Goal: Task Accomplishment & Management: Manage account settings

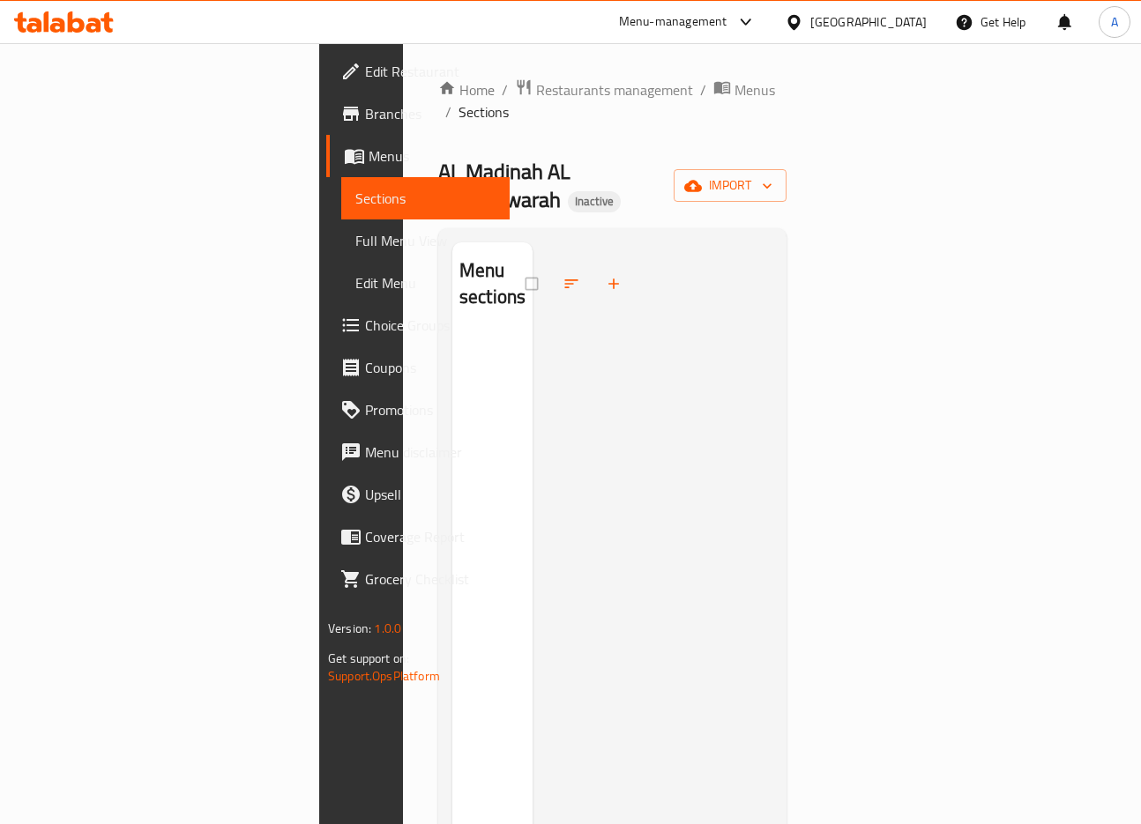
drag, startPoint x: 957, startPoint y: 140, endPoint x: 998, endPoint y: 150, distance: 41.7
click at [786, 158] on div "AL Madinah AL Munawwarah Inactive import" at bounding box center [612, 186] width 348 height 56
click at [786, 169] on button "import" at bounding box center [729, 185] width 113 height 33
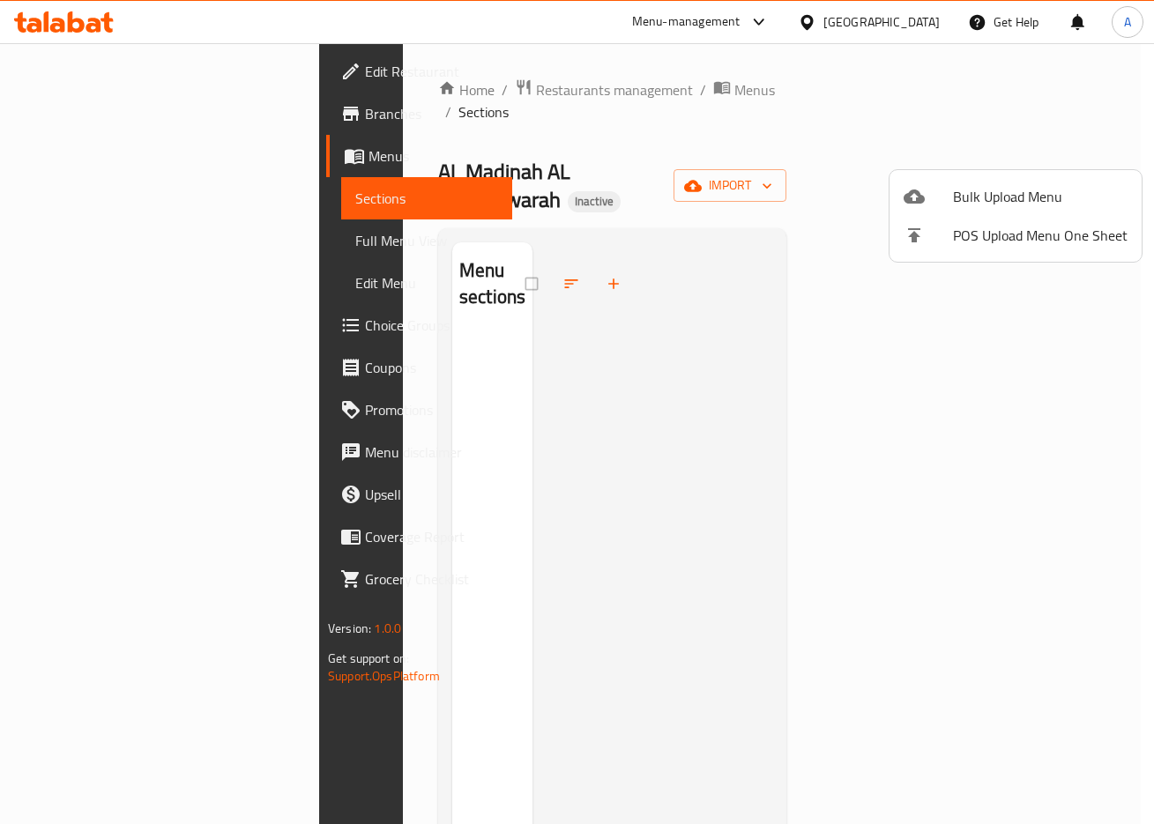
click at [986, 188] on span "Bulk Upload Menu" at bounding box center [1040, 196] width 175 height 21
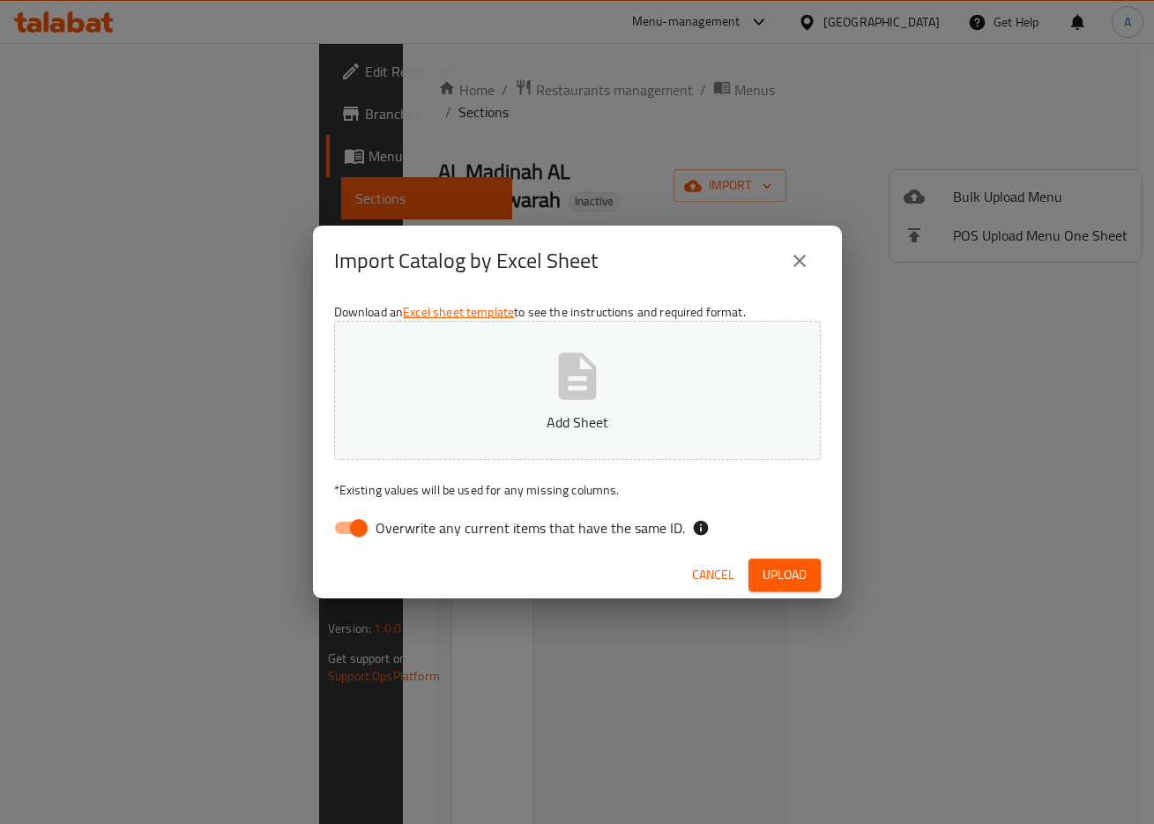
click at [368, 530] on input "Overwrite any current items that have the same ID." at bounding box center [358, 527] width 100 height 33
checkbox input "false"
click at [801, 312] on div "Download an Excel sheet template to see the instructions and required format. A…" at bounding box center [577, 424] width 529 height 256
click at [783, 565] on span "Upload" at bounding box center [784, 575] width 44 height 22
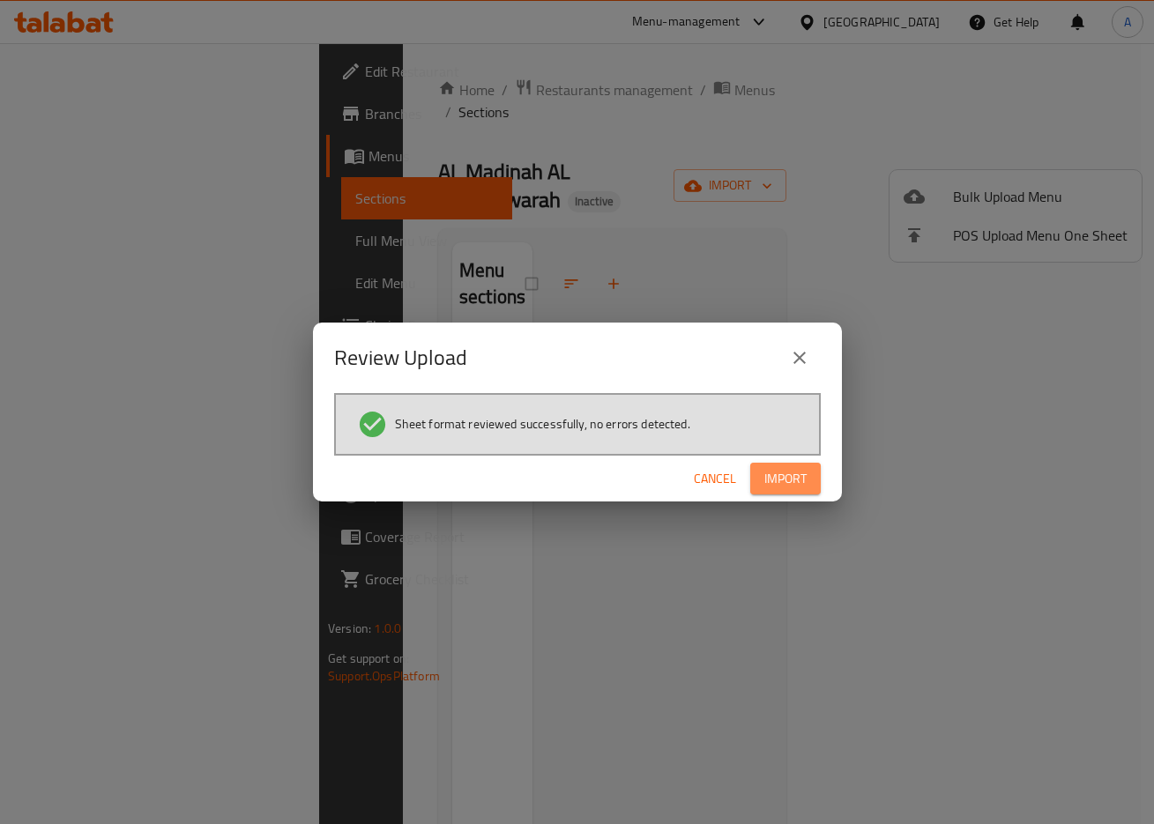
click at [801, 469] on span "Import" at bounding box center [785, 479] width 42 height 22
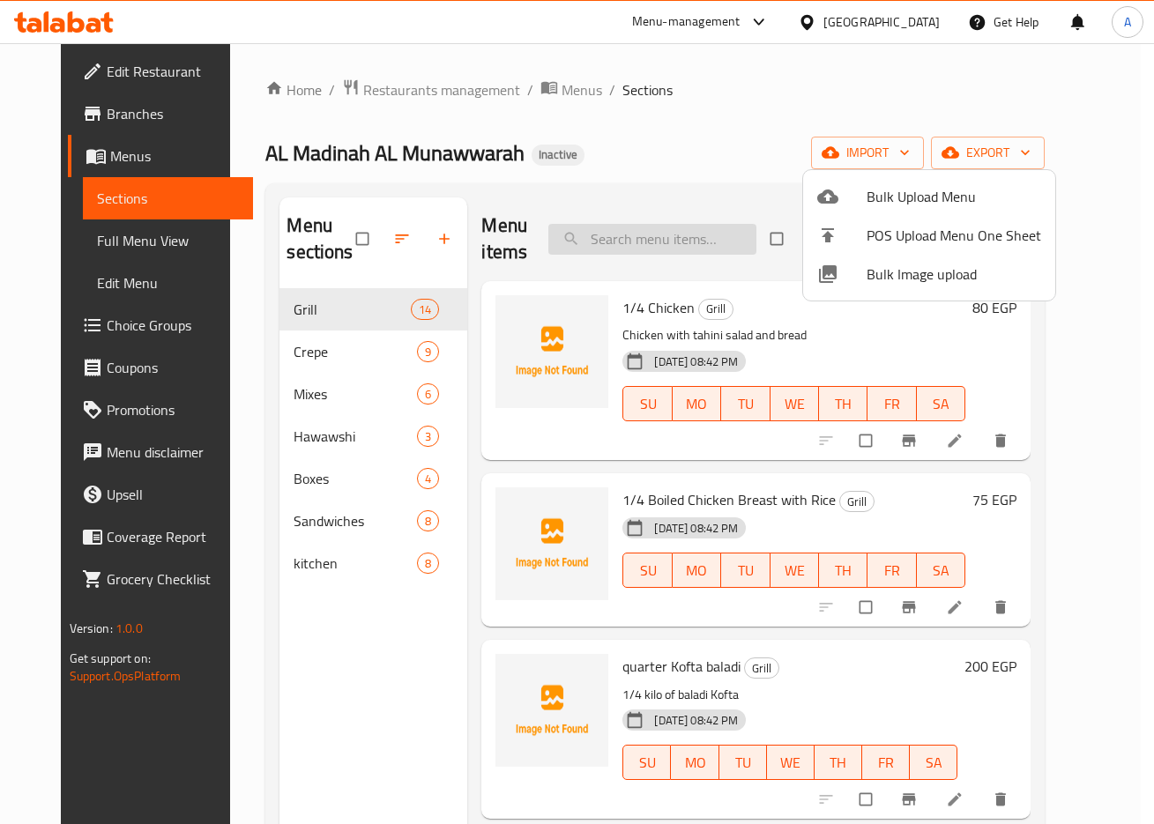
click at [620, 234] on div at bounding box center [577, 412] width 1154 height 824
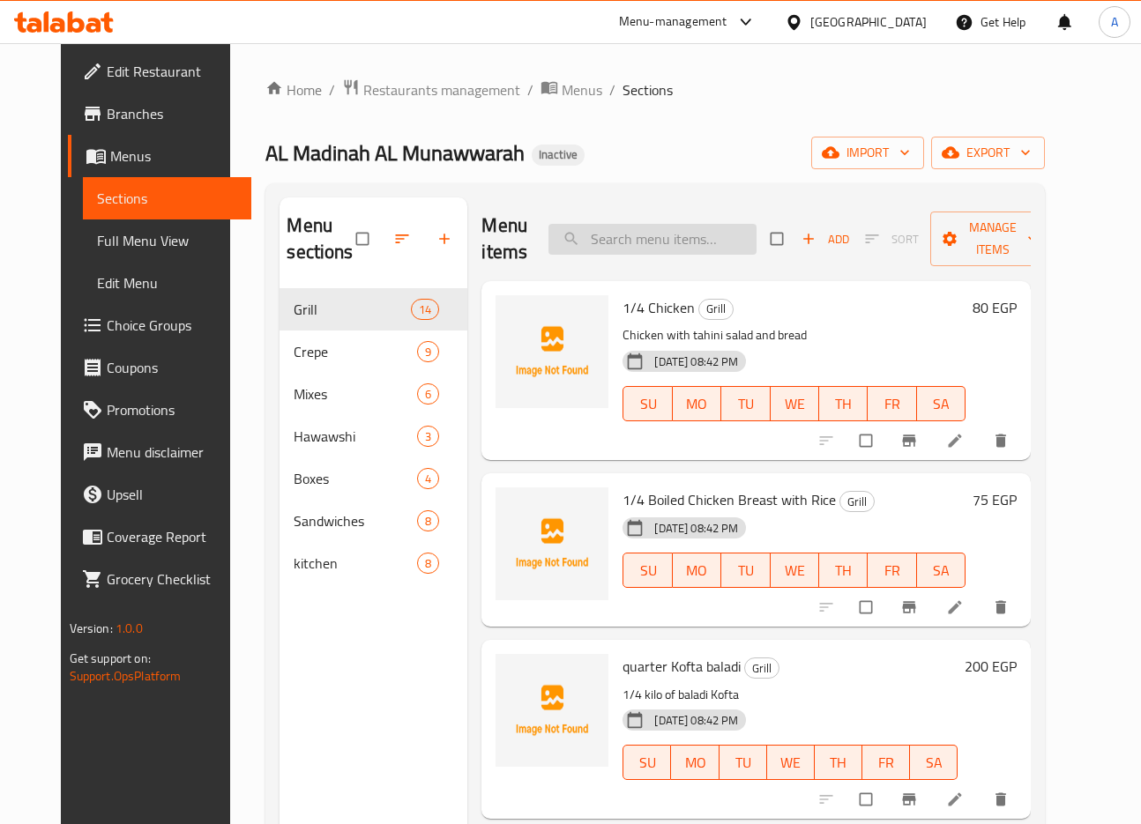
click at [634, 236] on input "search" at bounding box center [652, 239] width 208 height 31
paste input "Vegetable Tagine"
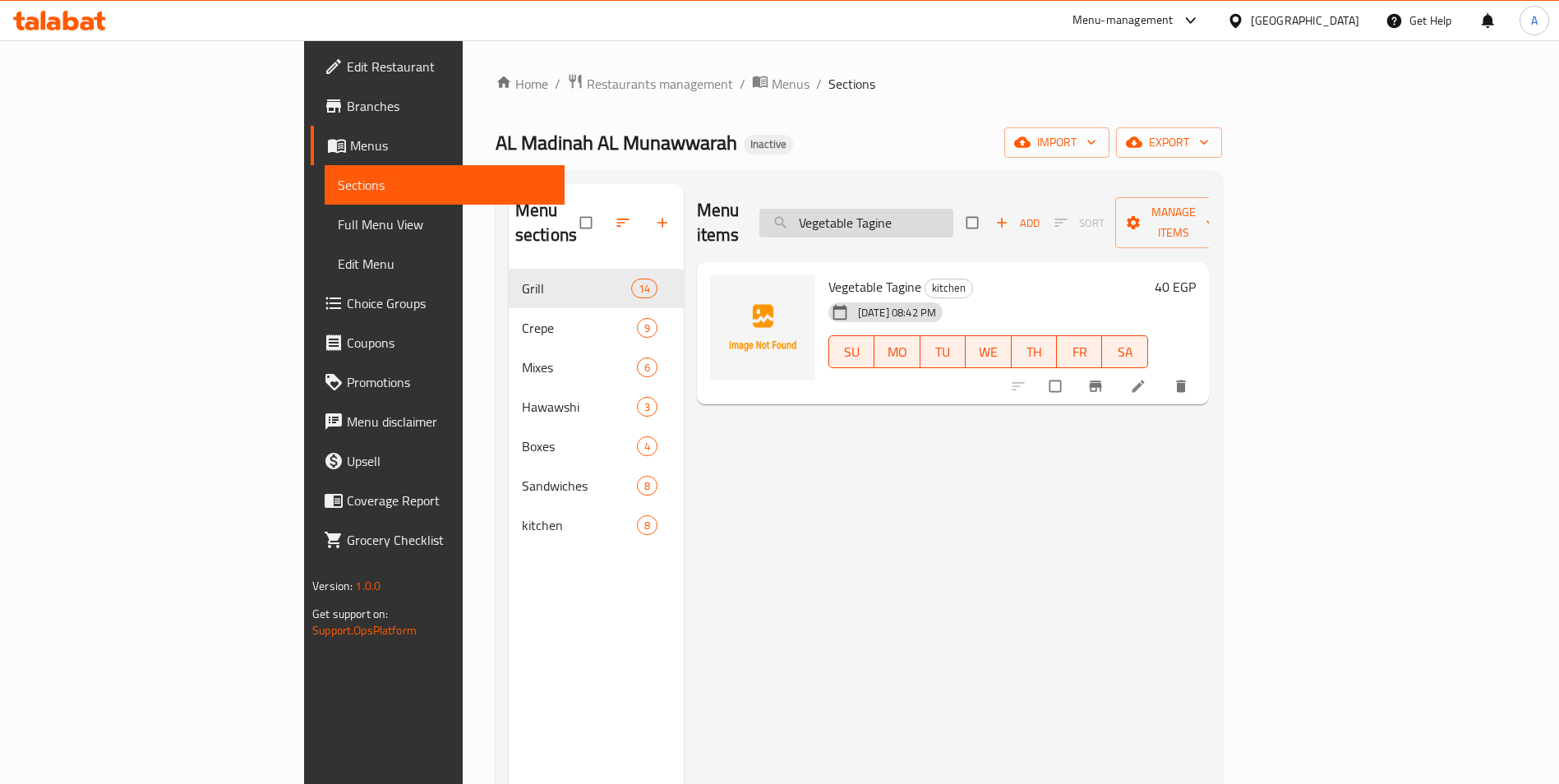
click at [953, 212] on input "Vegetable Tagine" at bounding box center [856, 223] width 194 height 29
paste input "Beans - Potatoes - Mix"
type input "Beans - Potatoes - Mixe"
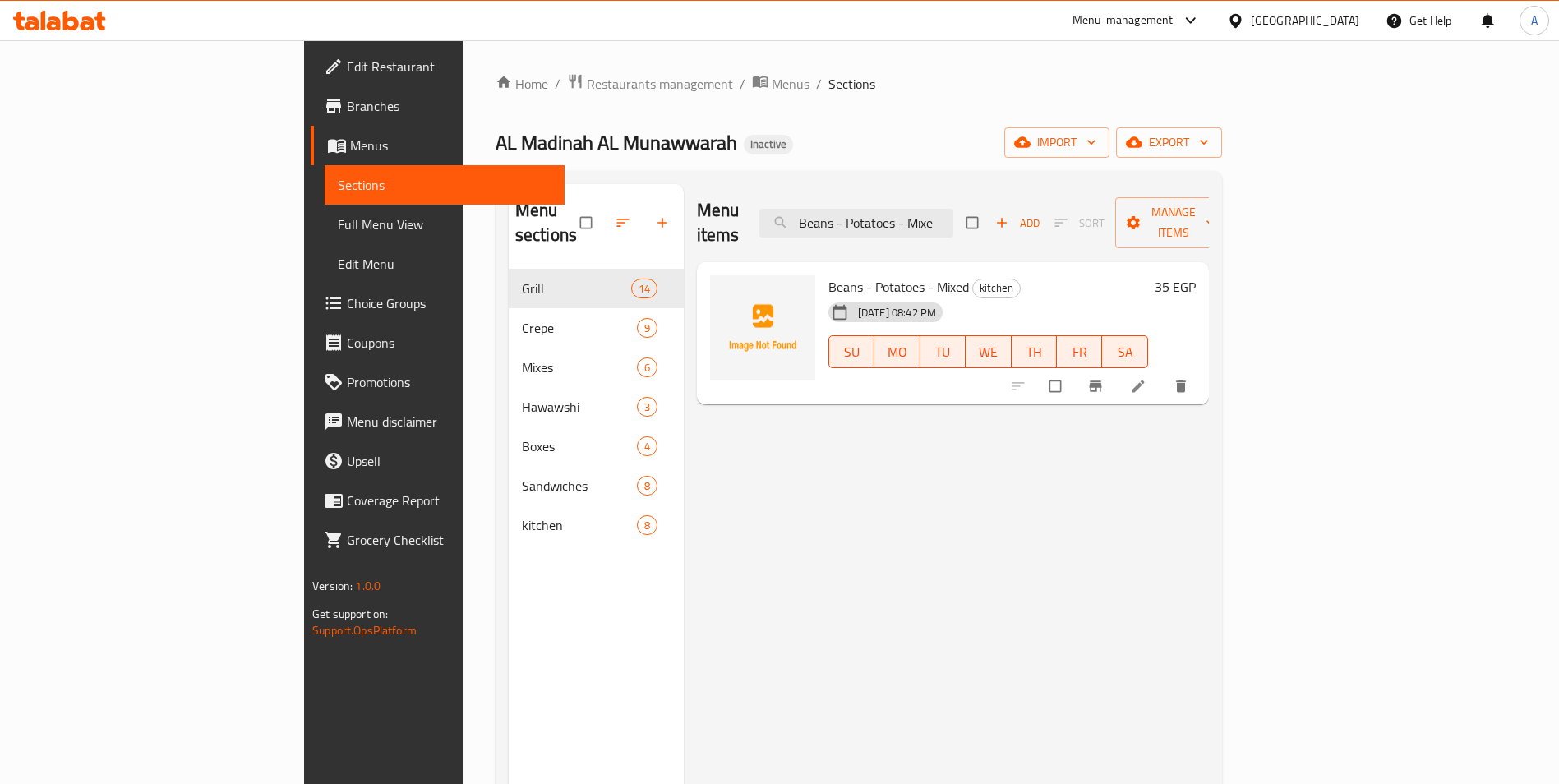
click at [1075, 378] on icon "delete" at bounding box center [1181, 386] width 17 height 17
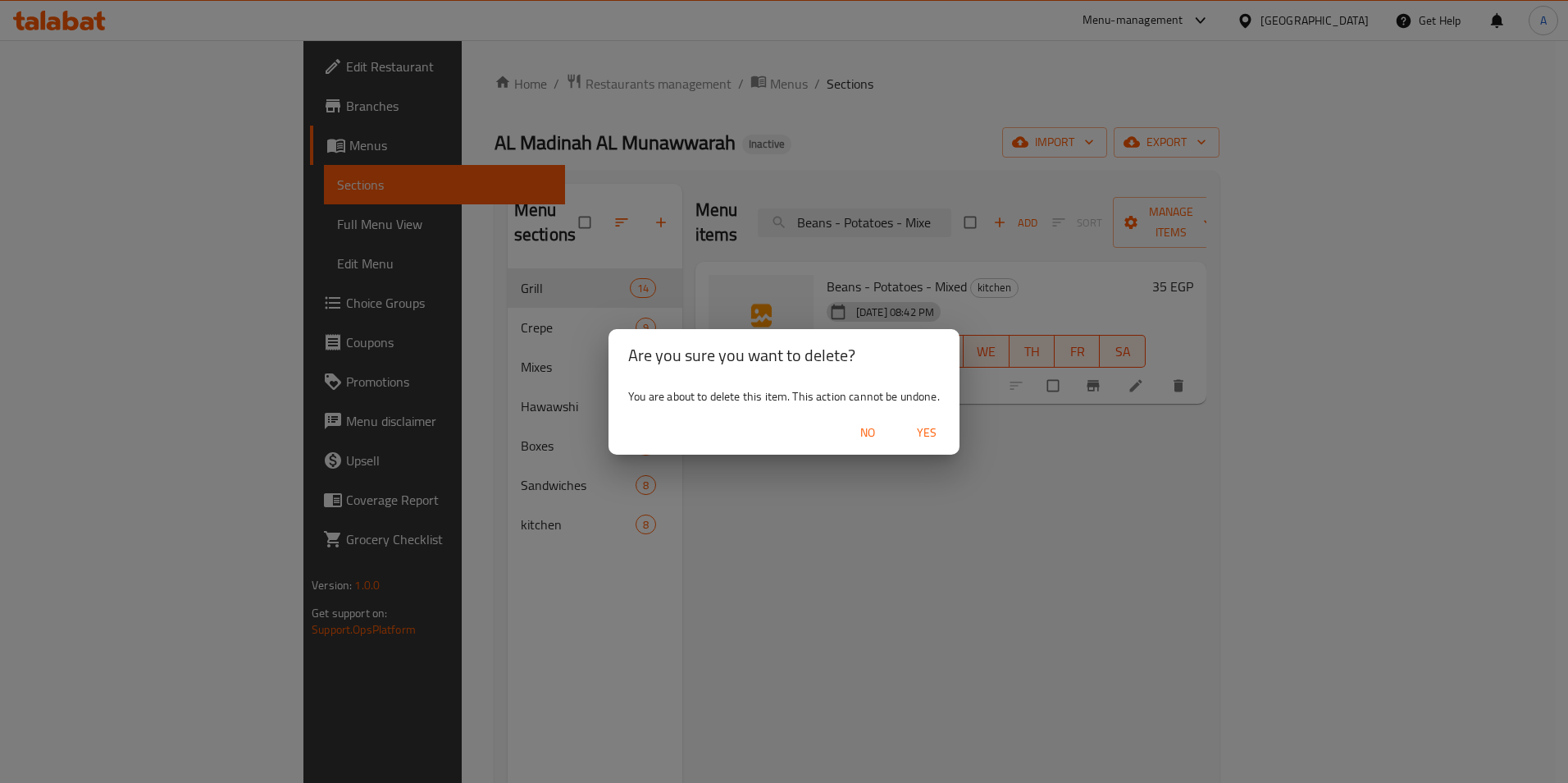
click at [922, 433] on span "Yes" at bounding box center [927, 433] width 39 height 20
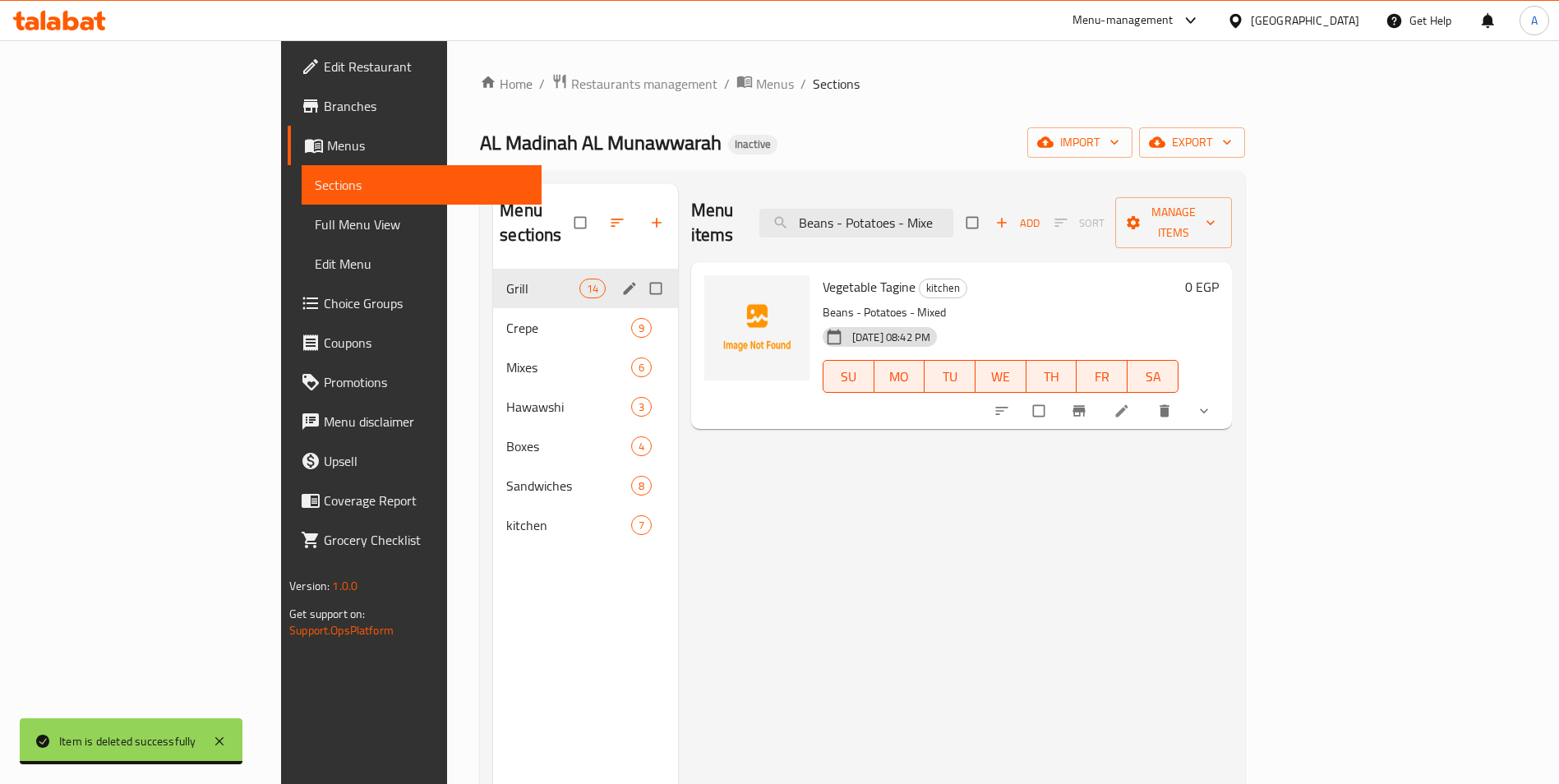
drag, startPoint x: 341, startPoint y: 275, endPoint x: 544, endPoint y: 273, distance: 203.0
click at [493, 275] on div "Grill 14" at bounding box center [586, 288] width 185 height 39
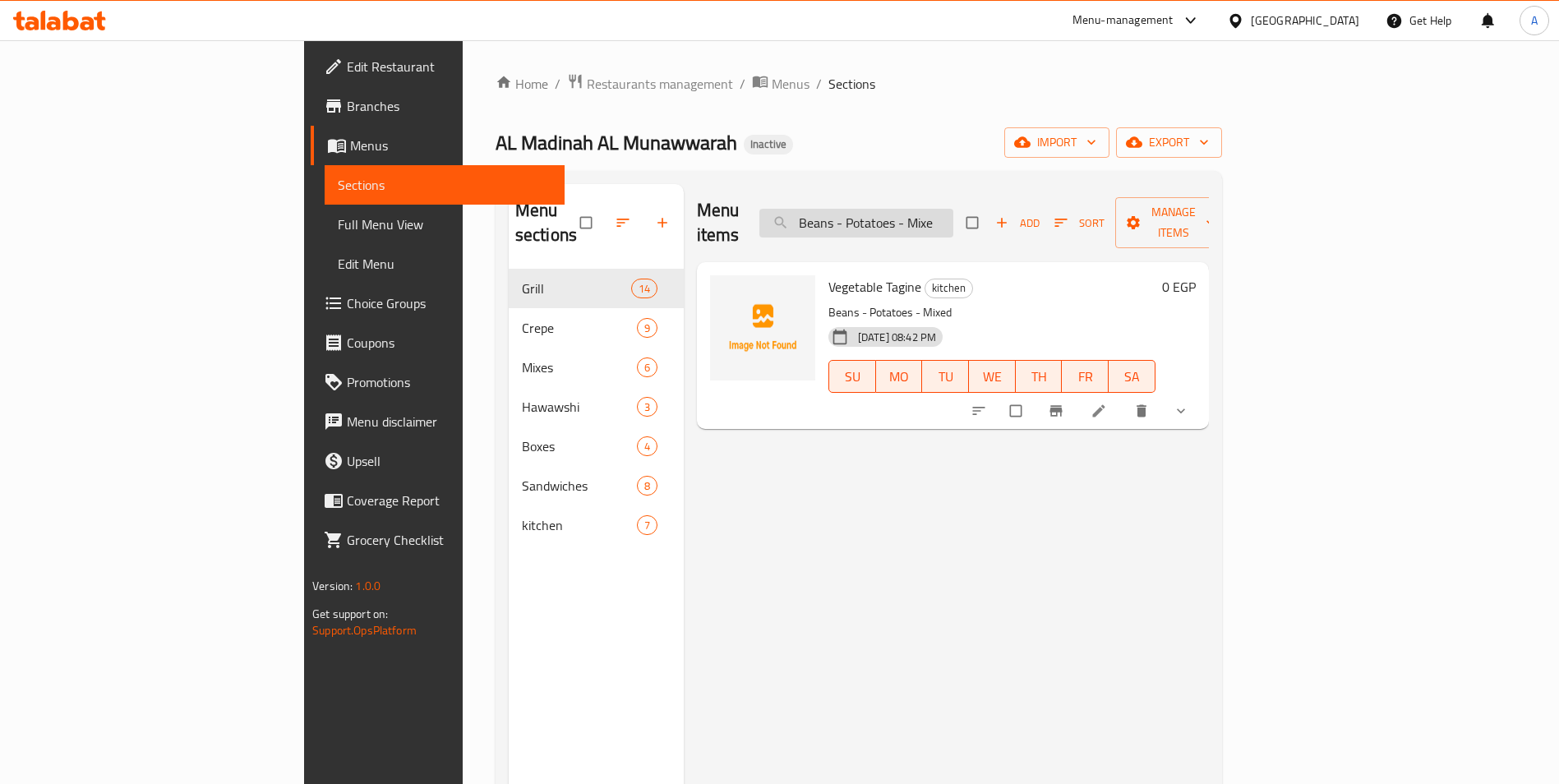
click at [953, 217] on input "Beans - Potatoes - Mixe" at bounding box center [856, 223] width 194 height 29
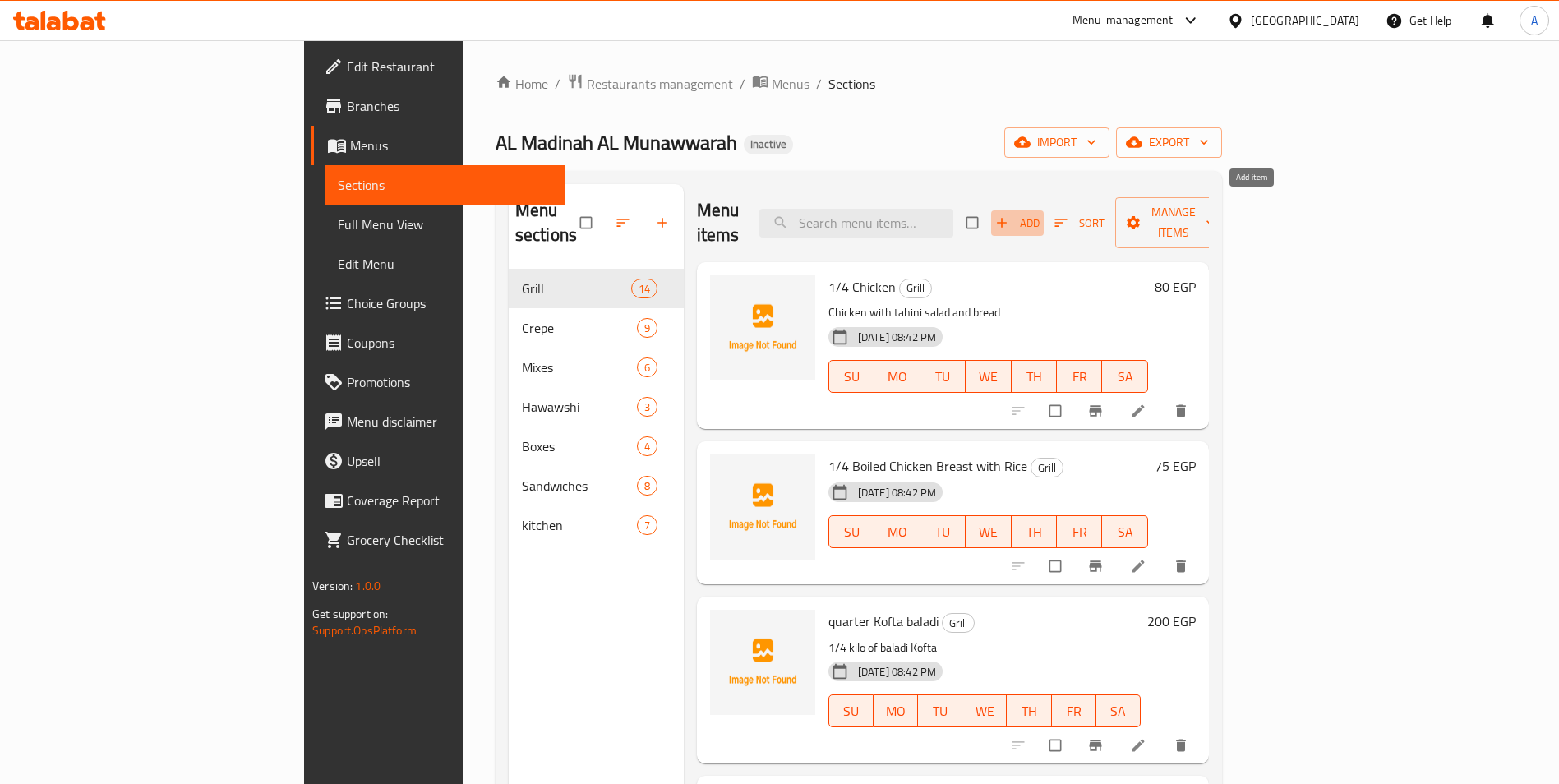
click at [1040, 215] on span "Add" at bounding box center [1017, 223] width 45 height 19
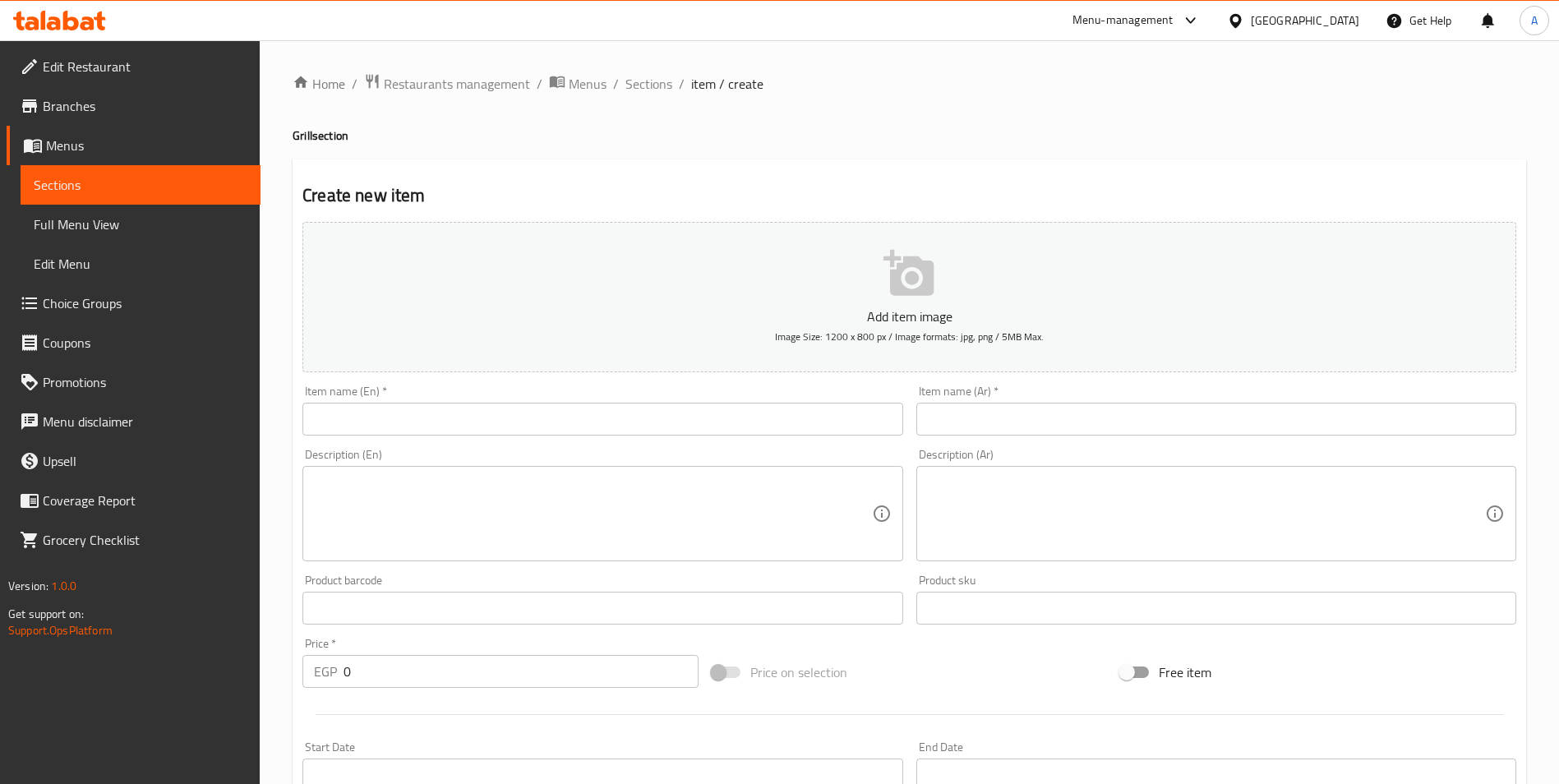
click at [783, 428] on input "text" at bounding box center [601, 419] width 600 height 33
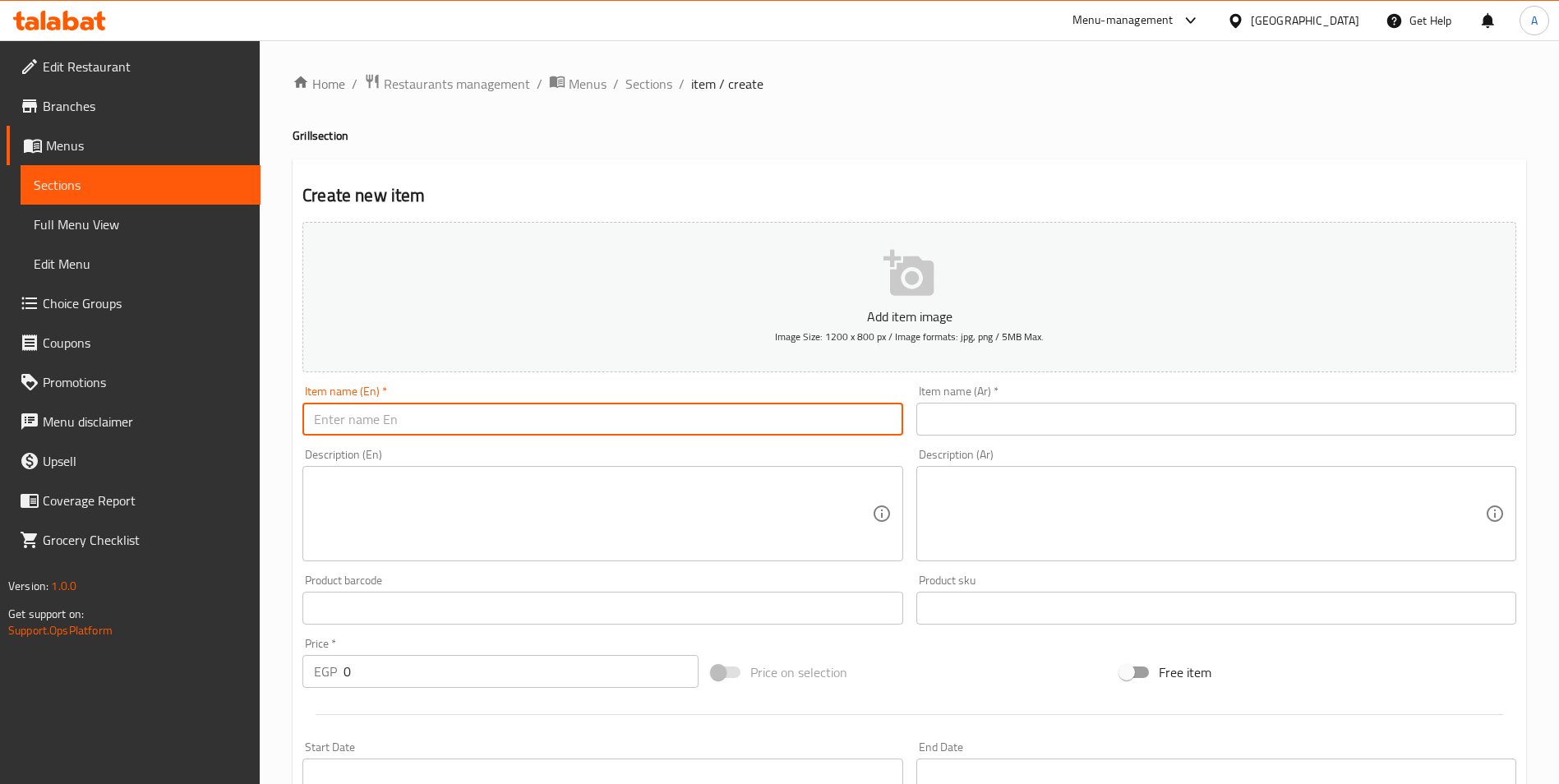
click at [1028, 422] on input "text" at bounding box center [1216, 419] width 600 height 33
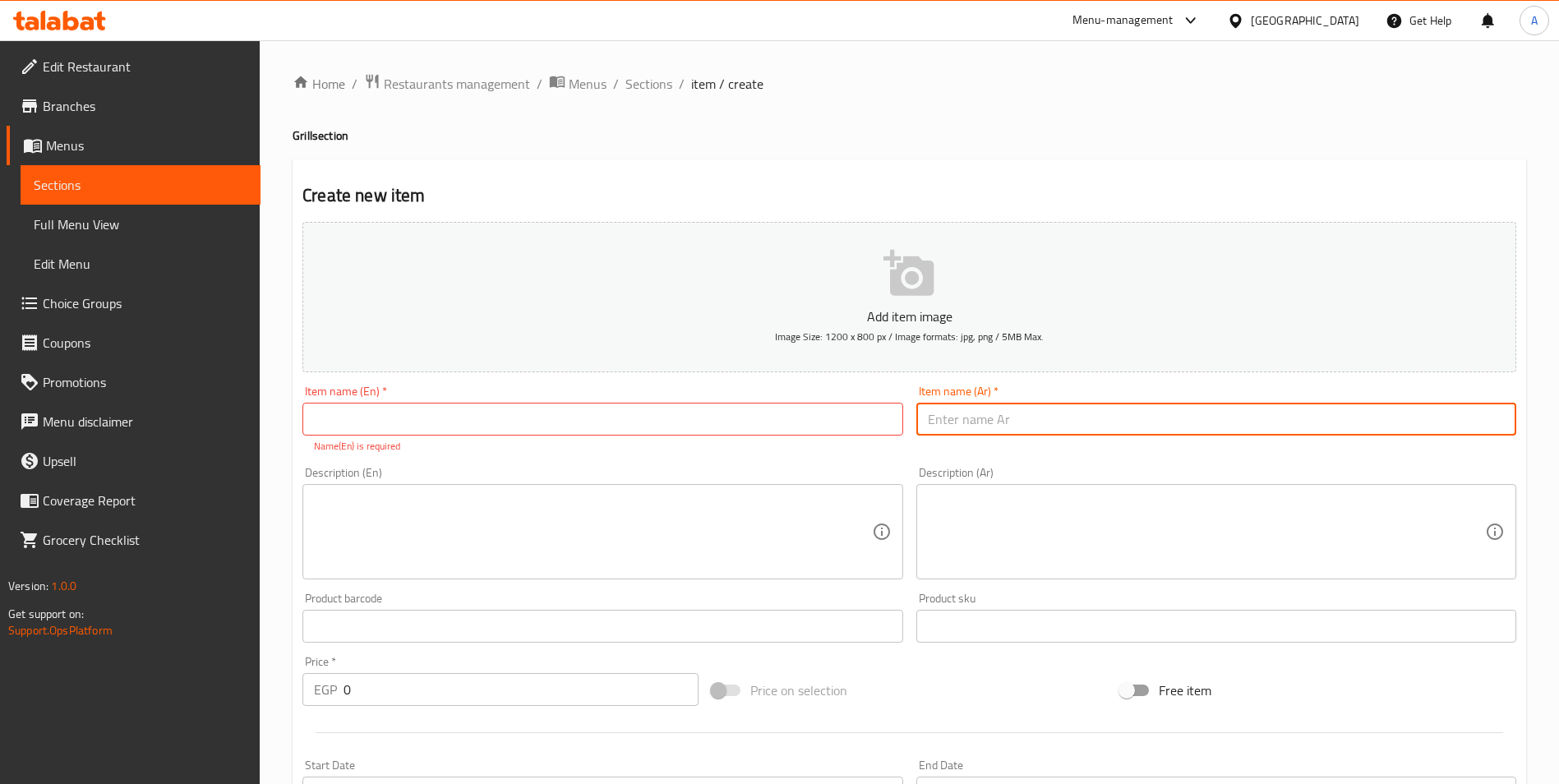
paste input "Beans - Potatoes - Mixe"
click at [1075, 423] on input "1/4 كفته" at bounding box center [1216, 419] width 600 height 33
type input "1/4 كفته"
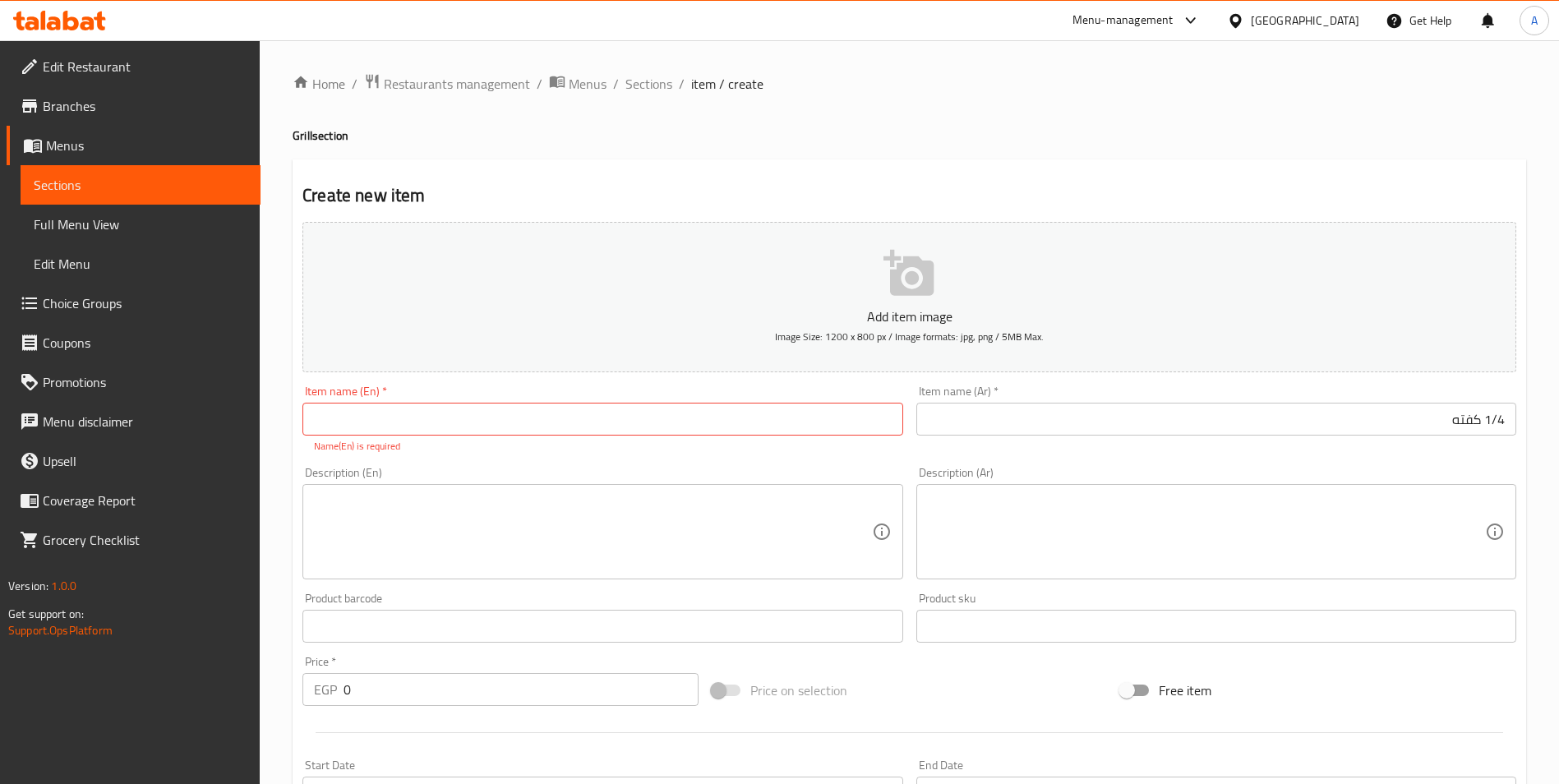
click at [520, 422] on input "text" at bounding box center [601, 419] width 600 height 33
paste input "1/4 kofta"
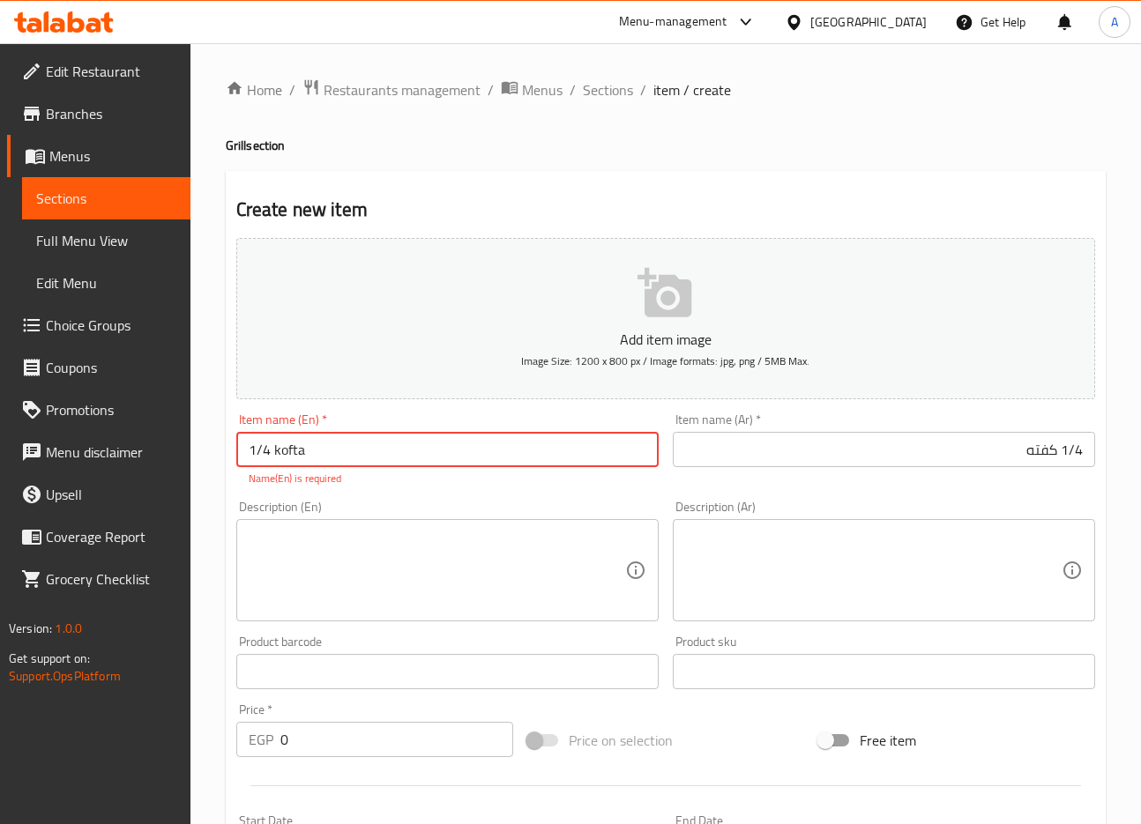
type input "1/4 kofta"
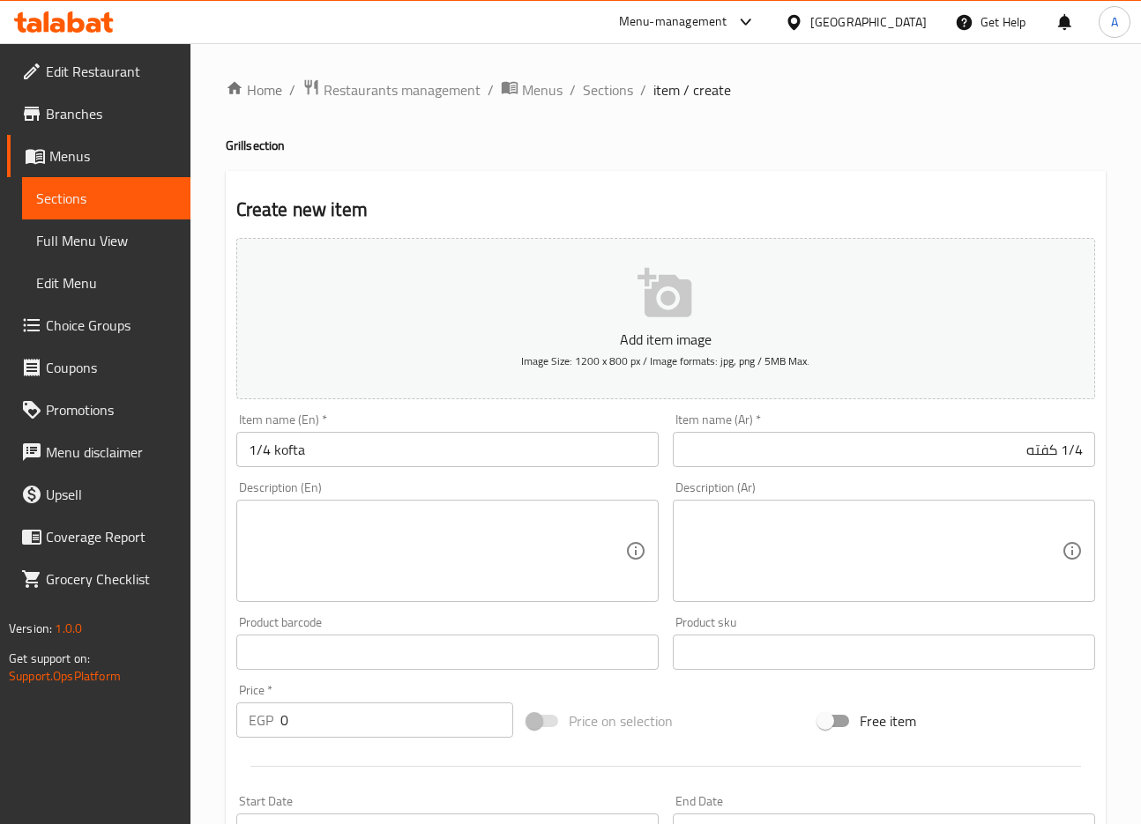
click at [379, 464] on input "1/4 kofta" at bounding box center [447, 449] width 422 height 35
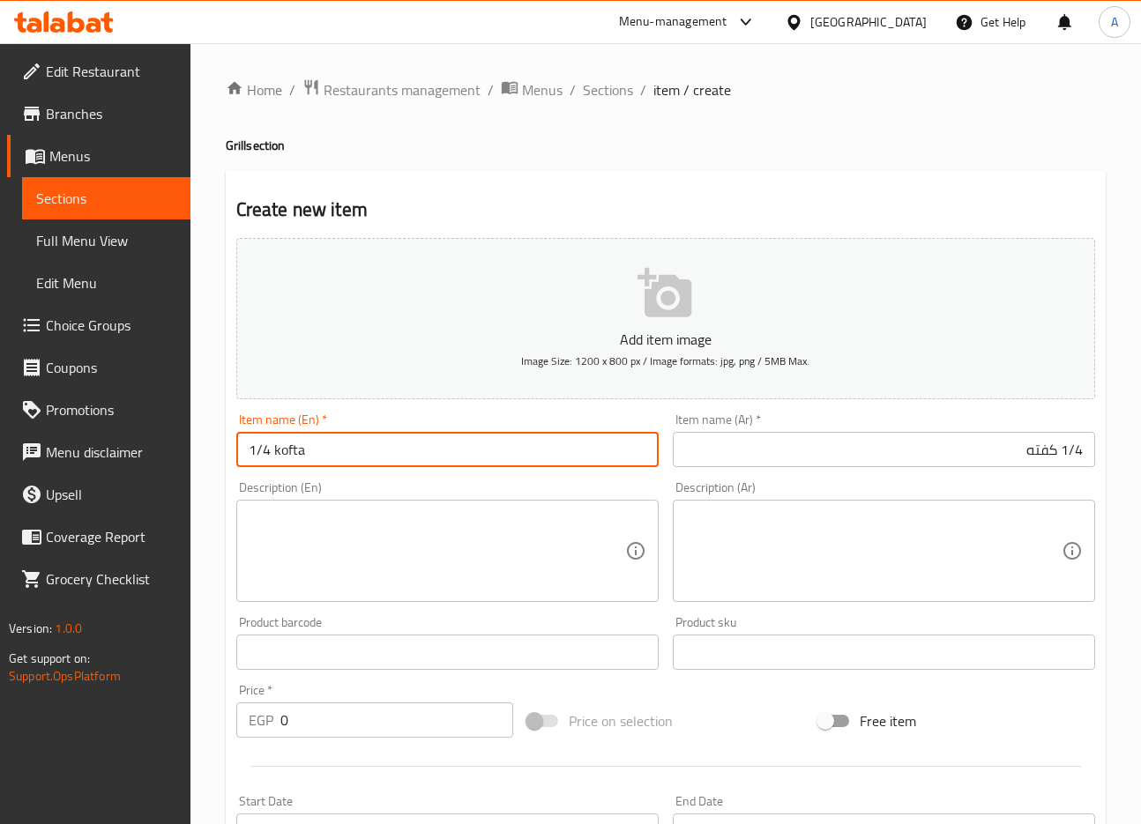
click at [379, 464] on input "1/4 kofta" at bounding box center [447, 449] width 422 height 35
click at [337, 562] on textarea at bounding box center [437, 551] width 376 height 84
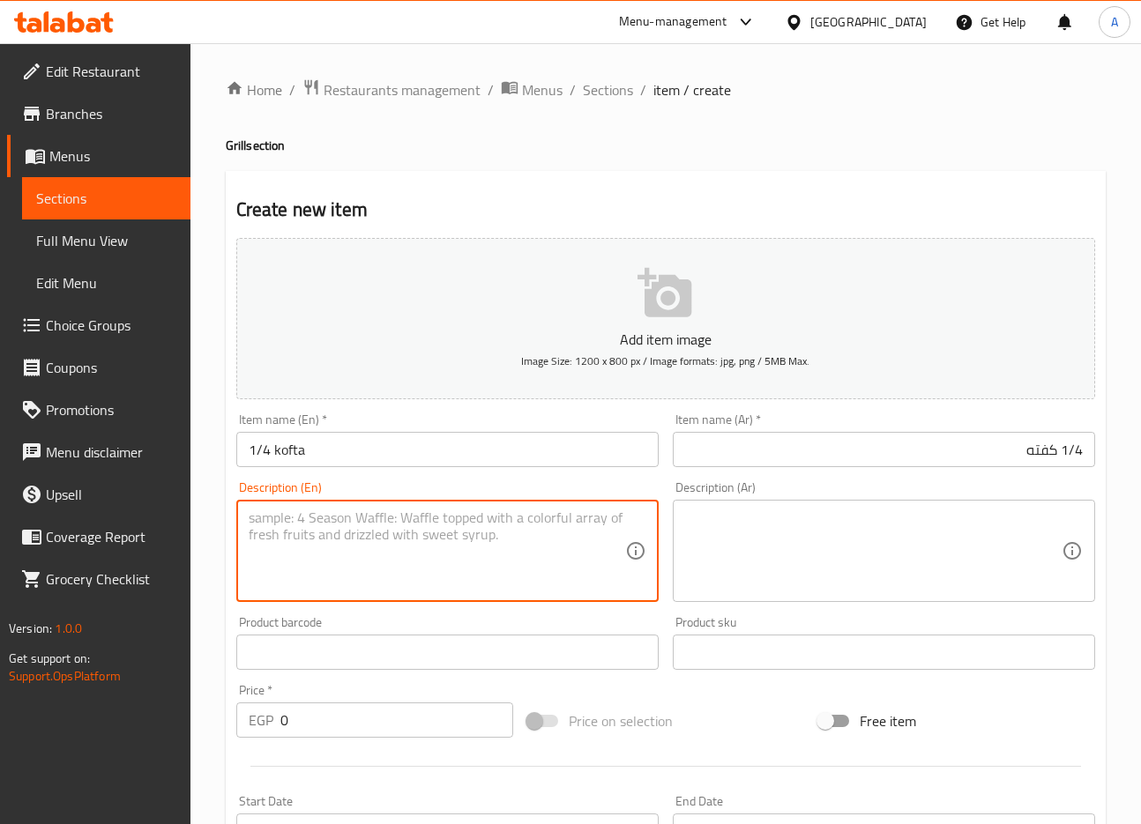
paste textarea "1/4 kofta"
click at [267, 525] on textarea "1/4 kofta" at bounding box center [437, 551] width 376 height 84
type textarea "1/4 kilo kofta"
click at [903, 524] on textarea at bounding box center [873, 551] width 376 height 84
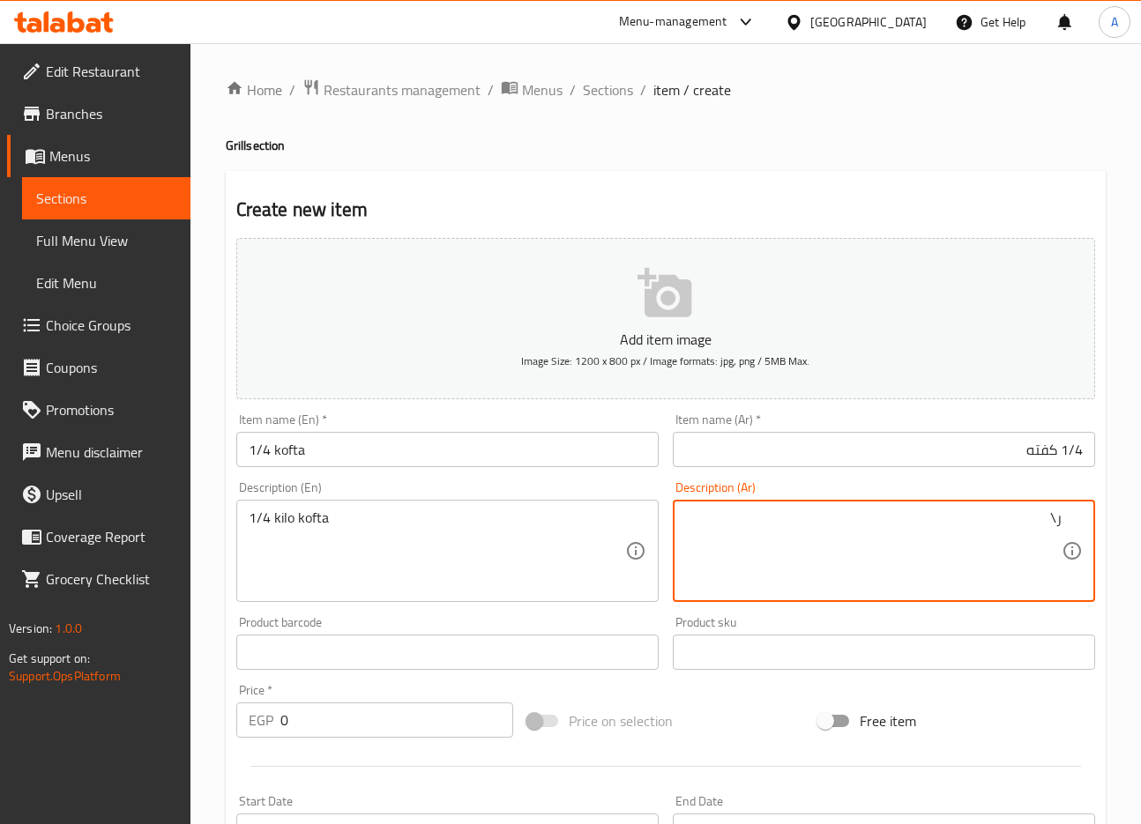
type textarea "ر"
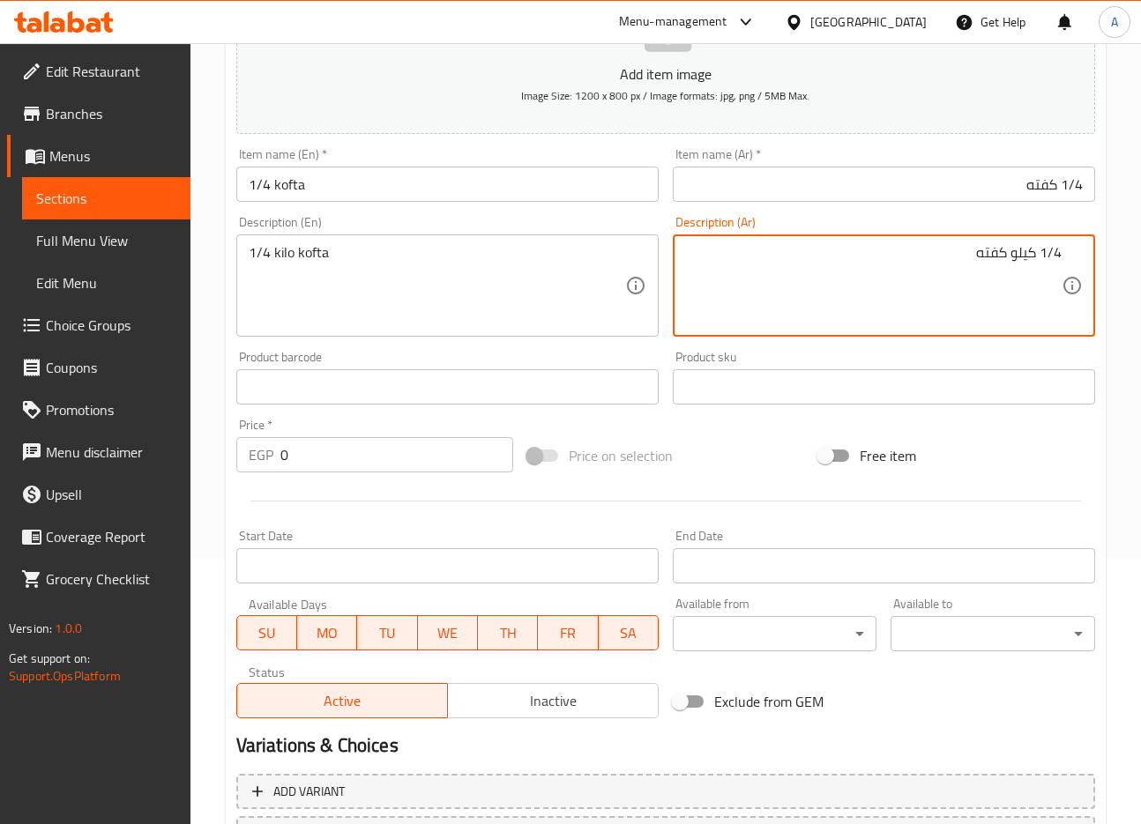
scroll to position [69, 0]
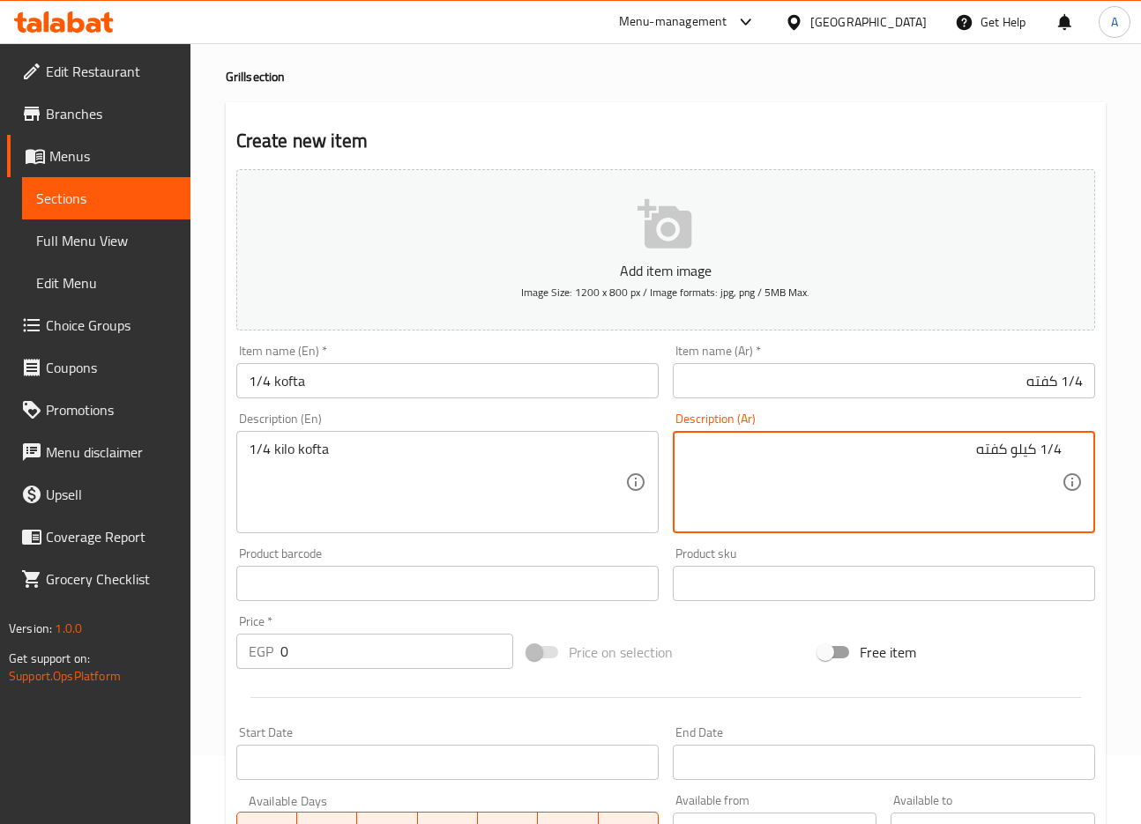
type textarea "1/4 كيلو كفته"
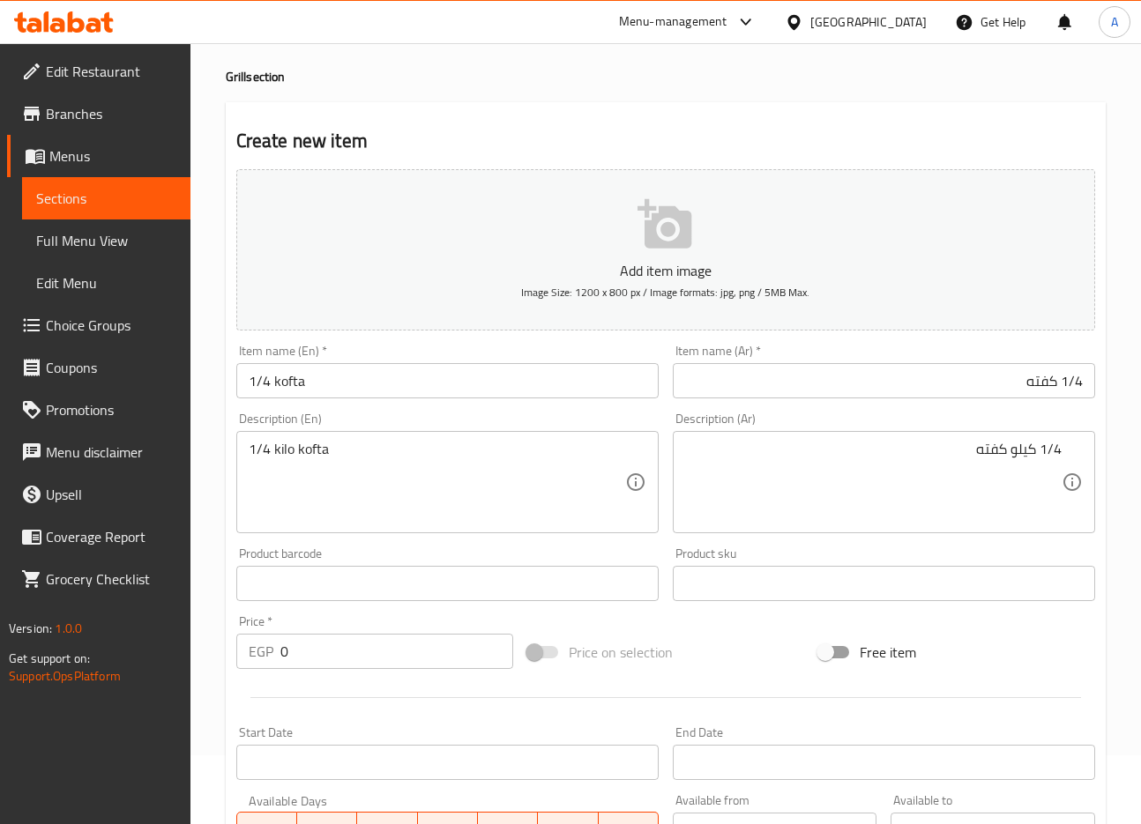
click at [303, 647] on input "0" at bounding box center [396, 651] width 233 height 35
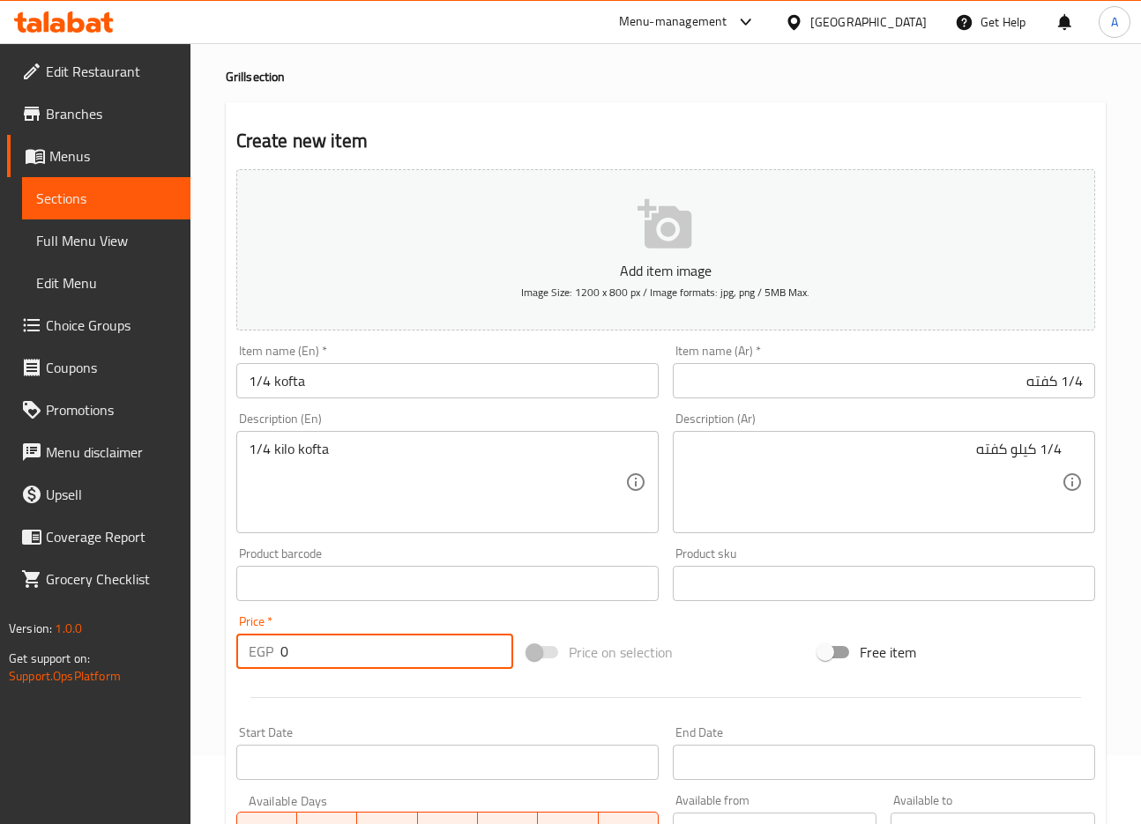
click at [303, 647] on input "0" at bounding box center [396, 651] width 233 height 35
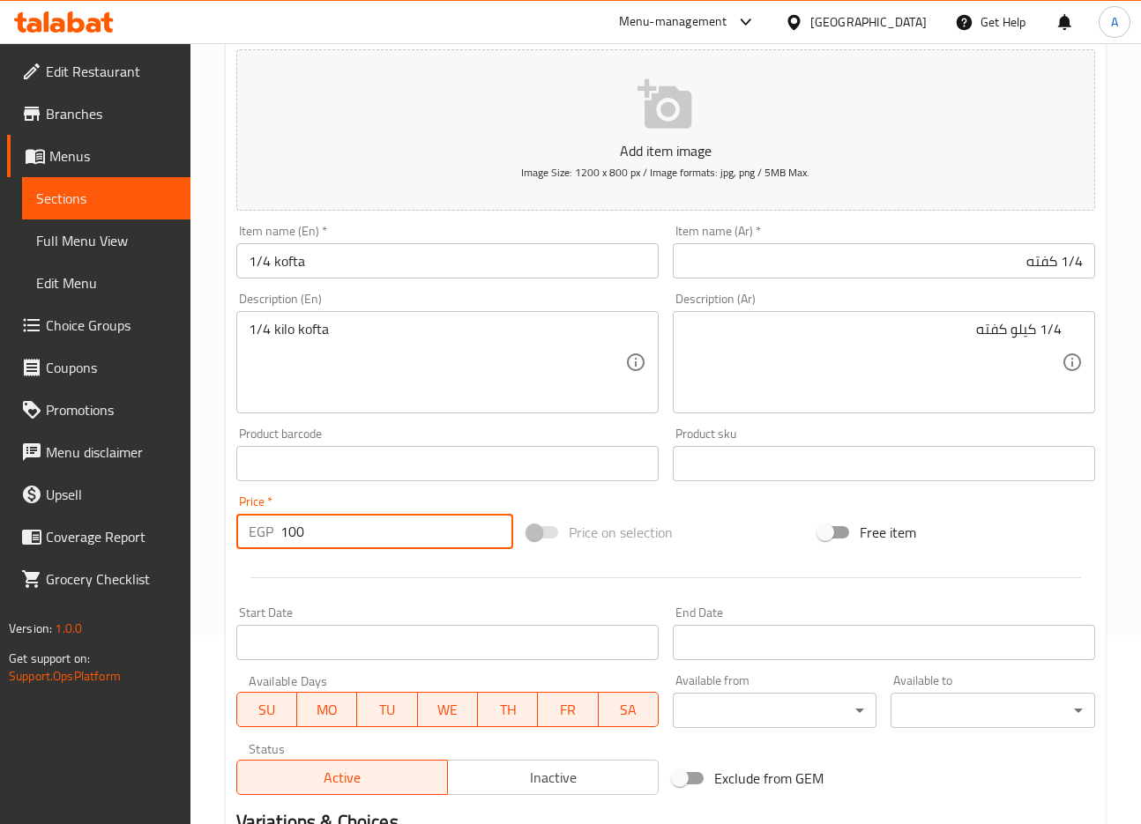
scroll to position [421, 0]
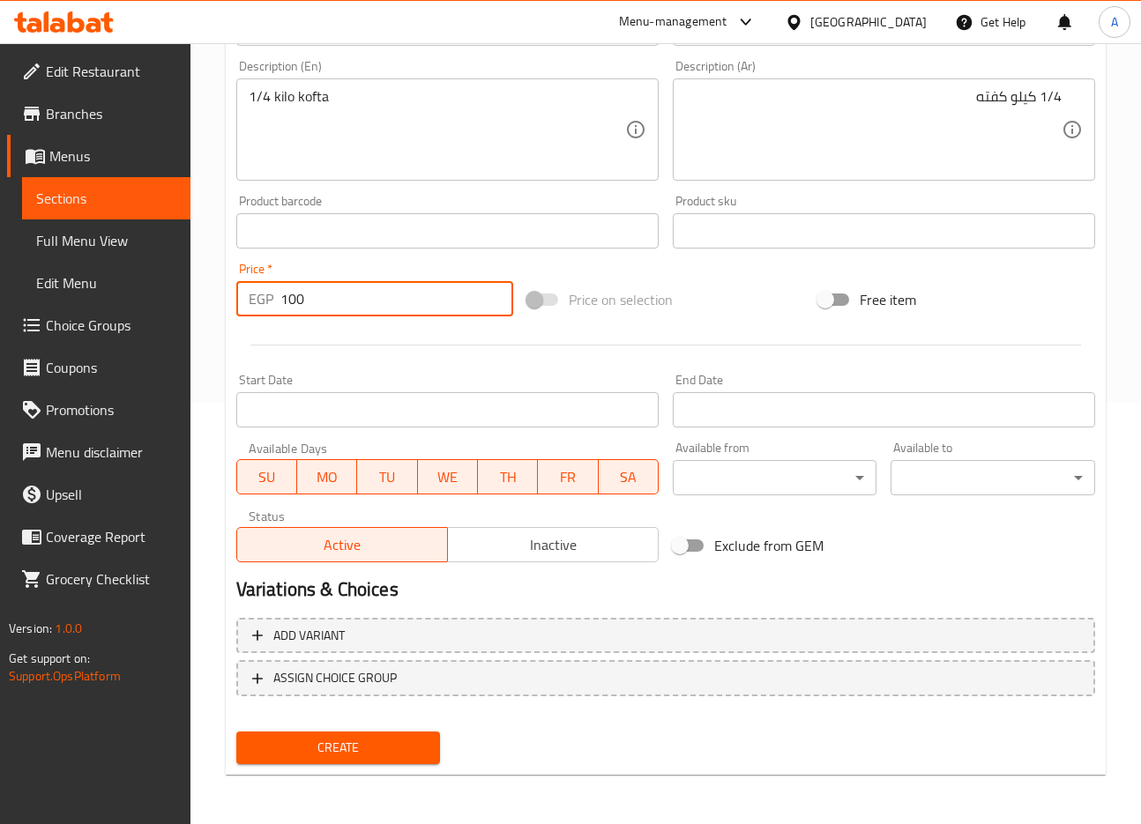
type input "100"
click at [378, 728] on div "Create" at bounding box center [338, 747] width 219 height 47
click at [399, 737] on span "Create" at bounding box center [338, 748] width 176 height 22
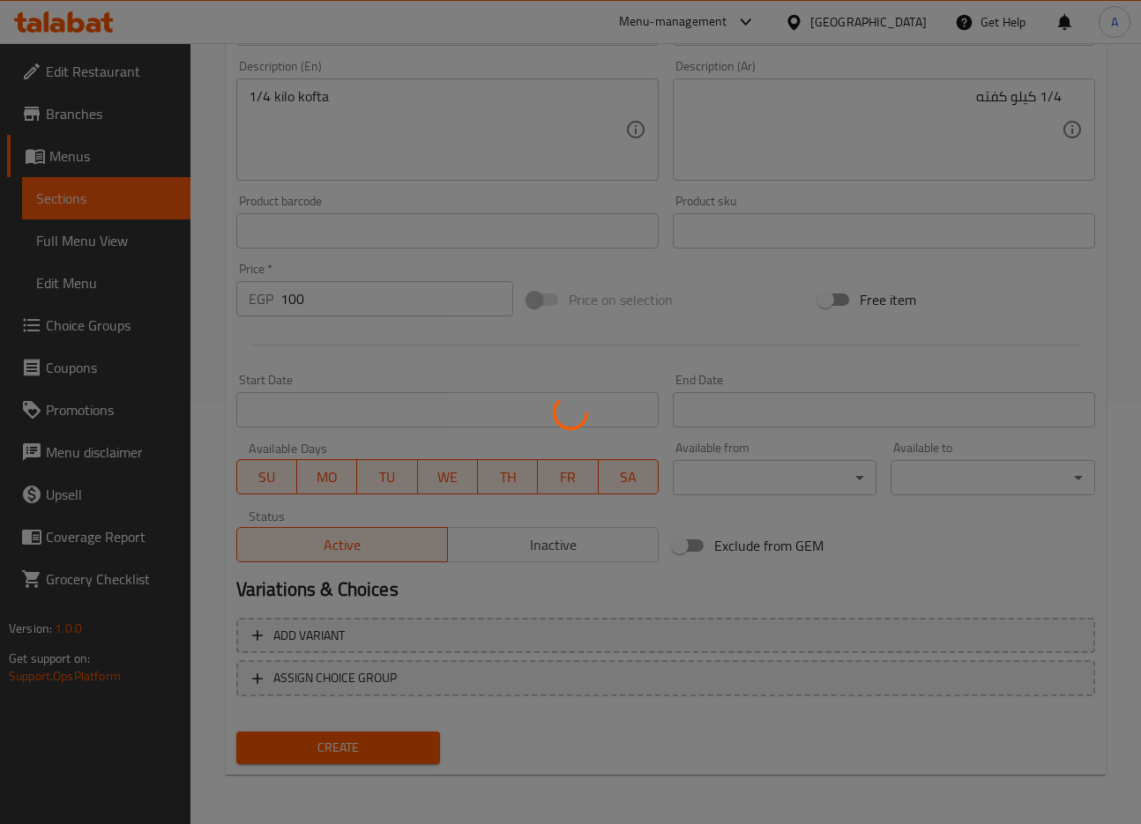
scroll to position [142, 0]
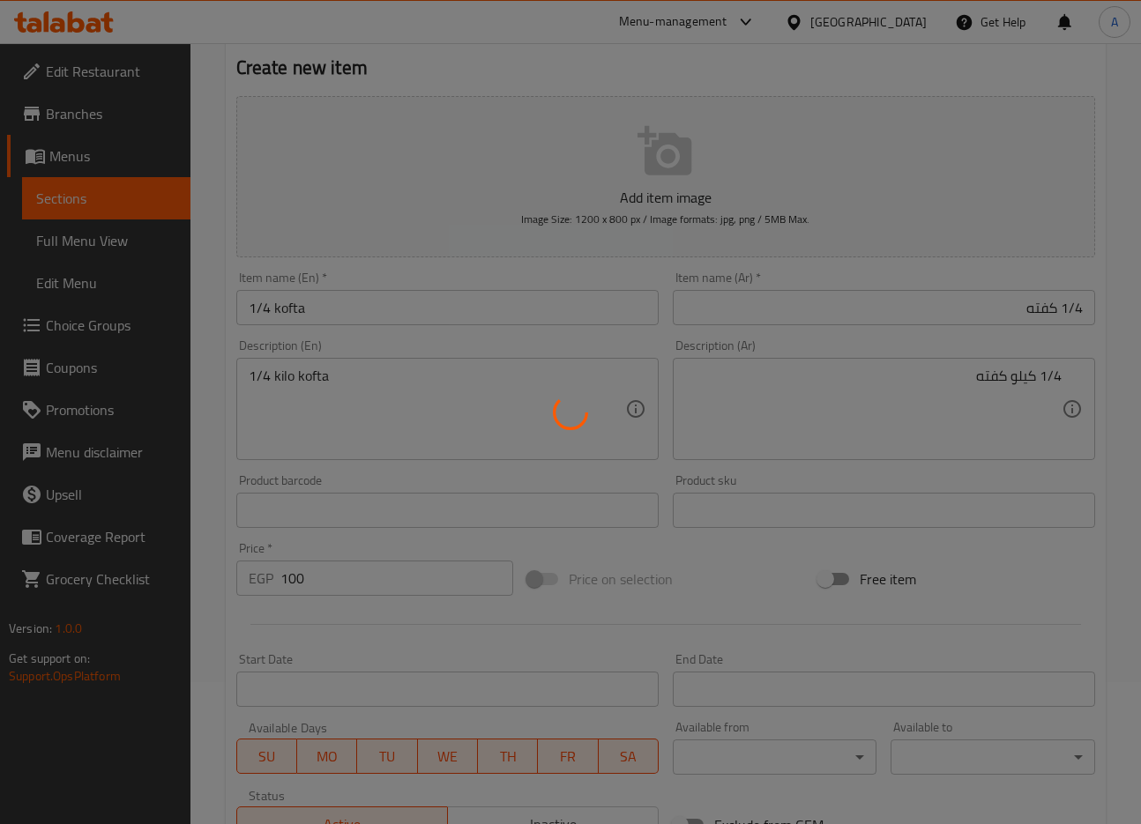
type input "0"
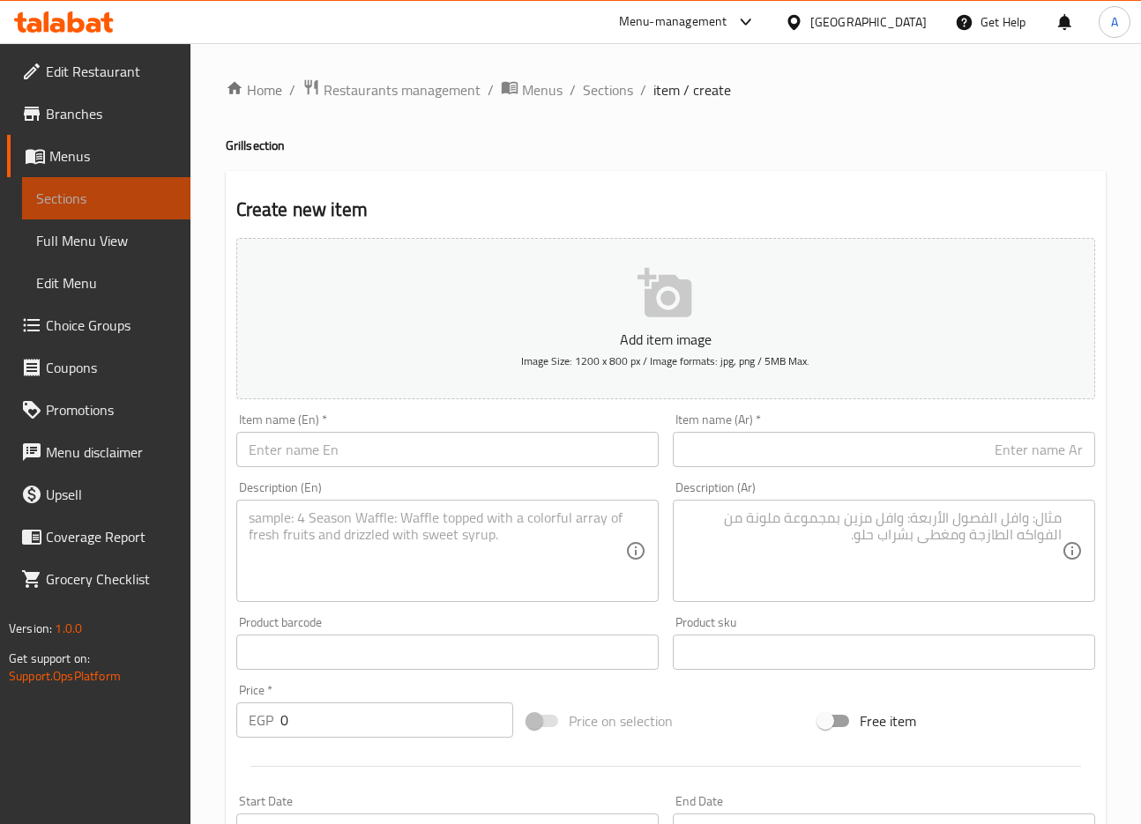
click at [109, 205] on span "Sections" at bounding box center [106, 198] width 140 height 21
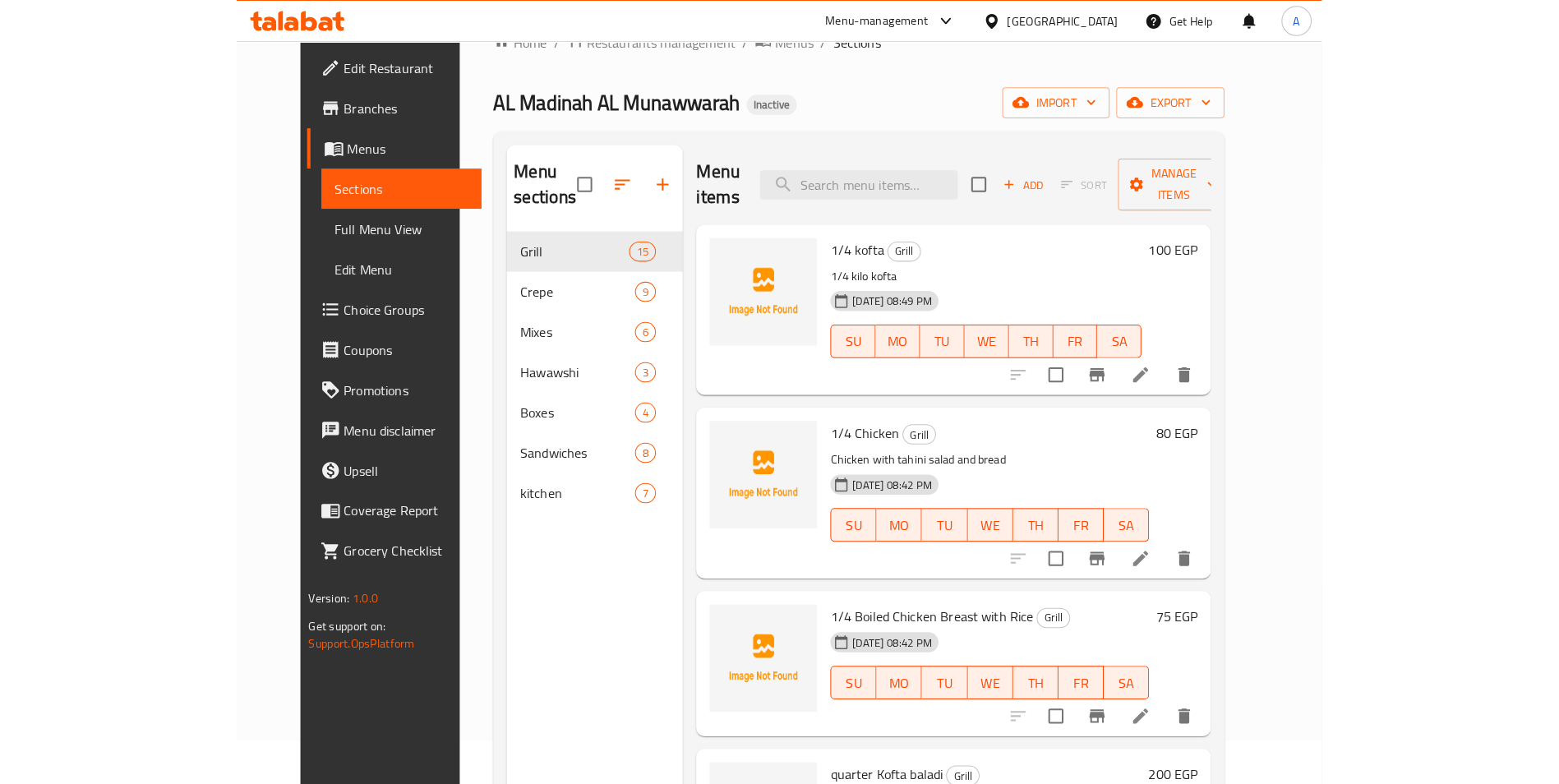
scroll to position [82, 0]
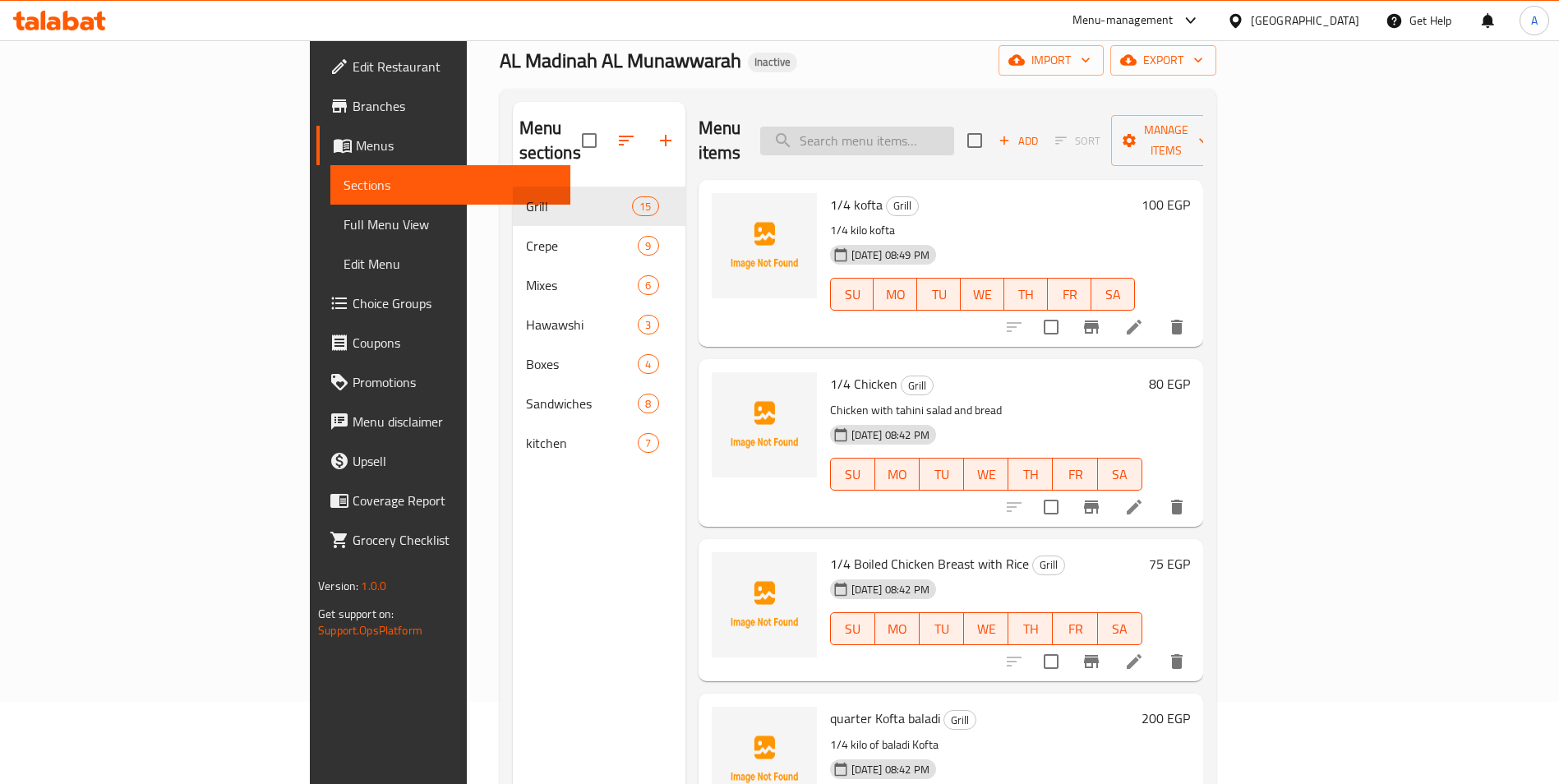
click at [954, 127] on input "search" at bounding box center [857, 141] width 194 height 29
paste input "Crispy Crepe"
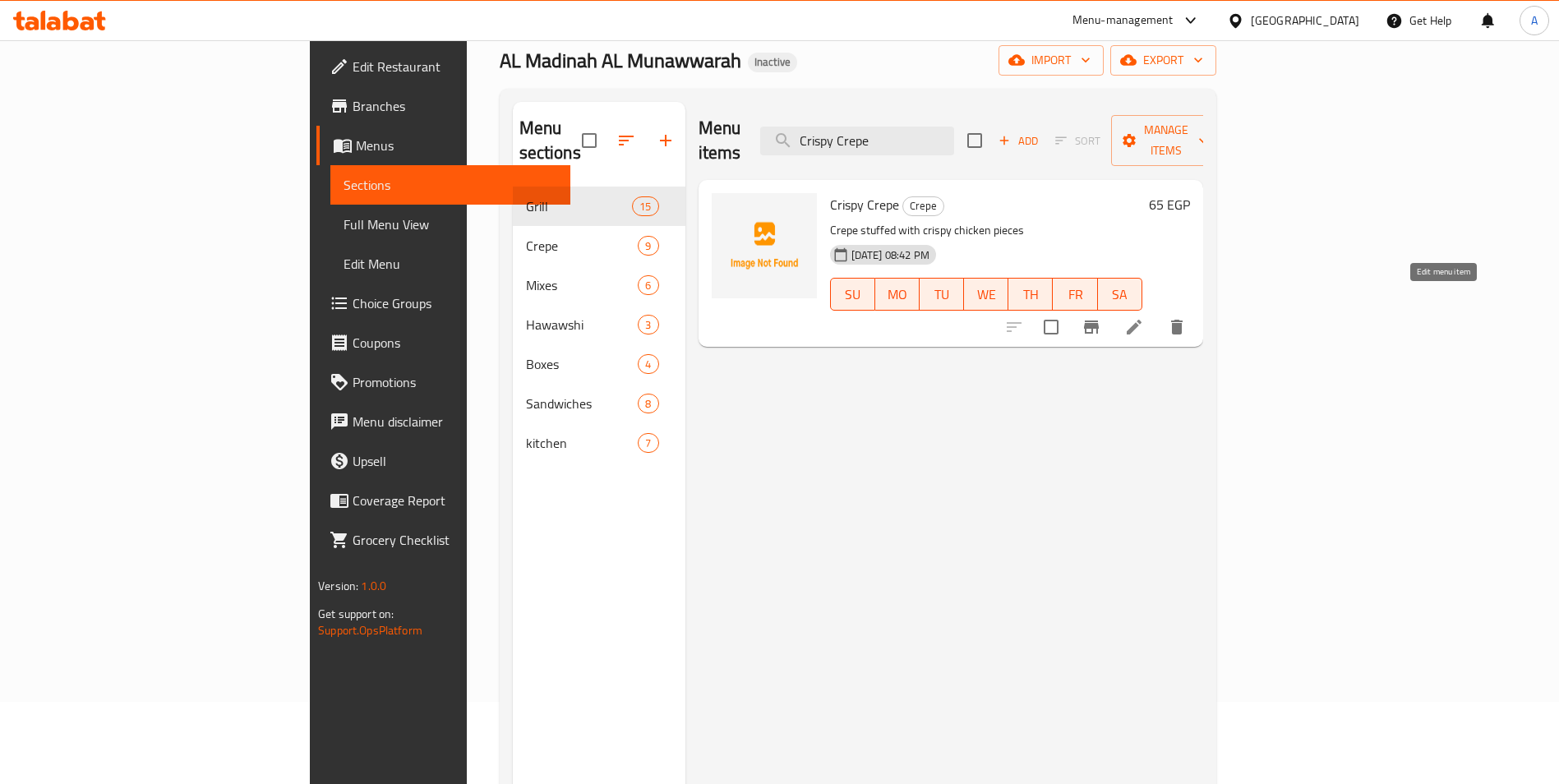
type input "Crispy Crepe"
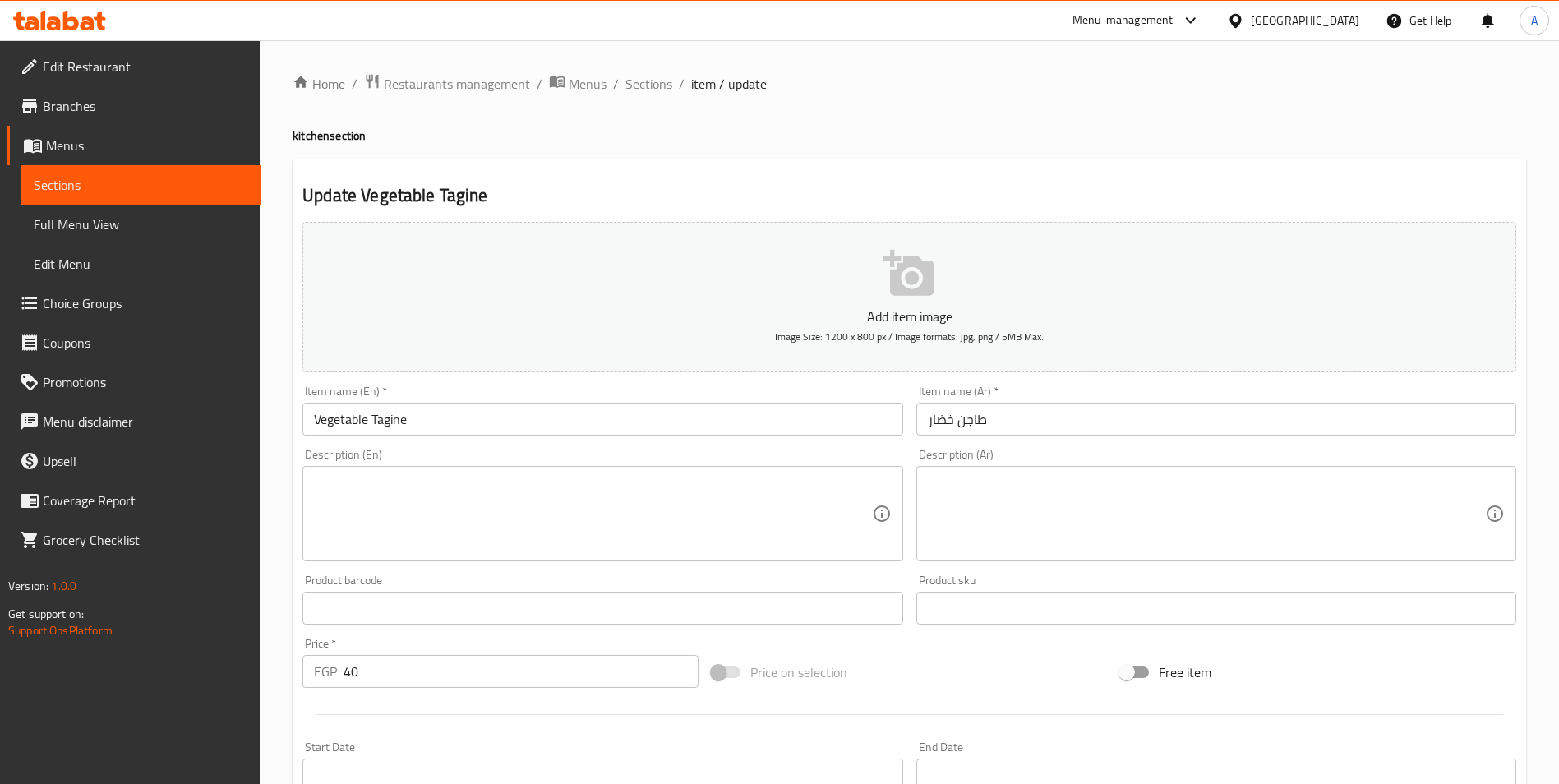
click at [503, 512] on textarea at bounding box center [593, 514] width 558 height 78
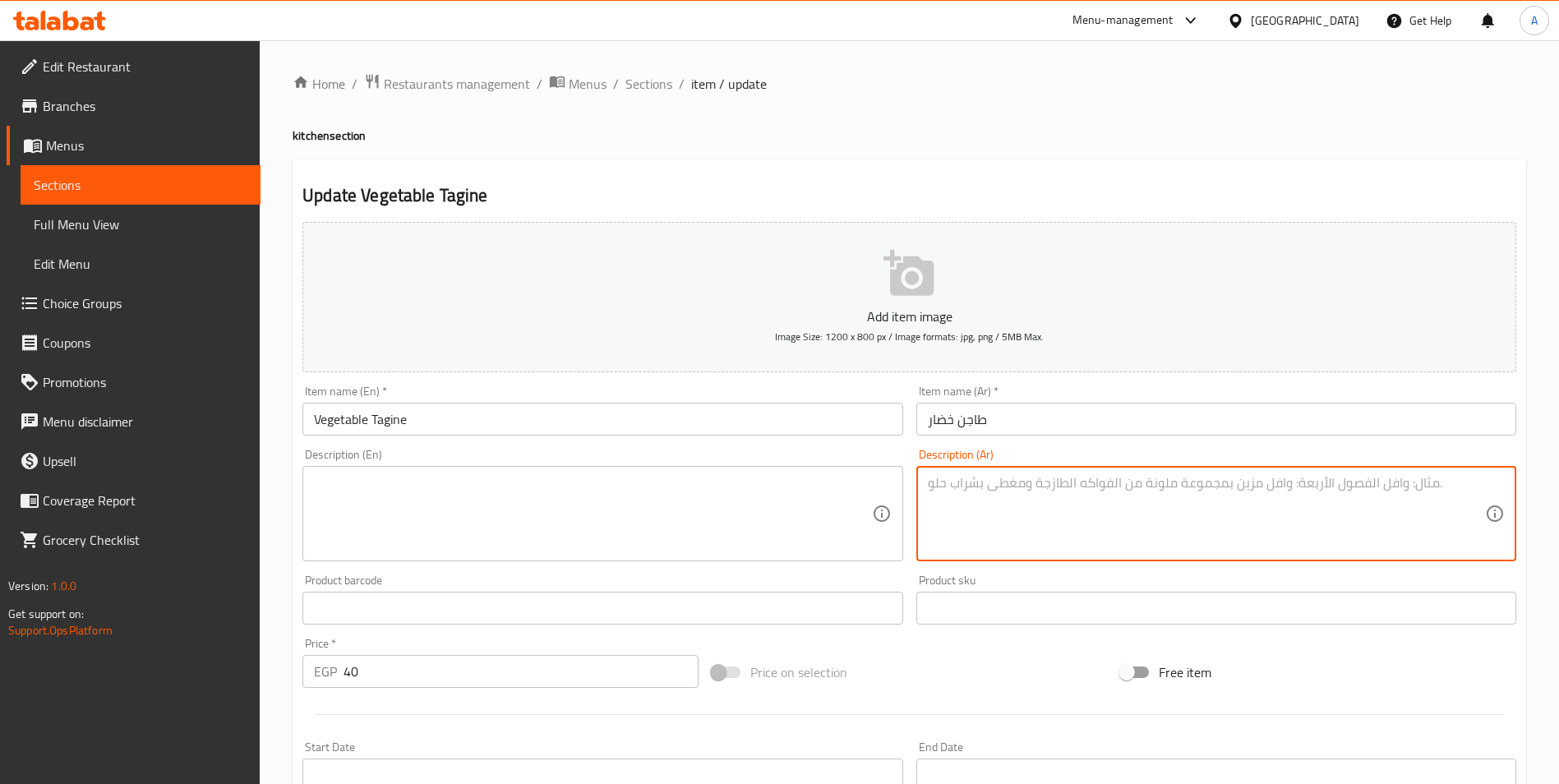
click at [1050, 489] on textarea at bounding box center [1207, 514] width 558 height 78
type textarea "t"
click at [1357, 487] on textarea "فاصوليا - بطاطس - مشكل" at bounding box center [1207, 514] width 558 height 78
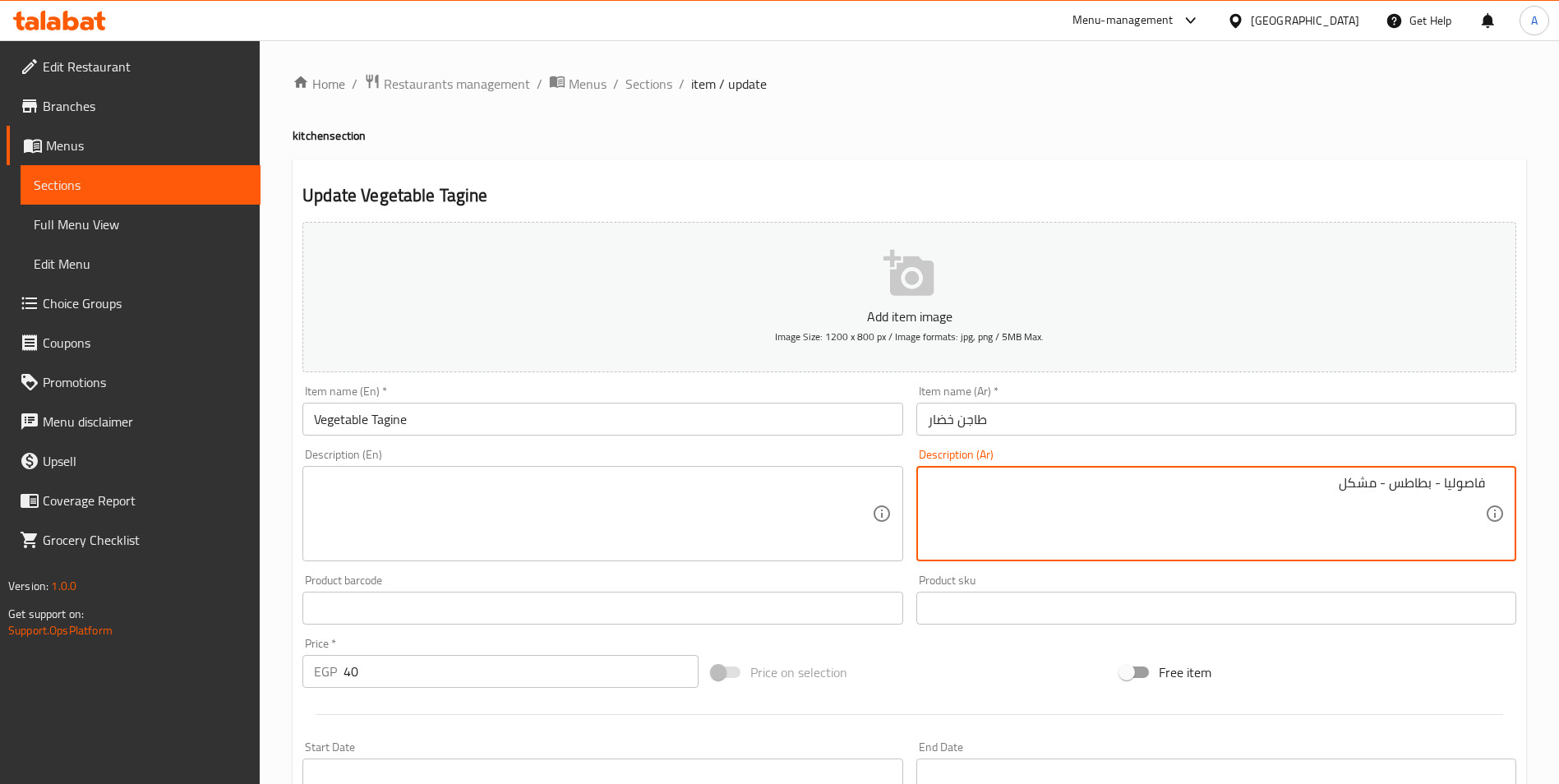
type textarea "فاصوليا - بطاطس - مشكل"
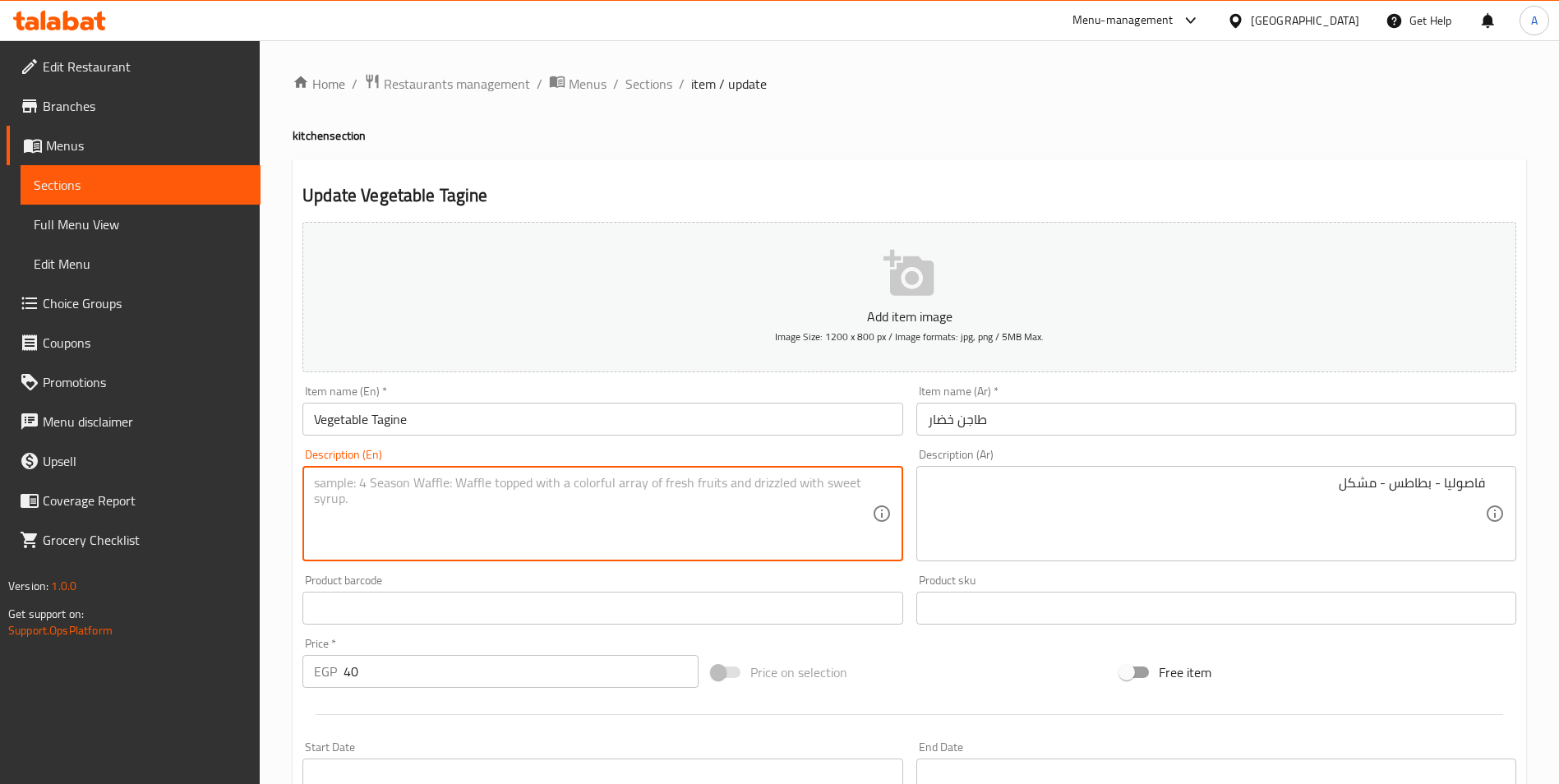
click at [651, 487] on textarea at bounding box center [593, 514] width 558 height 78
paste textarea "Beans - Potatoes - Mixed"
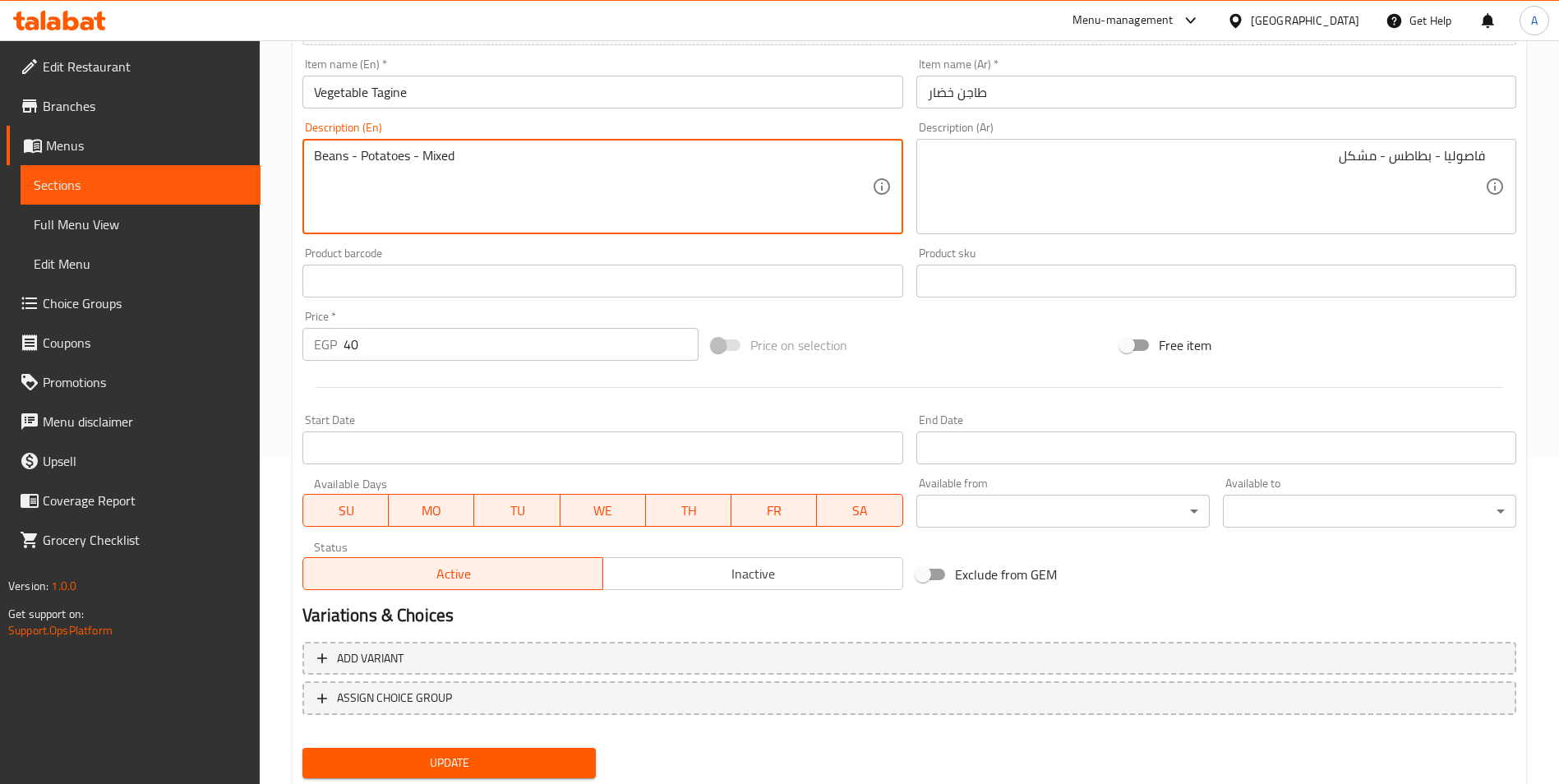
scroll to position [329, 0]
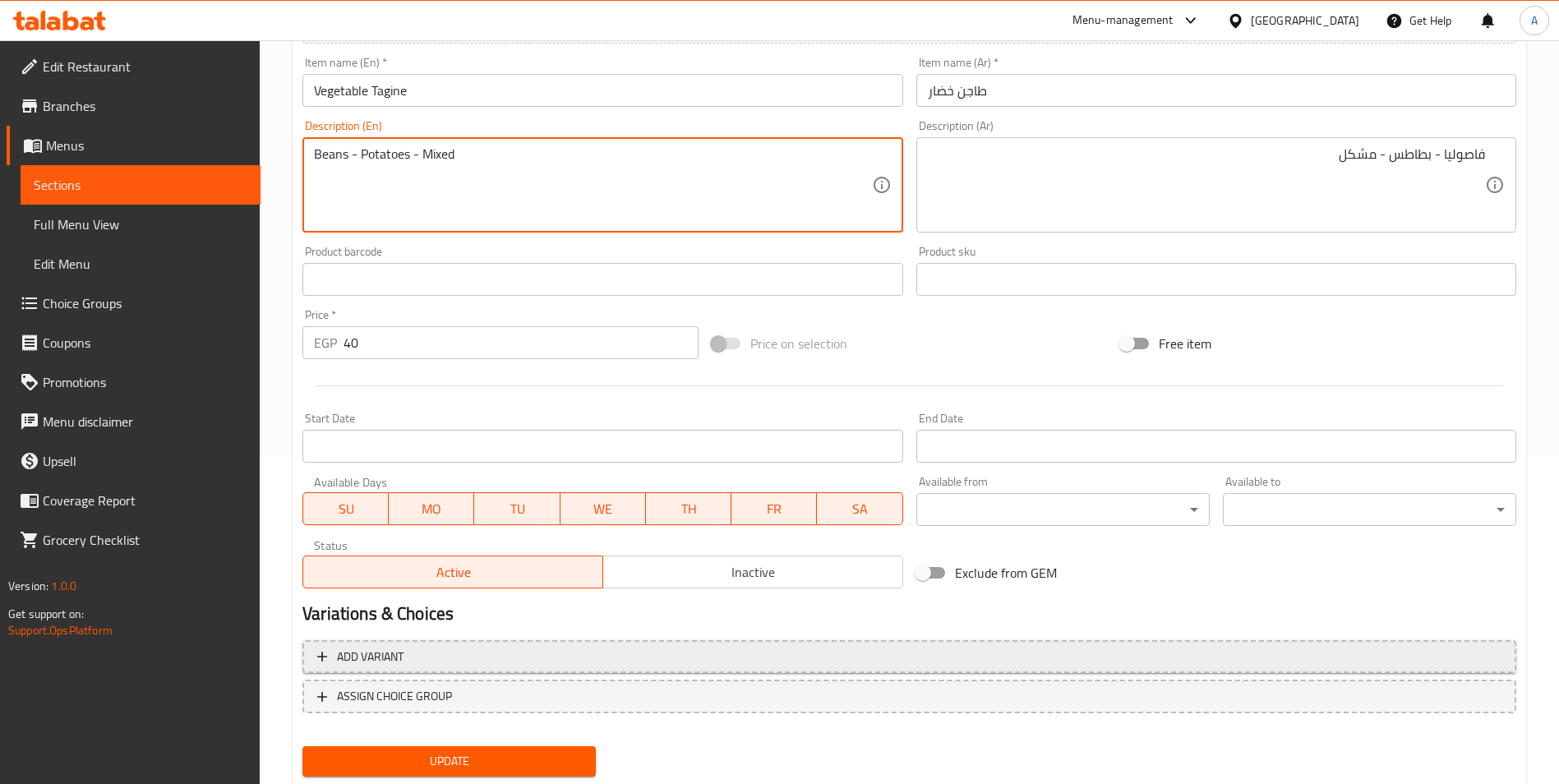
type textarea "Beans - Potatoes - Mixed"
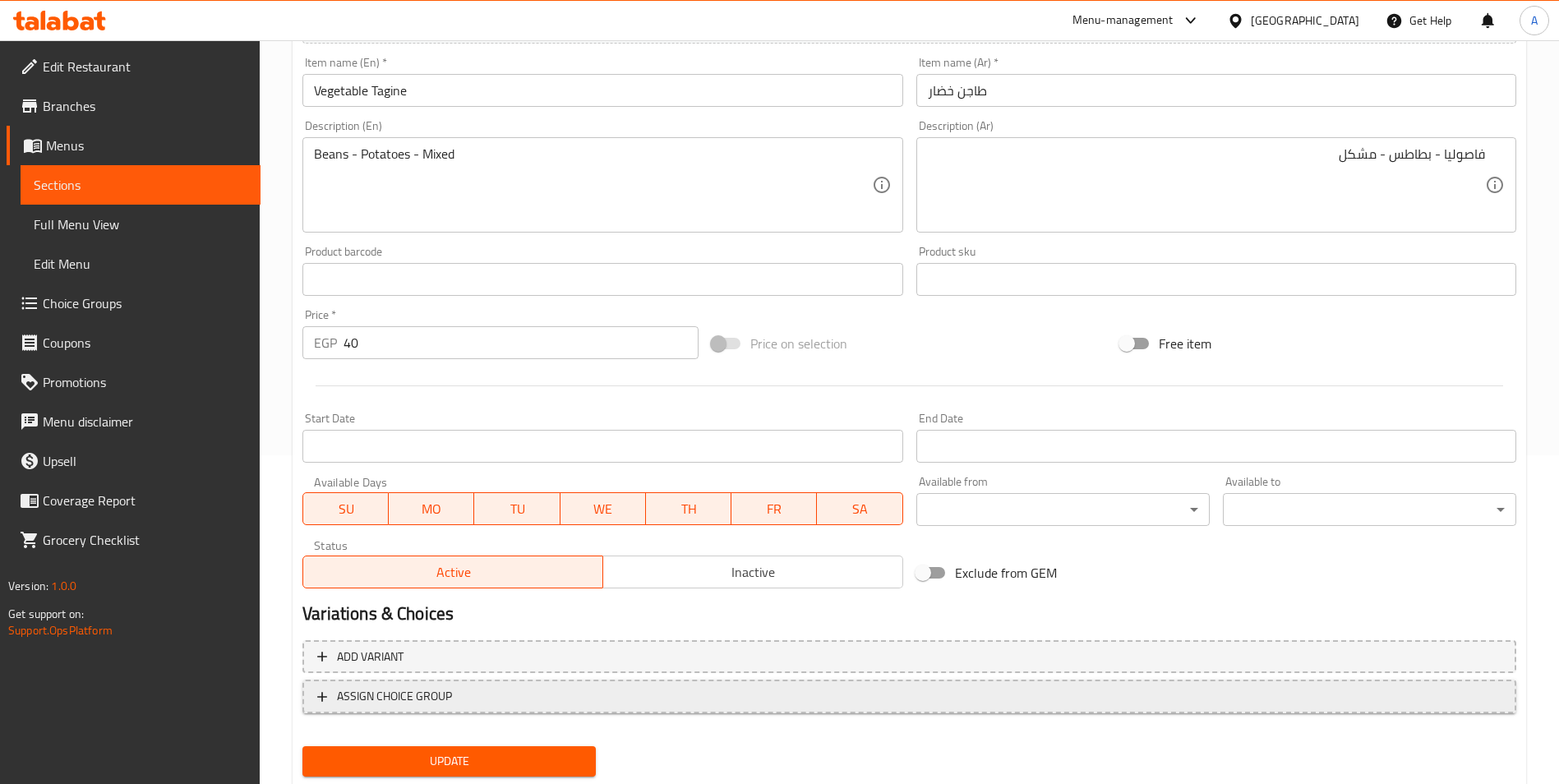
drag, startPoint x: 408, startPoint y: 654, endPoint x: 427, endPoint y: 685, distance: 36.4
click at [427, 685] on div "Add variant ASSIGN CHOICE GROUP" at bounding box center [909, 687] width 1227 height 107
click at [427, 696] on span "ASSIGN CHOICE GROUP" at bounding box center [393, 696] width 115 height 21
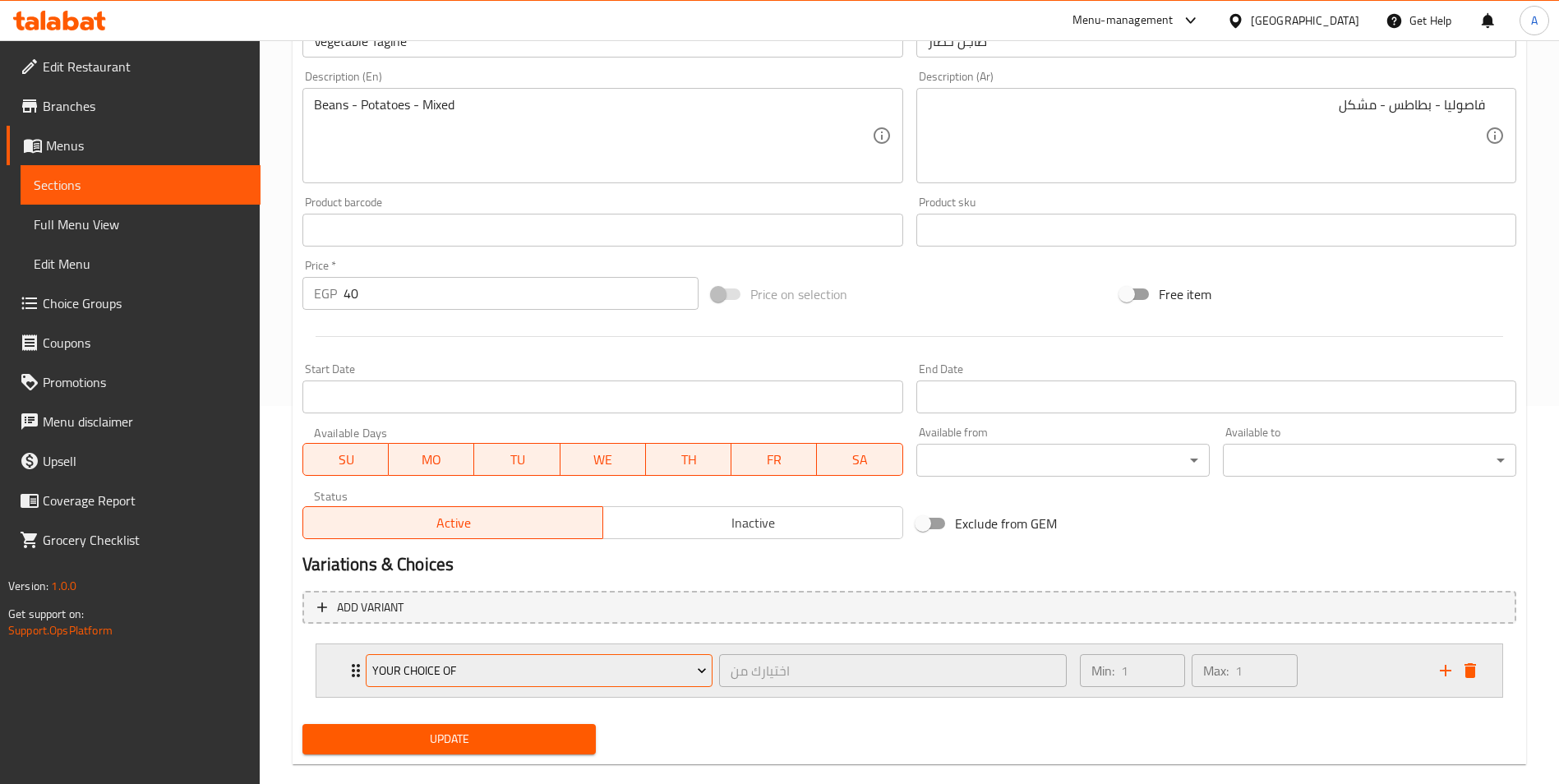
scroll to position [405, 0]
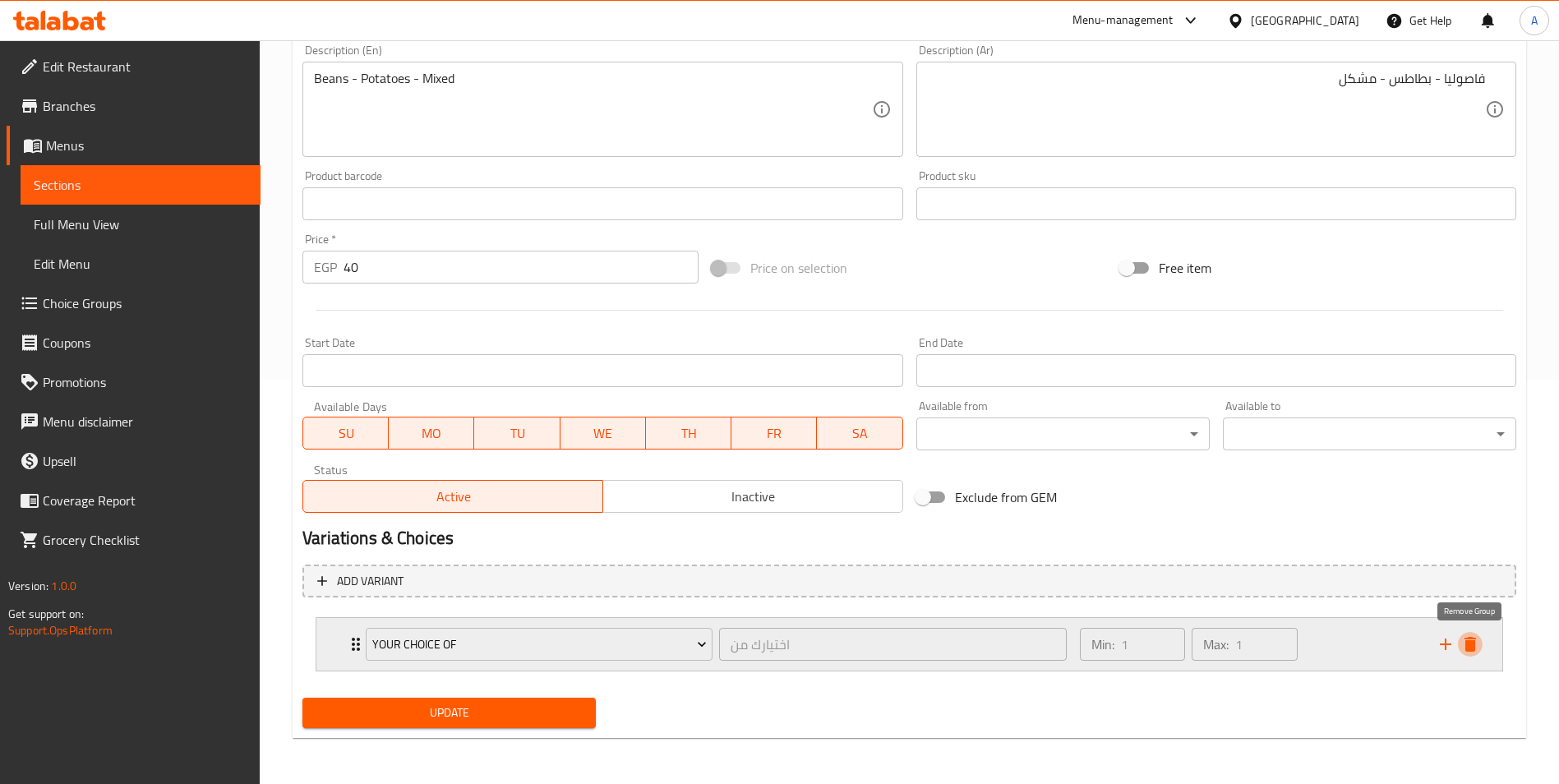
click at [1467, 644] on icon "delete" at bounding box center [1470, 644] width 11 height 15
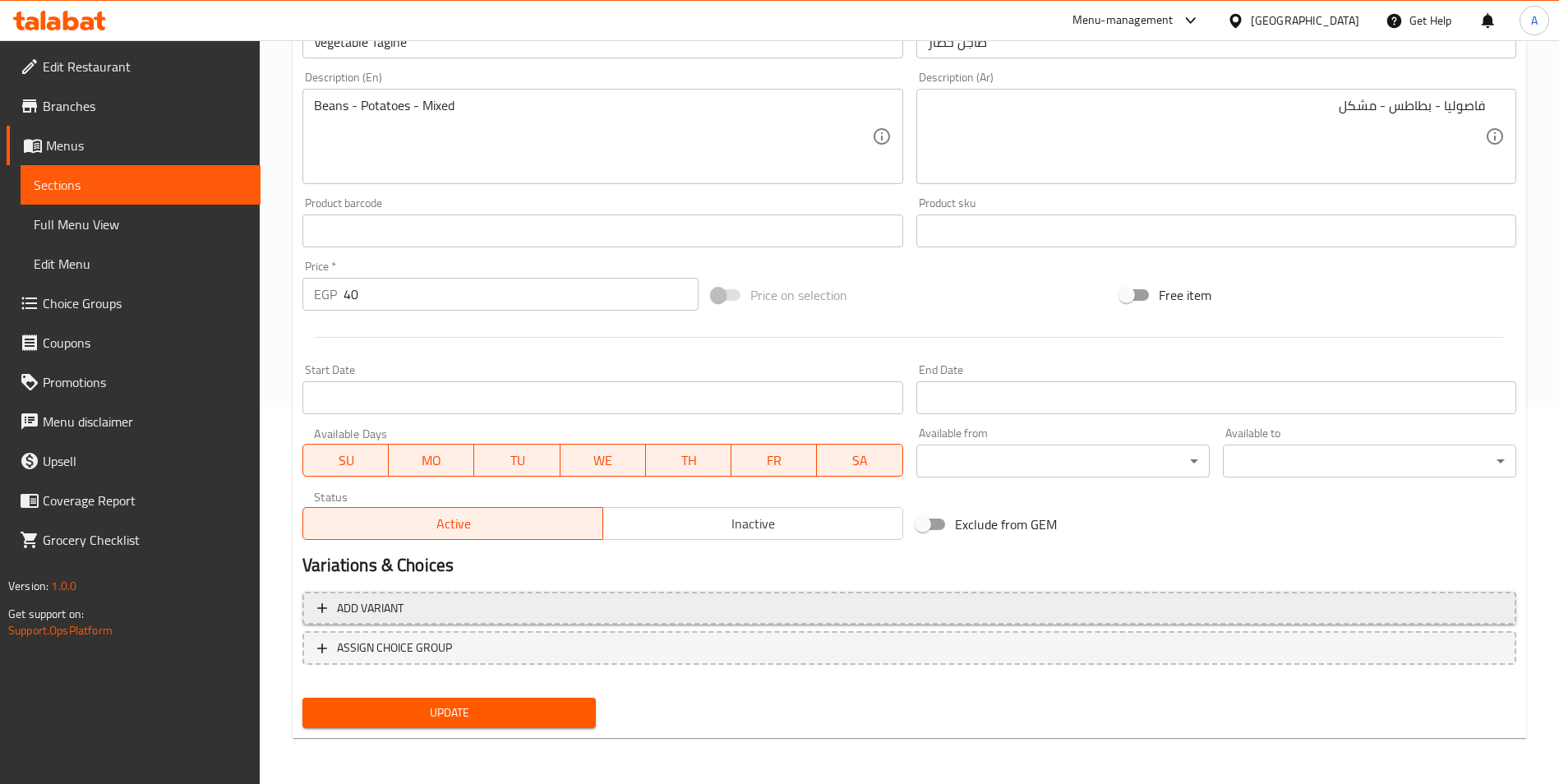
click at [423, 612] on span "Add variant" at bounding box center [909, 609] width 1184 height 21
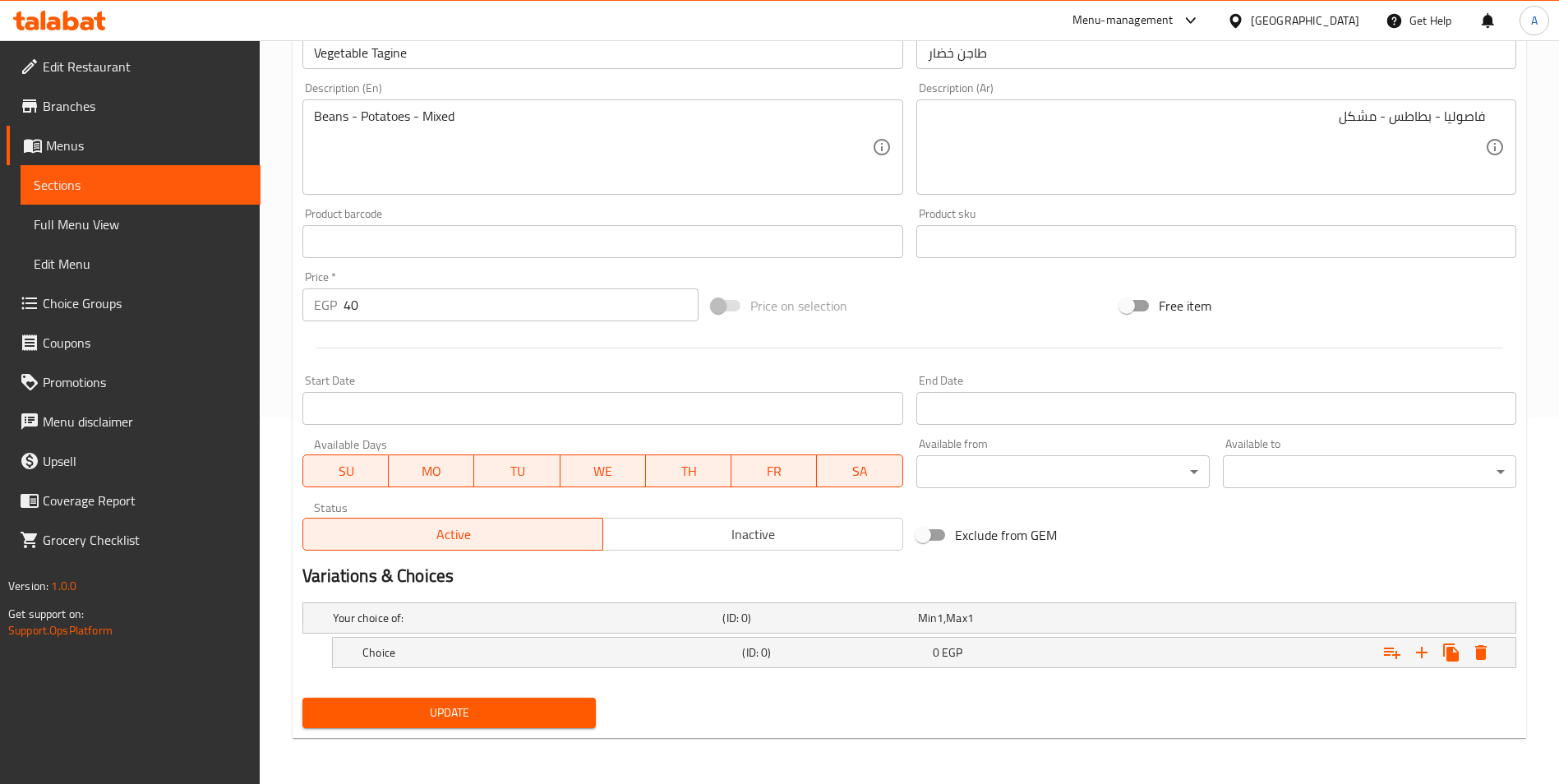
scroll to position [366, 0]
click at [1419, 658] on icon "Expand" at bounding box center [1421, 652] width 20 height 20
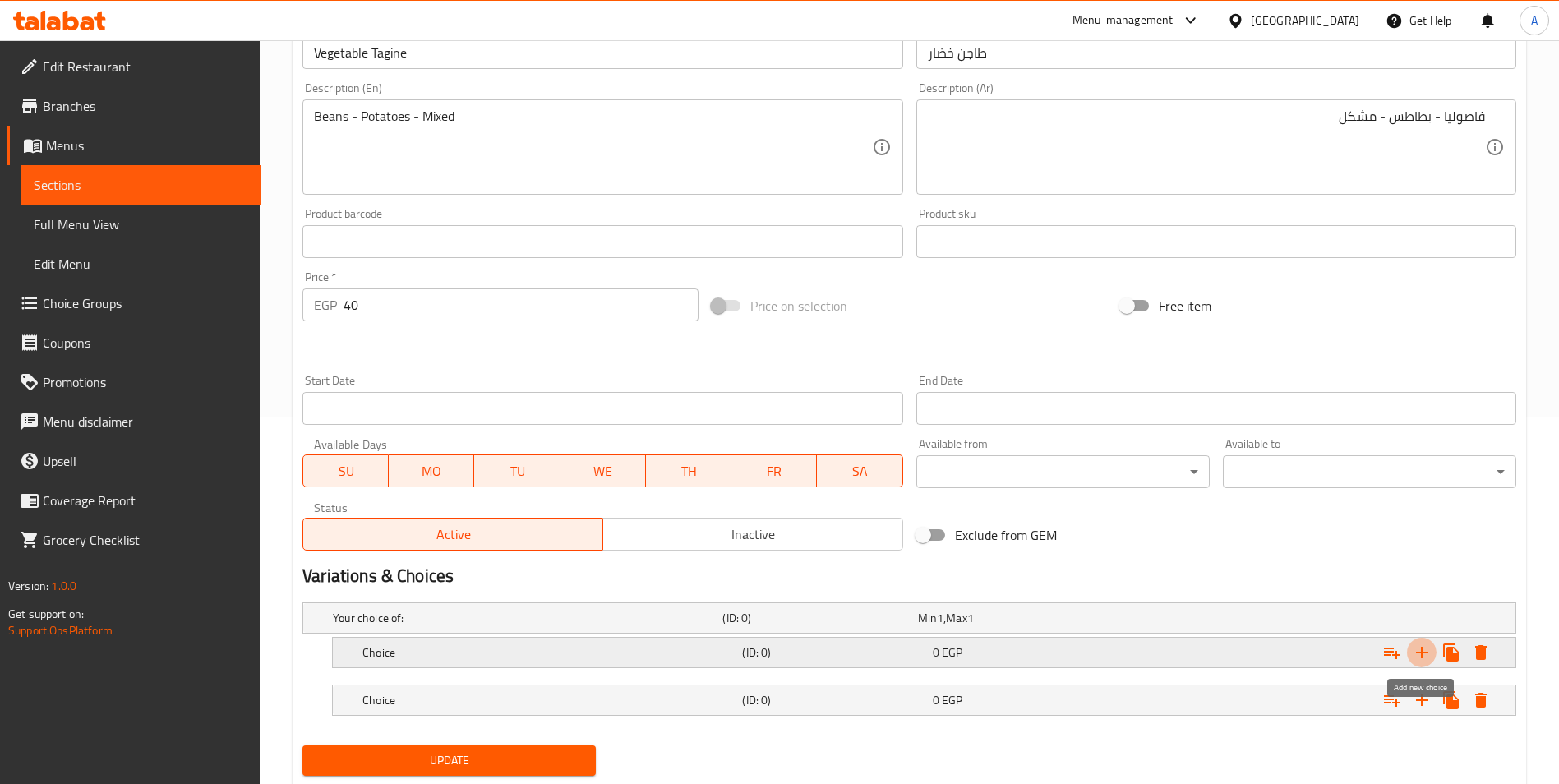
click at [1423, 658] on icon "Expand" at bounding box center [1421, 652] width 20 height 20
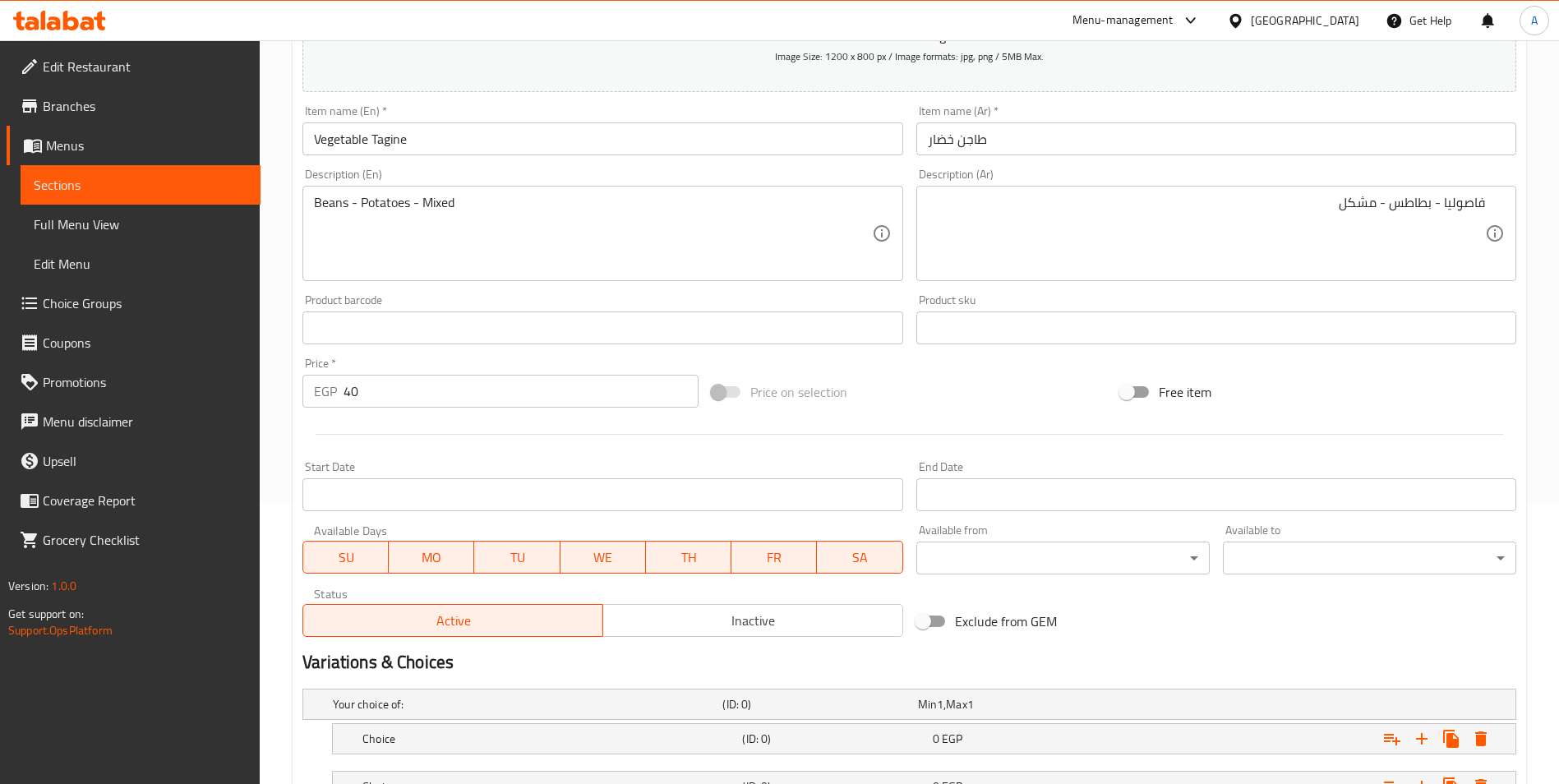
scroll to position [202, 0]
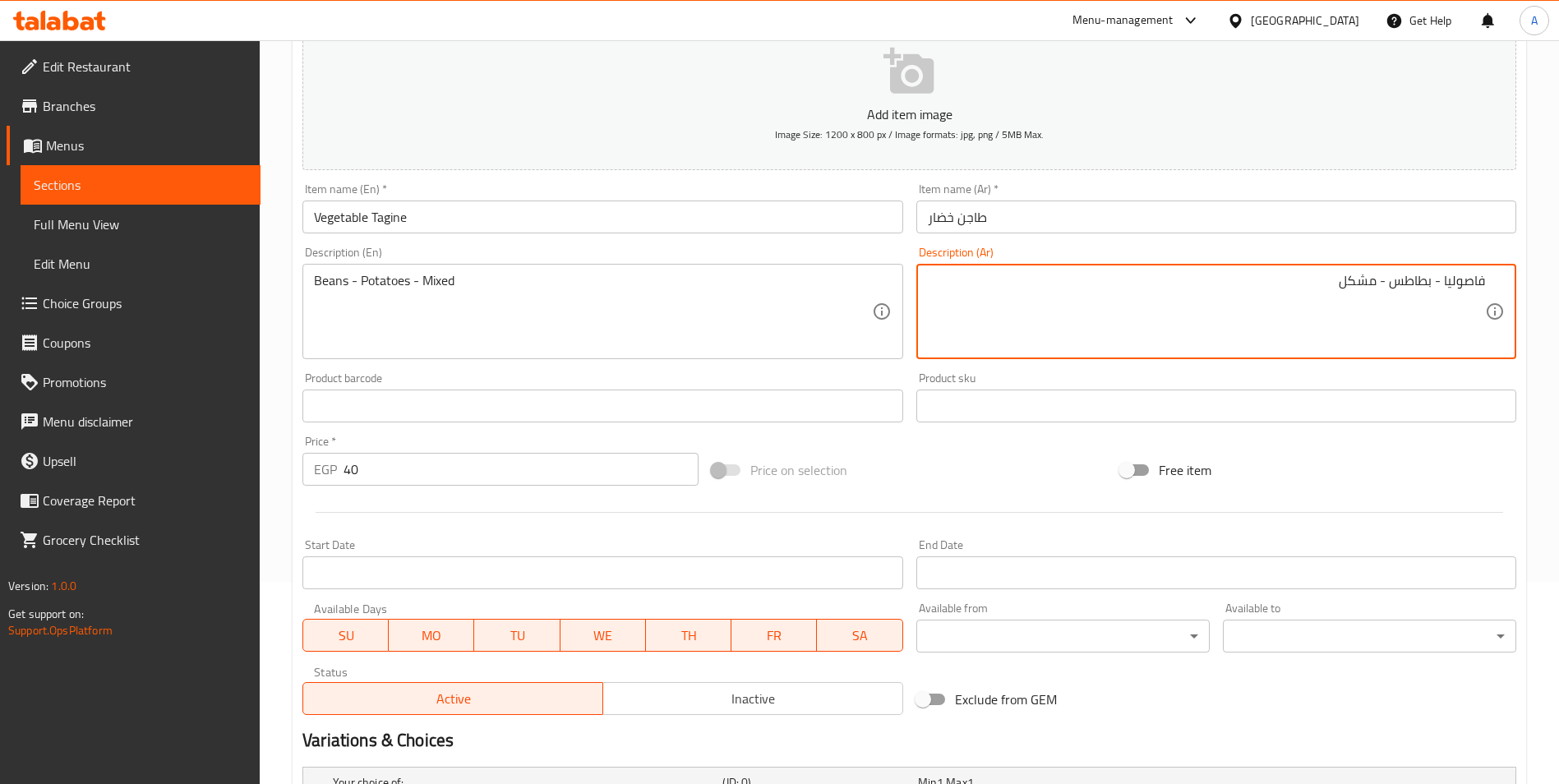
click at [1467, 275] on textarea "فاصوليا - بطاطس - مشكل" at bounding box center [1207, 312] width 558 height 78
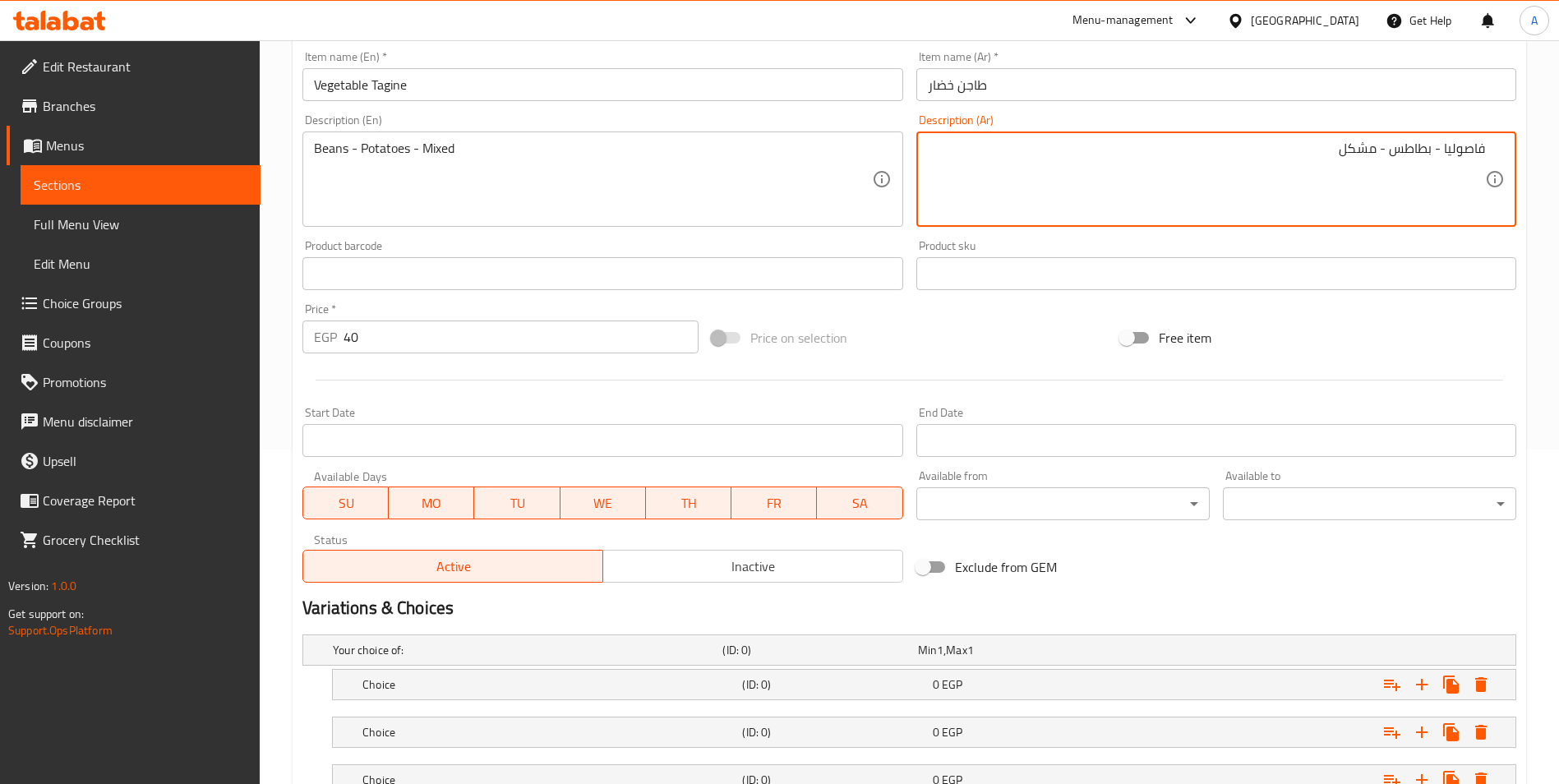
scroll to position [461, 0]
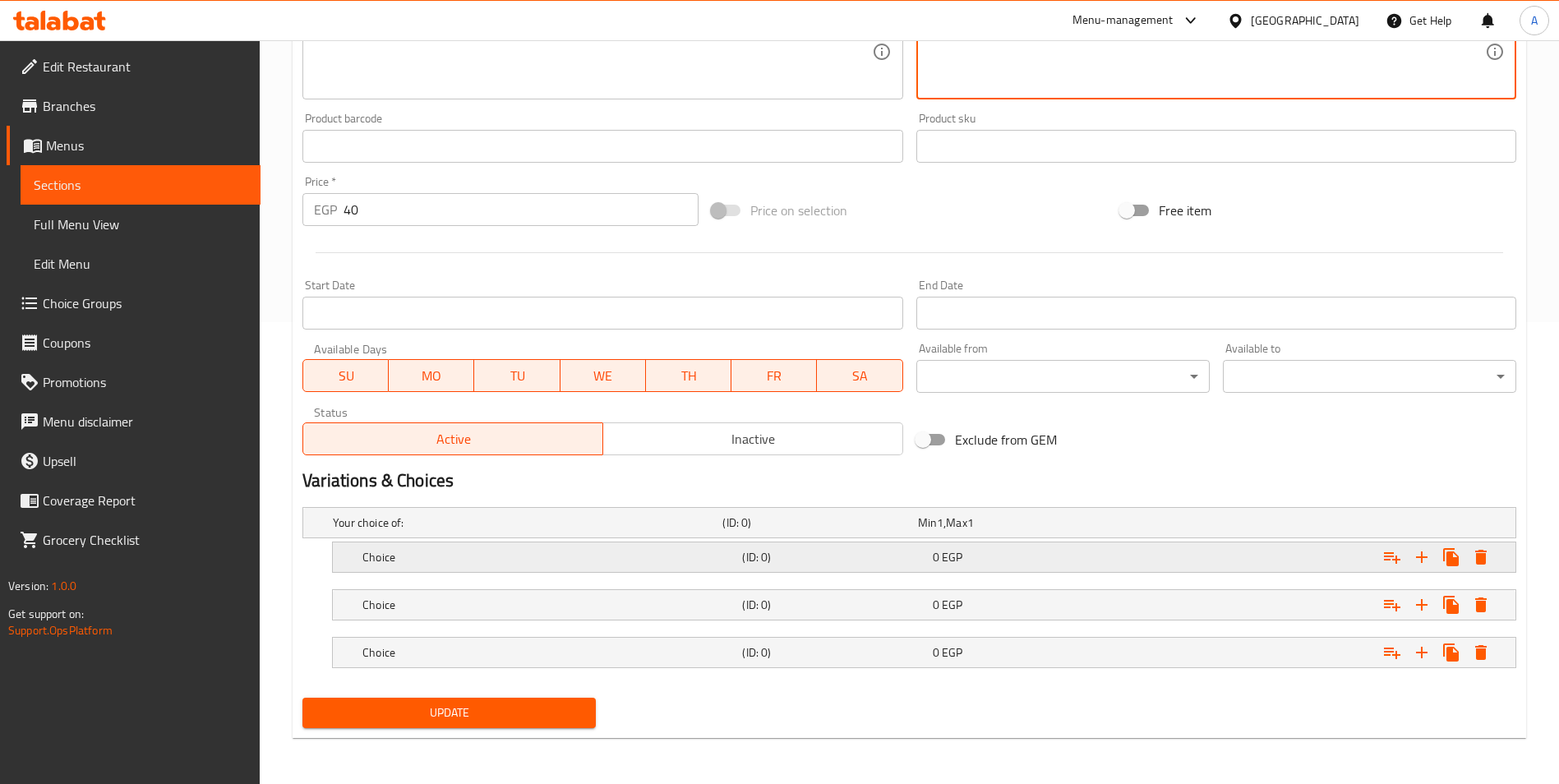
click at [579, 571] on div "Choice (ID: 0) 0 EGP" at bounding box center [929, 557] width 1139 height 36
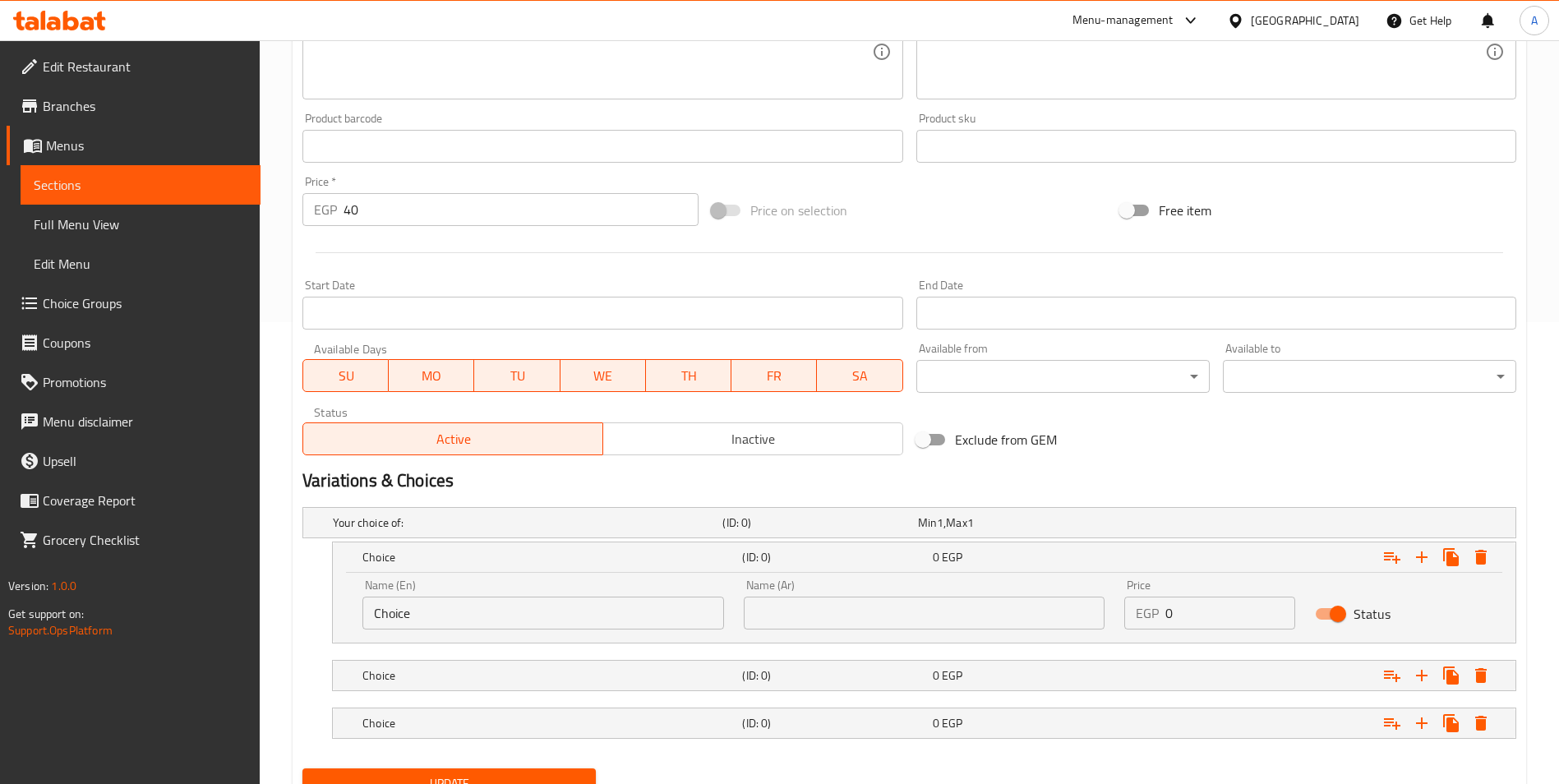
click at [789, 622] on input "text" at bounding box center [925, 612] width 362 height 33
paste input "فاصوليا"
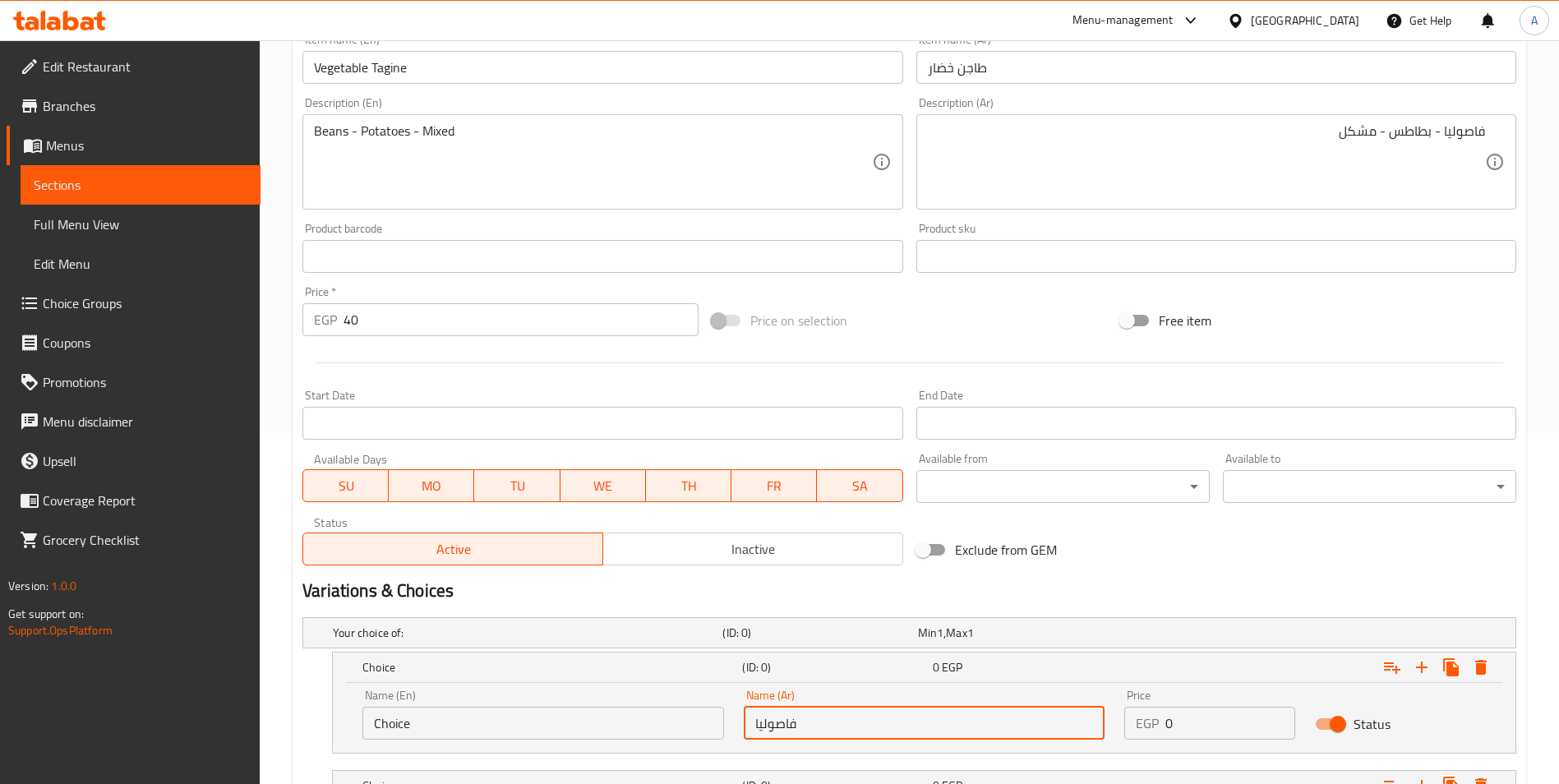
scroll to position [215, 0]
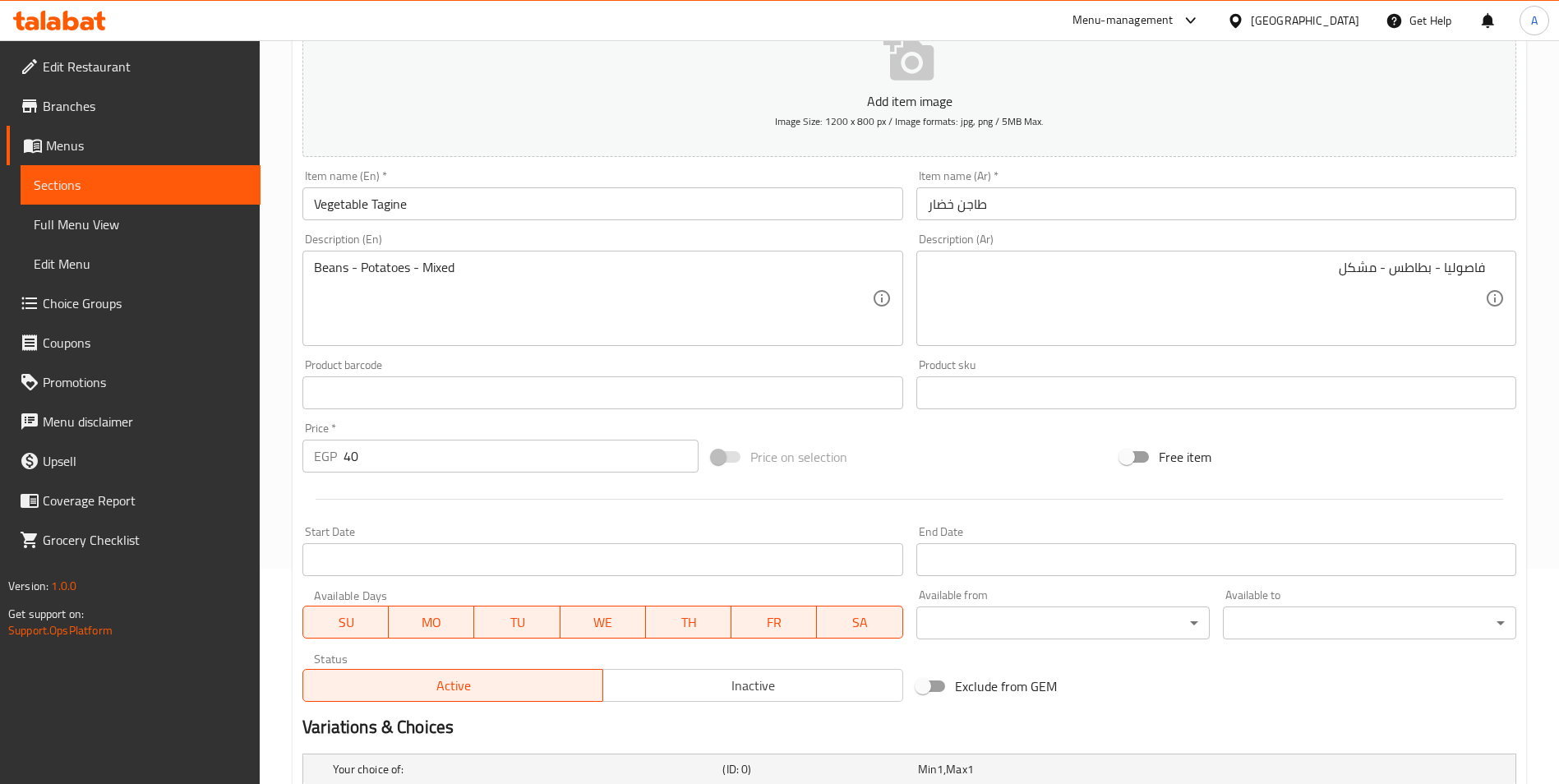
type input "فاصوليا"
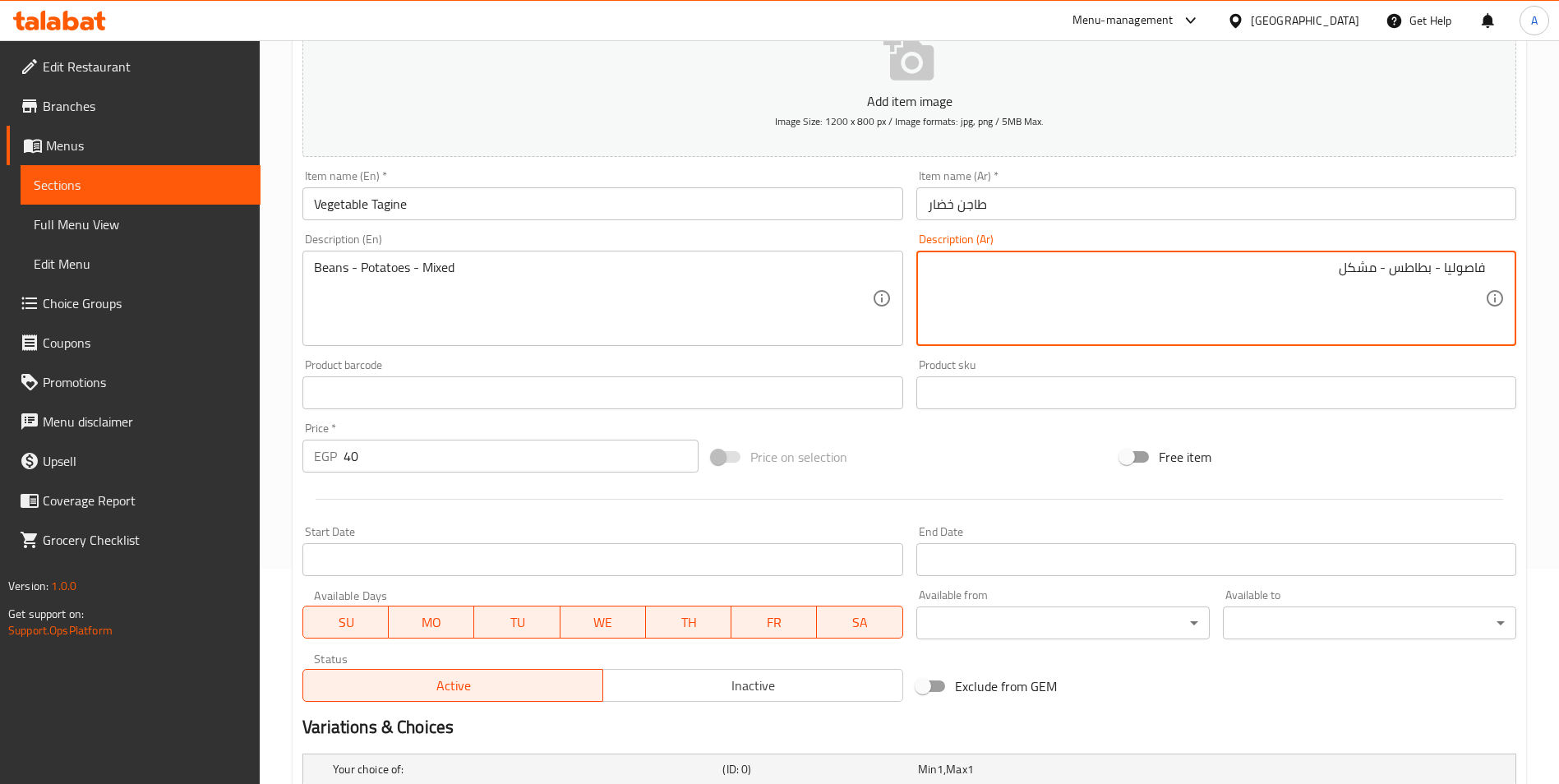
click at [1404, 265] on textarea "فاصوليا - بطاطس - مشكل" at bounding box center [1207, 299] width 558 height 78
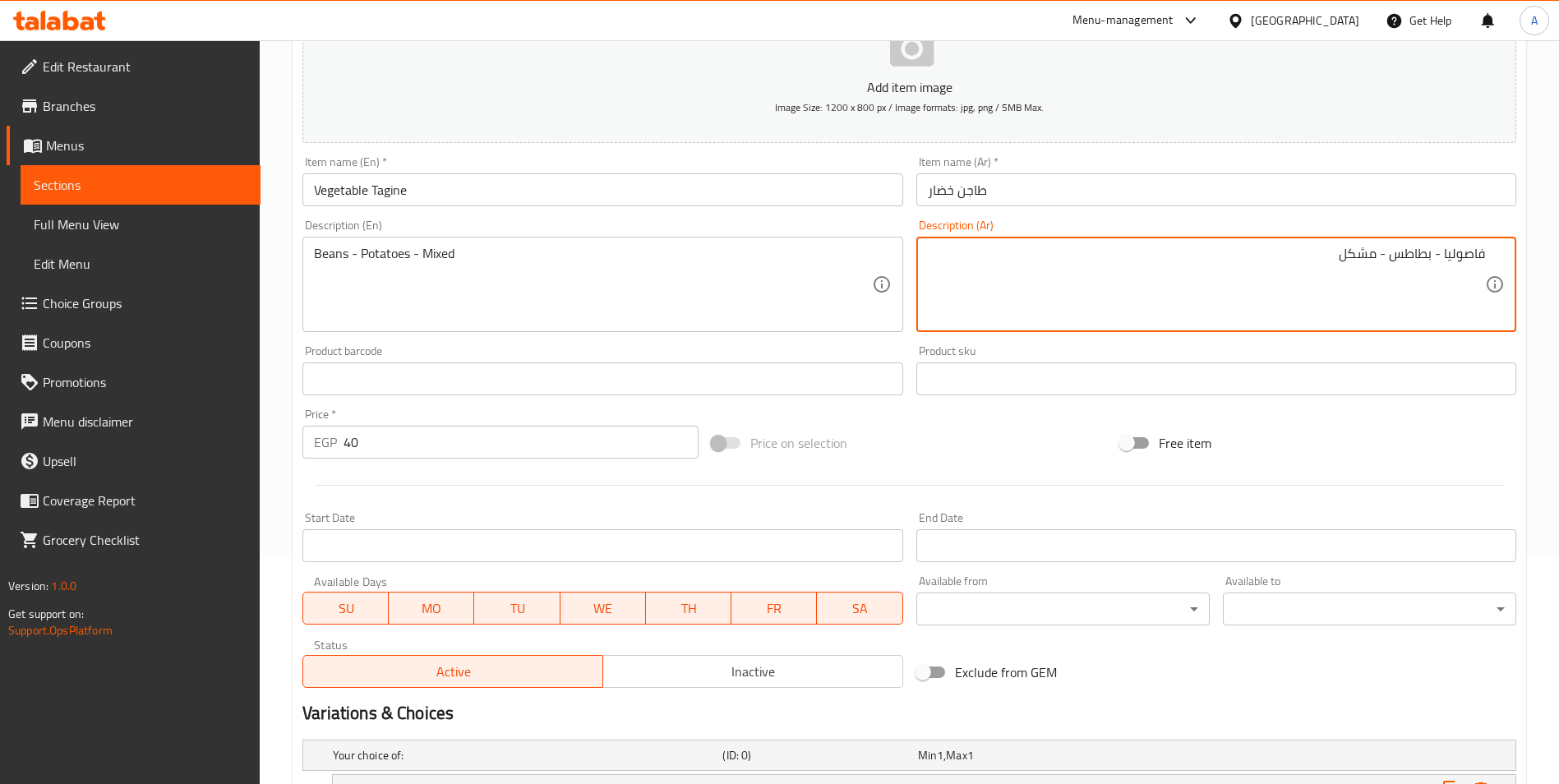
scroll to position [532, 0]
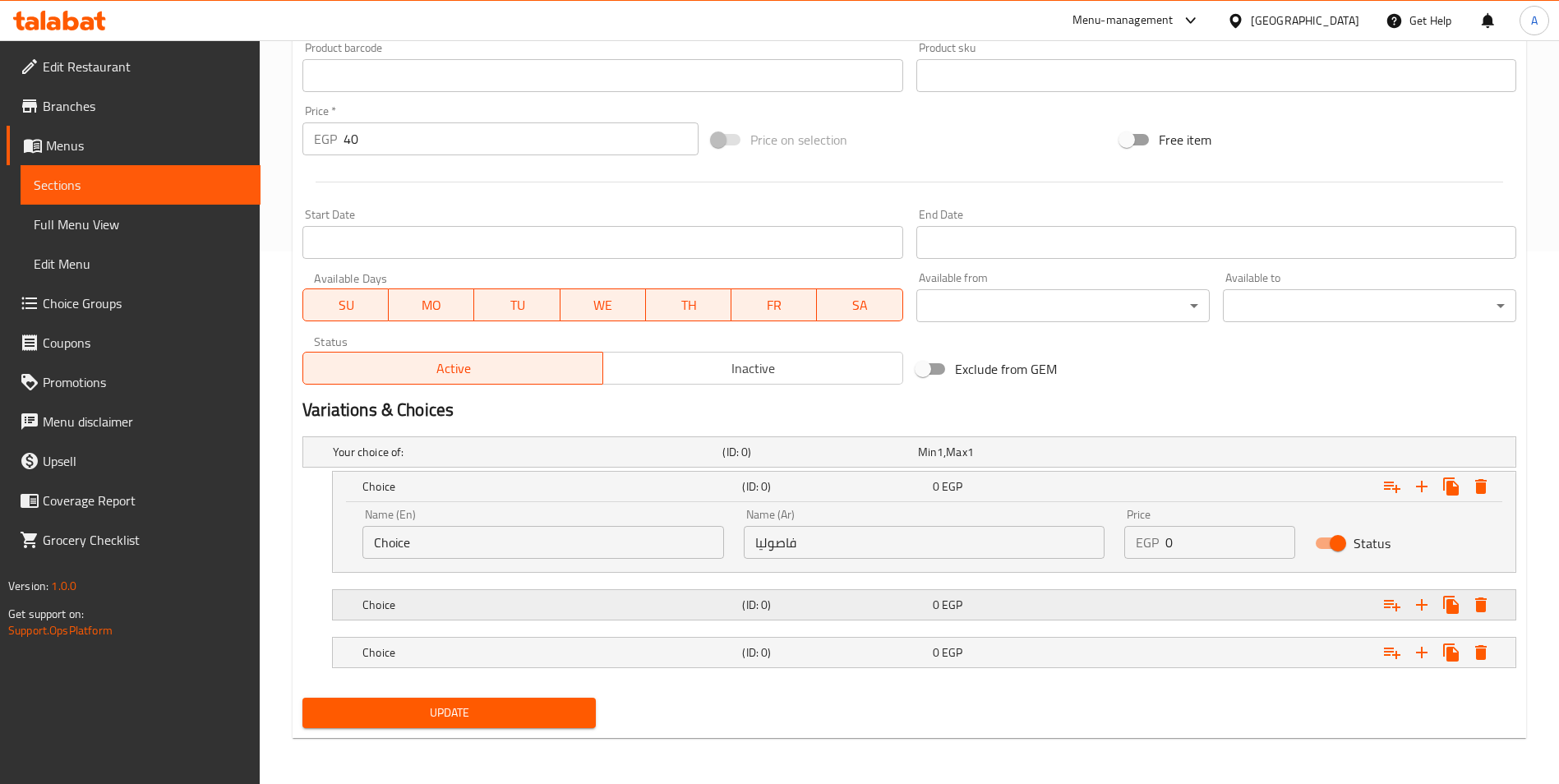
click at [957, 606] on span "EGP" at bounding box center [952, 604] width 21 height 21
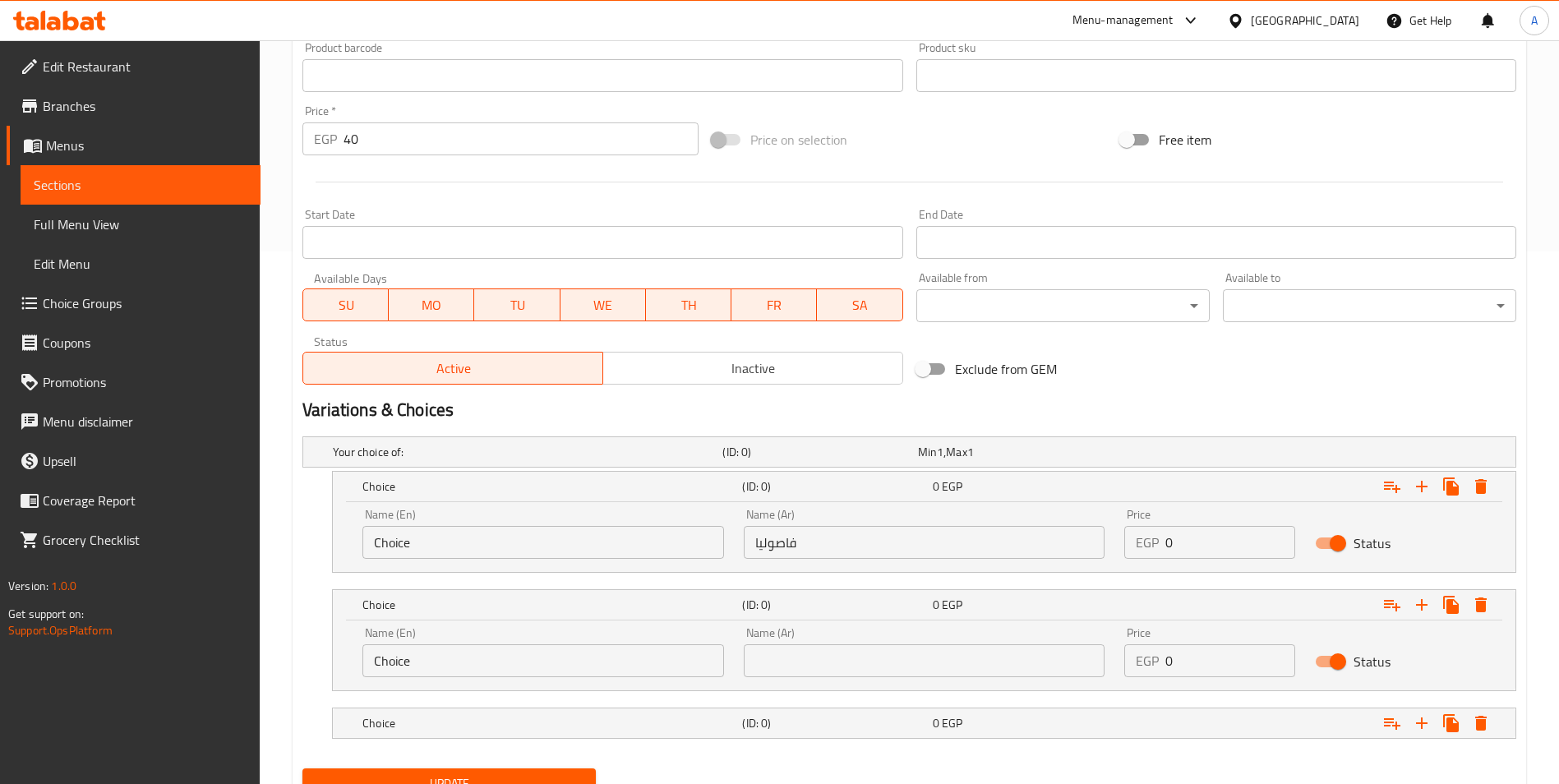
click at [866, 640] on div "Name (Ar) Name (Ar)" at bounding box center [925, 652] width 362 height 50
click at [869, 659] on input "text" at bounding box center [925, 660] width 362 height 33
paste input "بطاطس"
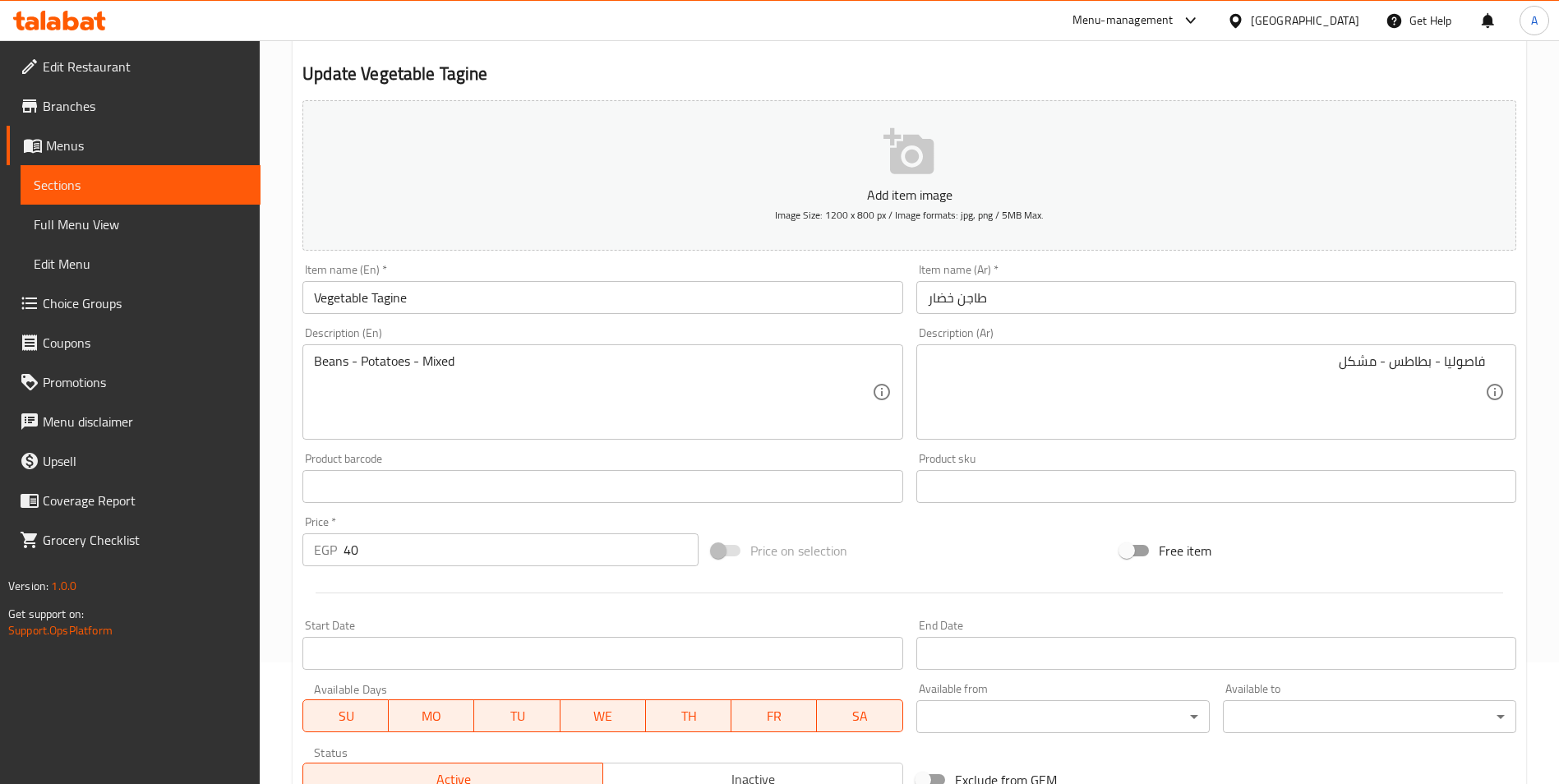
type input "بطاطس"
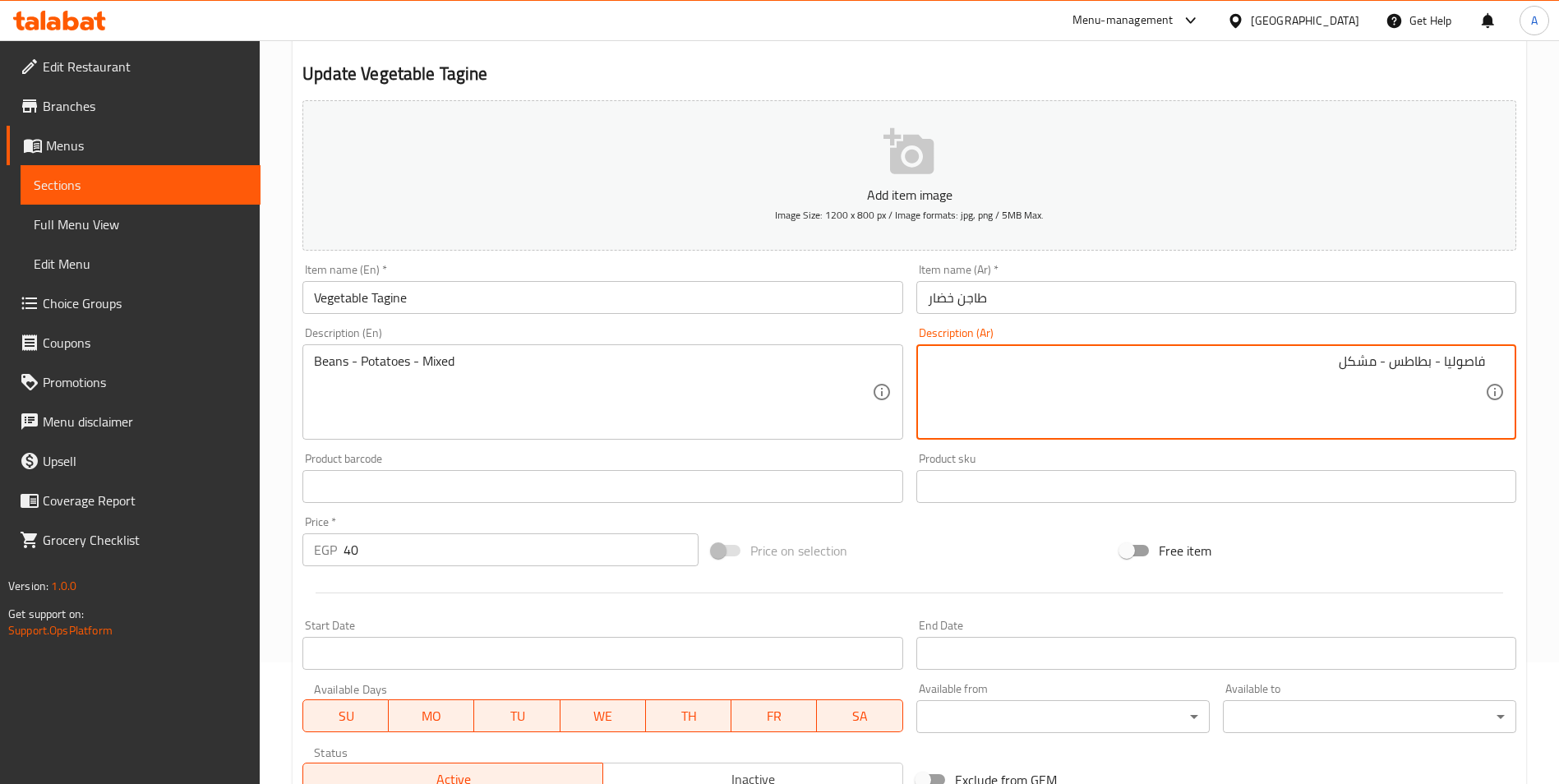
click at [1353, 357] on textarea "فاصوليا - بطاطس - مشكل" at bounding box center [1207, 392] width 558 height 78
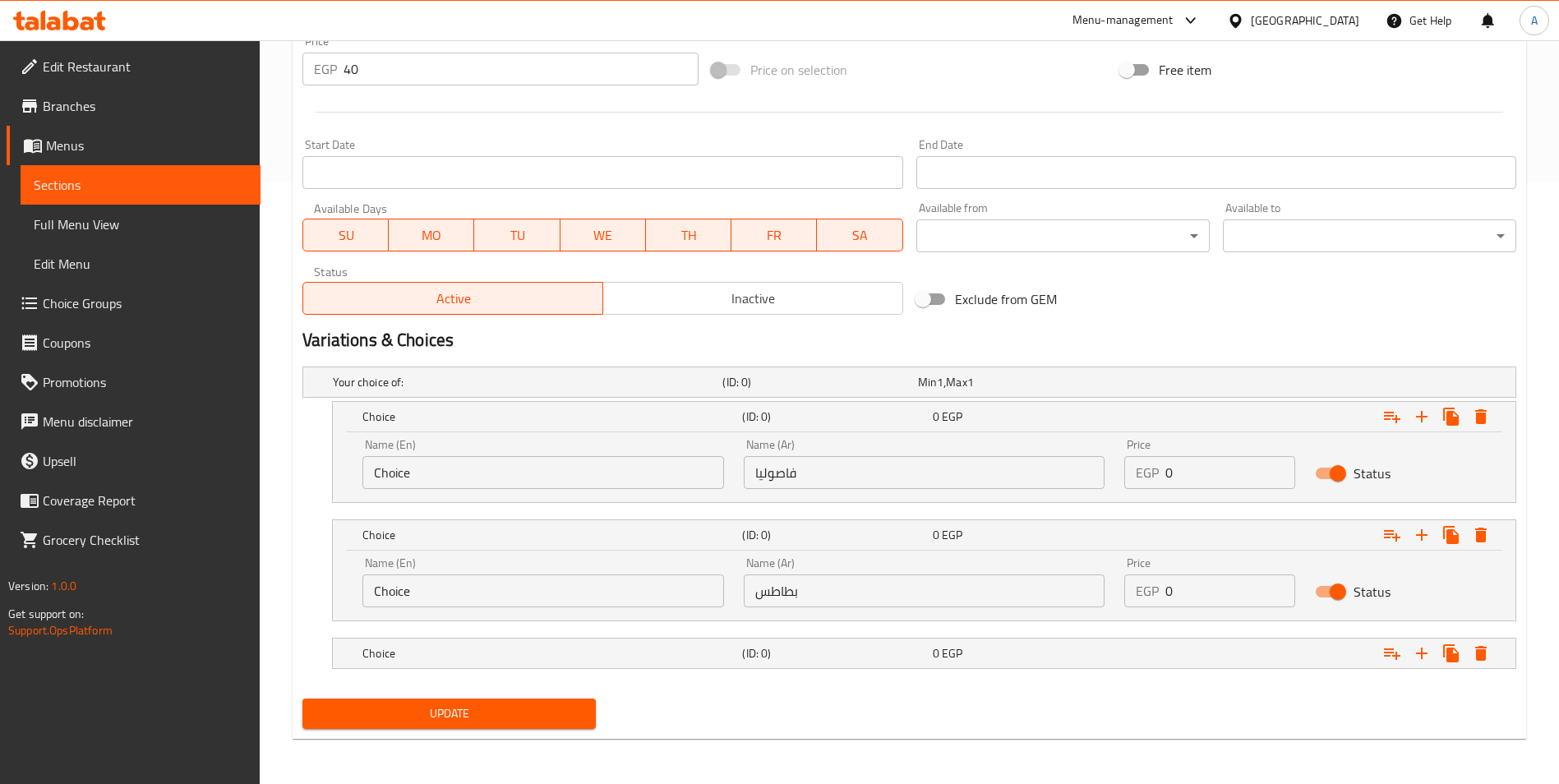
scroll to position [603, 0]
click at [929, 635] on div "Choice (ID: 0) 0 EGP" at bounding box center [929, 652] width 1139 height 36
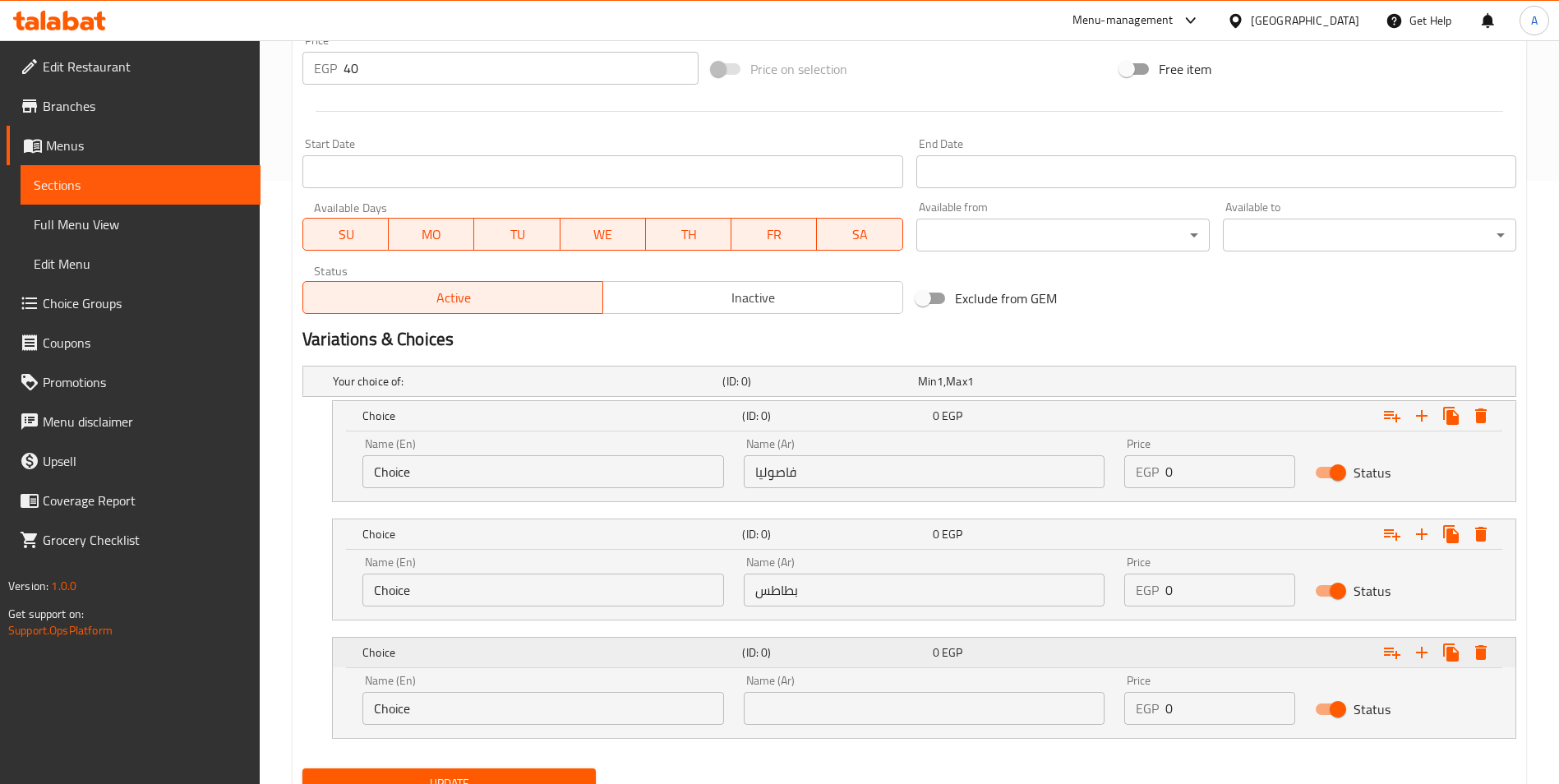
click at [932, 655] on span "0" at bounding box center [935, 652] width 7 height 21
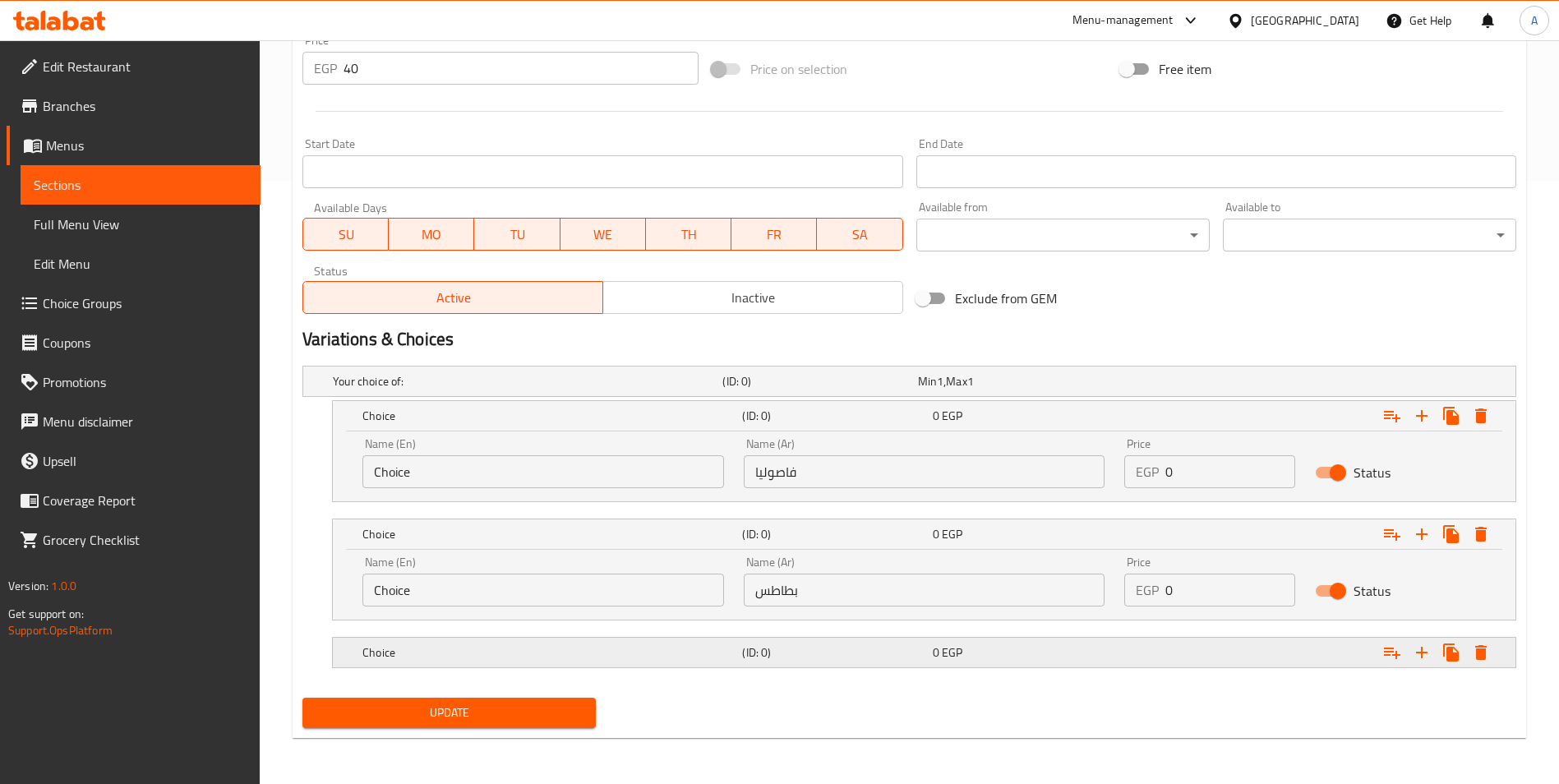
click at [933, 658] on span "0" at bounding box center [935, 652] width 7 height 21
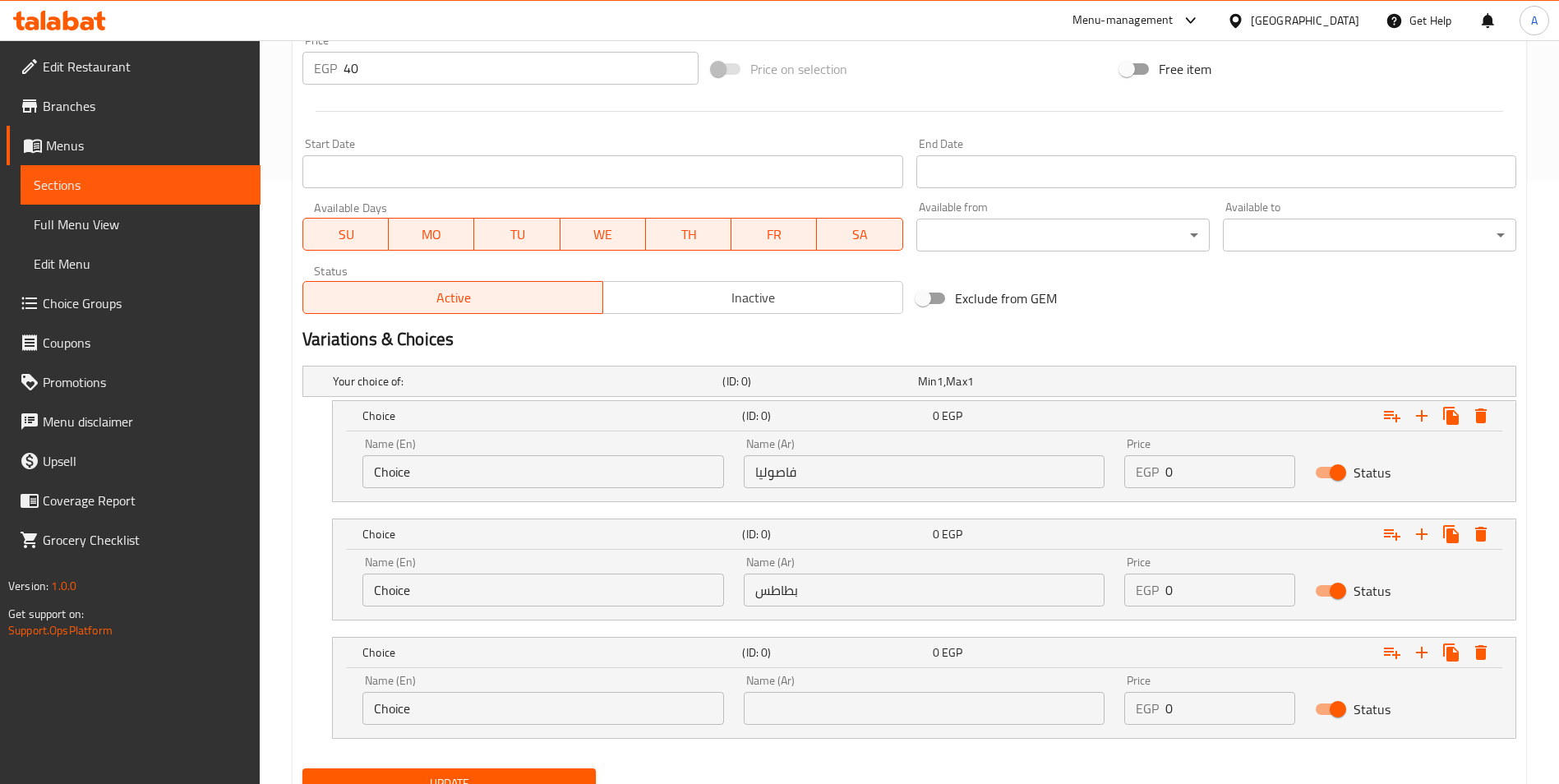
click at [934, 715] on input "text" at bounding box center [925, 708] width 362 height 33
paste input "مشكل"
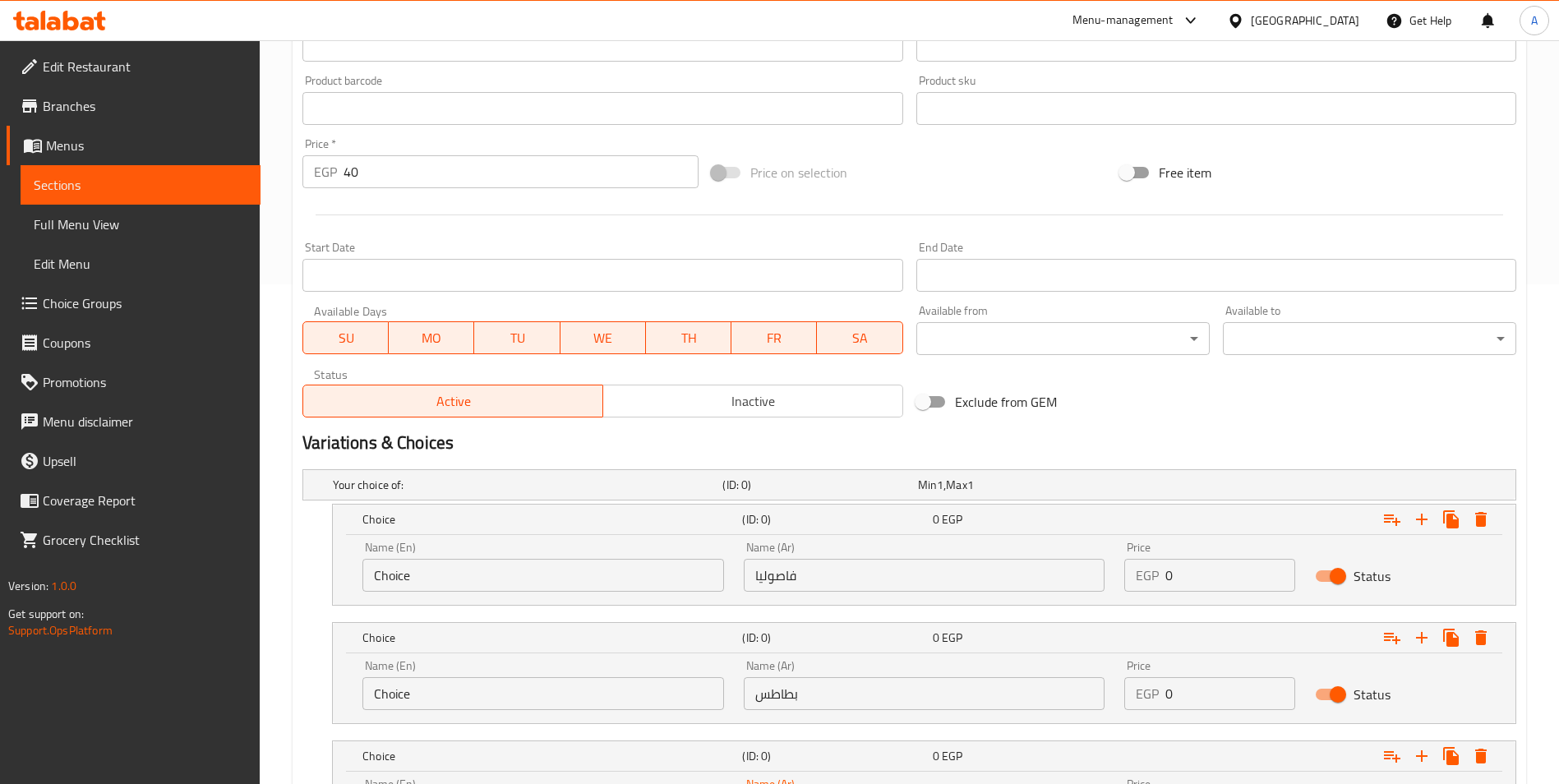
scroll to position [357, 0]
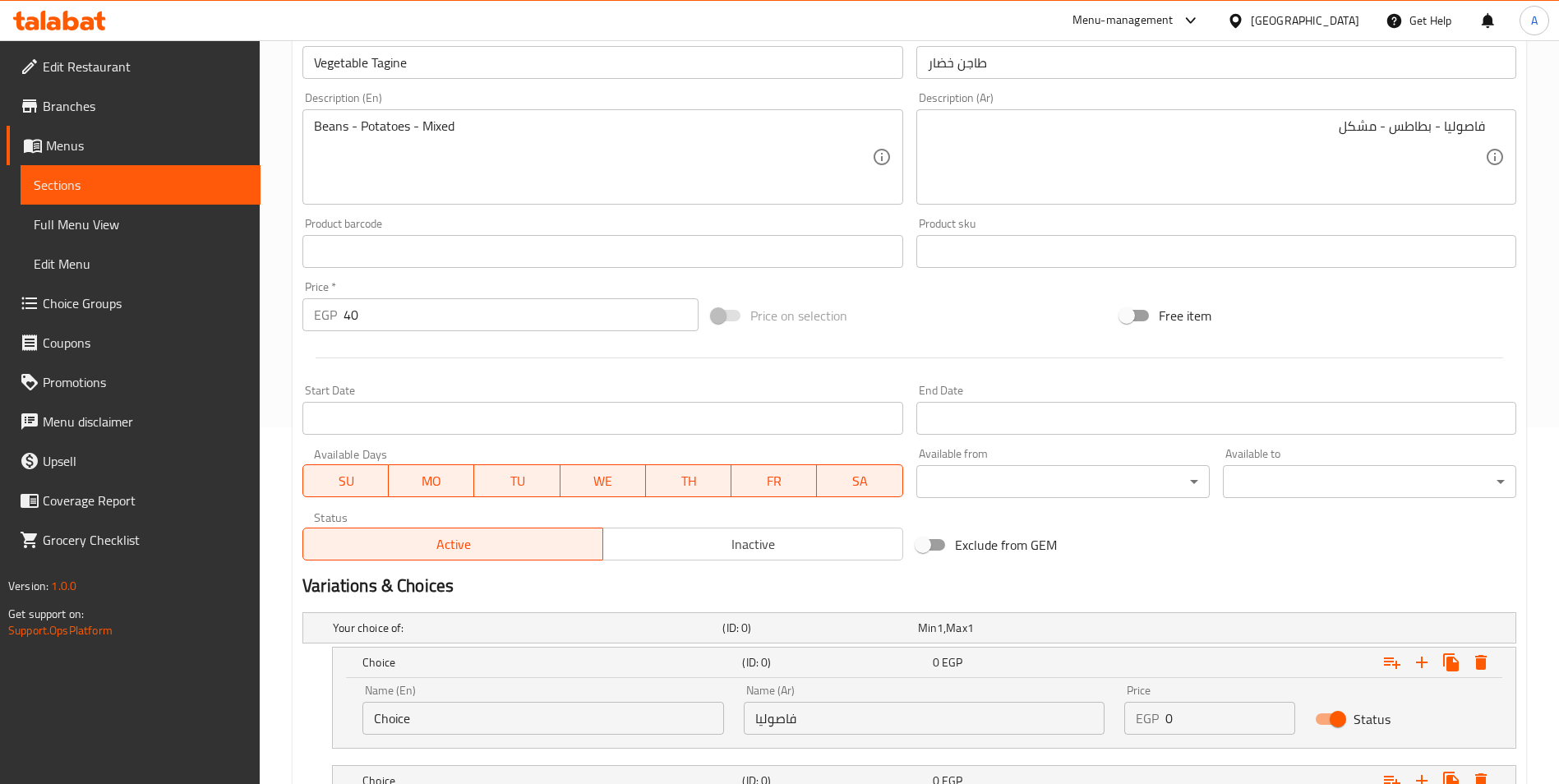
type input "مشكل"
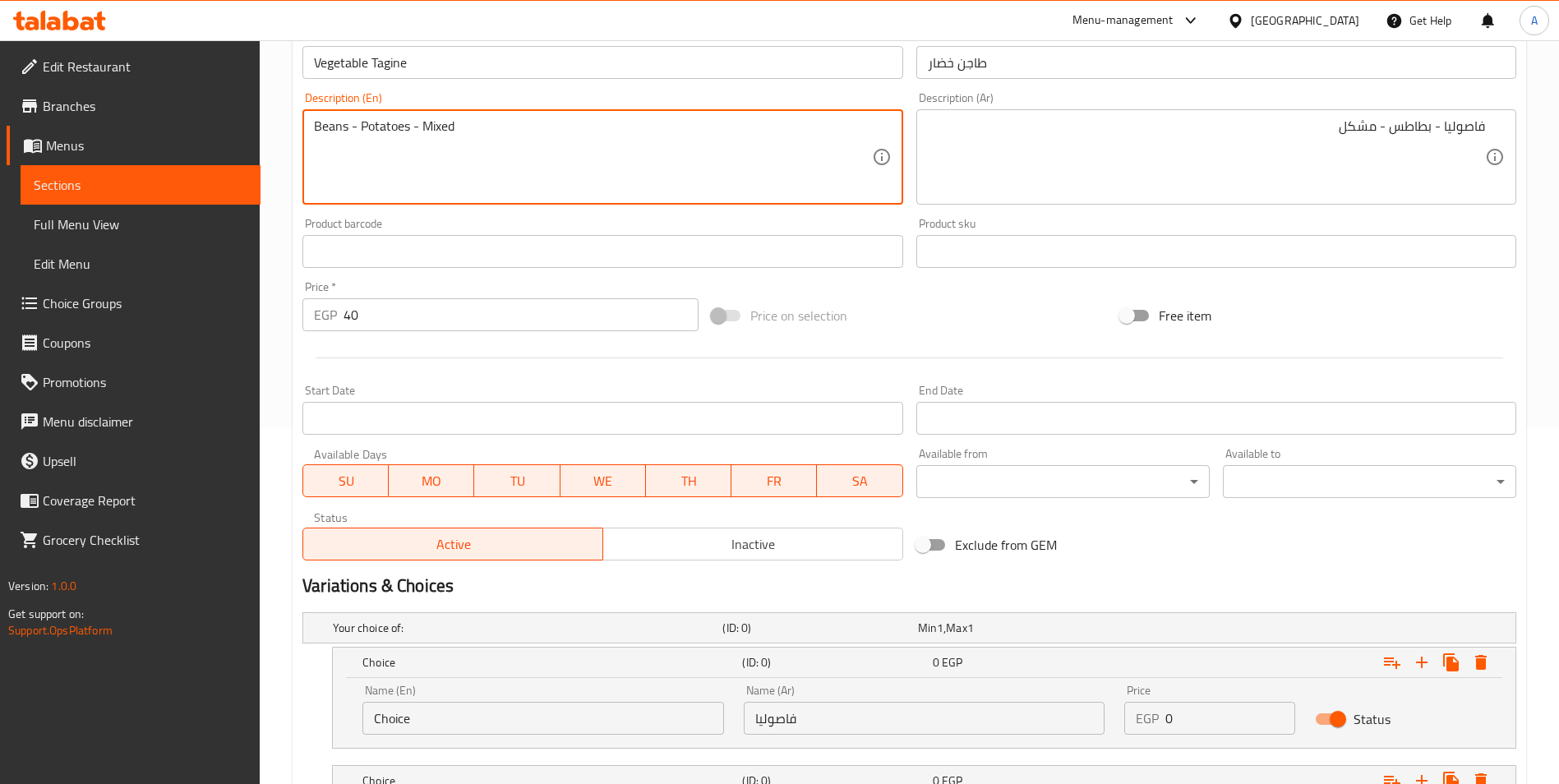
click at [334, 128] on textarea "Beans - Potatoes - Mixed" at bounding box center [593, 158] width 558 height 78
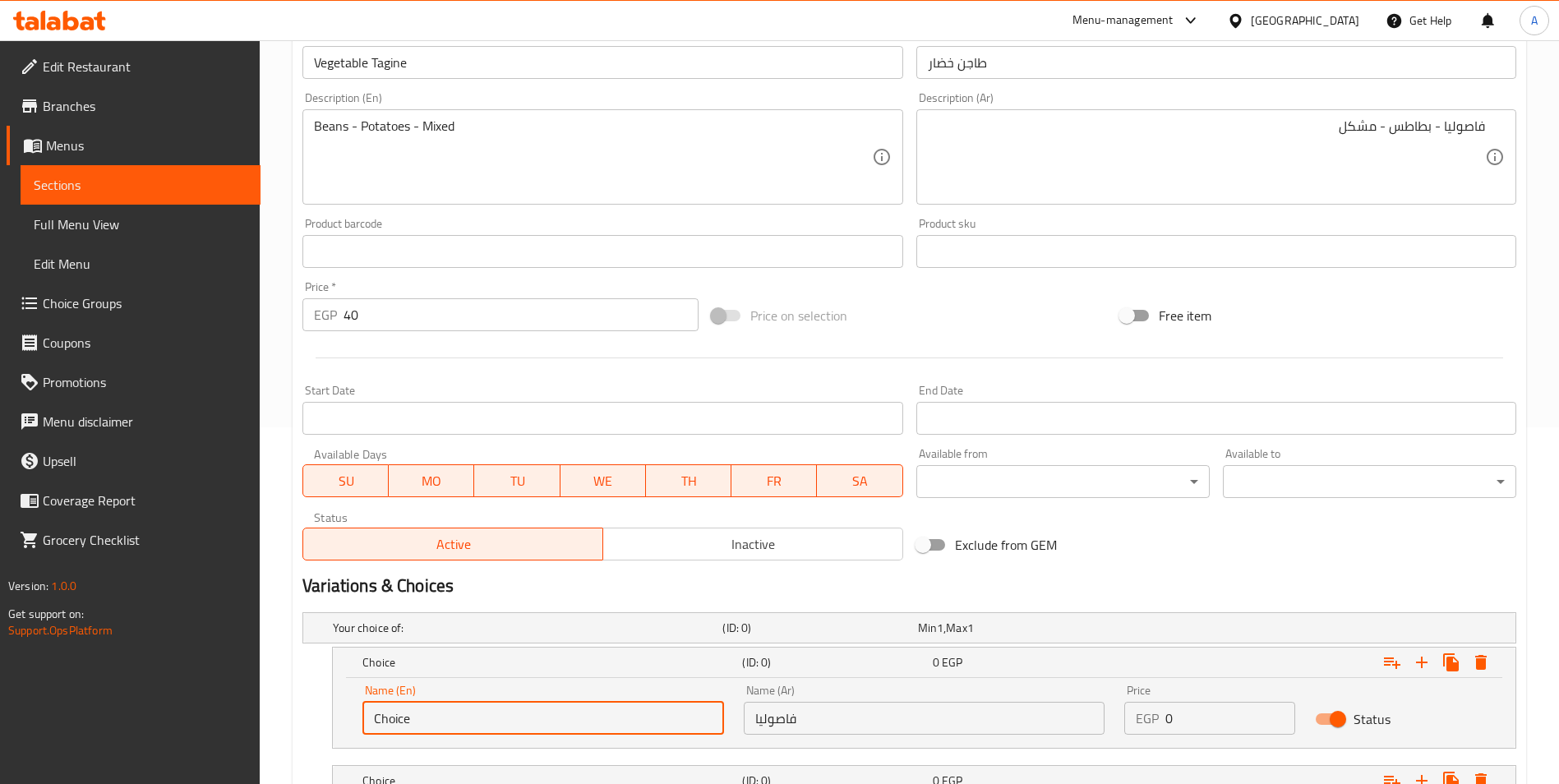
click at [517, 717] on input "Choice" at bounding box center [544, 718] width 362 height 33
paste input "Beans"
type input "Beans"
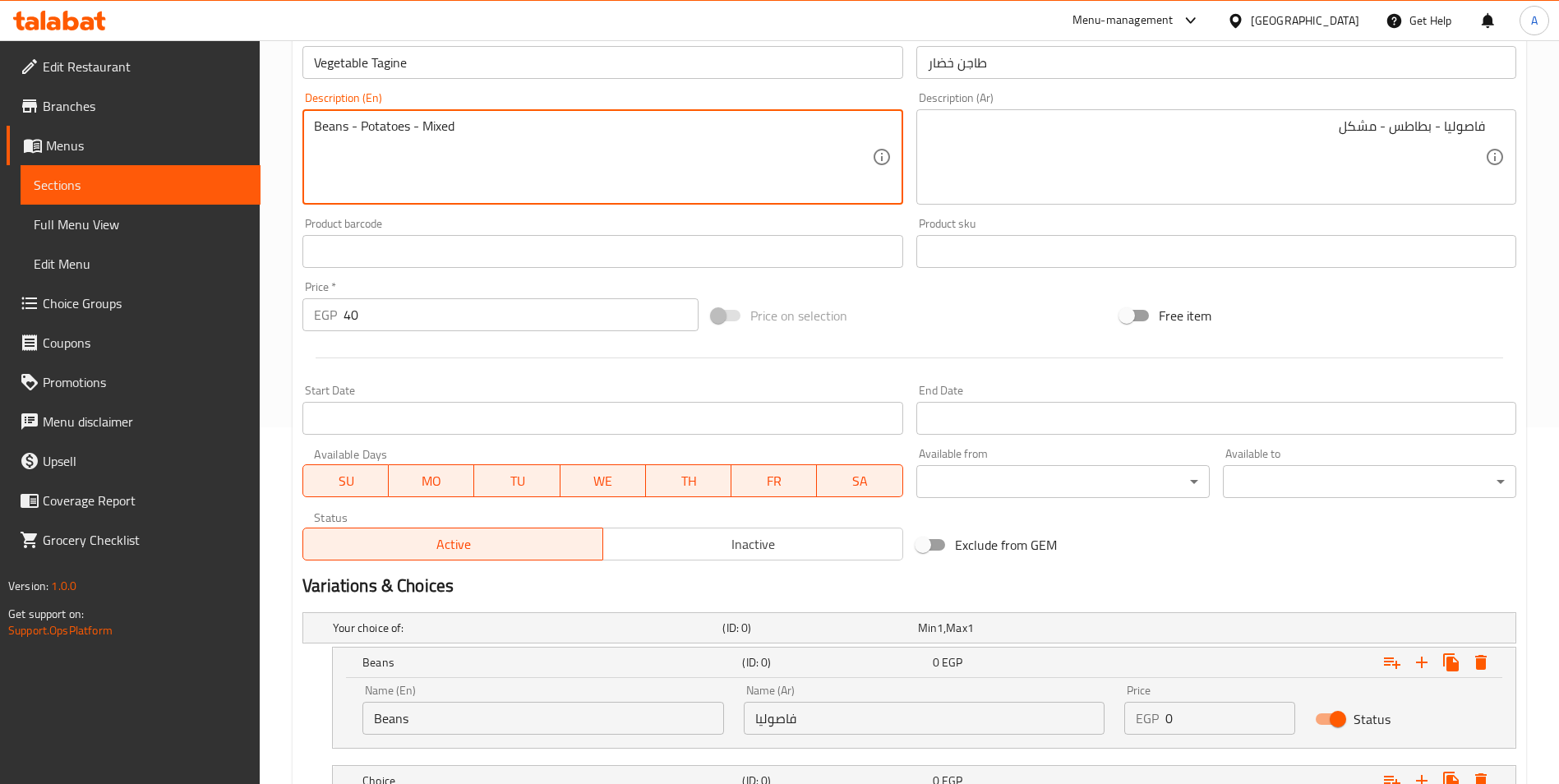
click at [388, 129] on textarea "Beans - Potatoes - Mixed" at bounding box center [593, 158] width 558 height 78
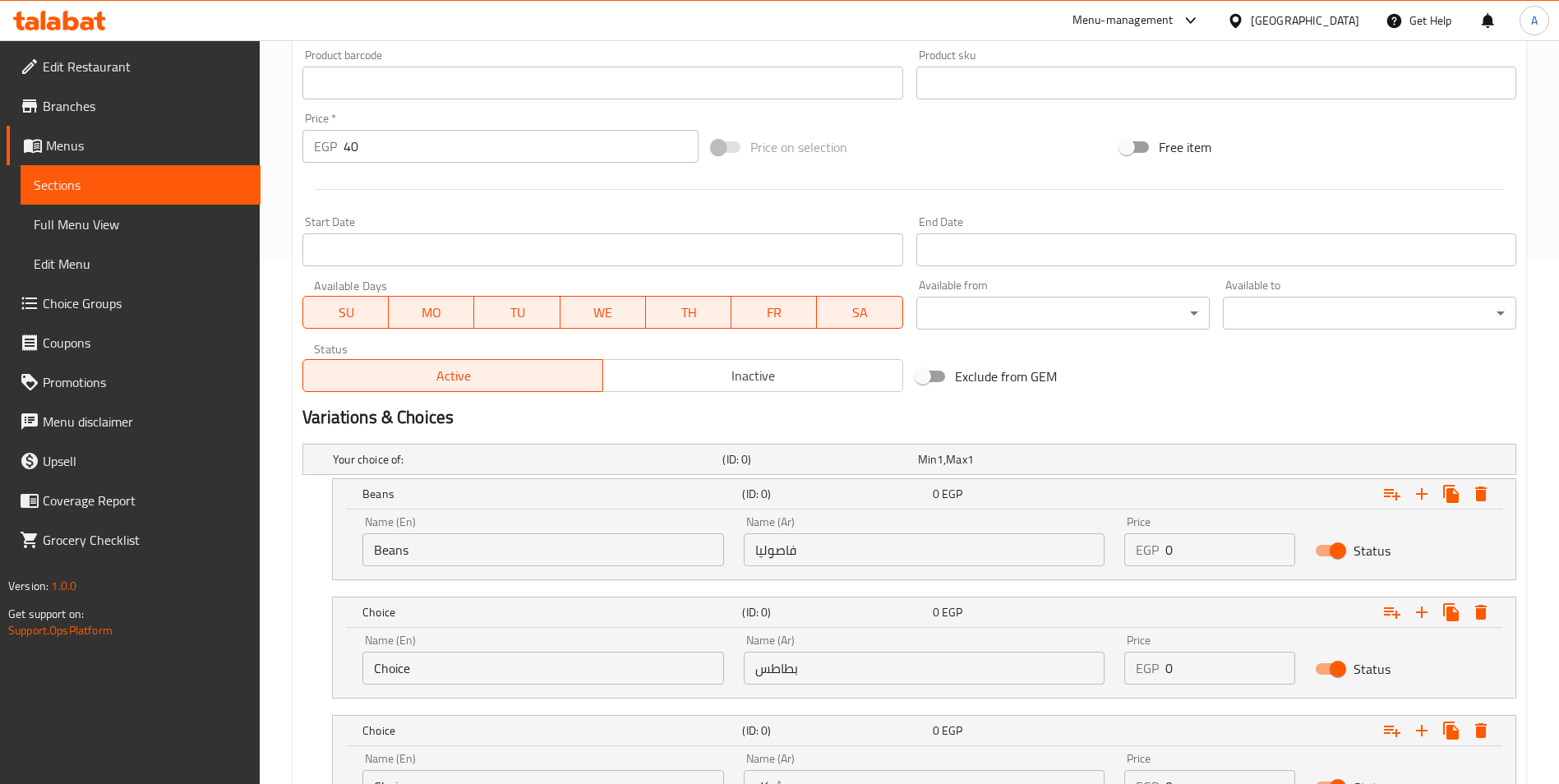
scroll to position [674, 0]
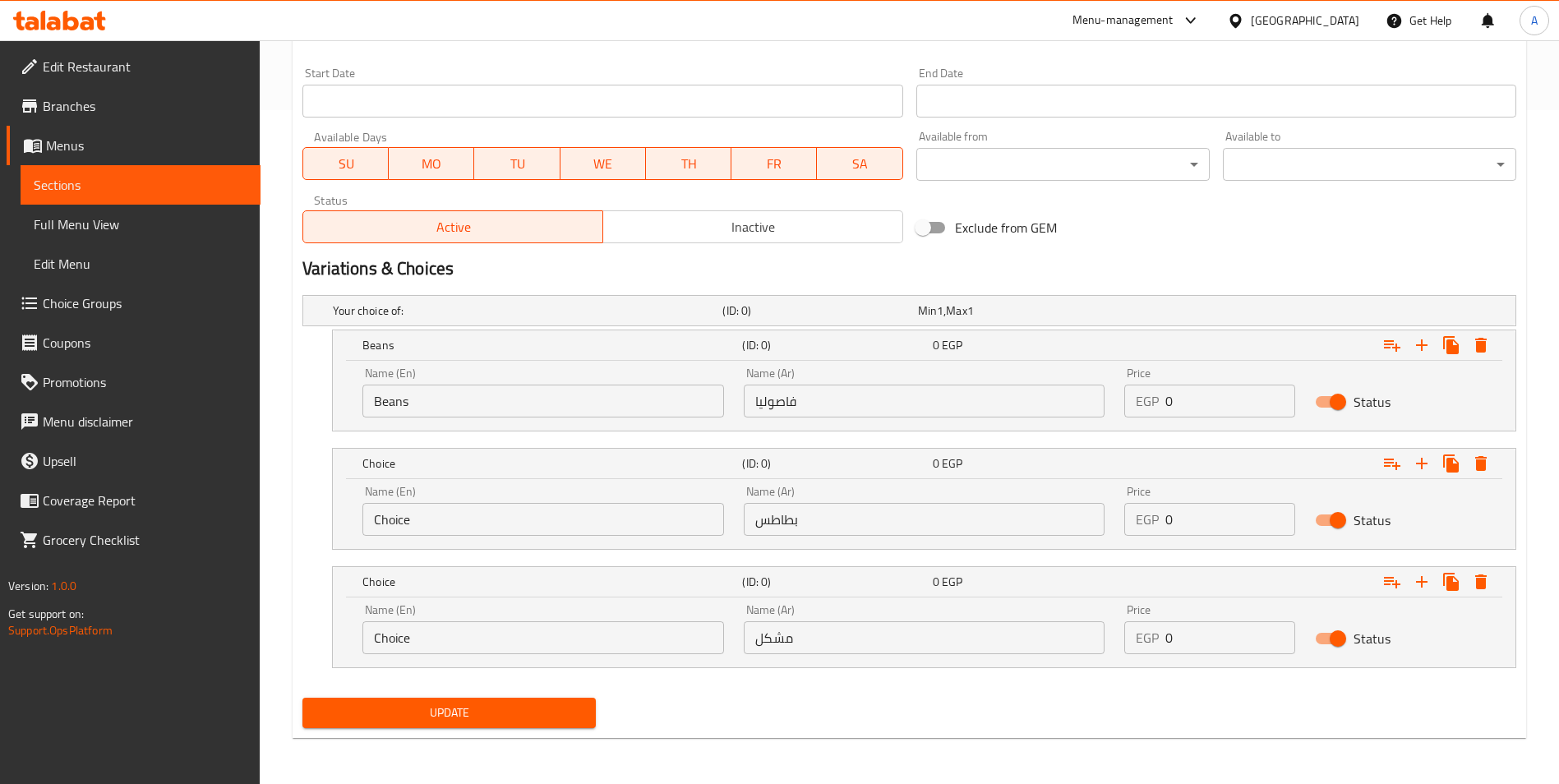
click at [439, 496] on div "Name (En) Choice Name (En)" at bounding box center [544, 511] width 362 height 50
click at [437, 510] on input "Choice" at bounding box center [544, 518] width 362 height 33
paste input "Potatoes"
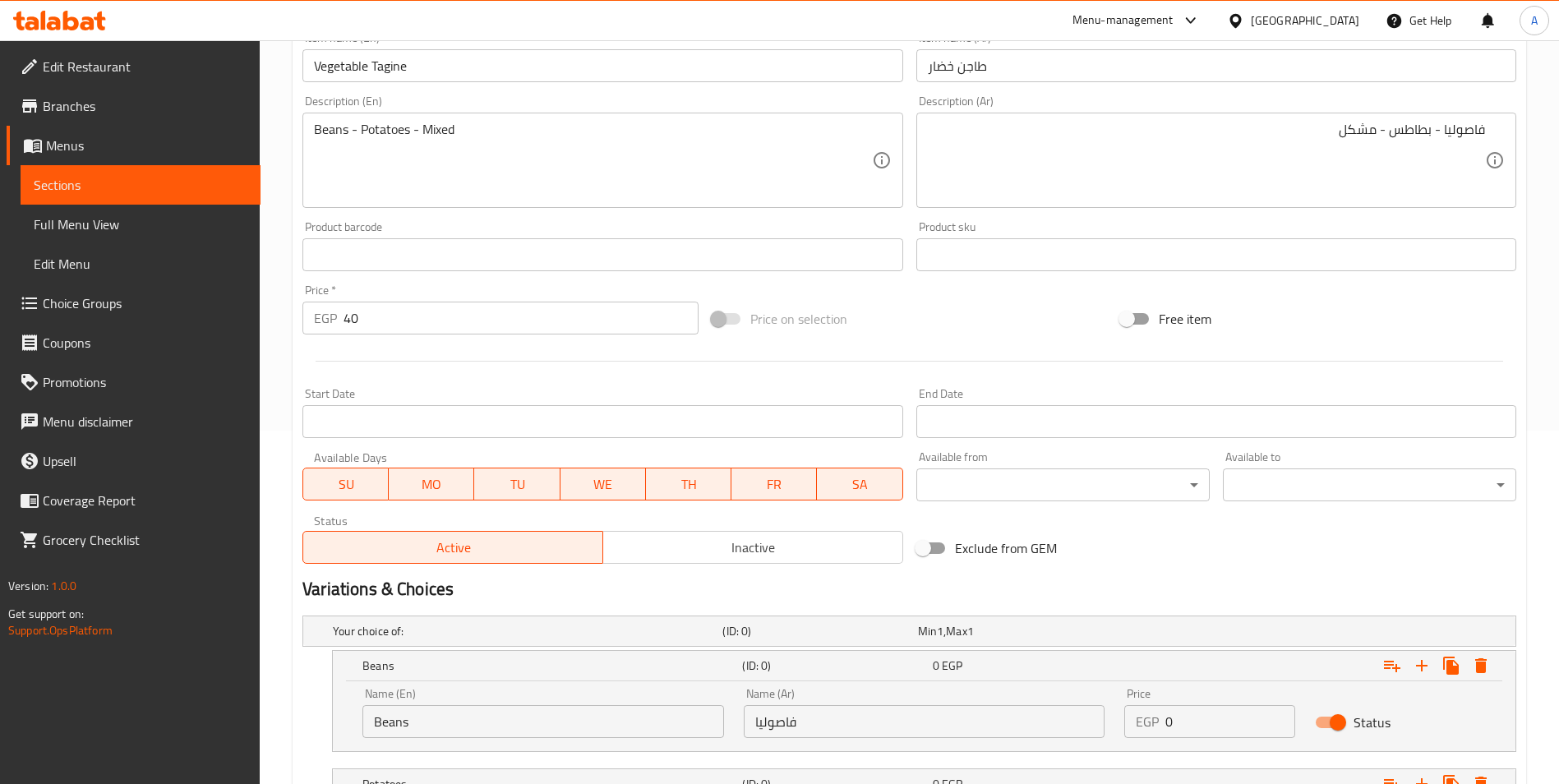
scroll to position [345, 0]
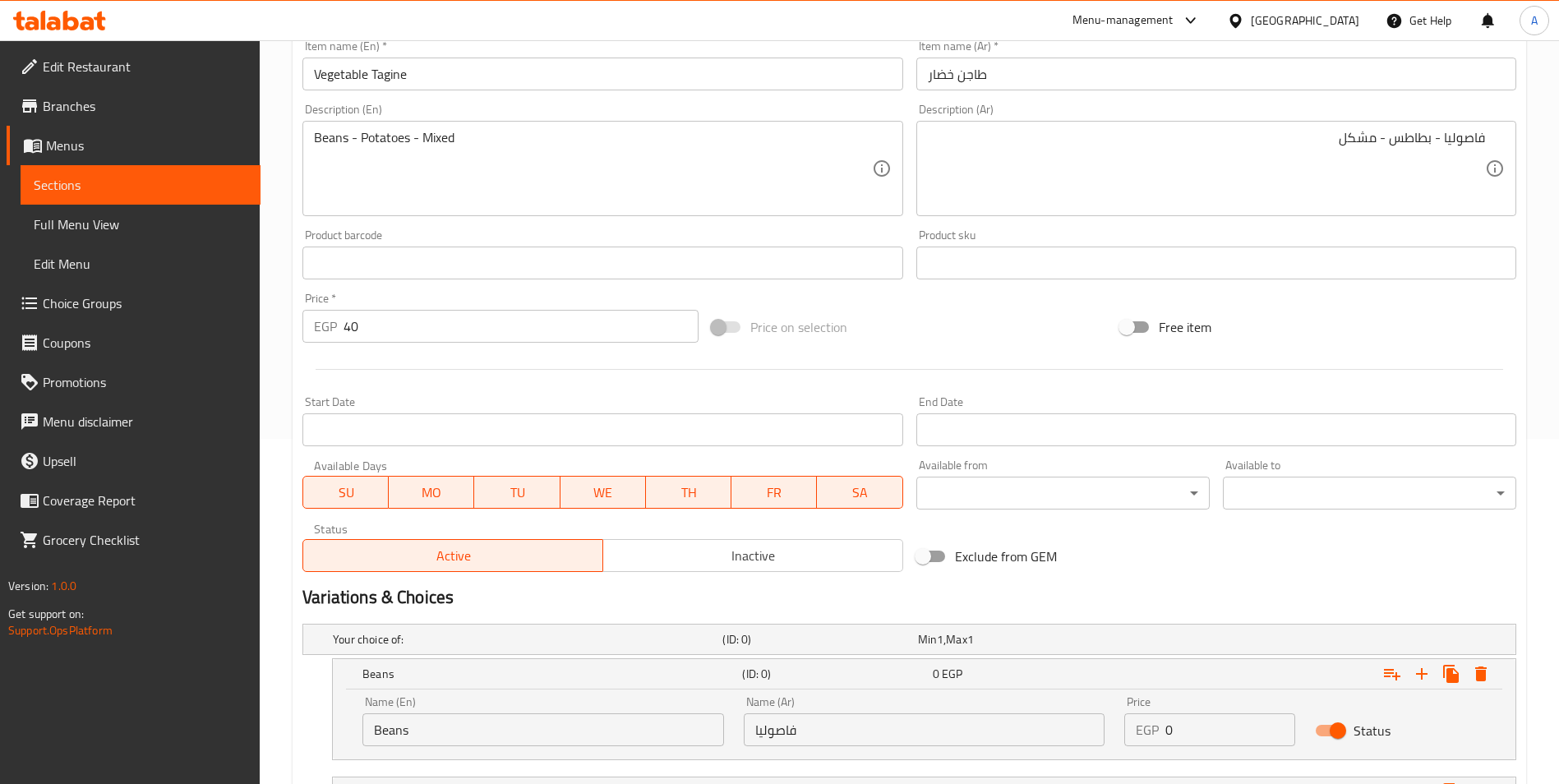
type input "Potatoes"
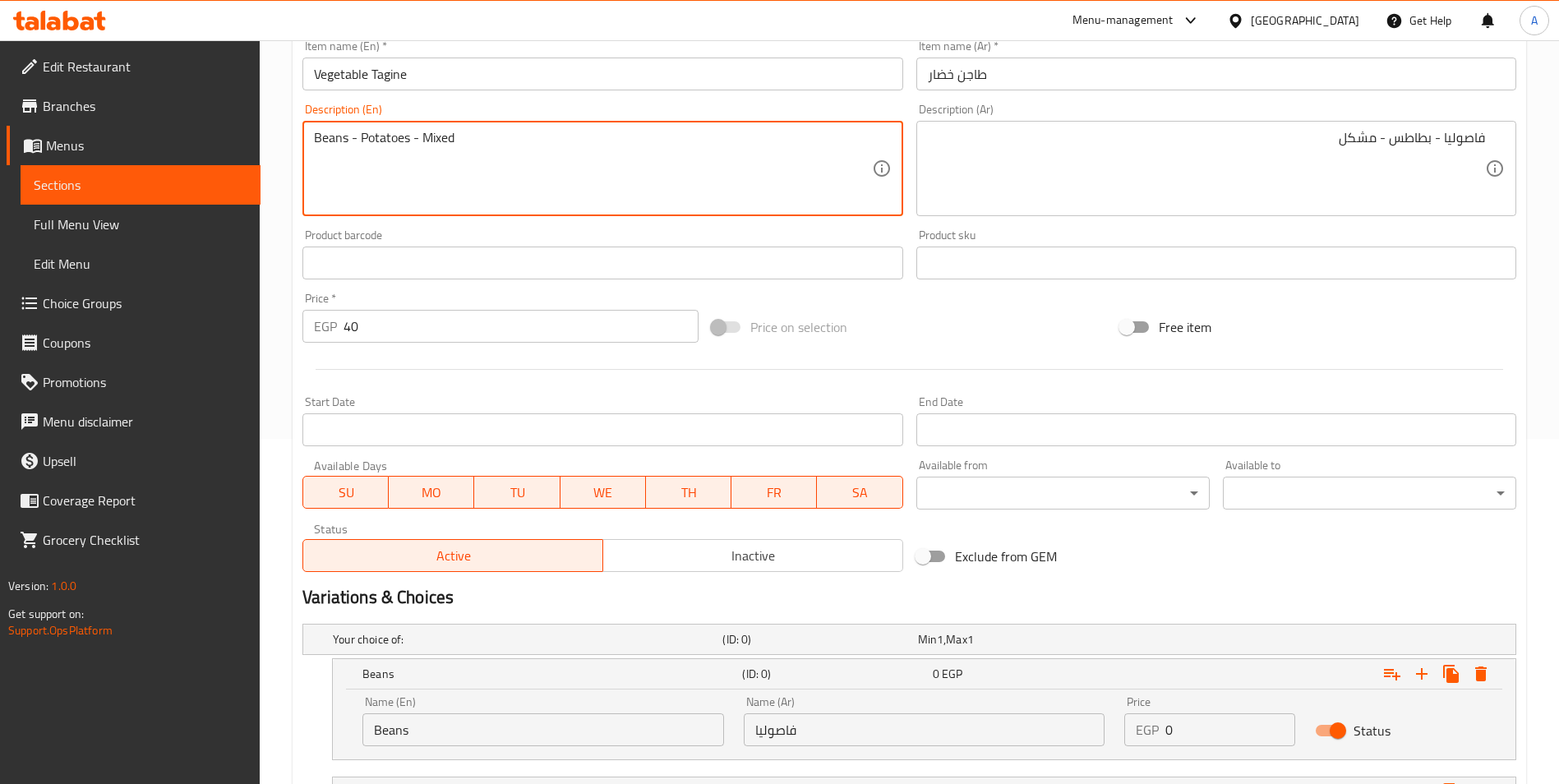
click at [449, 142] on textarea "Beans - Potatoes - Mixed" at bounding box center [593, 169] width 558 height 78
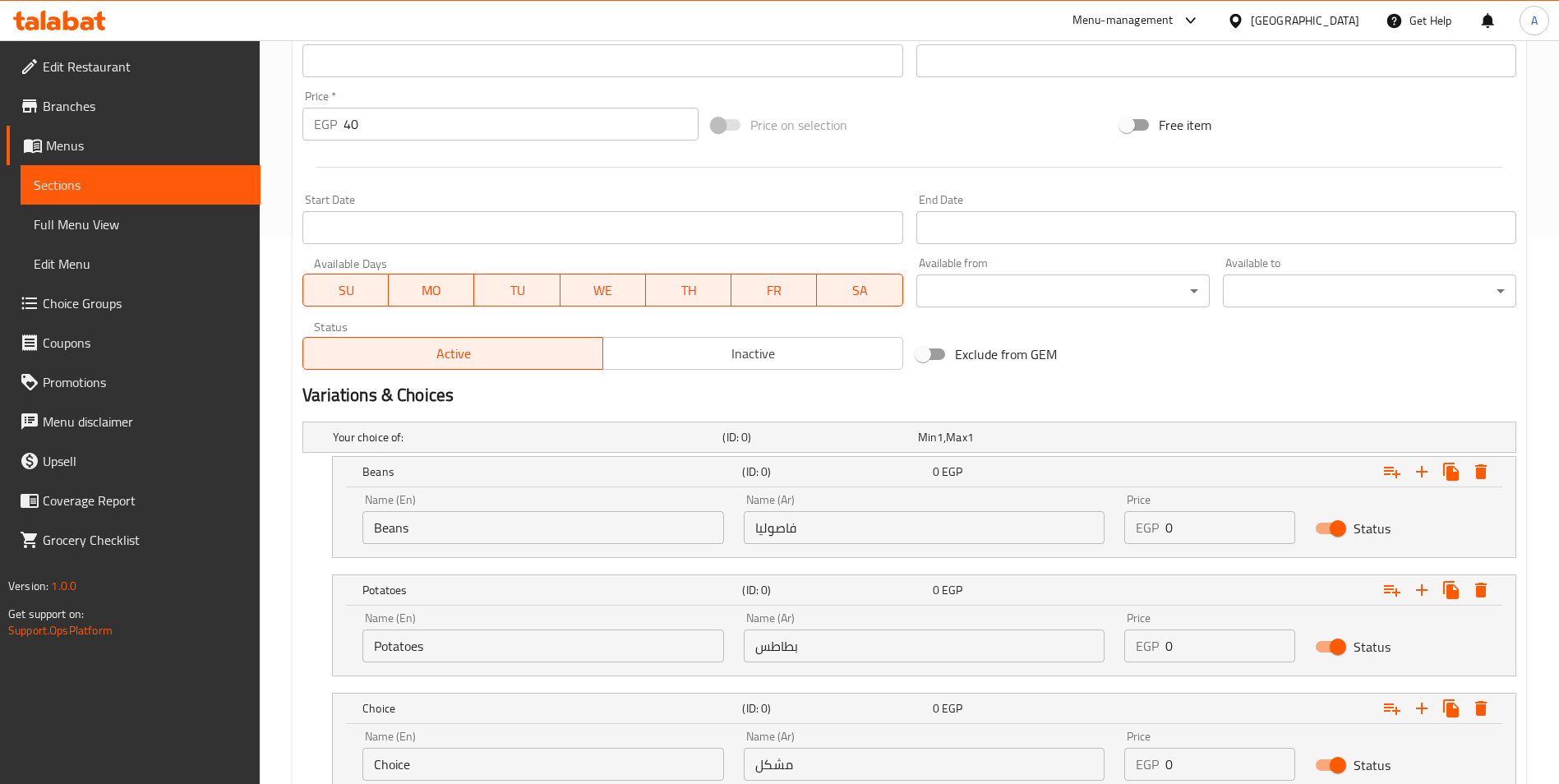
scroll to position [674, 0]
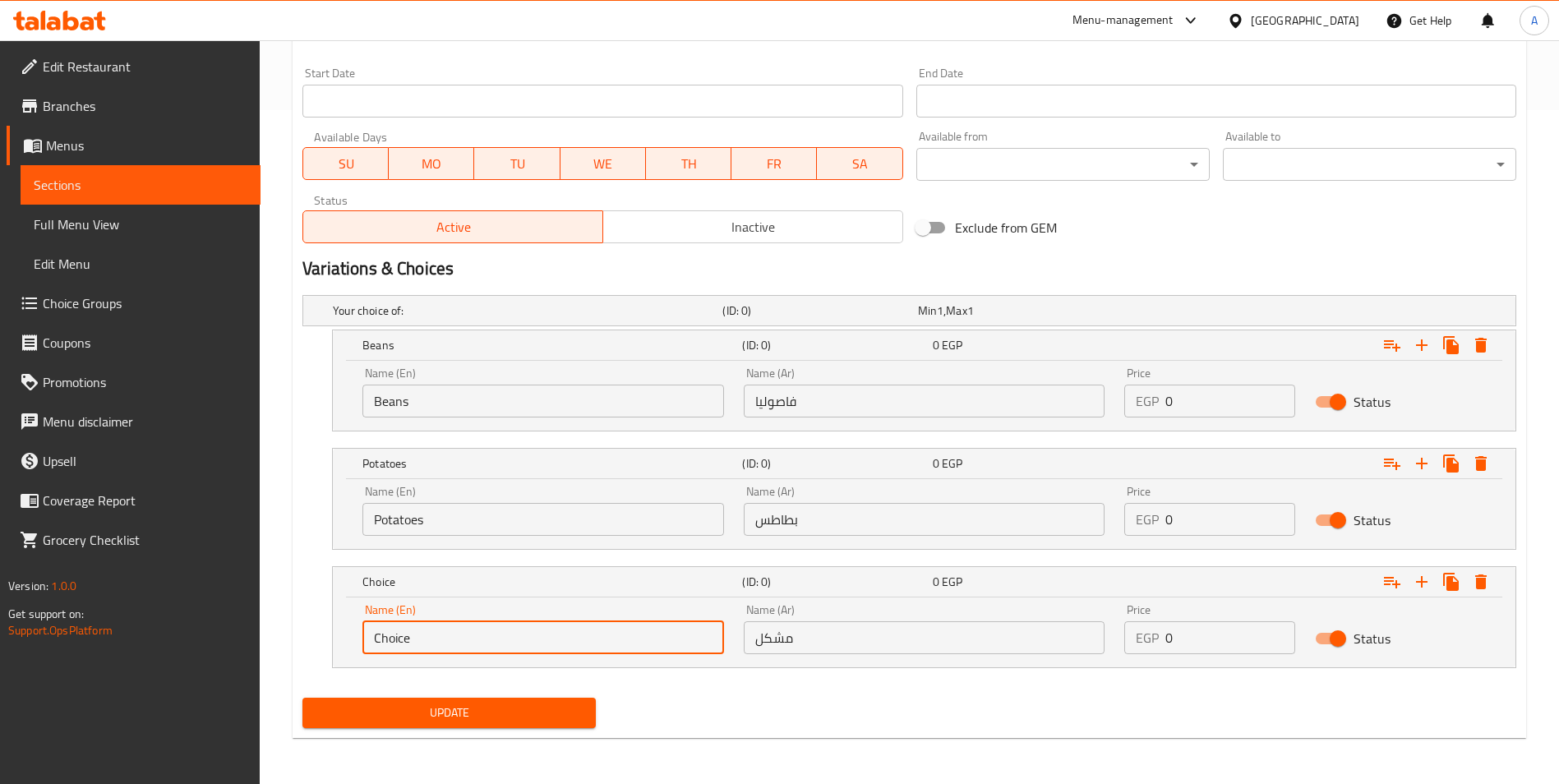
click at [516, 634] on input "Choice" at bounding box center [544, 637] width 362 height 33
paste input "Mixed"
click at [513, 634] on input "ChoiceMixed" at bounding box center [544, 637] width 362 height 33
paste input "text"
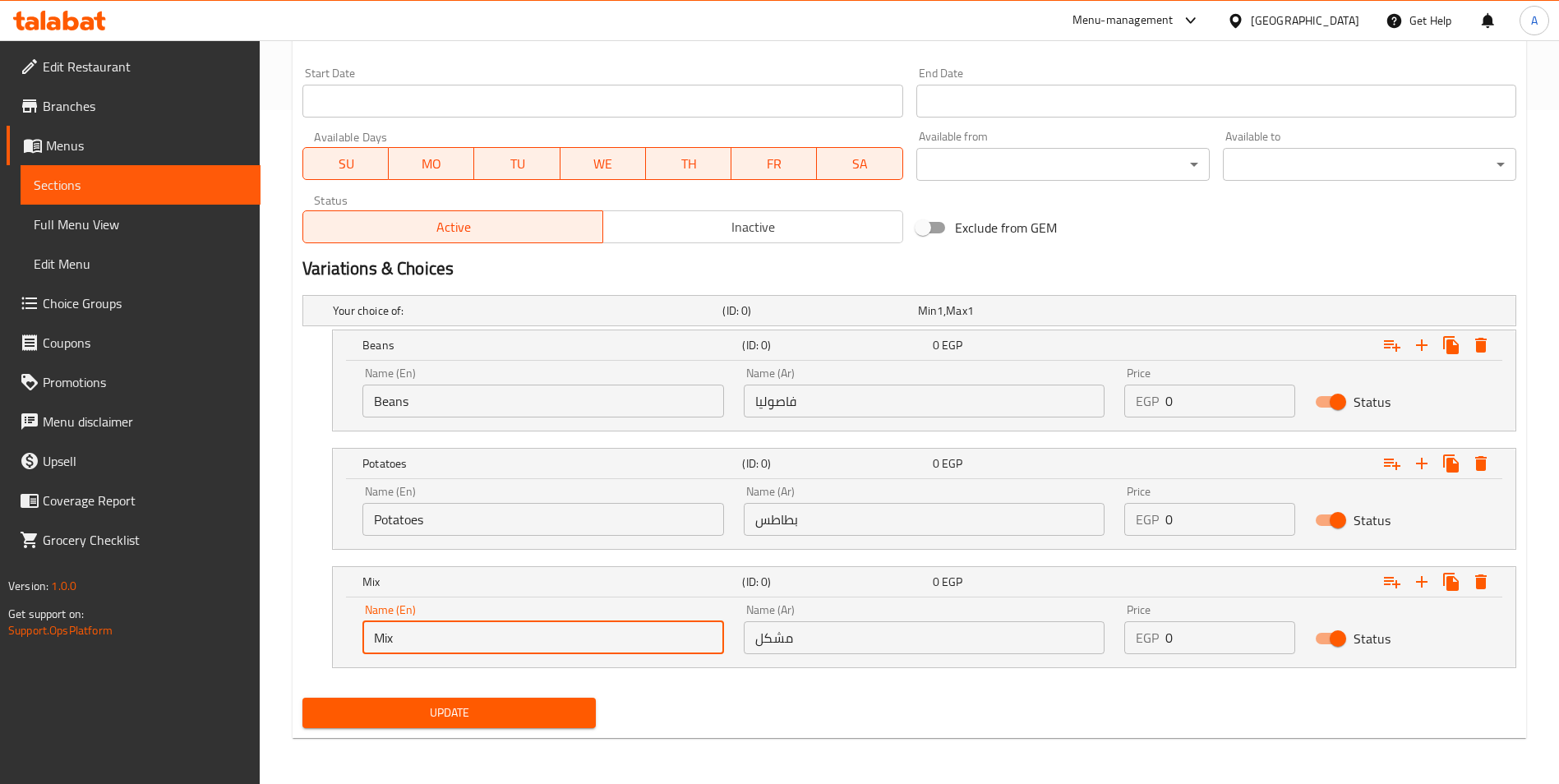
type input "Mix"
click at [471, 704] on span "Update" at bounding box center [448, 713] width 267 height 21
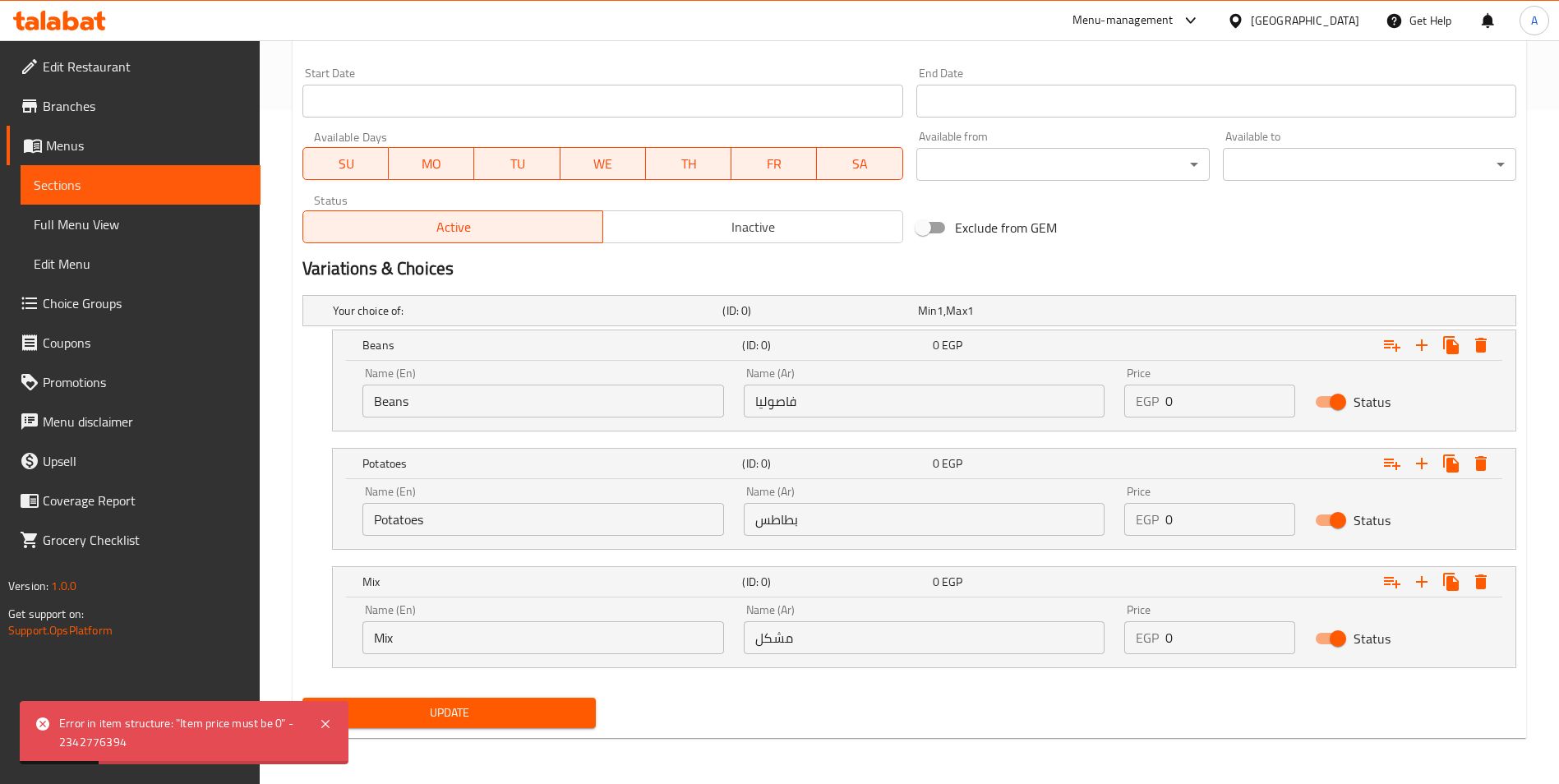
scroll to position [509, 0]
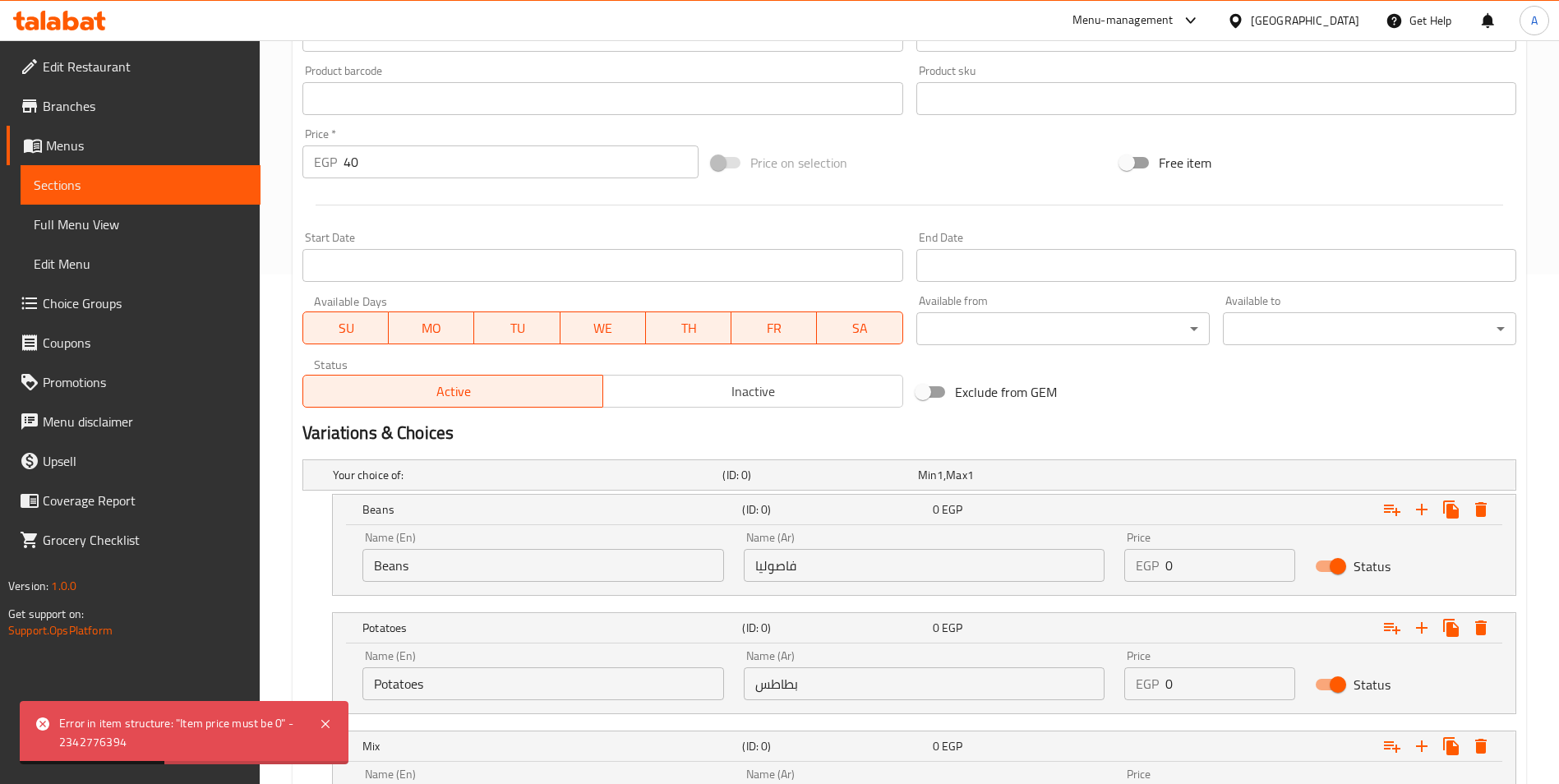
click at [398, 170] on input "40" at bounding box center [520, 161] width 355 height 33
type input "0"
click at [1190, 570] on input "0" at bounding box center [1230, 565] width 130 height 33
click at [1191, 569] on input "0" at bounding box center [1230, 565] width 130 height 33
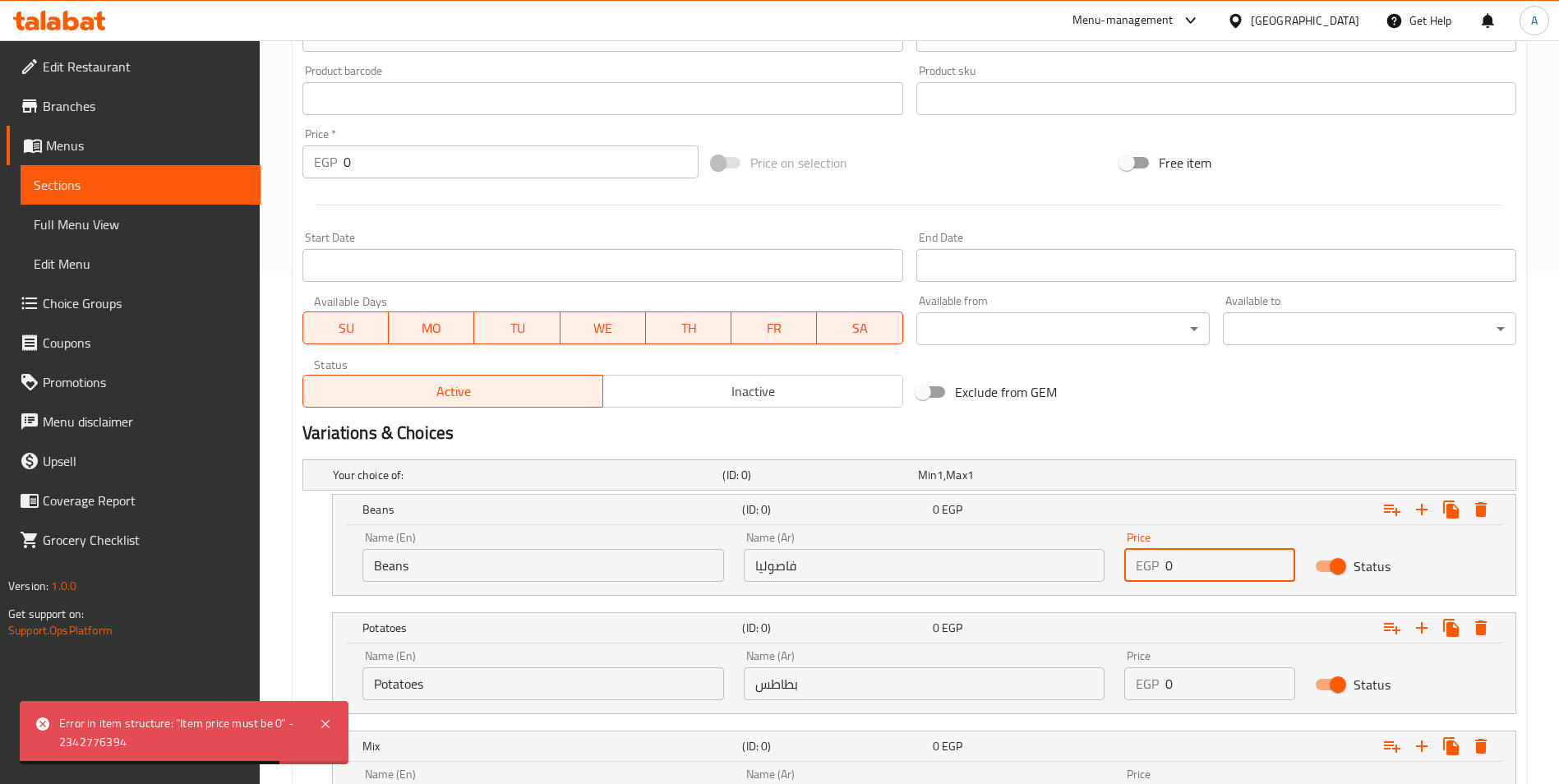
click at [1191, 569] on input "0" at bounding box center [1230, 565] width 130 height 33
paste input "4"
type input "40"
click at [1199, 665] on div "Price EGP 0 Price" at bounding box center [1209, 675] width 171 height 50
click at [1195, 682] on input "0" at bounding box center [1230, 683] width 130 height 33
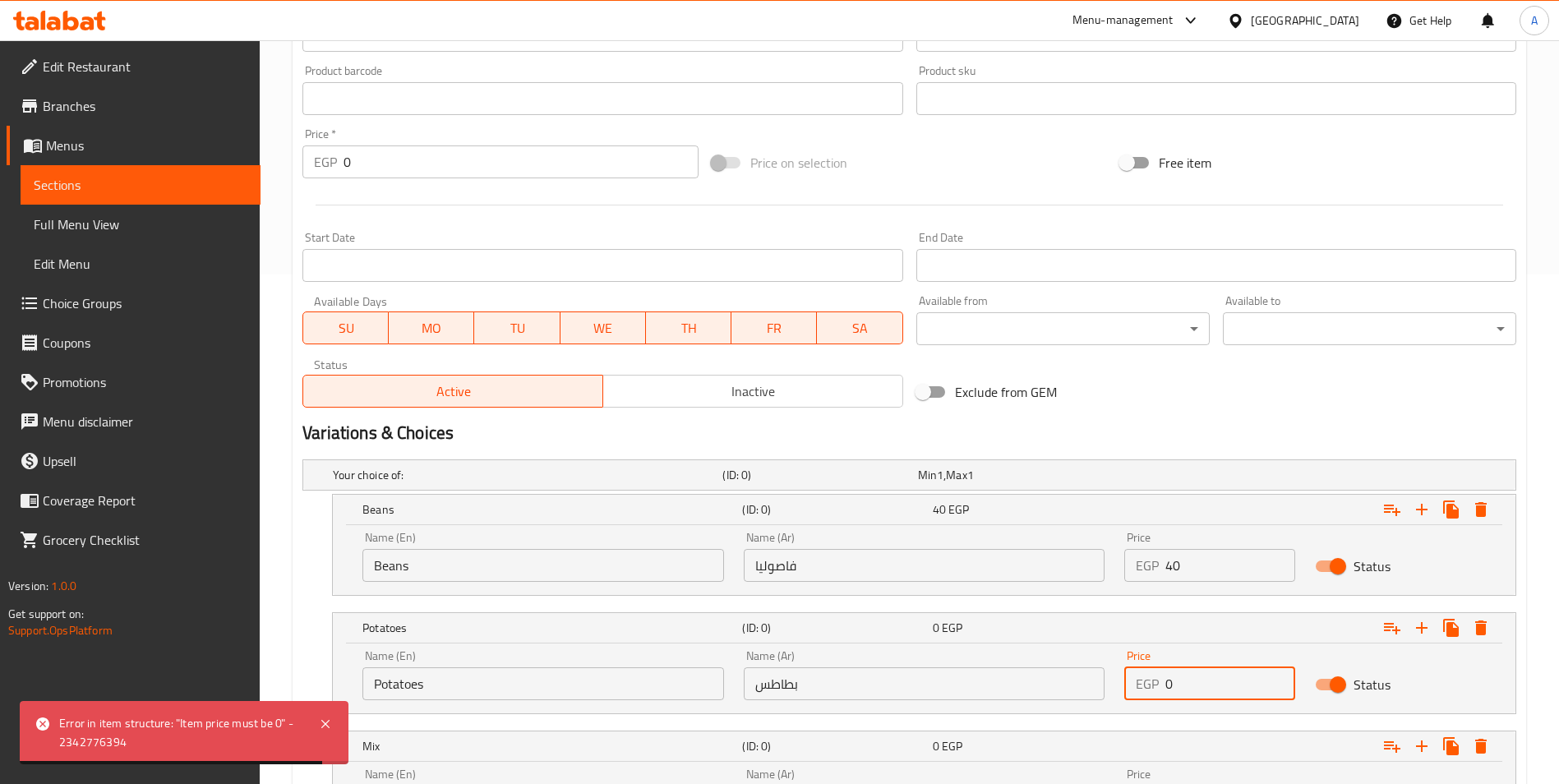
click at [1195, 682] on input "0" at bounding box center [1230, 683] width 130 height 33
paste input "4"
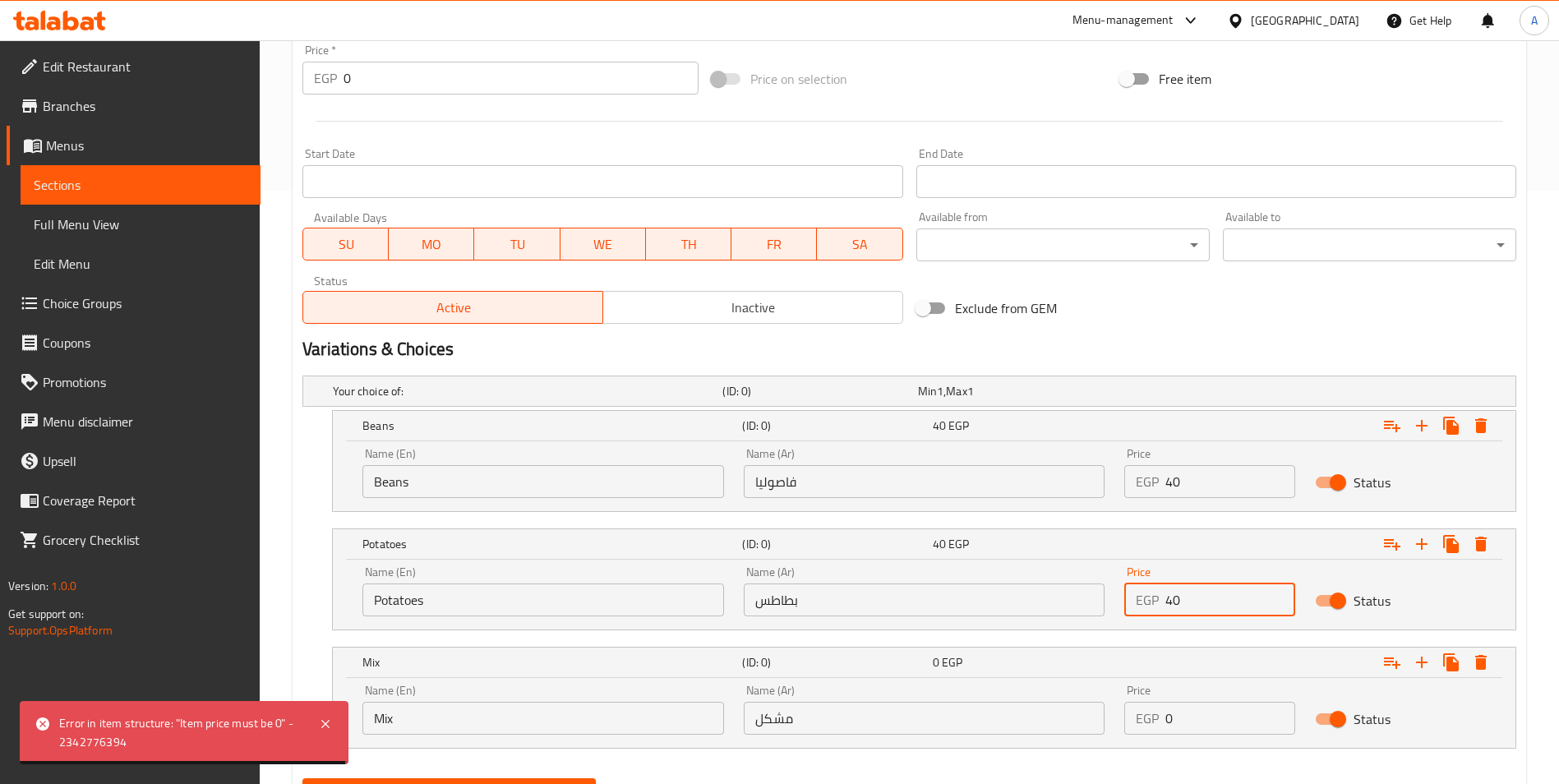
scroll to position [674, 0]
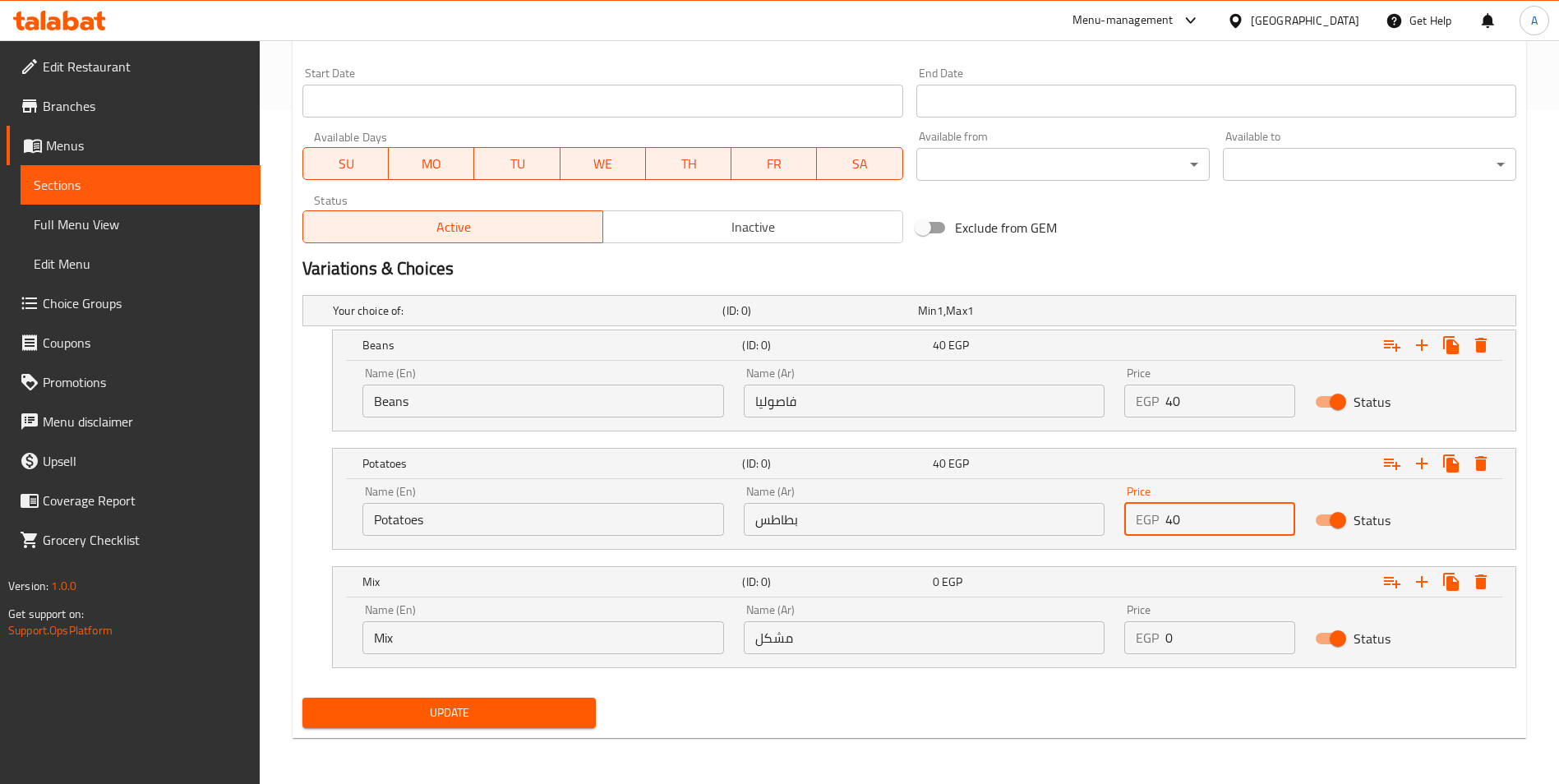
type input "40"
click at [1198, 628] on input "0" at bounding box center [1230, 637] width 130 height 33
paste input "4"
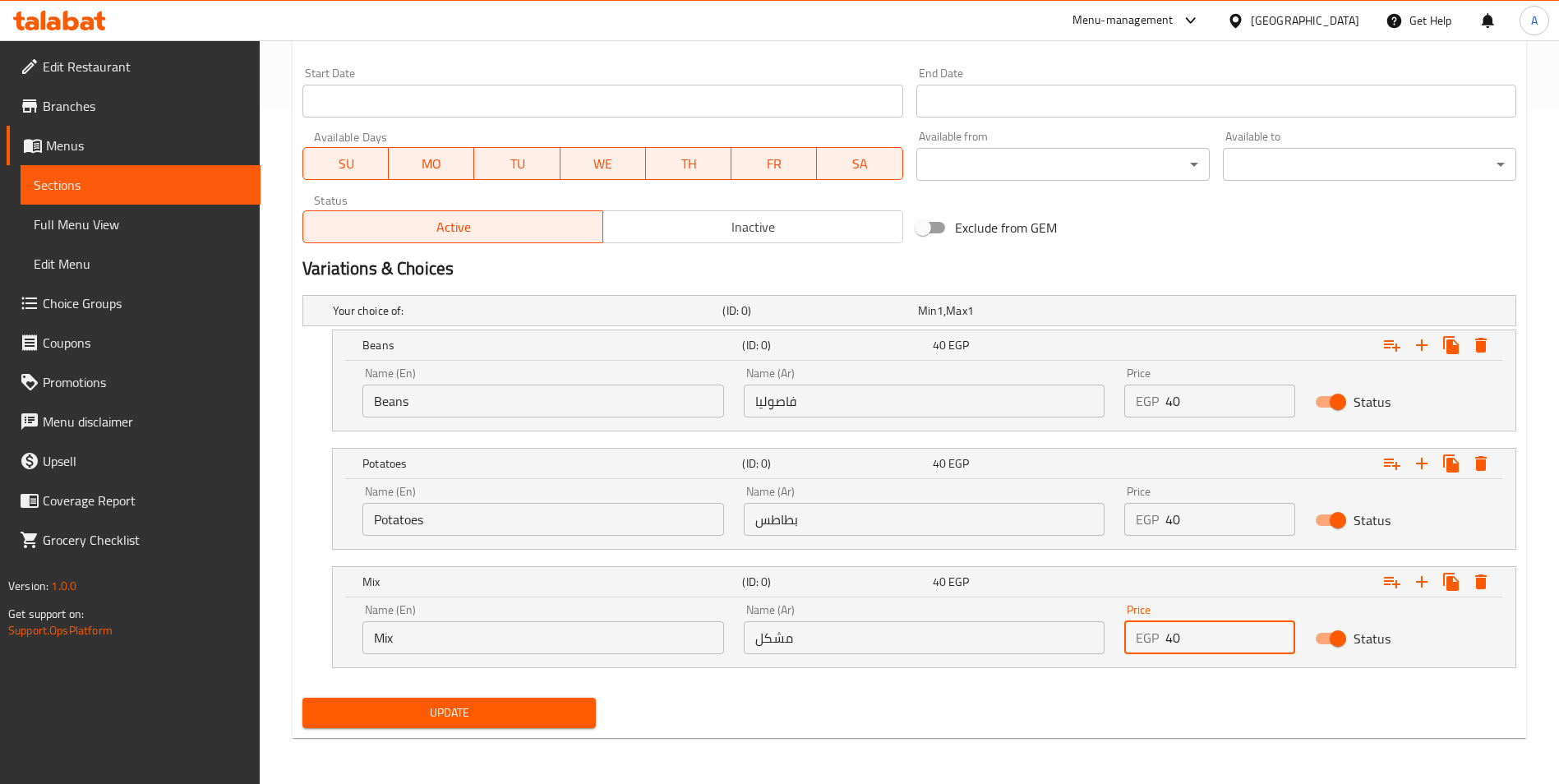
type input "40"
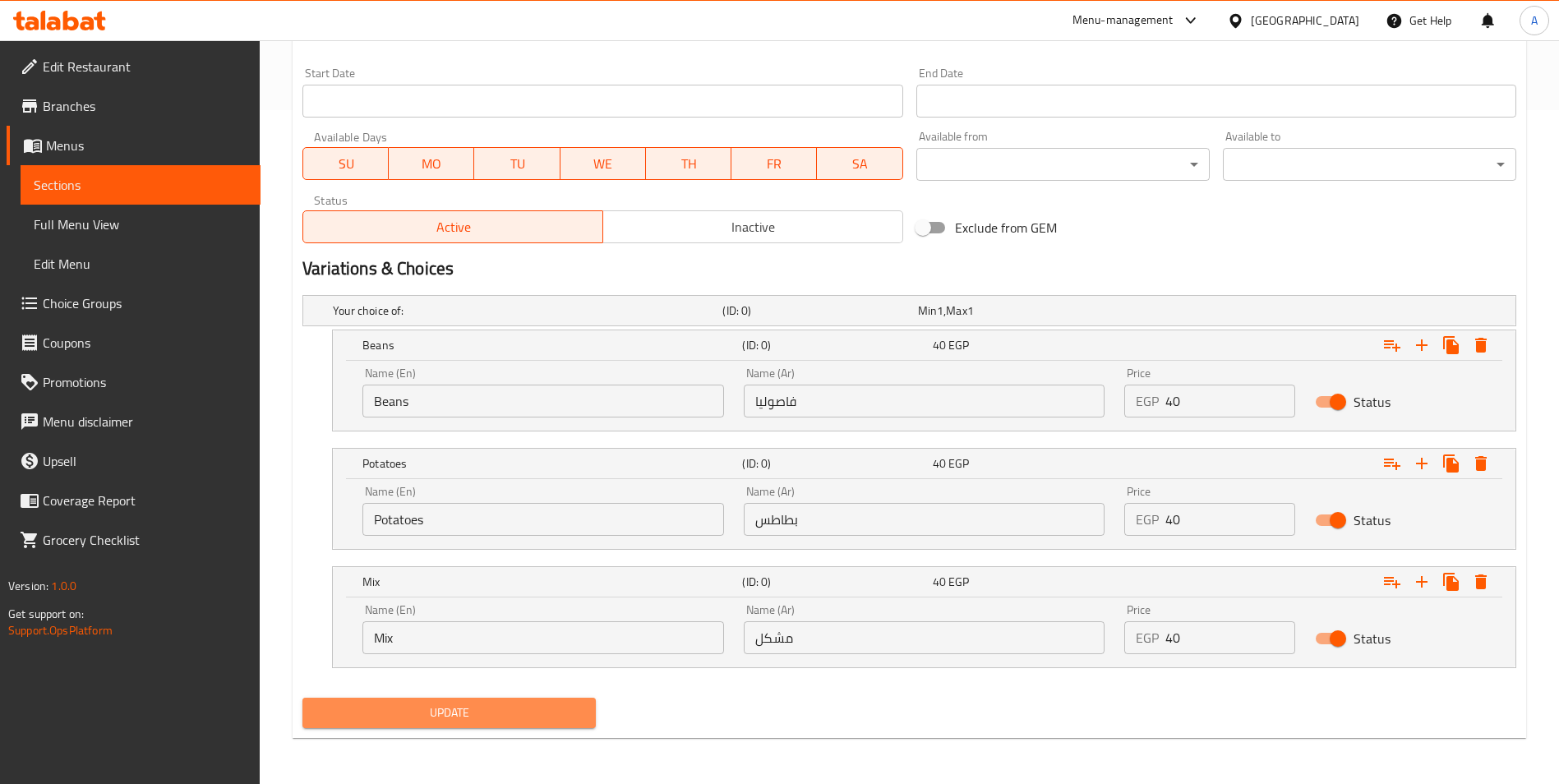
click at [568, 701] on button "Update" at bounding box center [448, 712] width 294 height 31
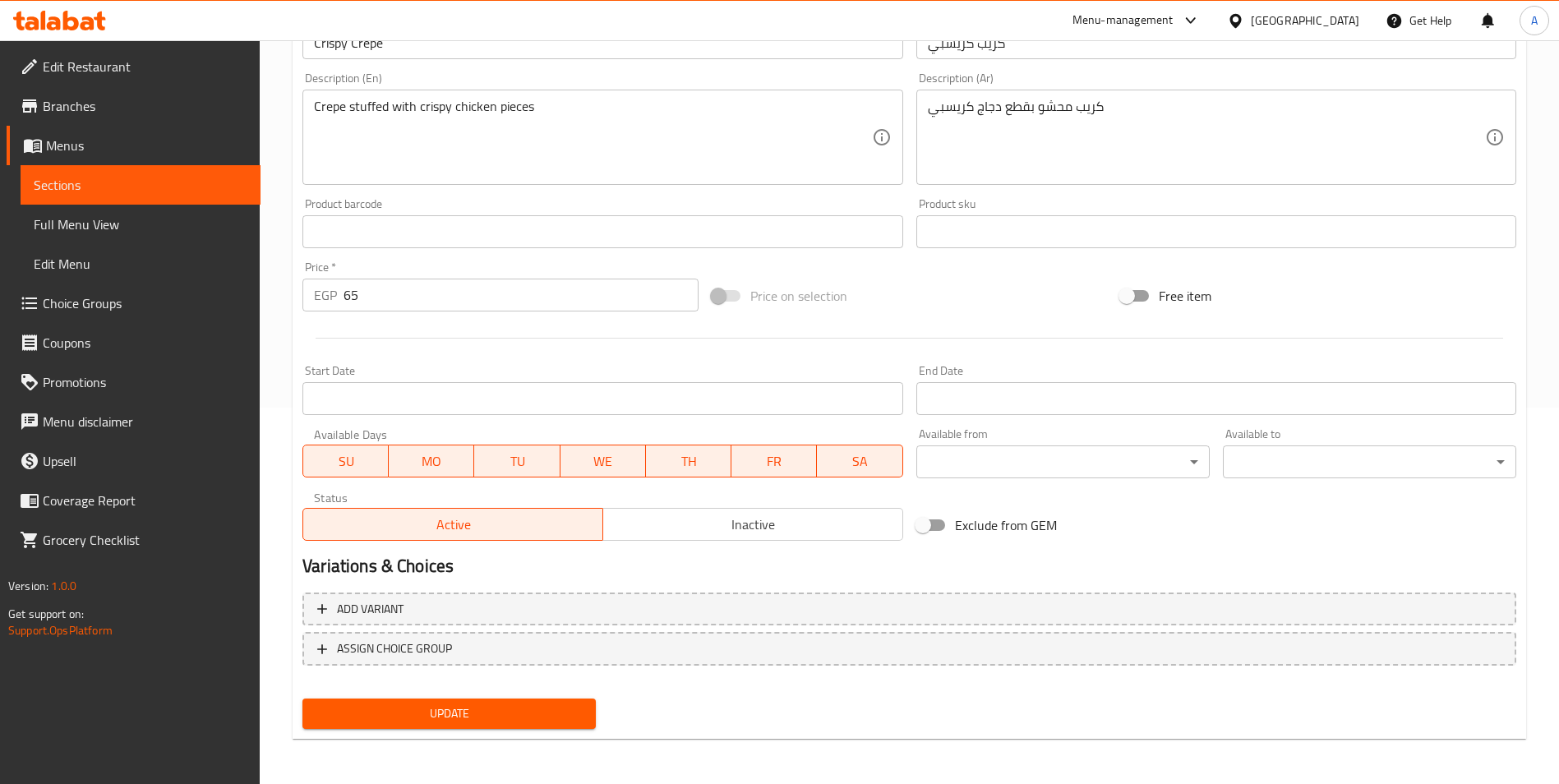
scroll to position [378, 0]
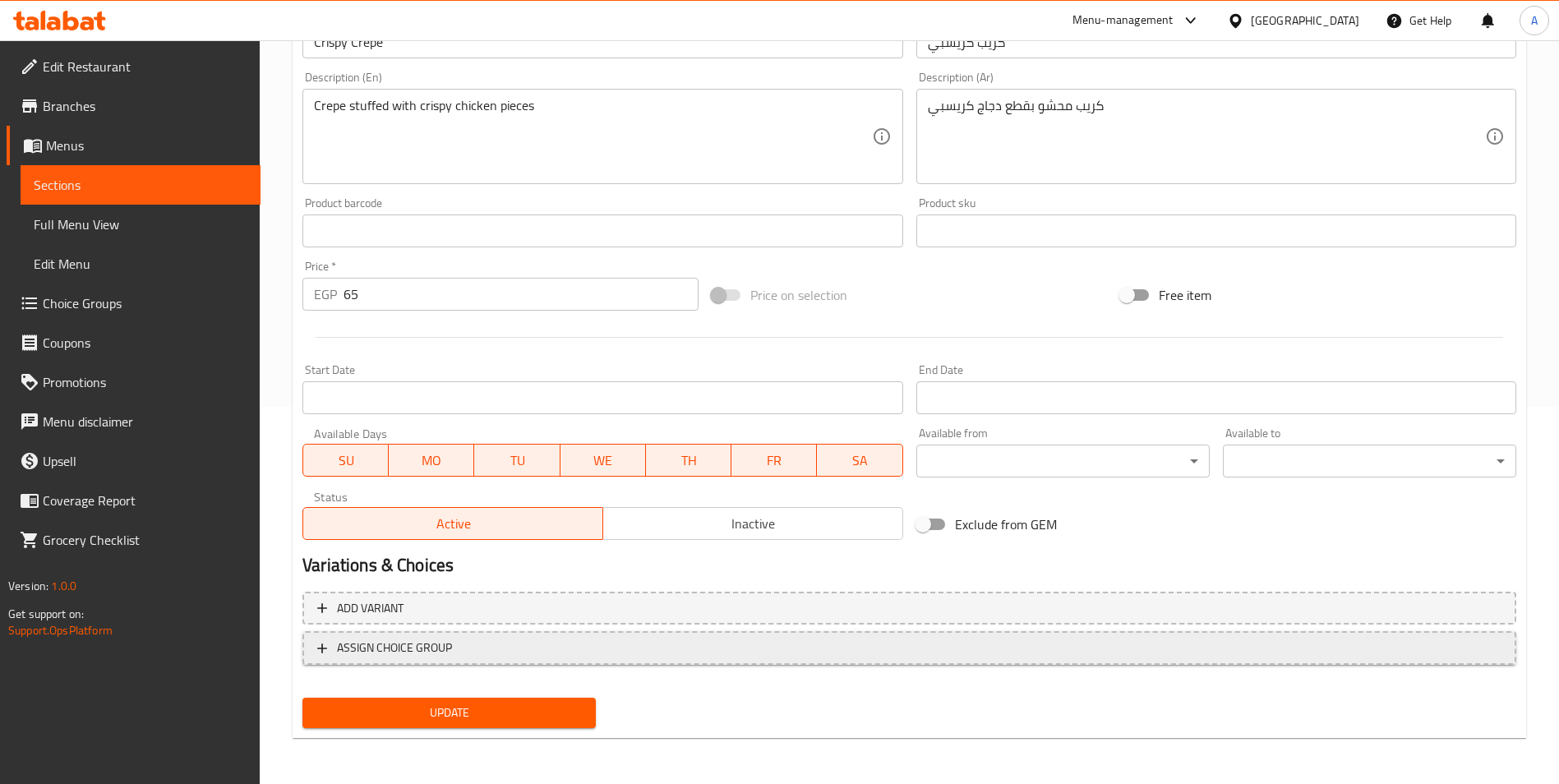
click at [378, 653] on span "ASSIGN CHOICE GROUP" at bounding box center [393, 648] width 115 height 21
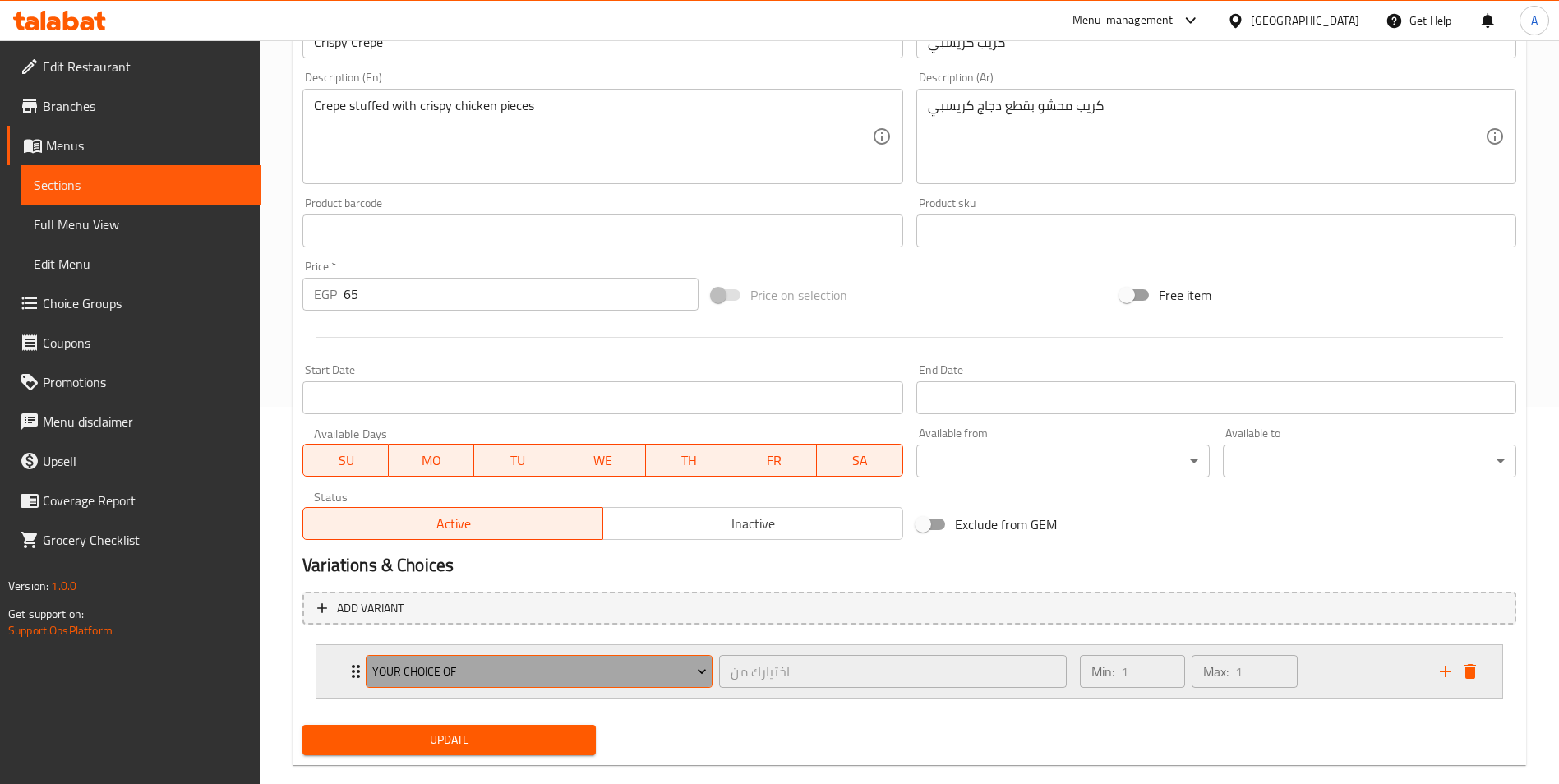
click at [420, 677] on span "your choice of" at bounding box center [539, 672] width 335 height 21
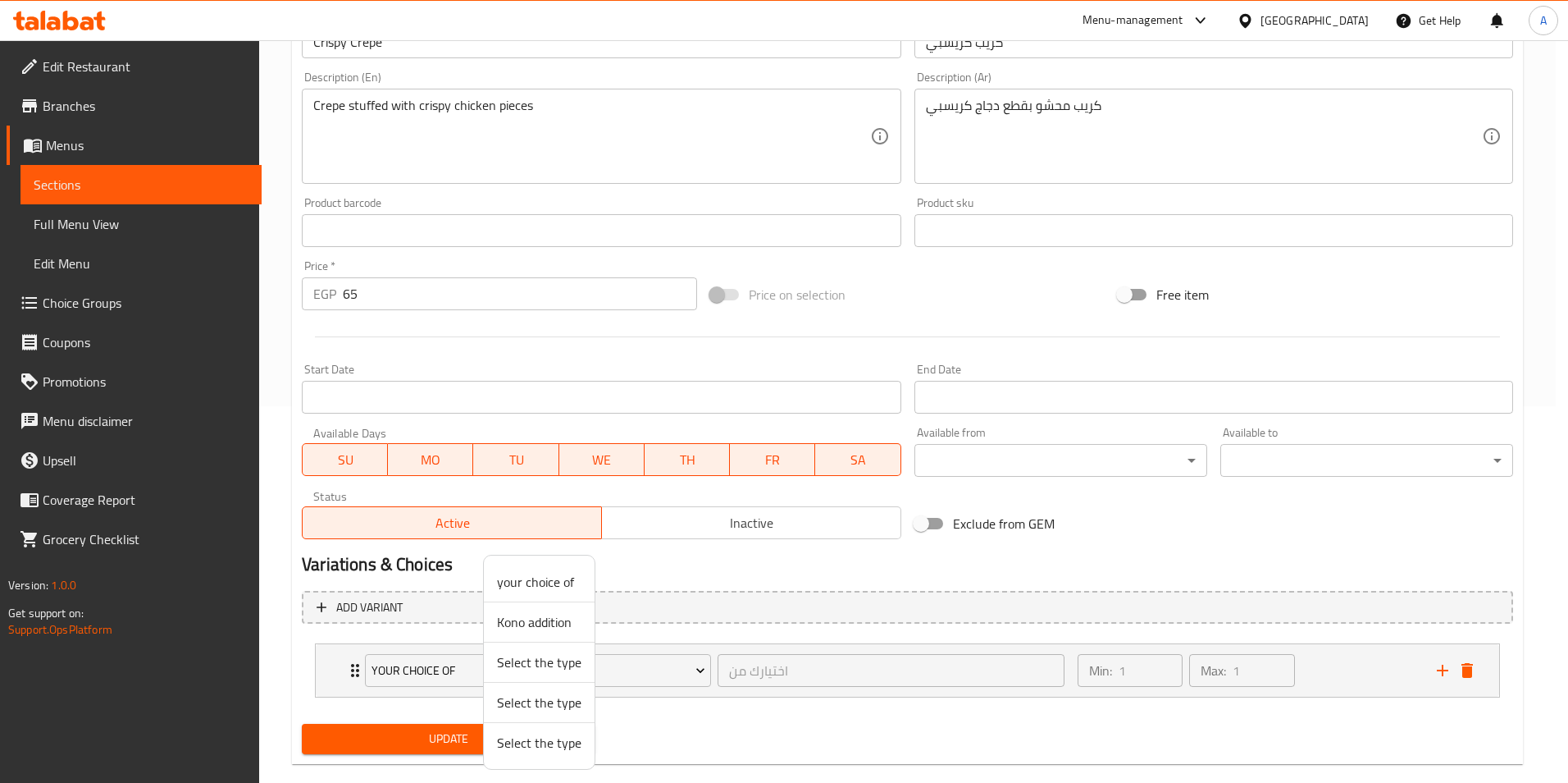
click at [516, 621] on span "Kono addition" at bounding box center [539, 622] width 85 height 20
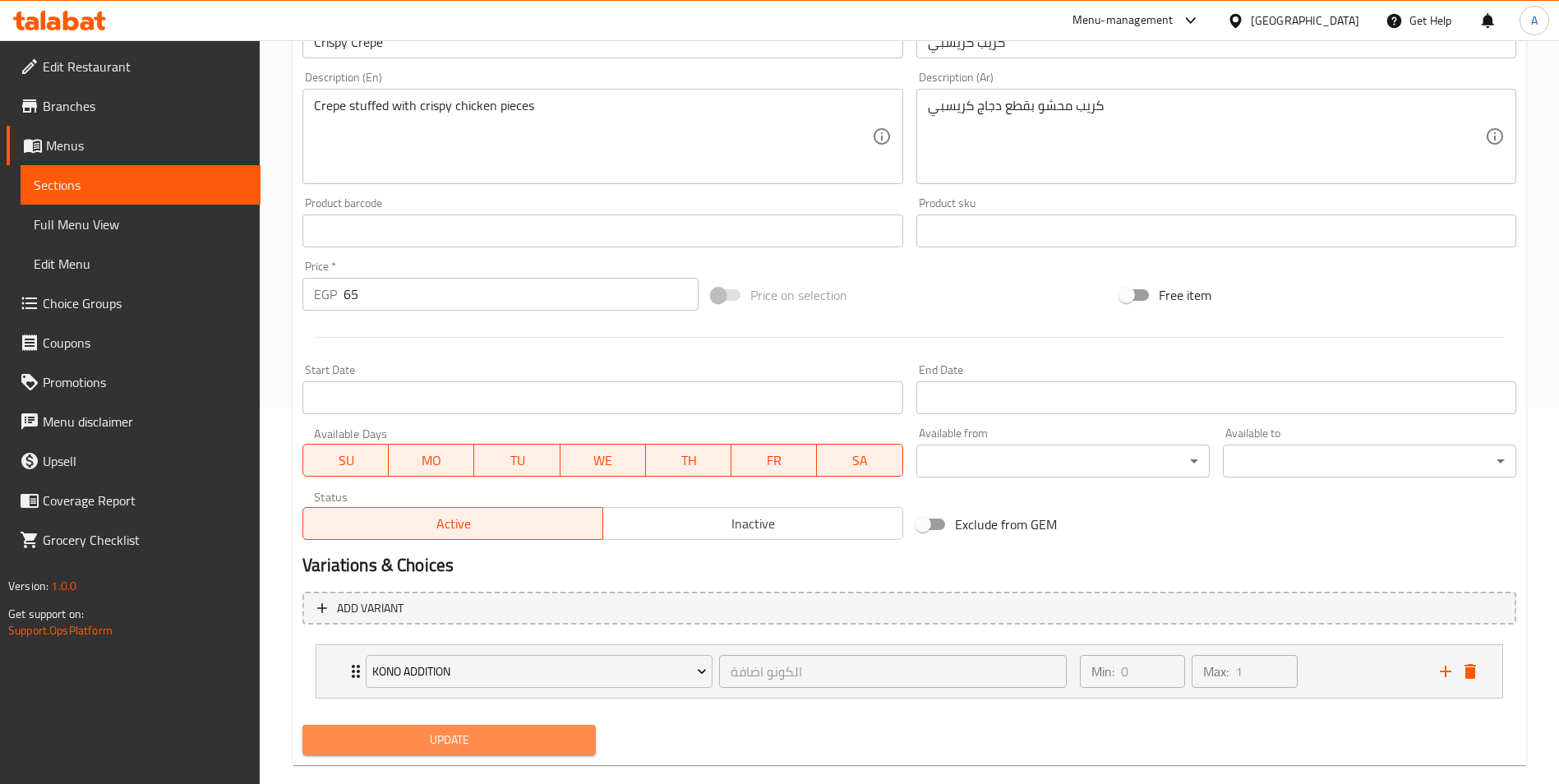
click at [449, 725] on button "Update" at bounding box center [448, 739] width 294 height 31
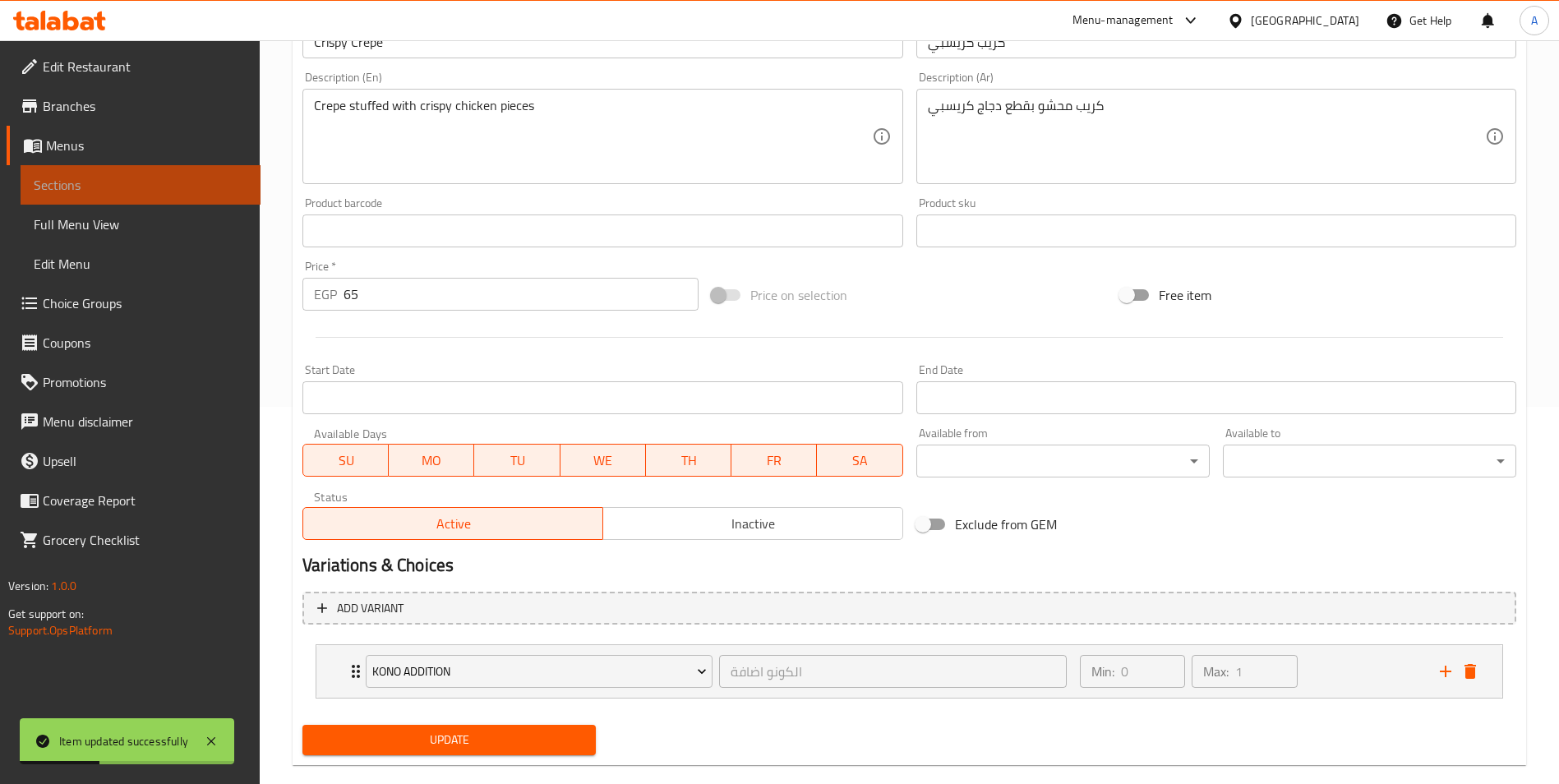
click at [100, 176] on span "Sections" at bounding box center [140, 185] width 214 height 20
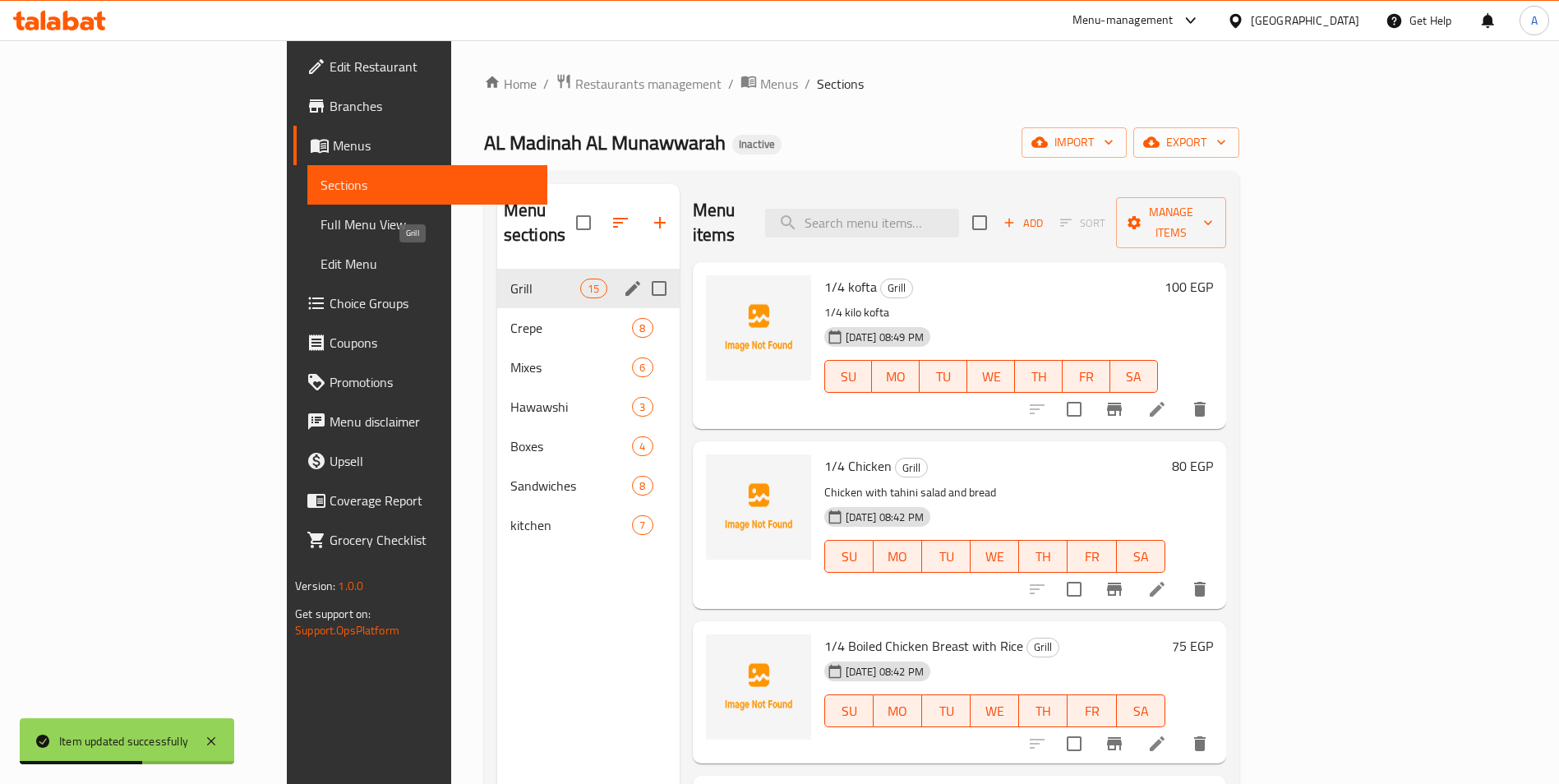
click at [510, 279] on span "Grill" at bounding box center [545, 288] width 70 height 20
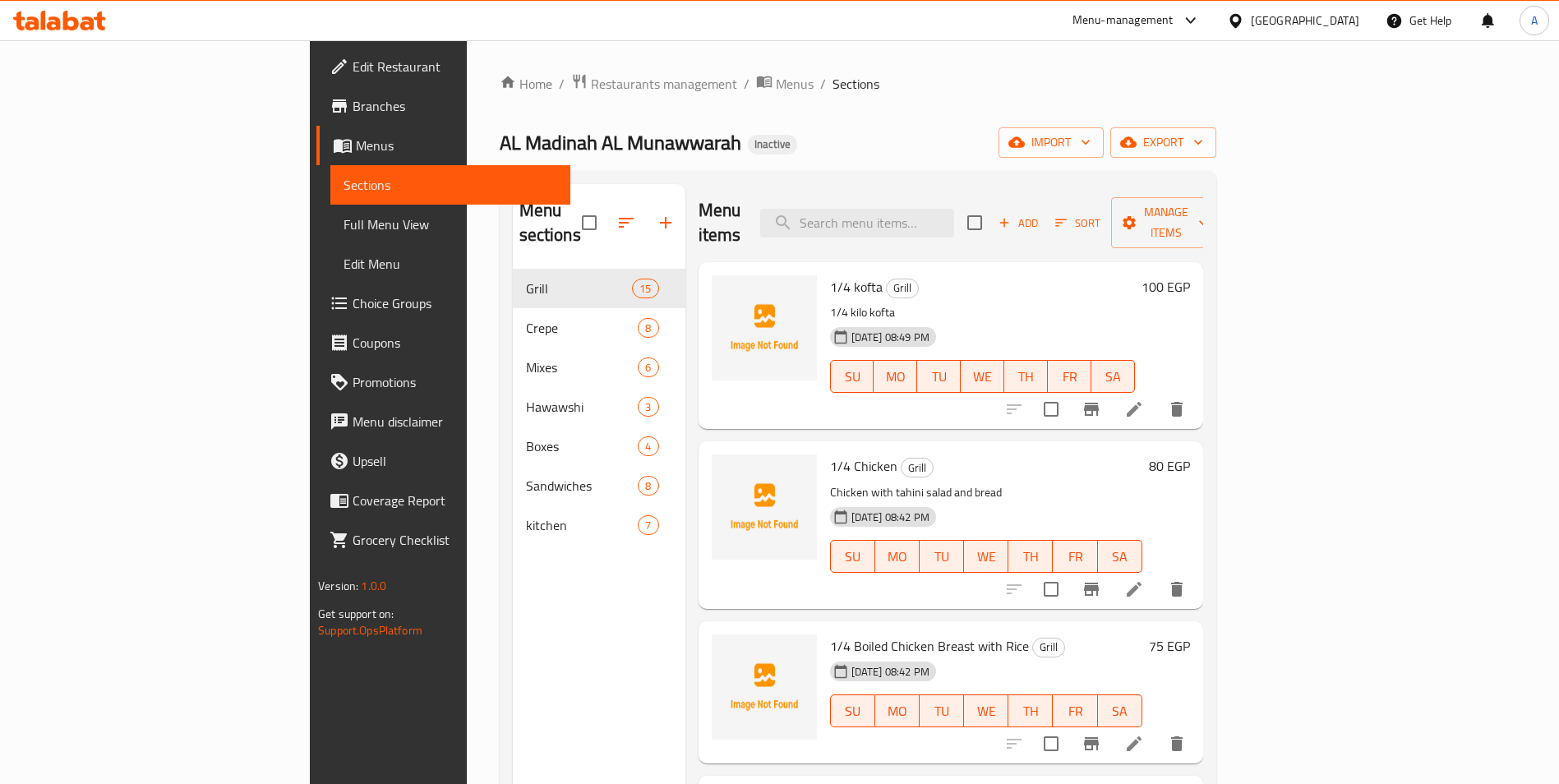
click at [963, 227] on div "Menu items Add Sort Manage items" at bounding box center [950, 223] width 504 height 78
click at [954, 212] on input "search" at bounding box center [857, 223] width 194 height 29
paste input "Vegetable Tagine"
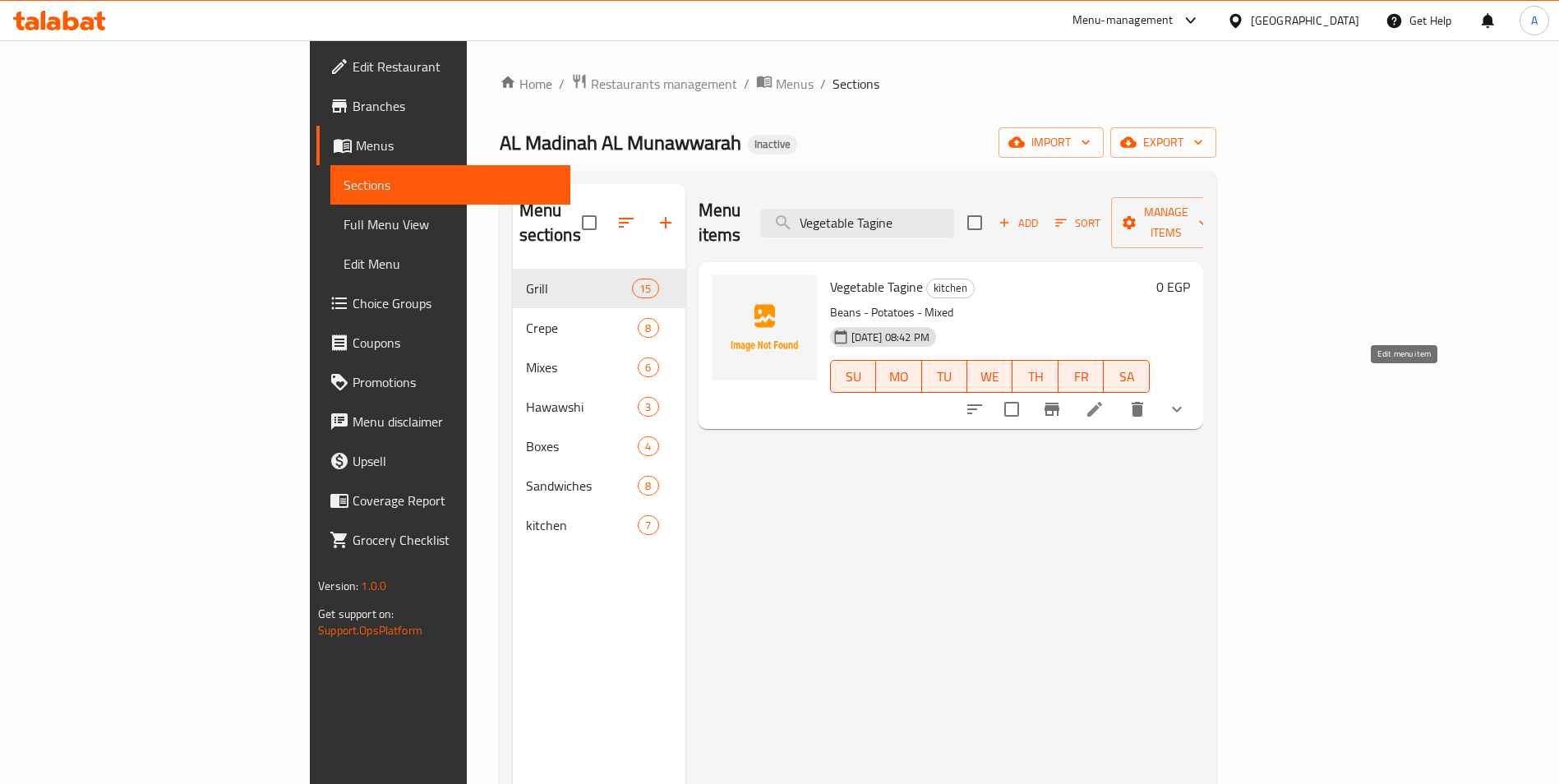
type input "Vegetable Tagine"
click at [356, 155] on span "Menus" at bounding box center [457, 144] width 201 height 20
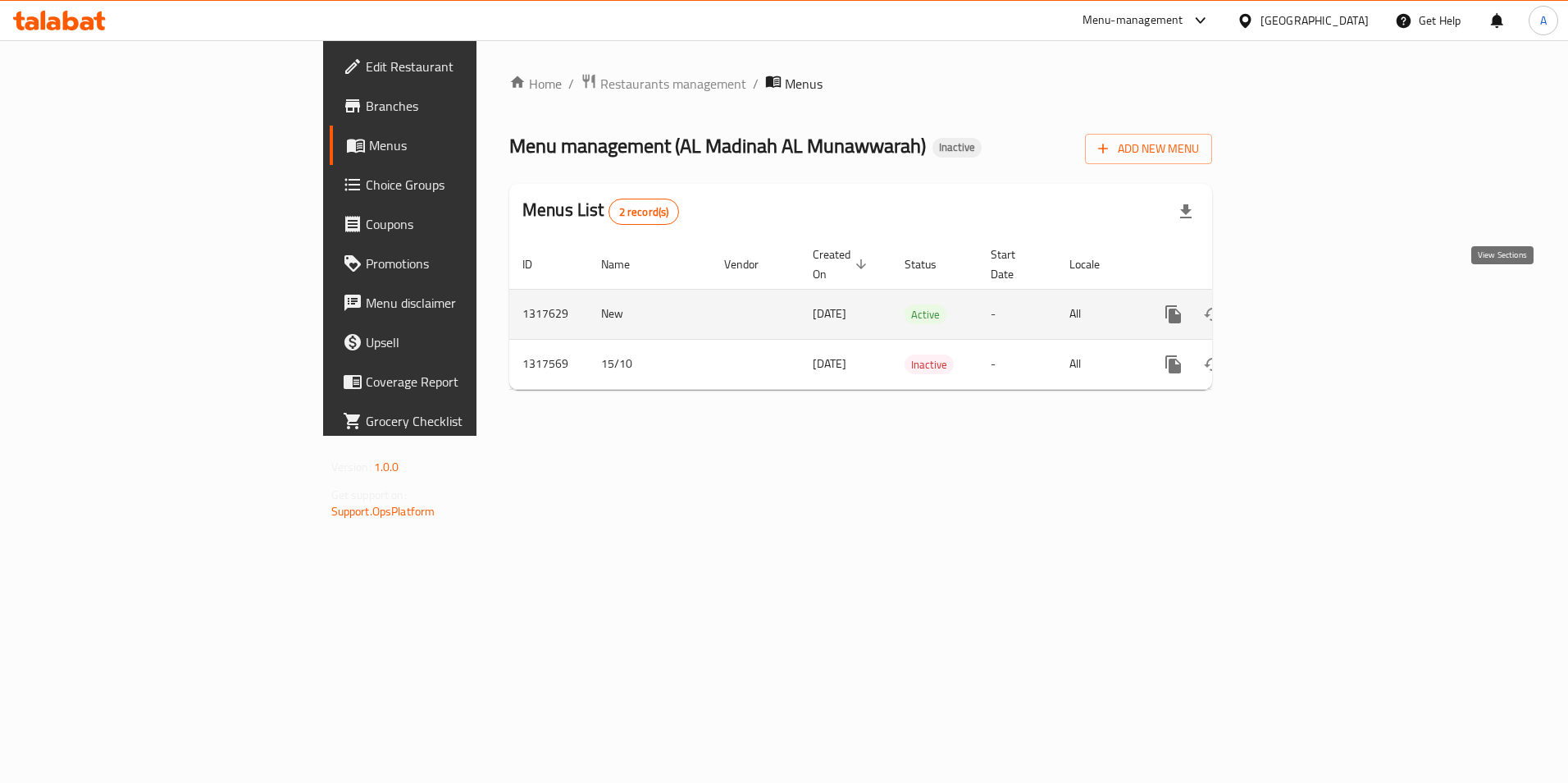
click at [1302, 305] on icon "enhanced table" at bounding box center [1292, 314] width 20 height 20
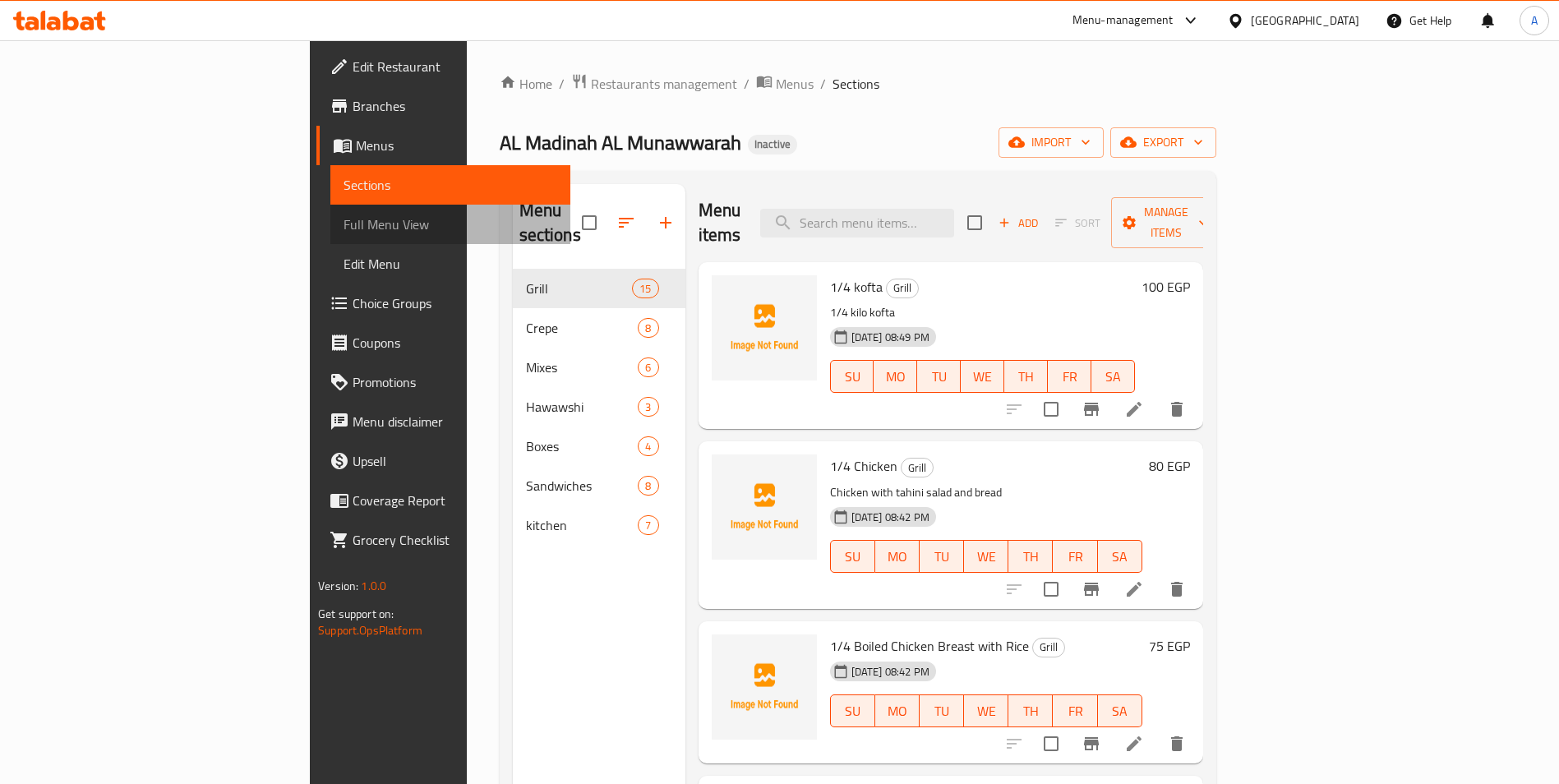
click at [330, 240] on link "Full Menu View" at bounding box center [449, 224] width 240 height 39
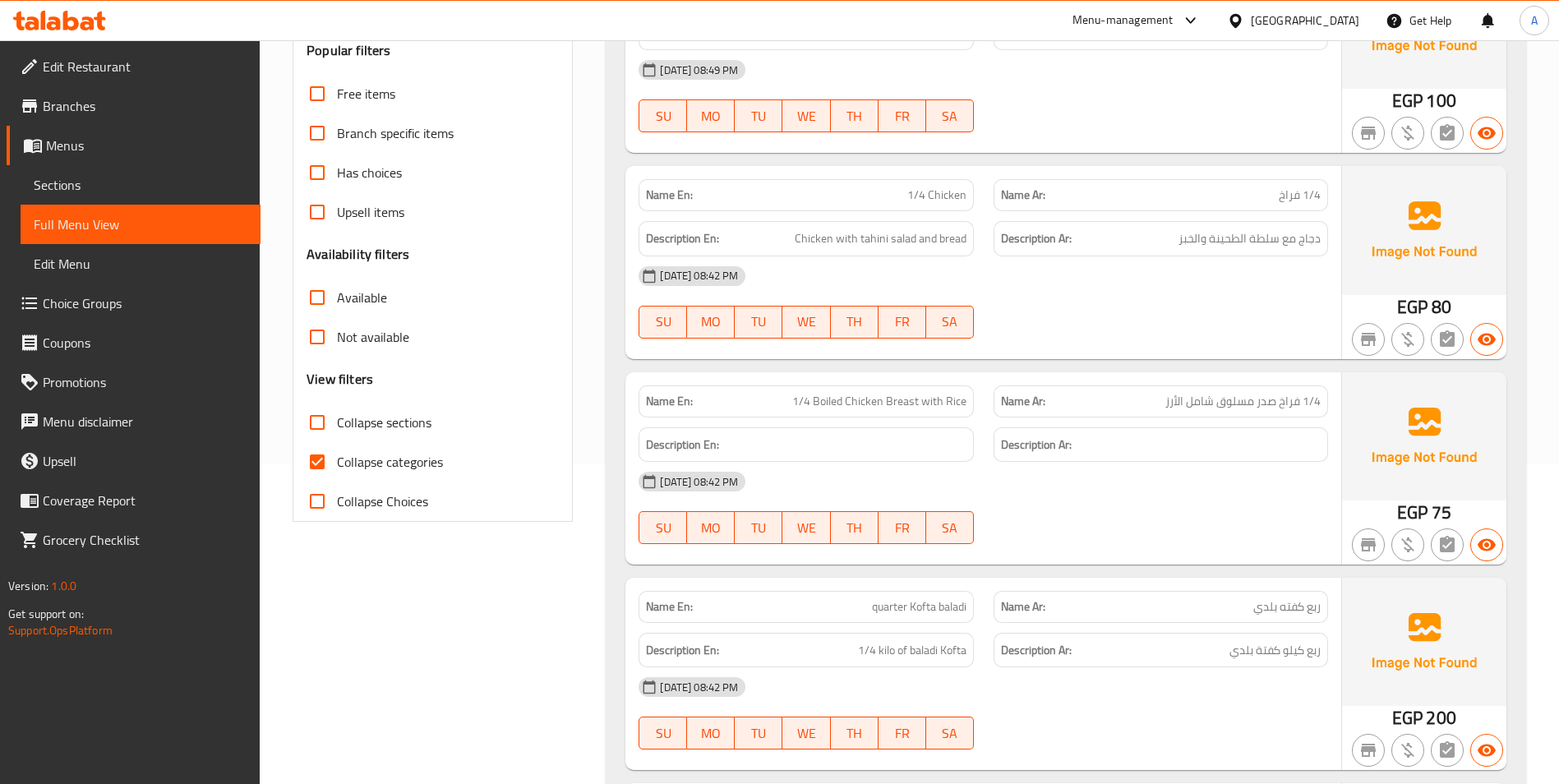
scroll to position [411, 0]
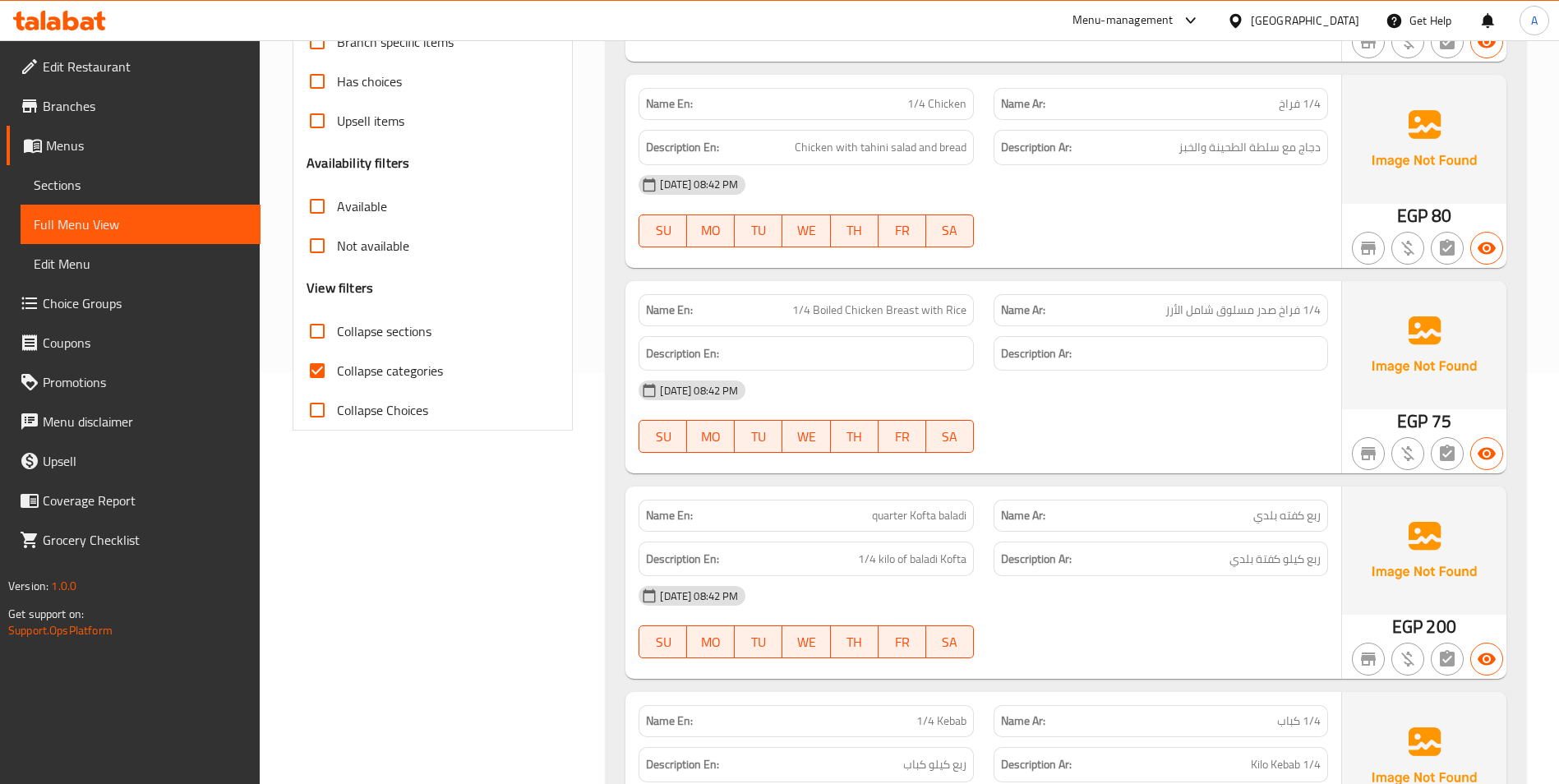
click at [355, 371] on span "Collapse categories" at bounding box center [390, 370] width 106 height 20
click at [337, 371] on input "Collapse categories" at bounding box center [317, 370] width 39 height 39
checkbox input "false"
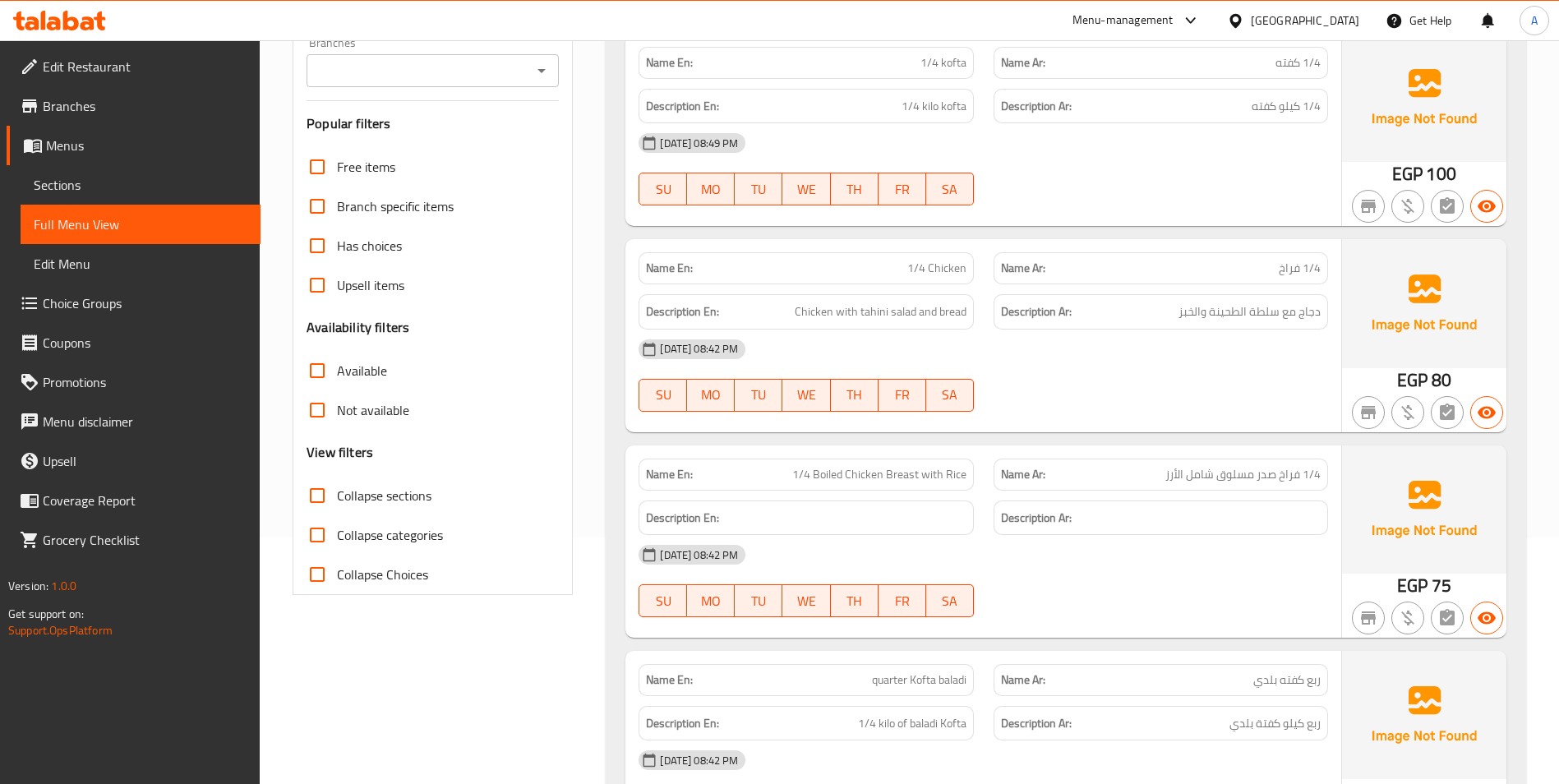
scroll to position [164, 0]
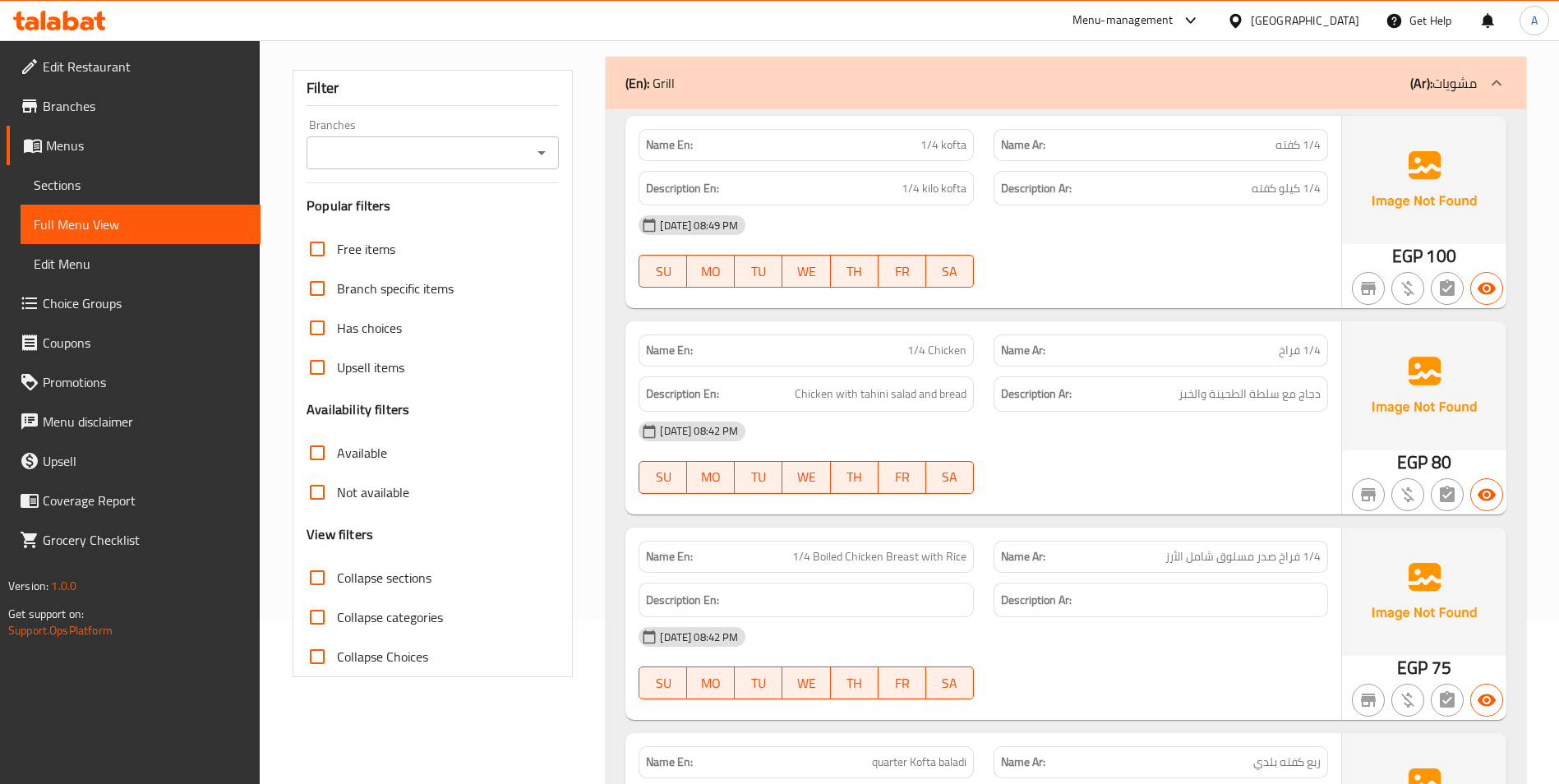
click at [1304, 353] on span "1/4 فراخ" at bounding box center [1299, 351] width 42 height 18
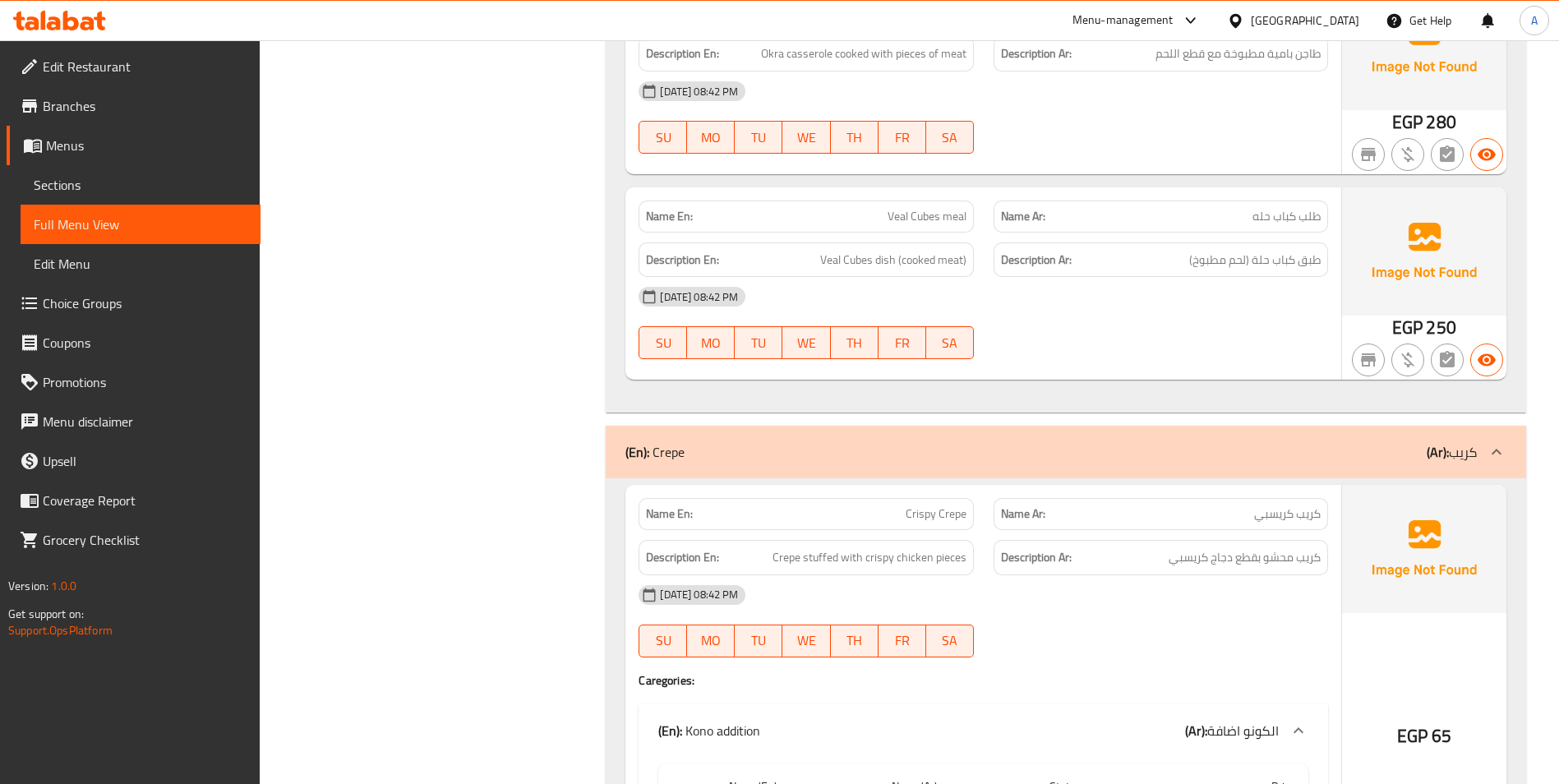
scroll to position [2958, 0]
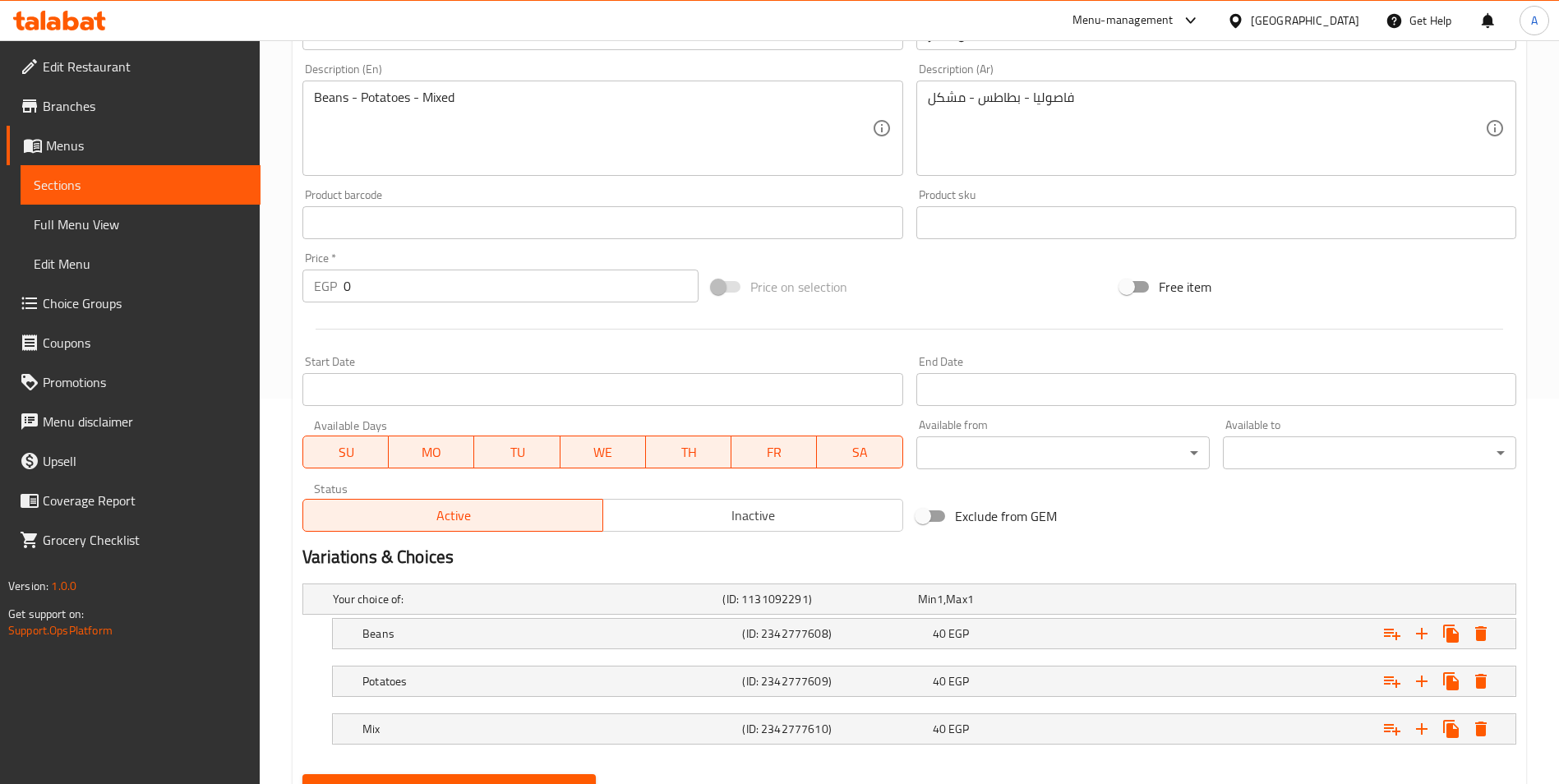
scroll to position [420, 0]
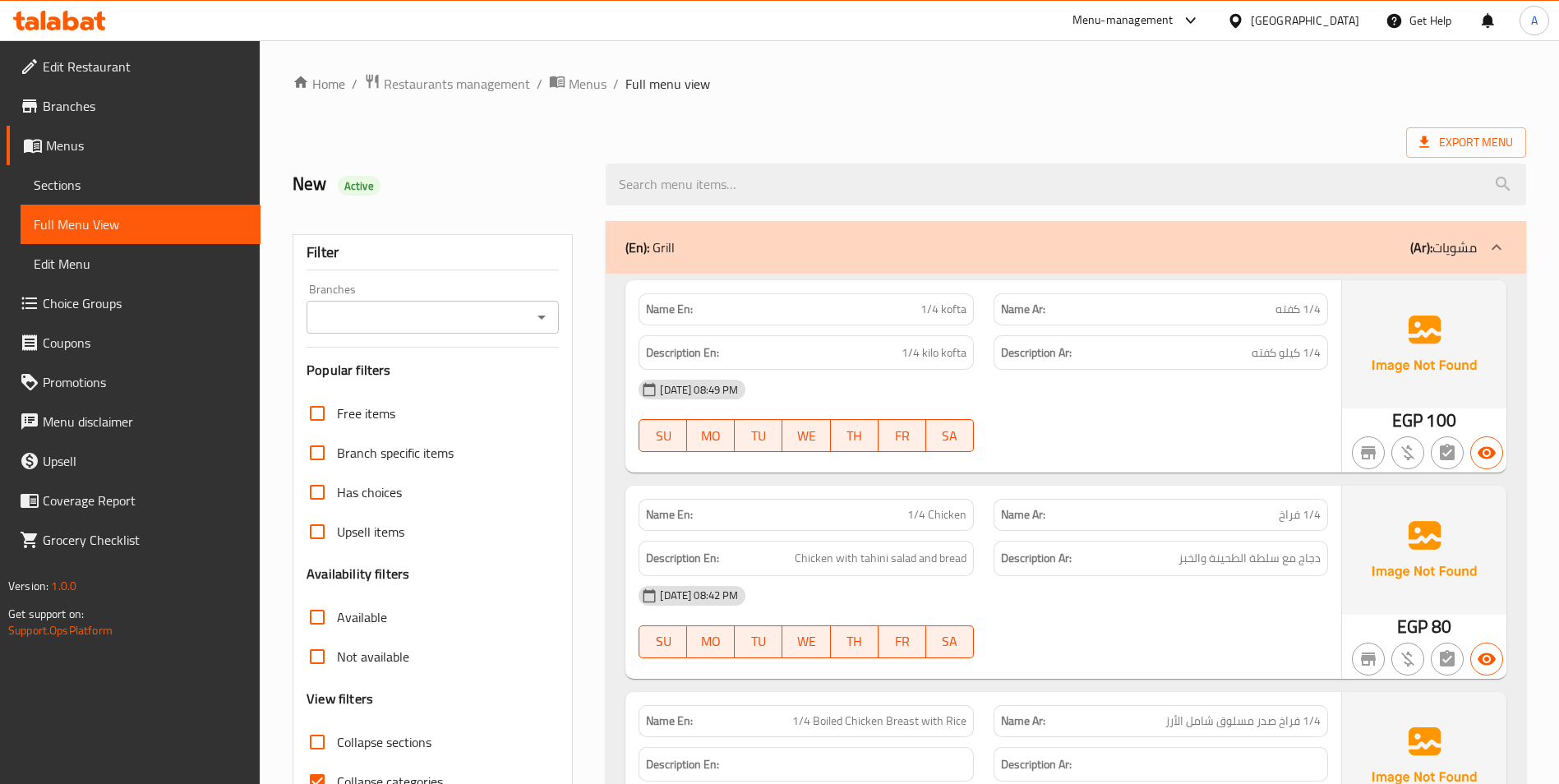
click at [34, 176] on span "Sections" at bounding box center [140, 185] width 214 height 20
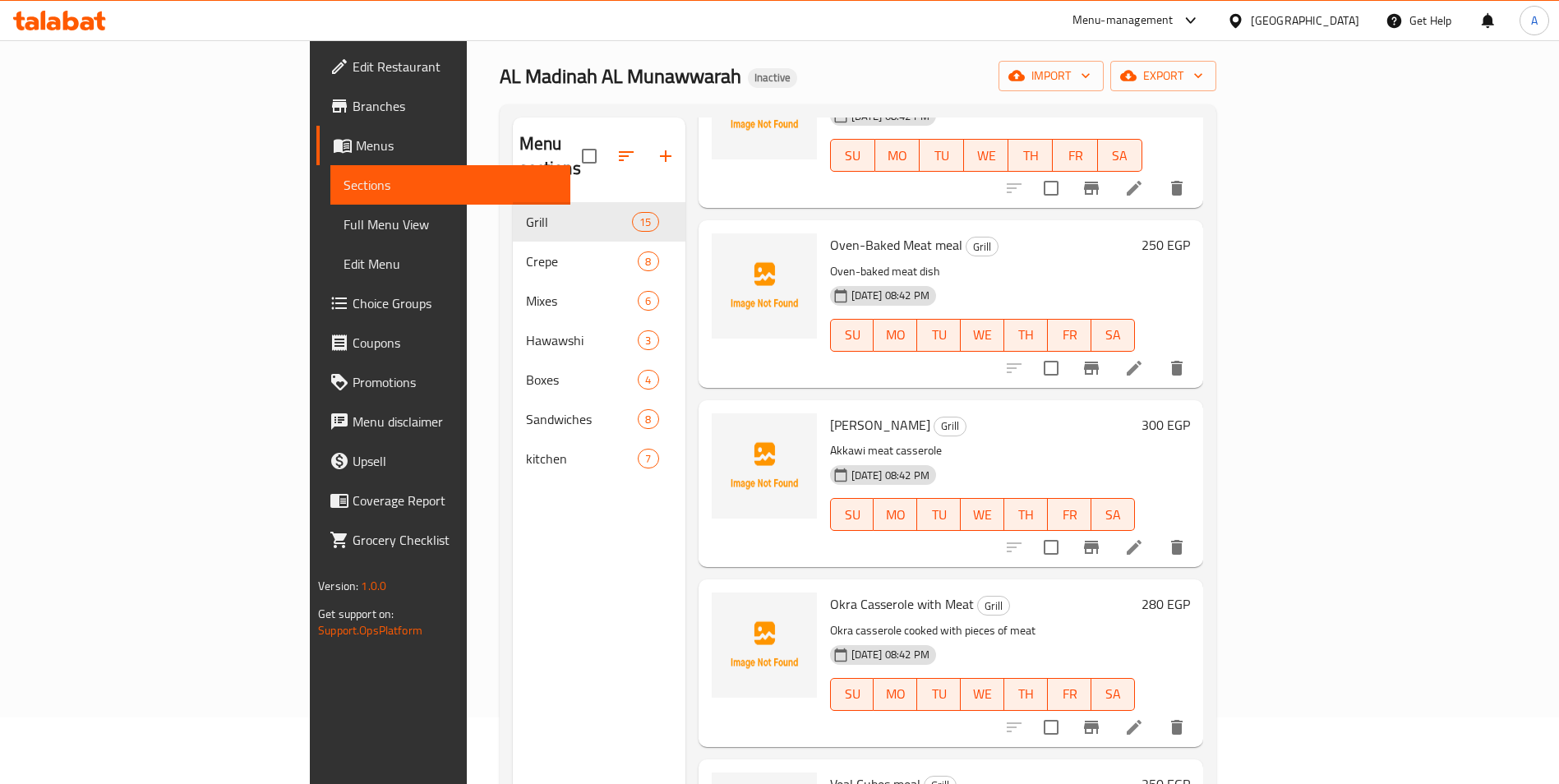
scroll to position [66, 0]
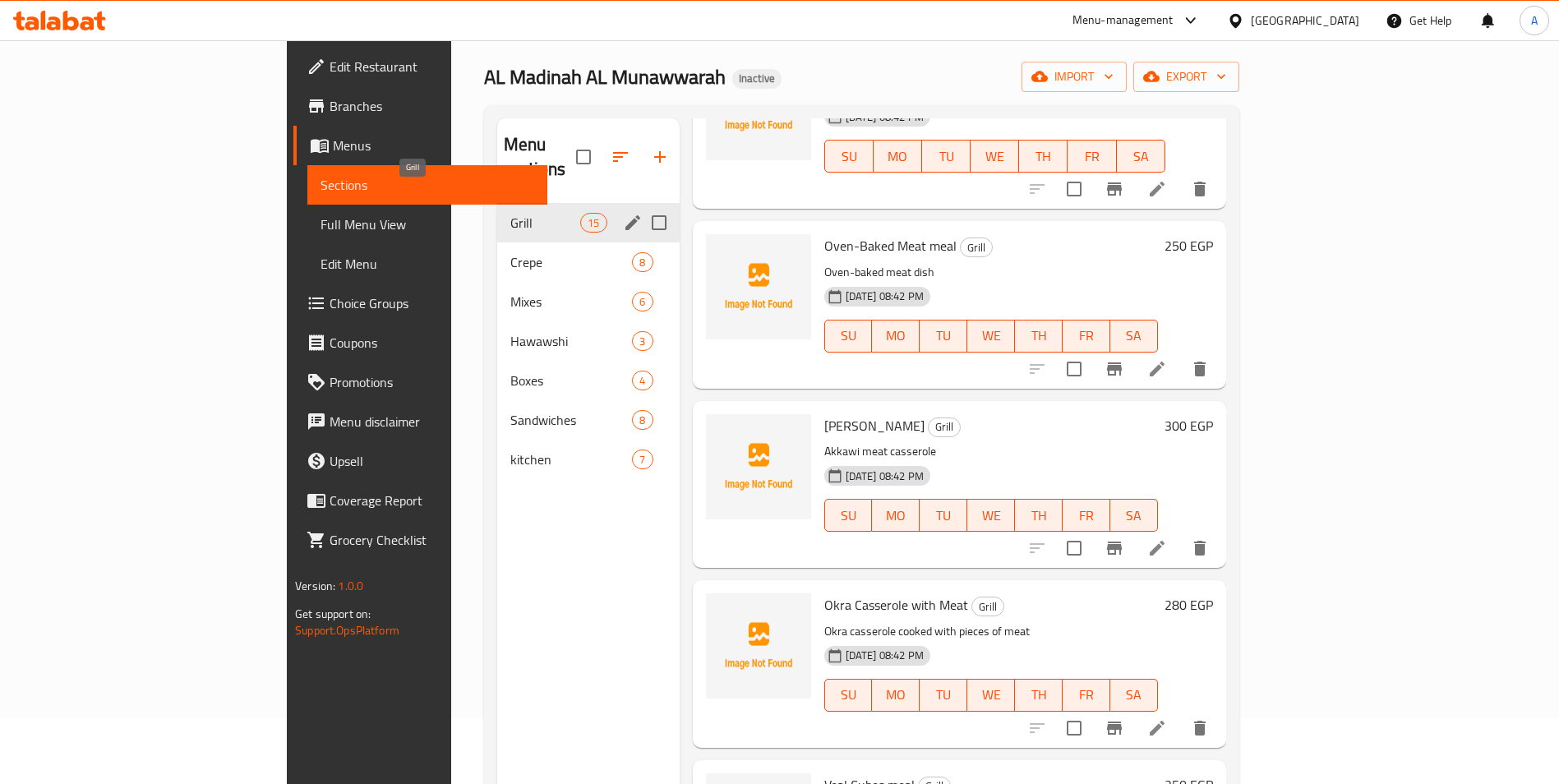
click at [497, 242] on div "Crepe 8" at bounding box center [588, 262] width 183 height 39
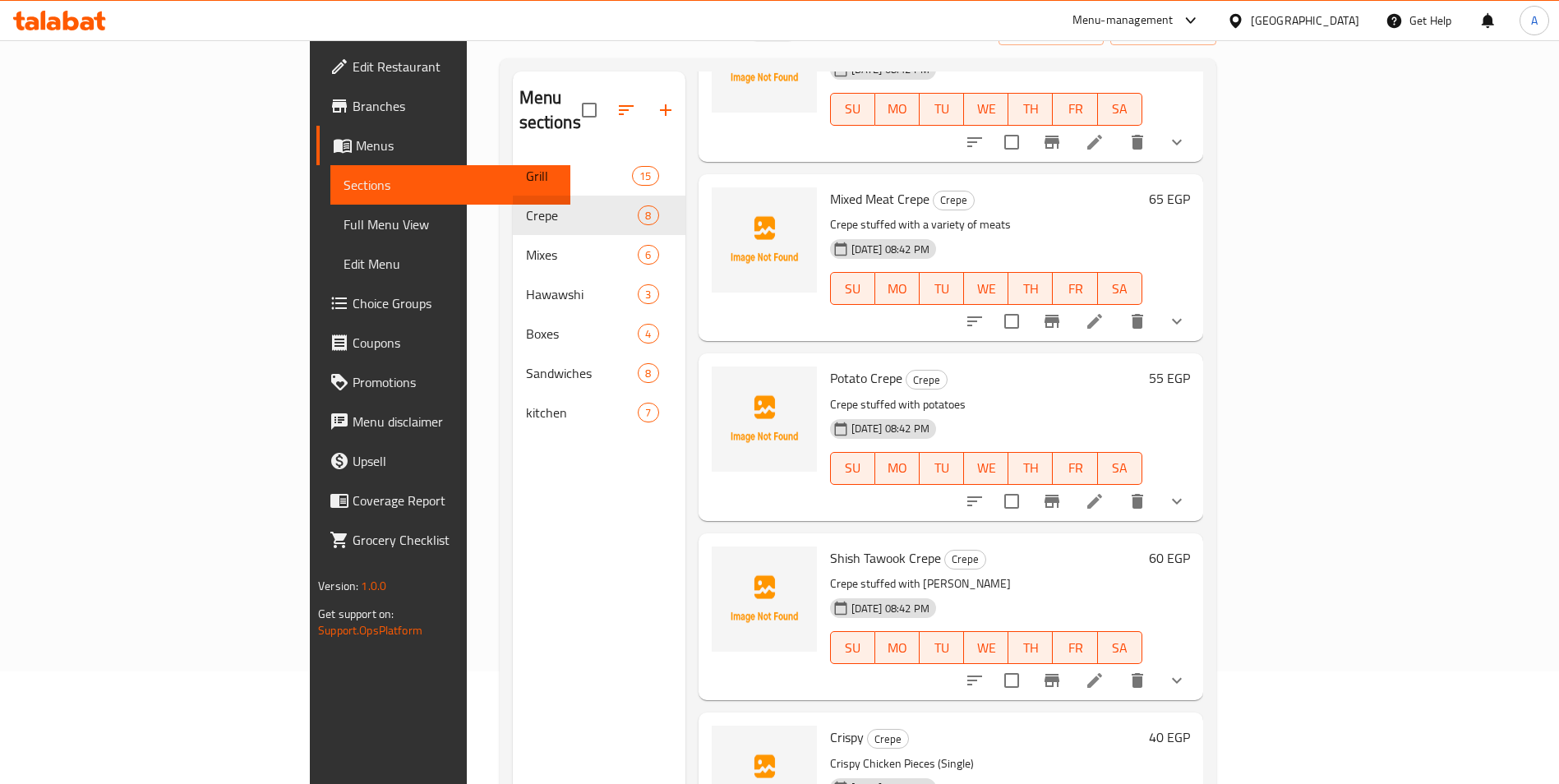
scroll to position [230, 0]
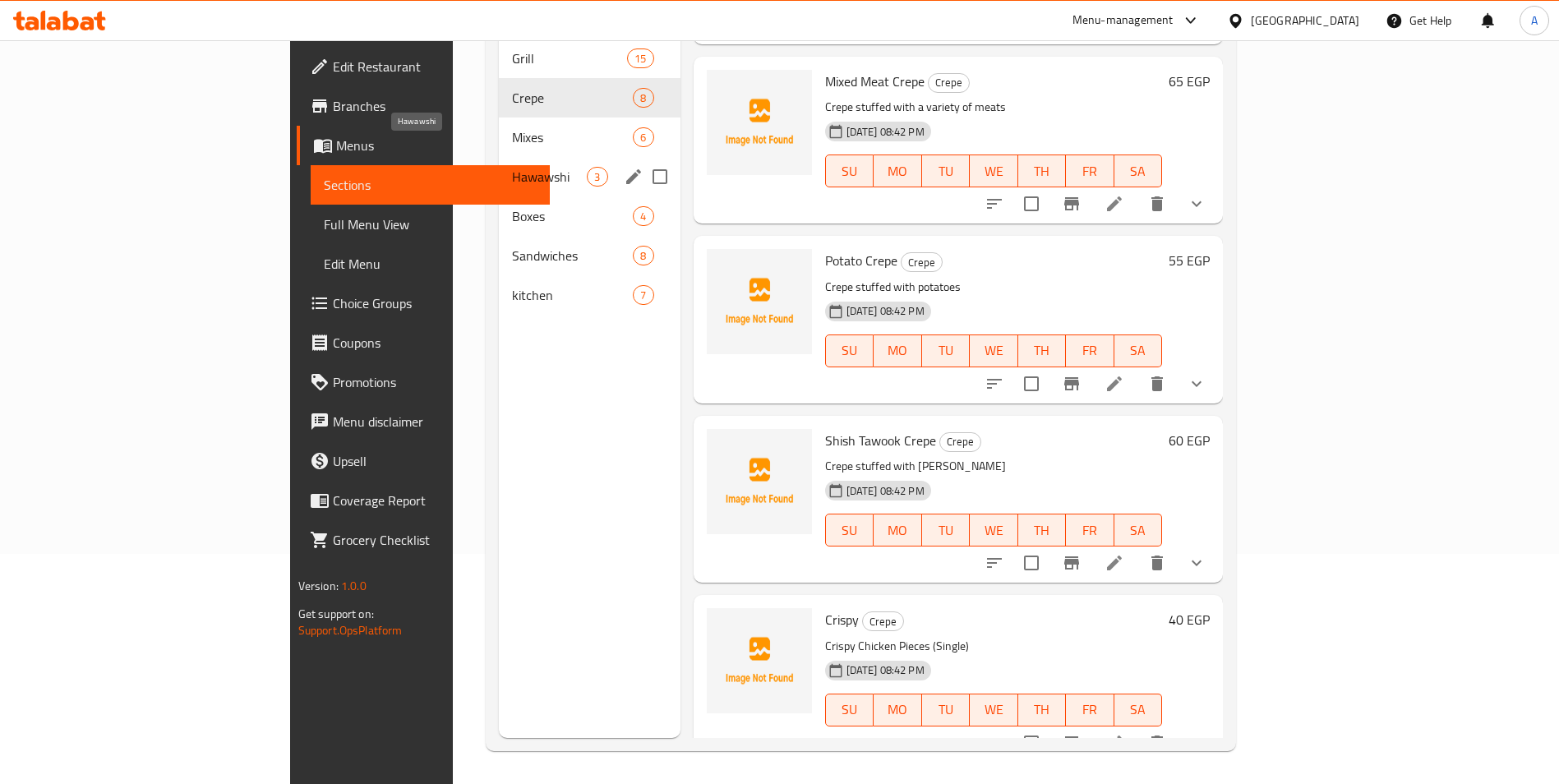
click at [512, 128] on span "Mixes" at bounding box center [573, 137] width 121 height 20
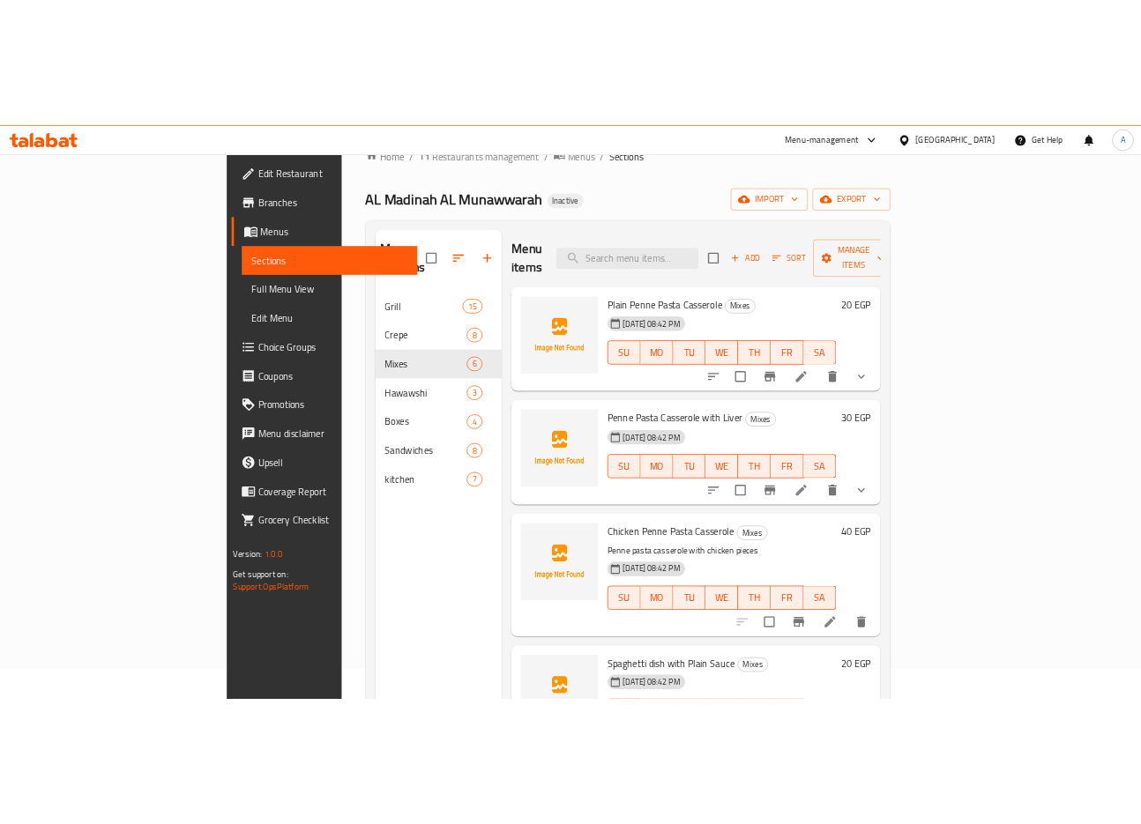
scroll to position [88, 0]
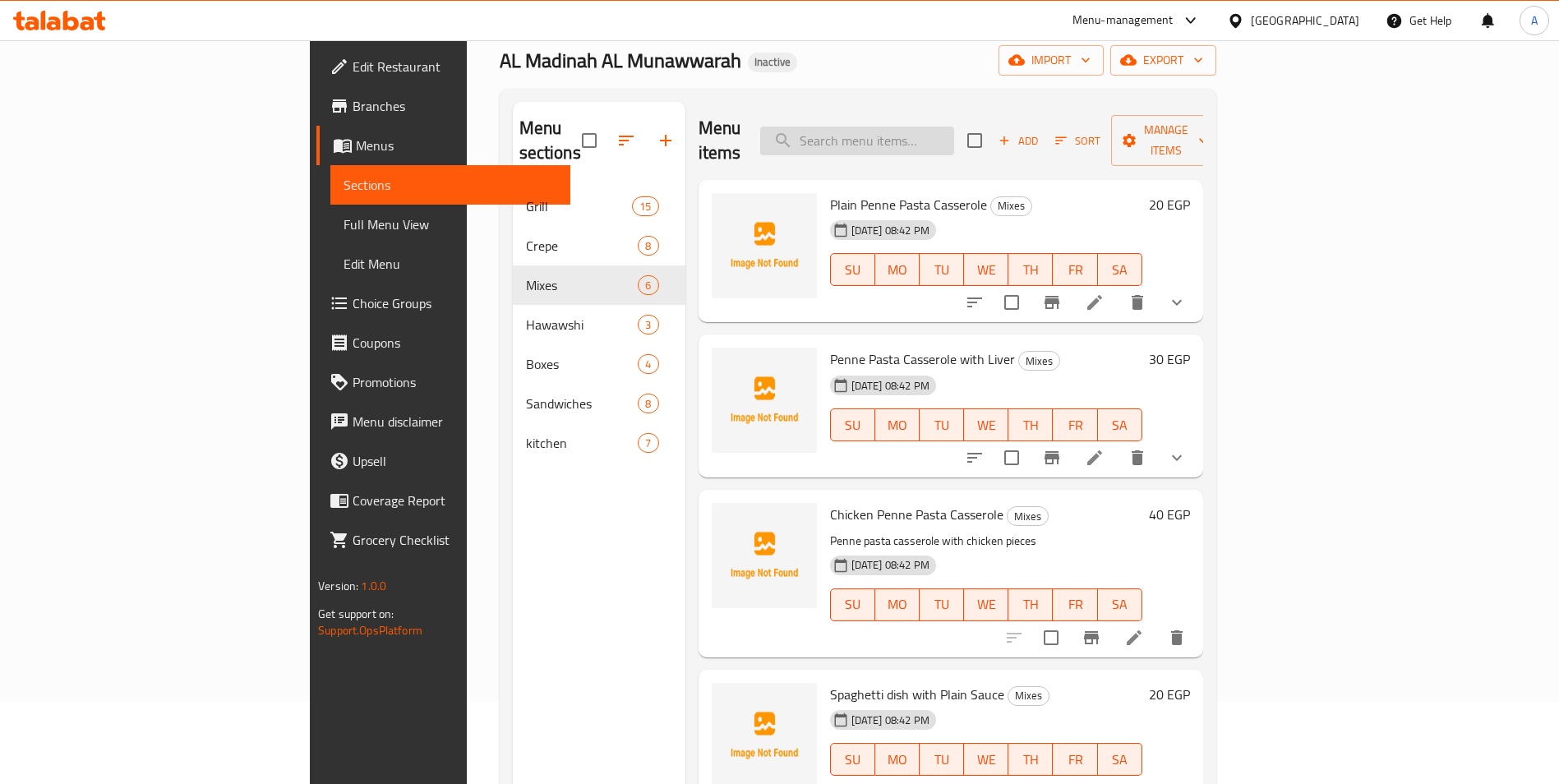
click at [954, 127] on input "search" at bounding box center [857, 141] width 194 height 29
paste input "sausage Sandwich"
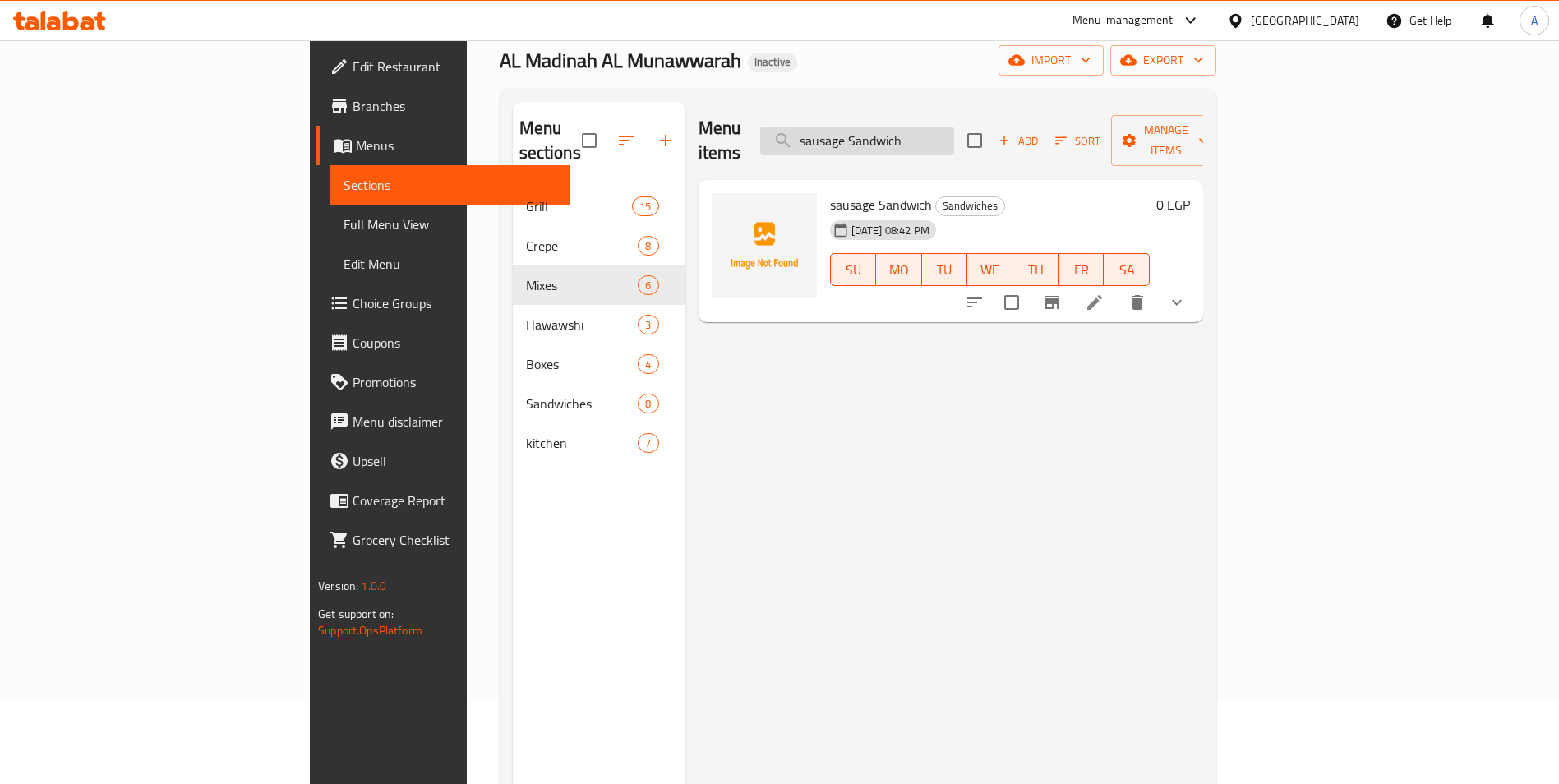
click at [954, 127] on input "sausage Sandwich" at bounding box center [857, 141] width 194 height 29
paste input "Strips"
click at [954, 134] on input "Strips Sandwich" at bounding box center [857, 141] width 194 height 29
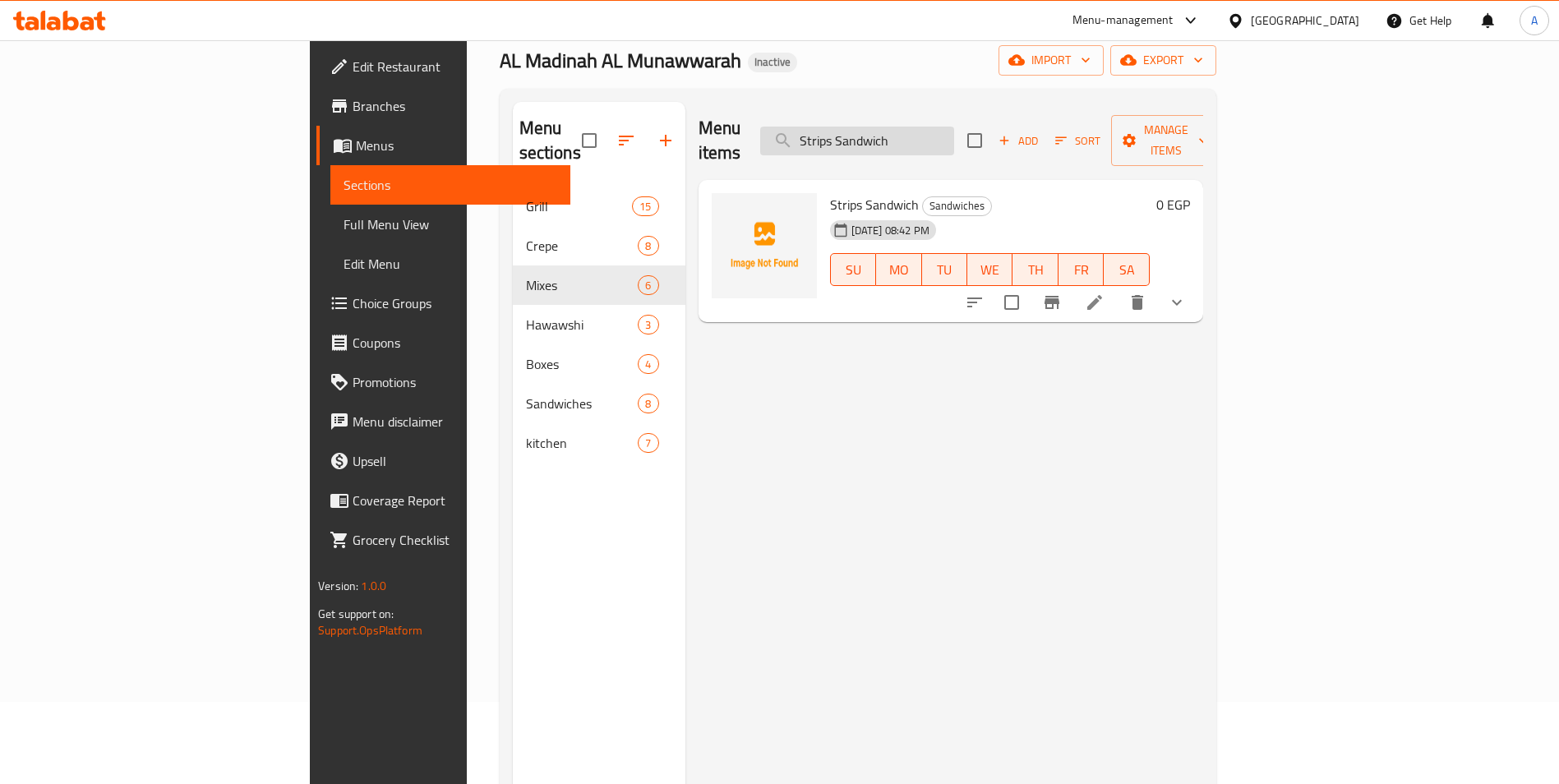
click at [954, 134] on input "Strips Sandwich" at bounding box center [857, 141] width 194 height 29
paste input "hish Tawook"
type input "Shish Tawook Sandwich"
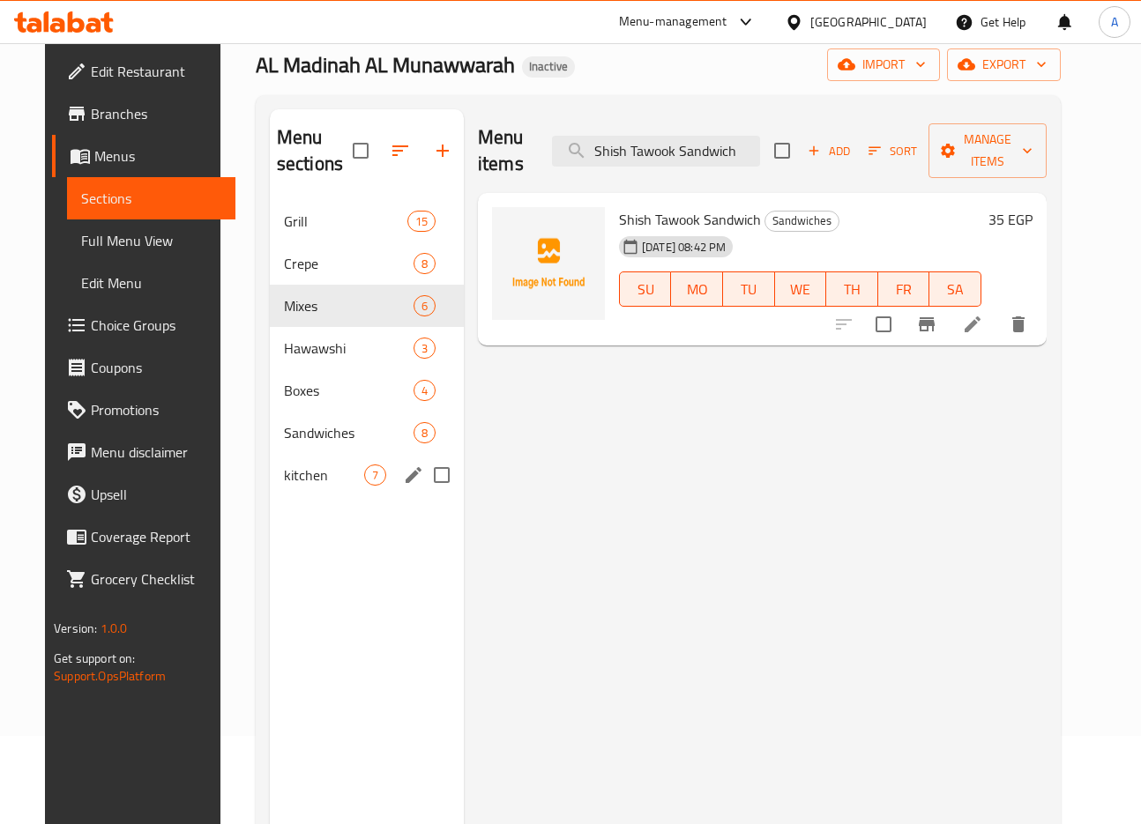
click at [284, 483] on span "kitchen" at bounding box center [324, 474] width 80 height 21
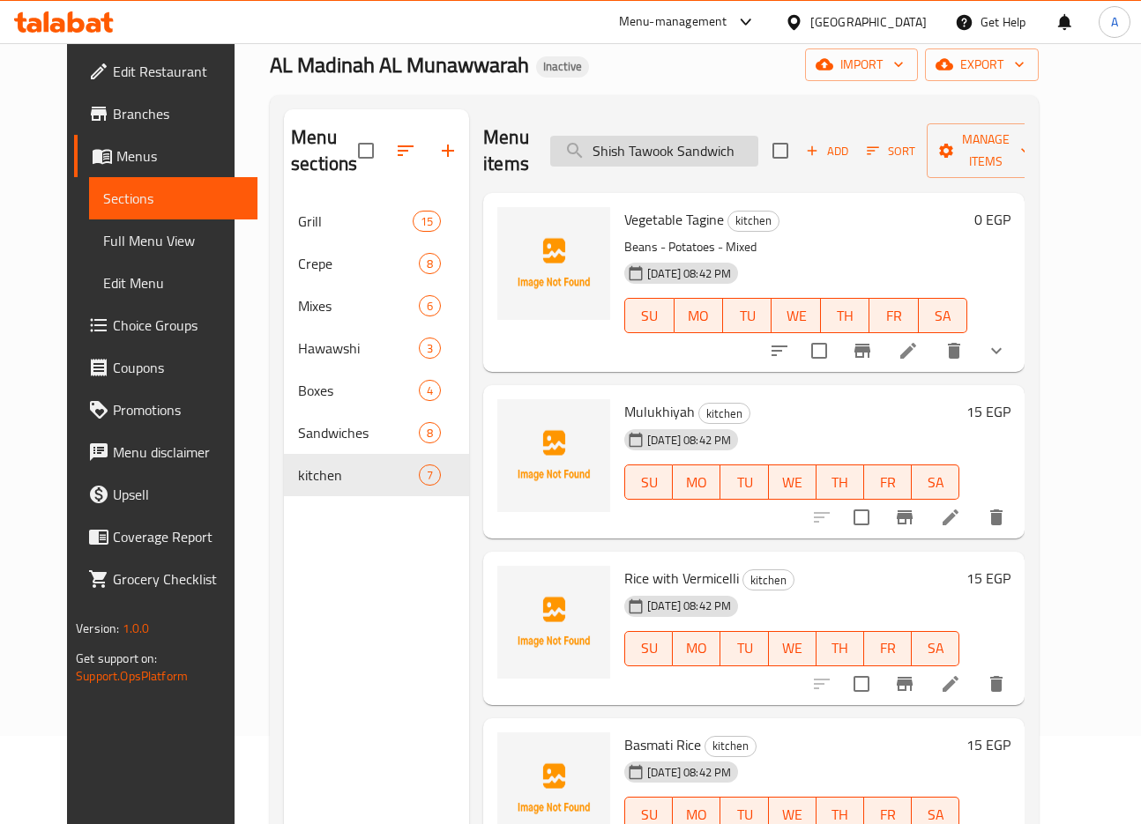
click at [732, 144] on input "Shish Tawook Sandwich" at bounding box center [654, 151] width 208 height 31
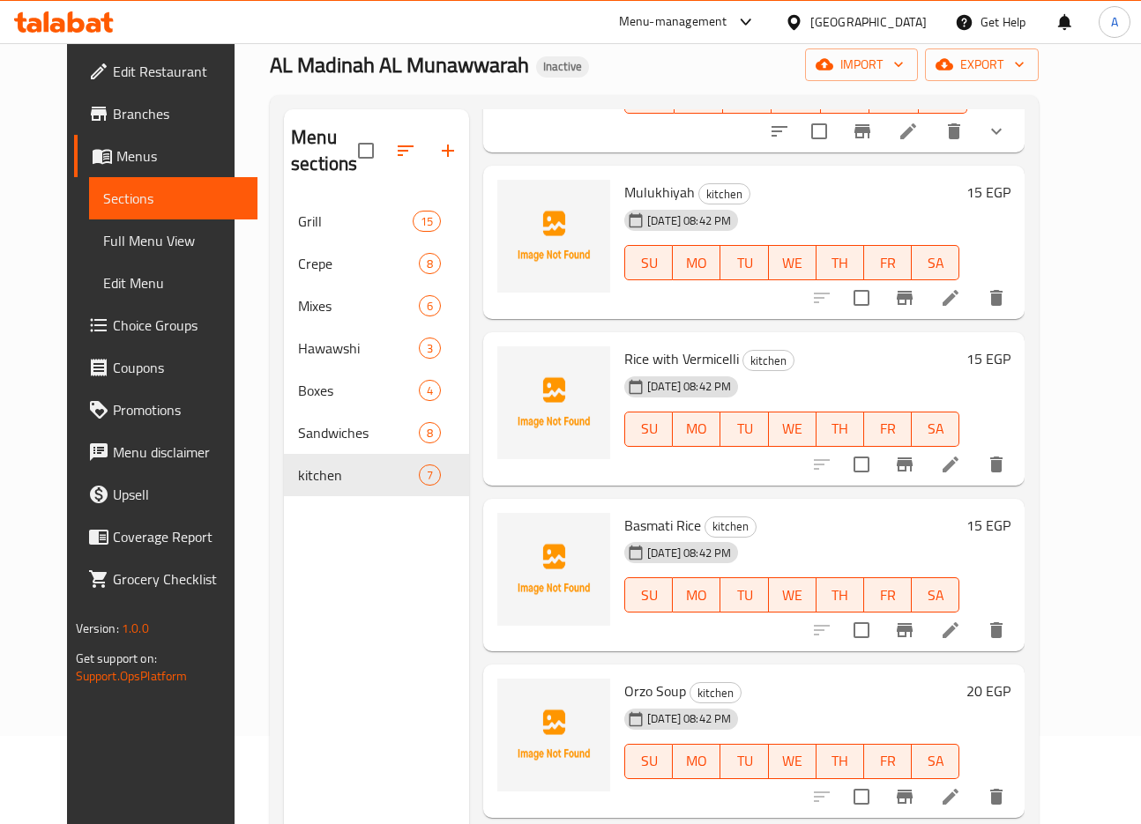
scroll to position [260, 0]
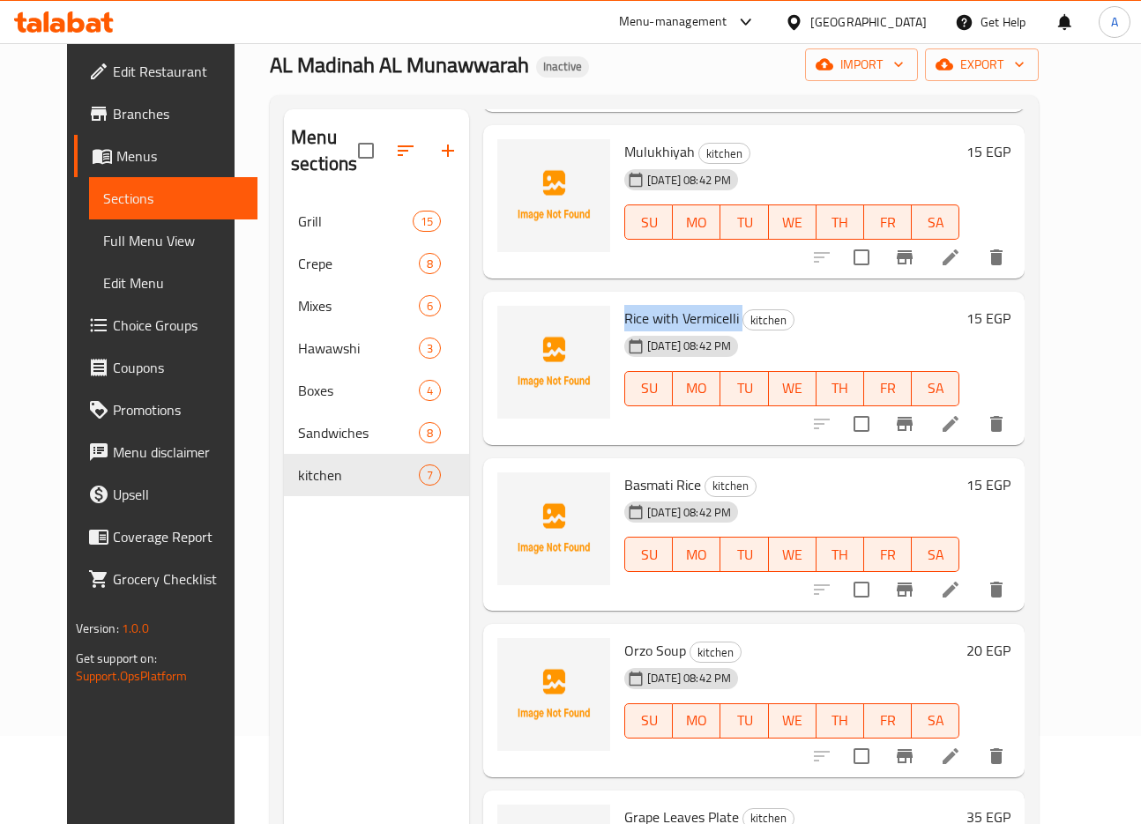
drag, startPoint x: 606, startPoint y: 319, endPoint x: 724, endPoint y: 322, distance: 119.0
click at [724, 322] on div "Rice with Vermicelli kitchen [DATE] 08:42 PM SU MO TU WE TH FR SA" at bounding box center [791, 368] width 349 height 139
copy h6 "Rice with Vermicelli"
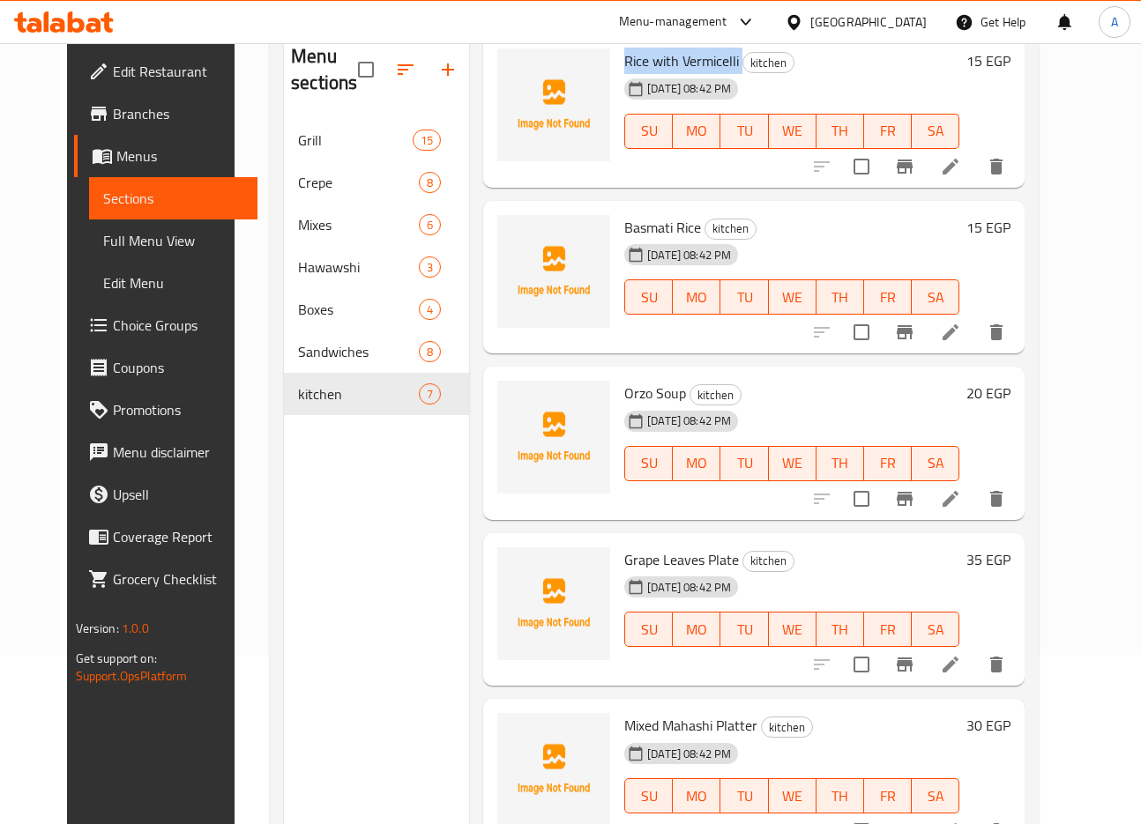
scroll to position [247, 0]
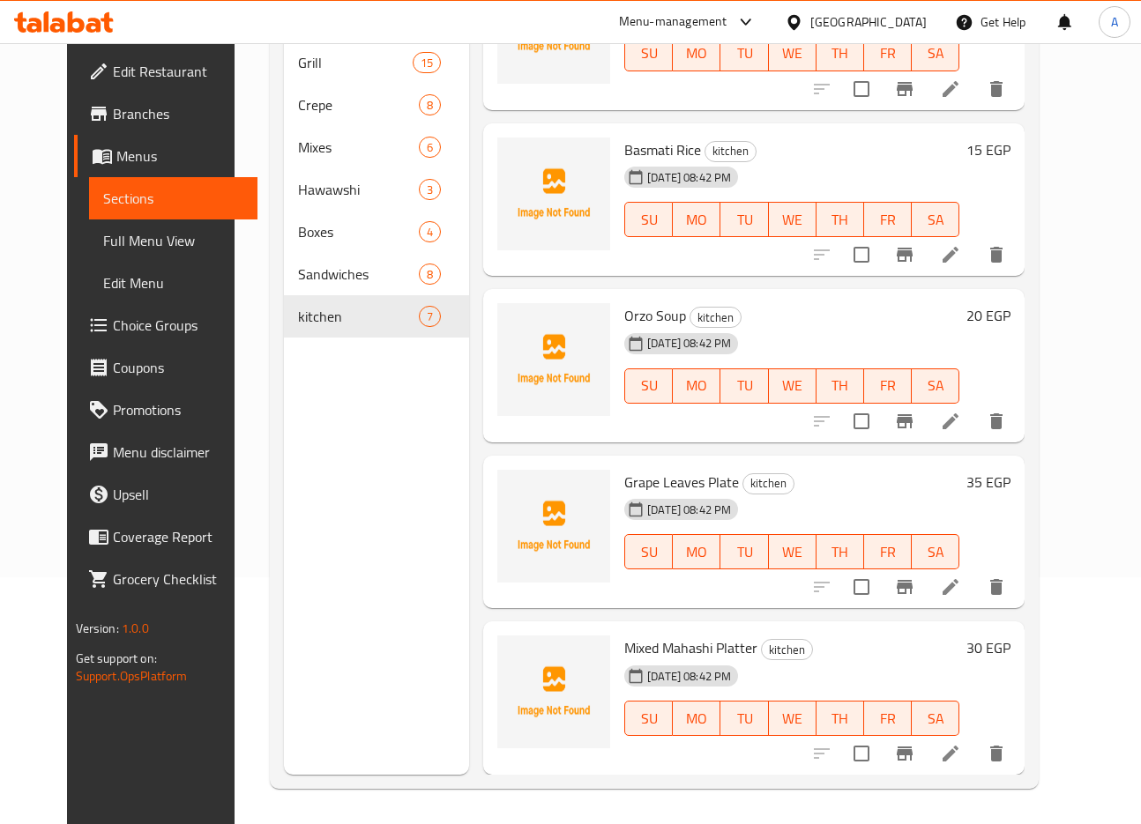
click at [624, 483] on span "Grape Leaves Plate" at bounding box center [681, 482] width 115 height 26
copy h6 "Grape Leaves Plate"
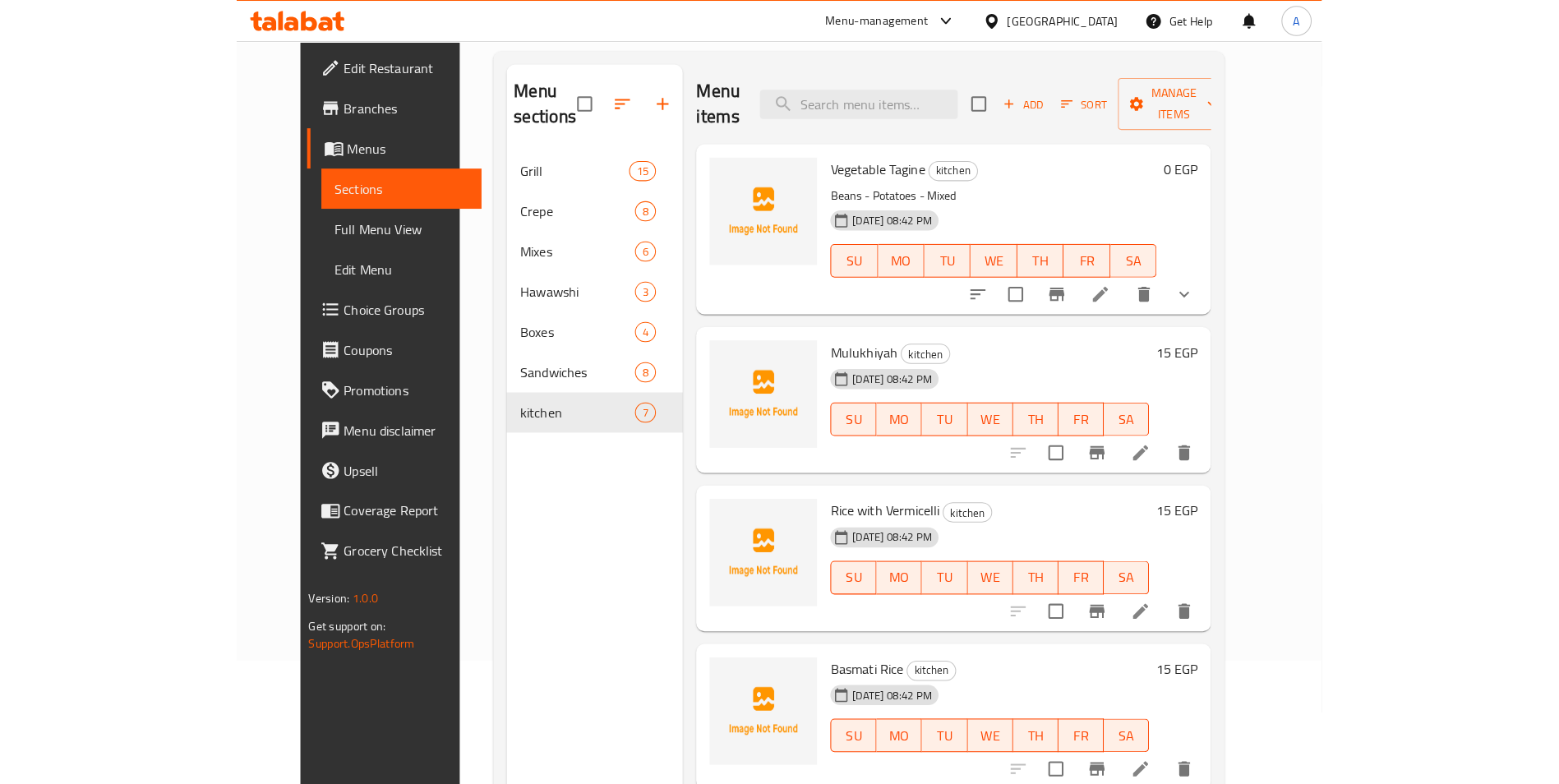
scroll to position [0, 0]
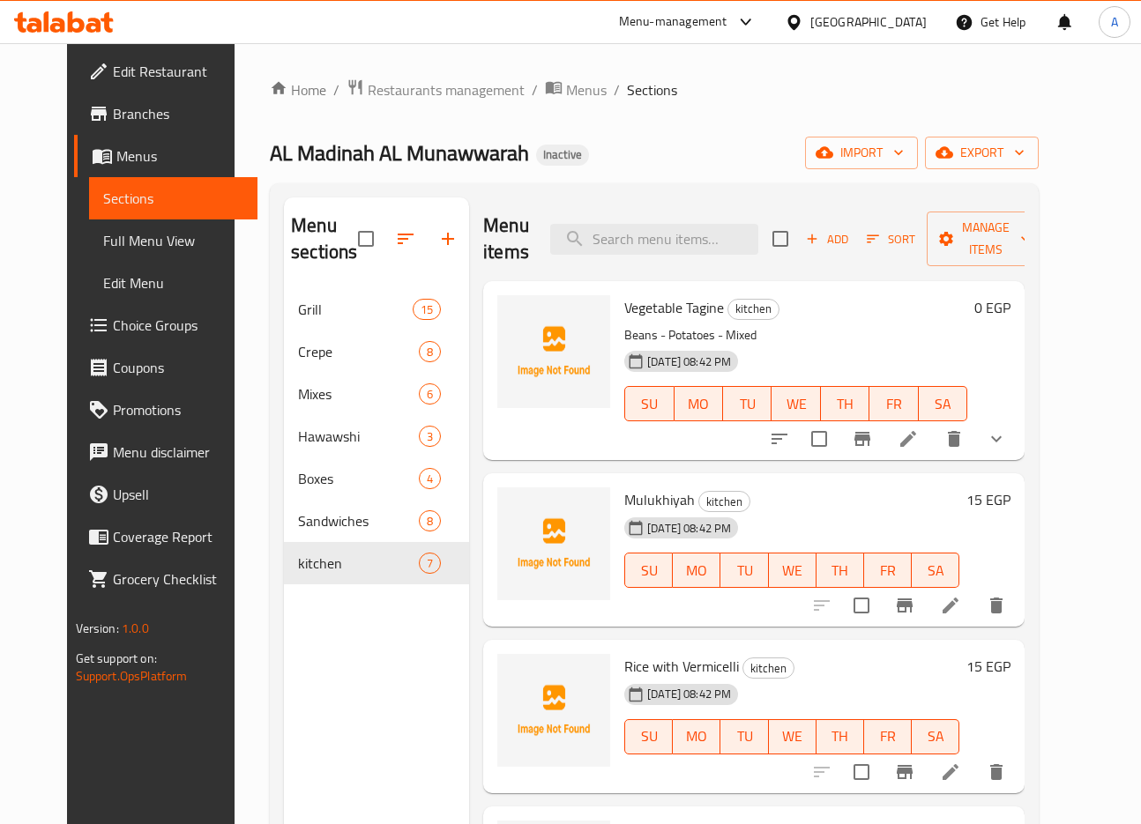
click at [726, 215] on div "Menu items Add Sort Manage items" at bounding box center [753, 239] width 541 height 84
click at [727, 233] on input "search" at bounding box center [654, 239] width 208 height 31
paste input "Grape Leaves Plate"
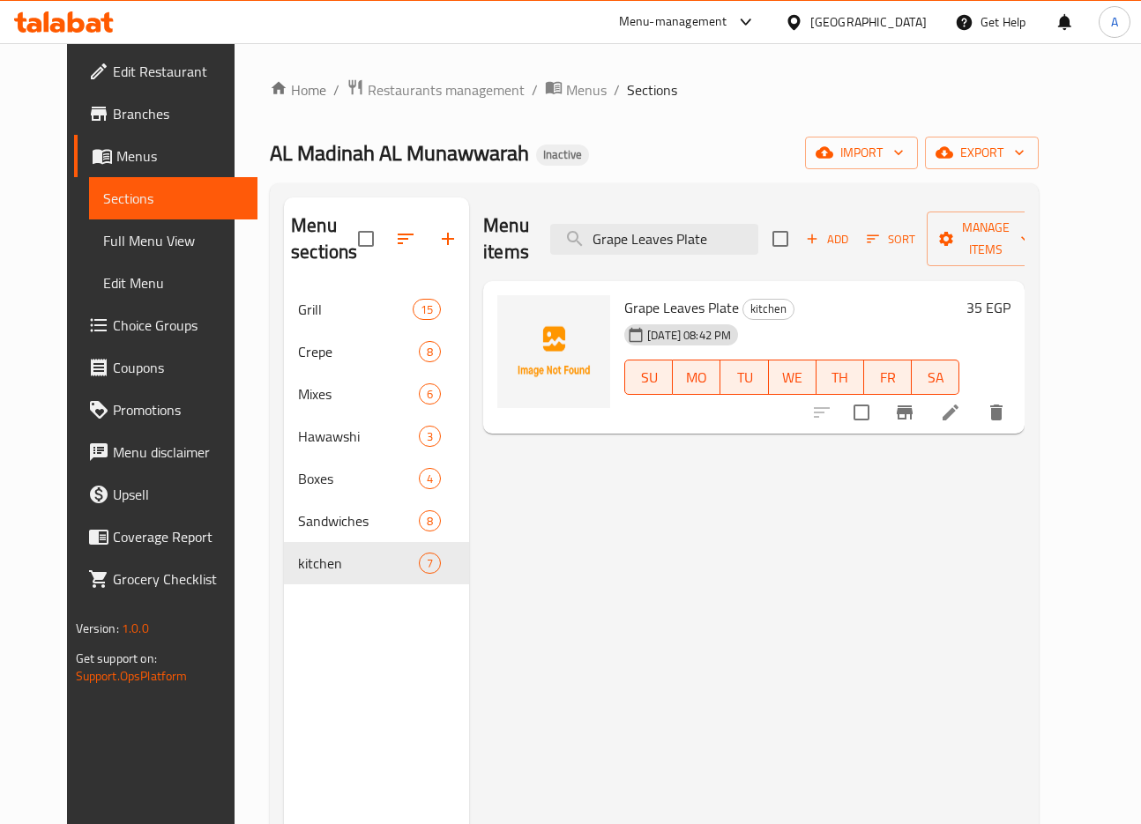
type input "Grape Leaves Plate"
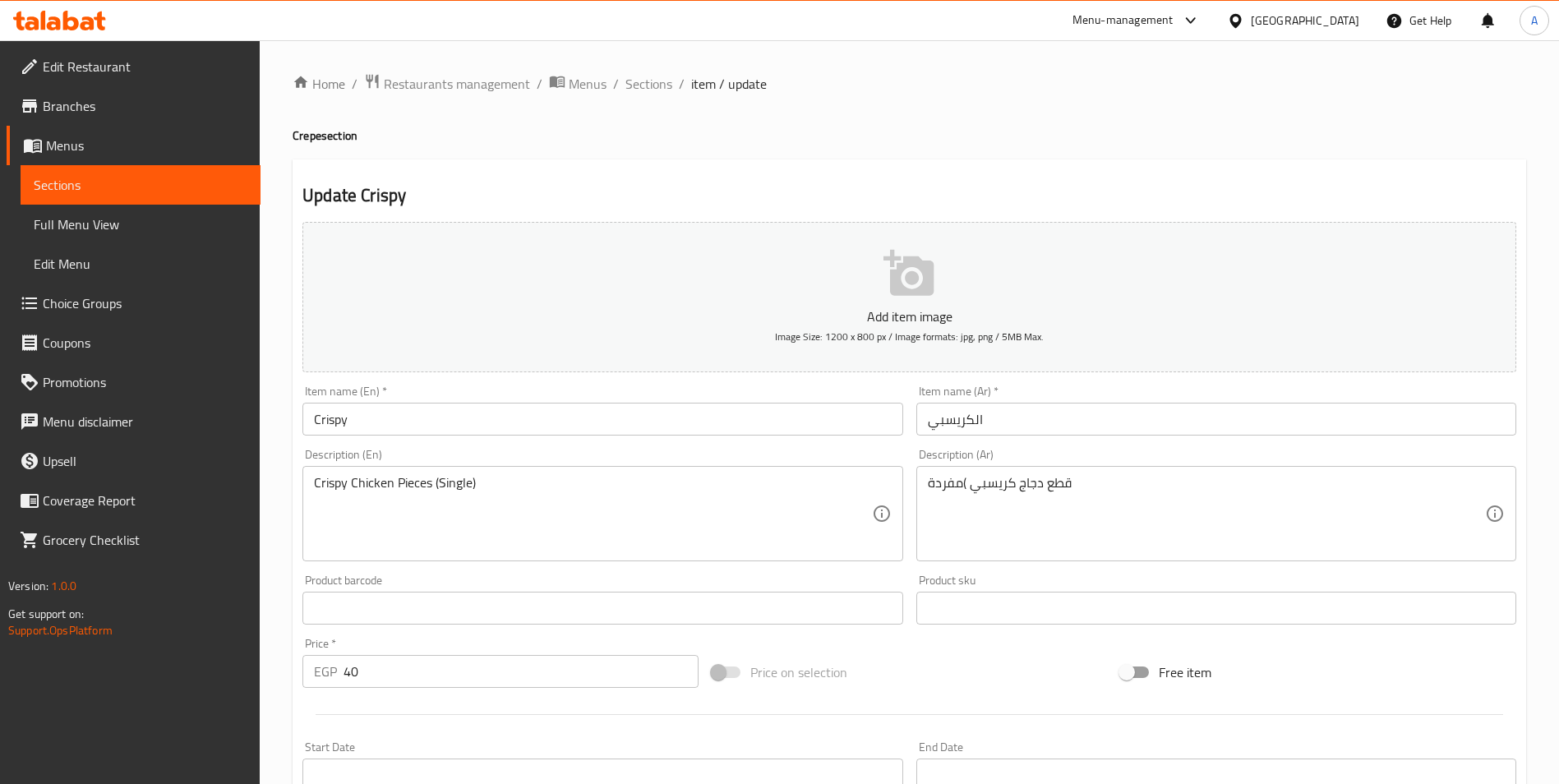
click at [987, 418] on input "الكريسبي" at bounding box center [1216, 419] width 600 height 33
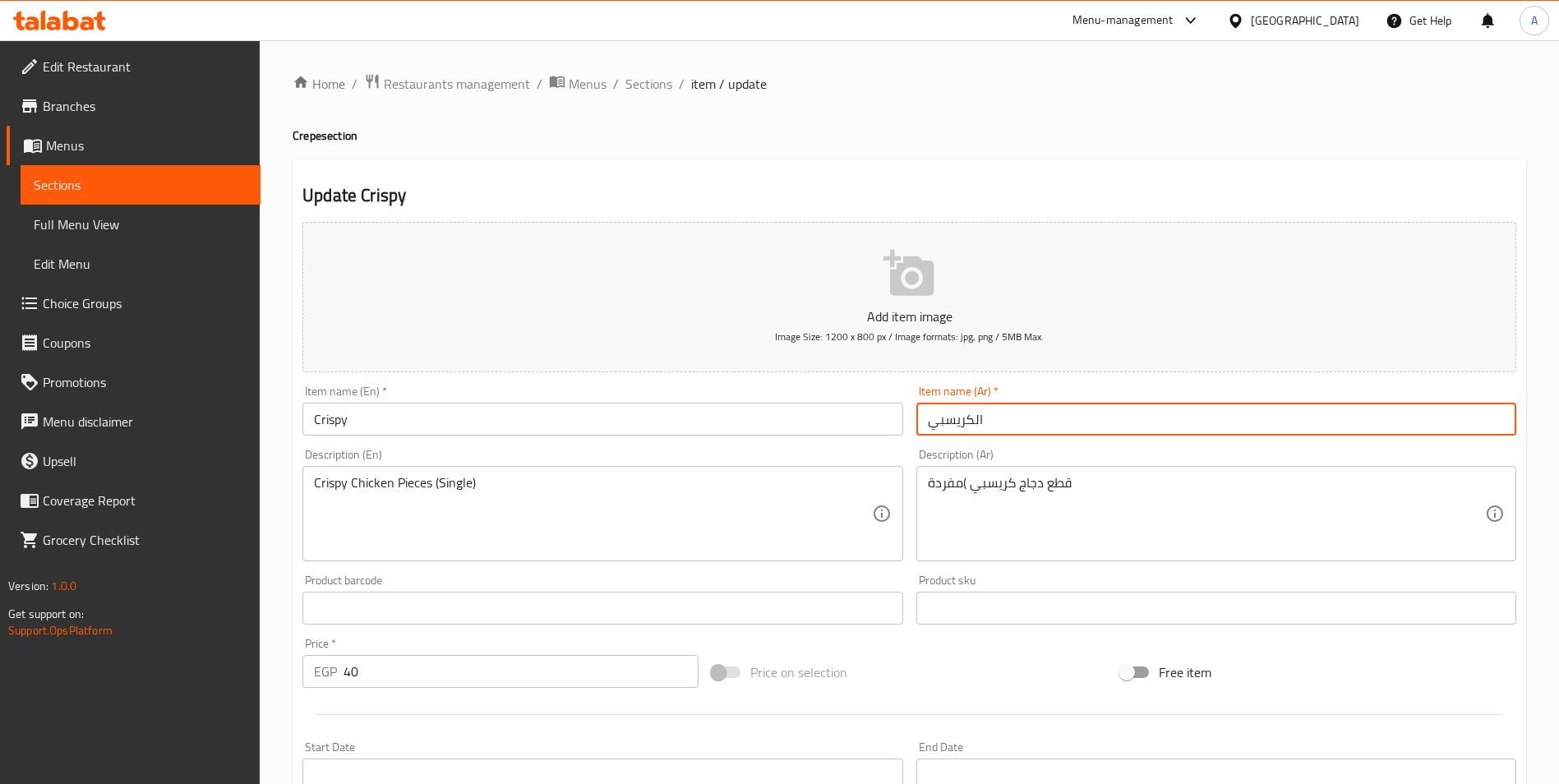
click at [987, 418] on input "الكريسبي" at bounding box center [1216, 419] width 600 height 33
type input "كريب سجق"
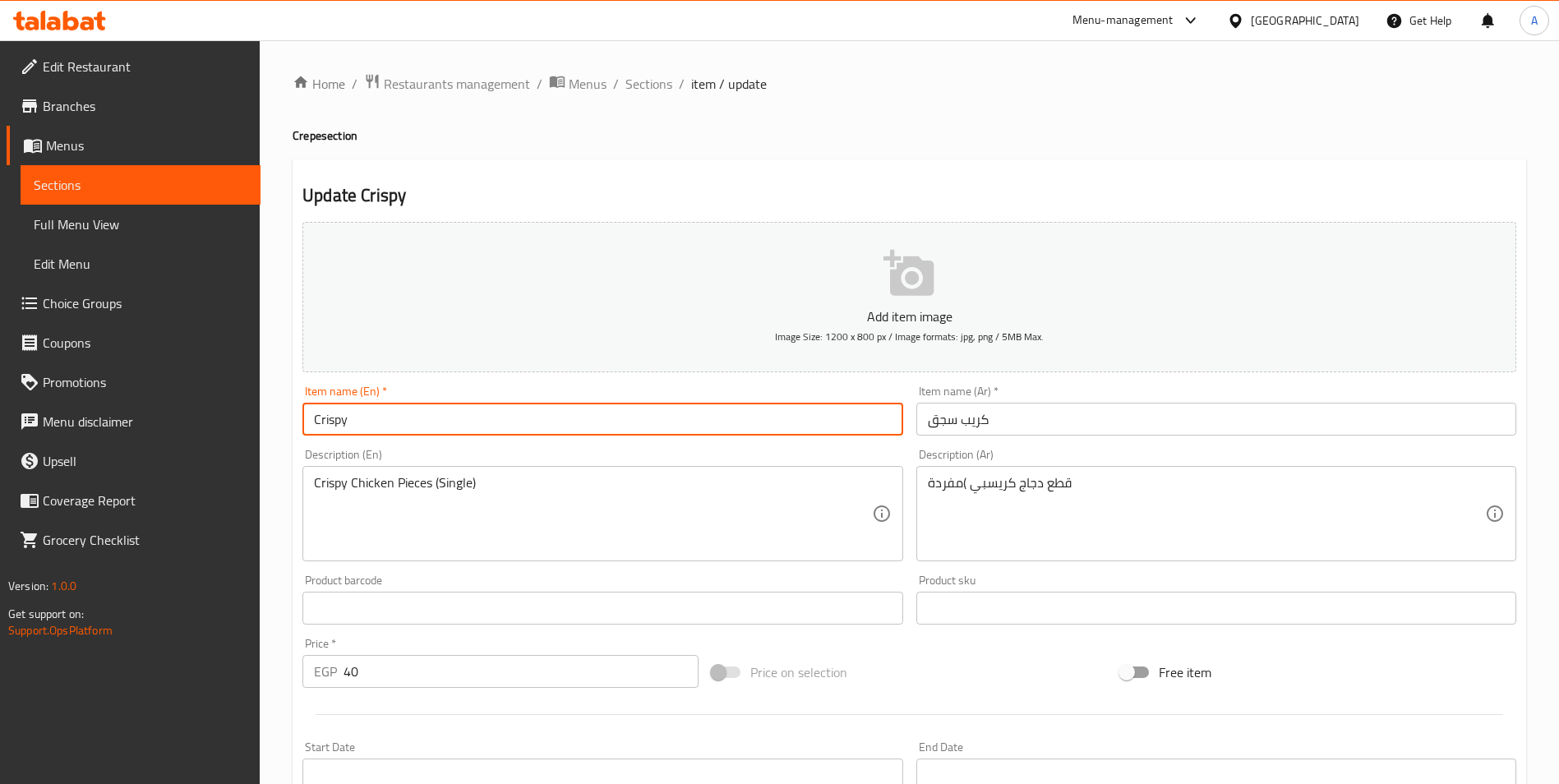
click at [841, 421] on input "Crispy" at bounding box center [601, 419] width 600 height 33
click at [840, 420] on input "Crispy" at bounding box center [601, 419] width 600 height 33
type input "Sausage crepe"
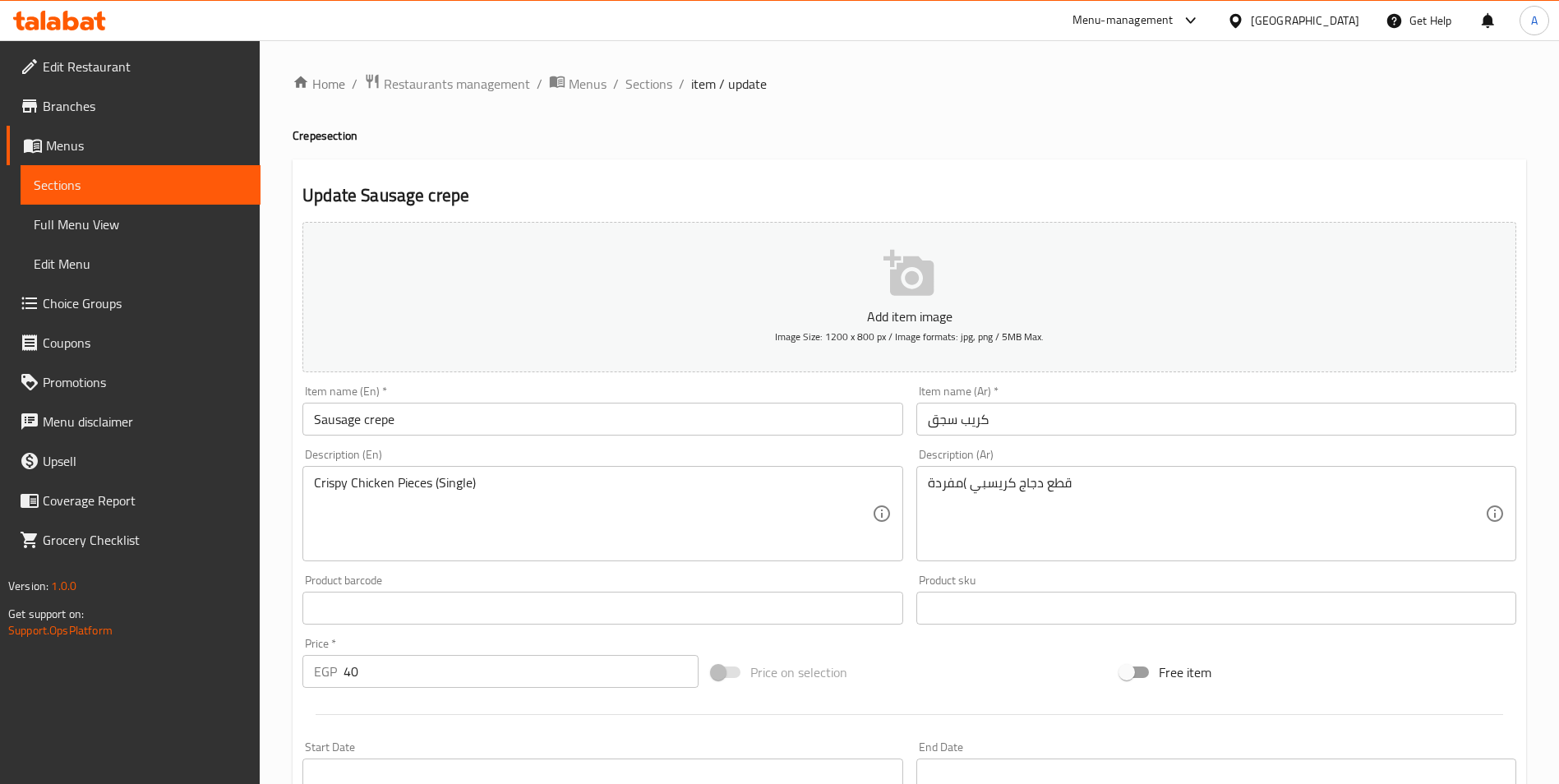
click at [1065, 487] on textarea "قطع دجاج كريسبي )مفردة" at bounding box center [1207, 514] width 558 height 78
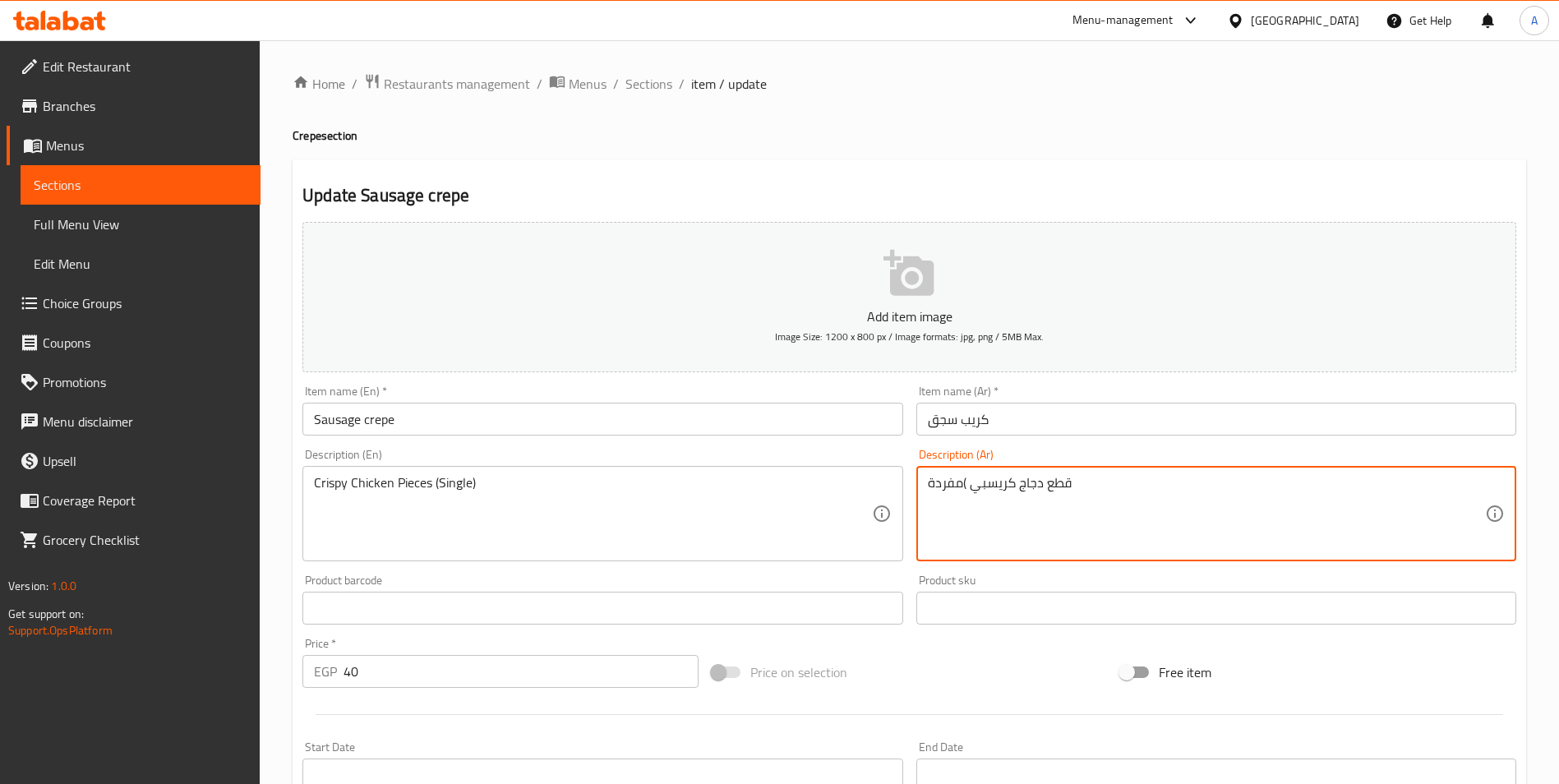
click at [1065, 487] on textarea "قطع دجاج كريسبي )مفردة" at bounding box center [1207, 514] width 558 height 78
click at [1065, 487] on textarea "كريب محشو بالسجق" at bounding box center [1207, 514] width 558 height 78
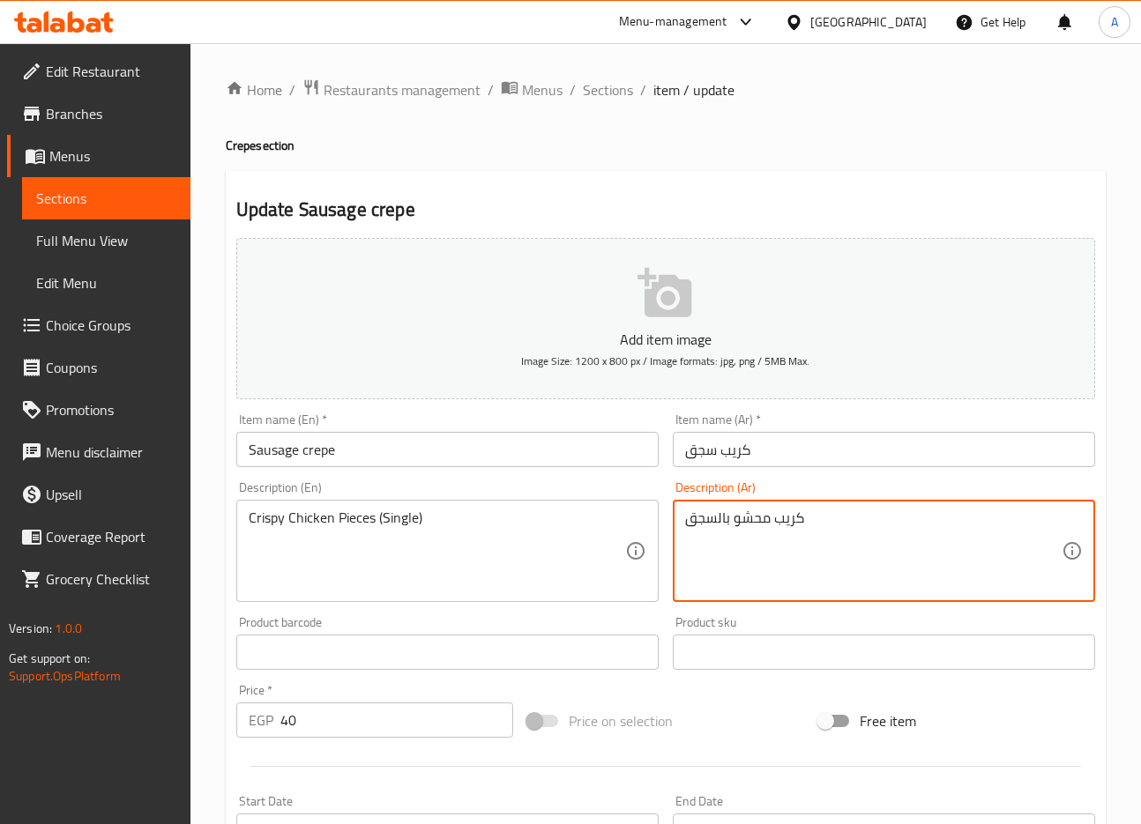
type textarea "كريب محشو بالسجق"
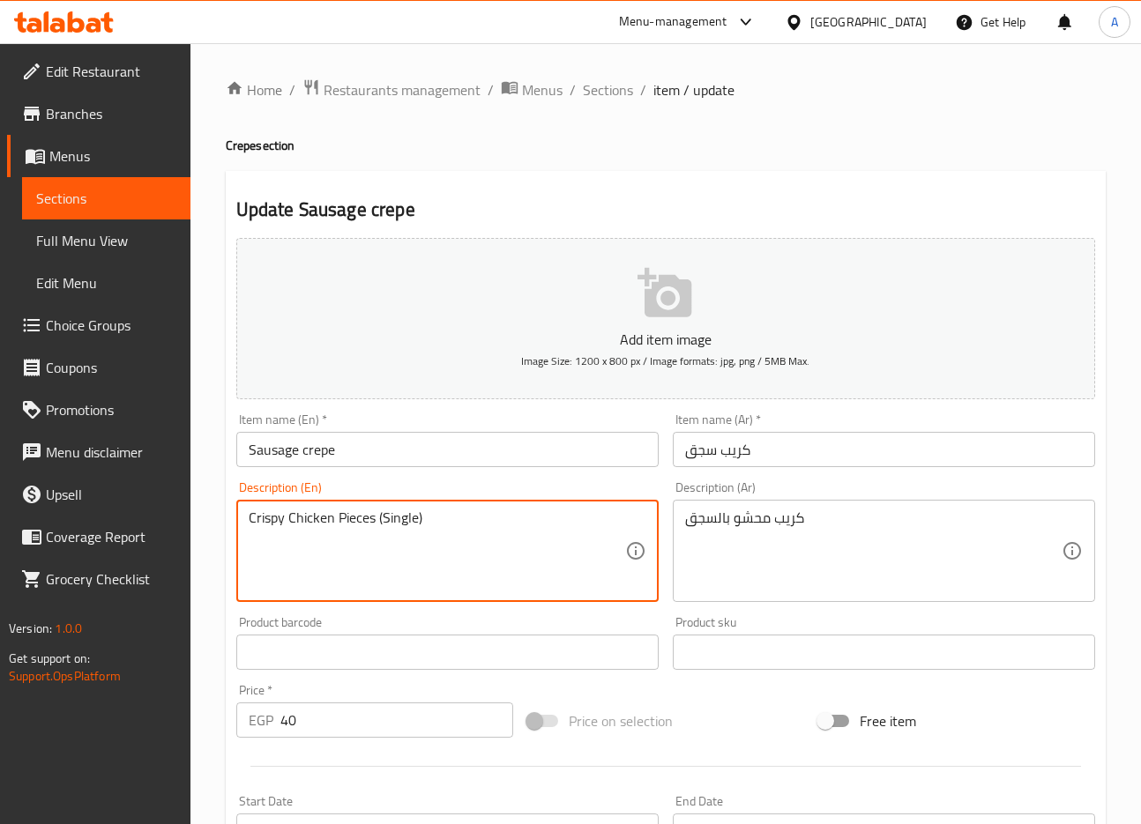
paste textarea "Sausage-stuffed crepe"
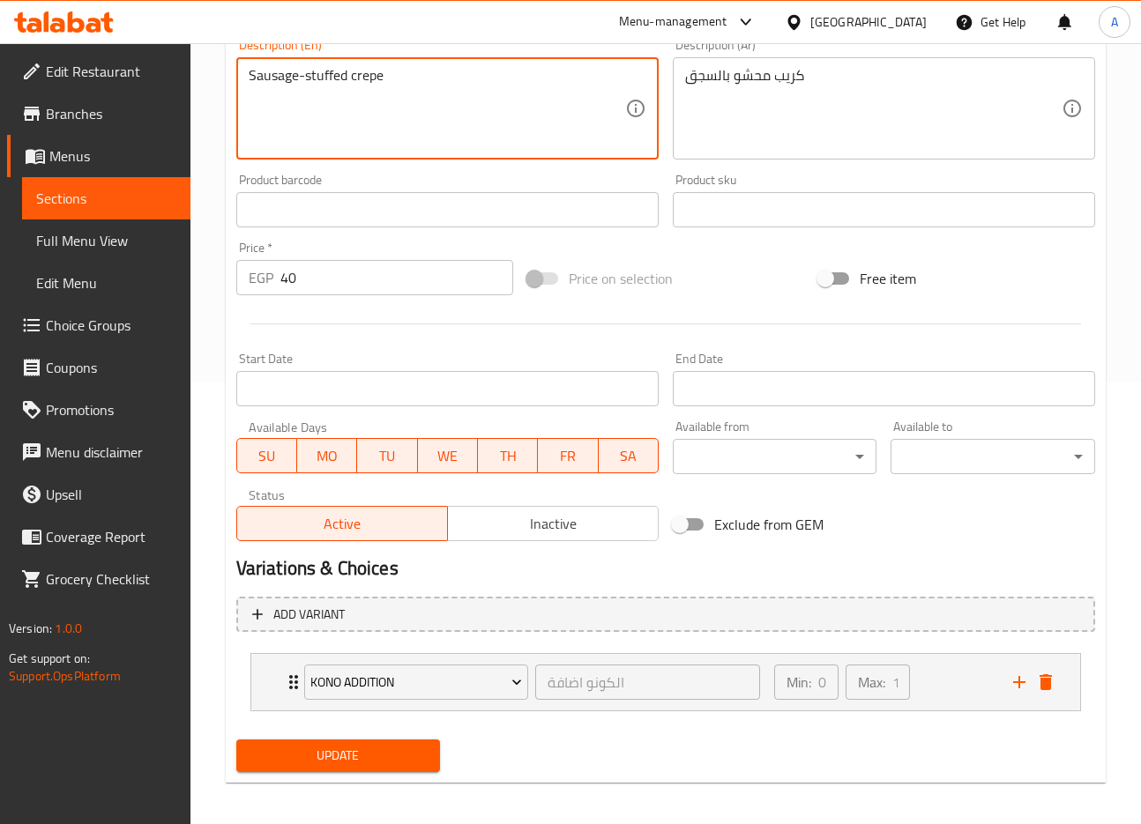
scroll to position [450, 0]
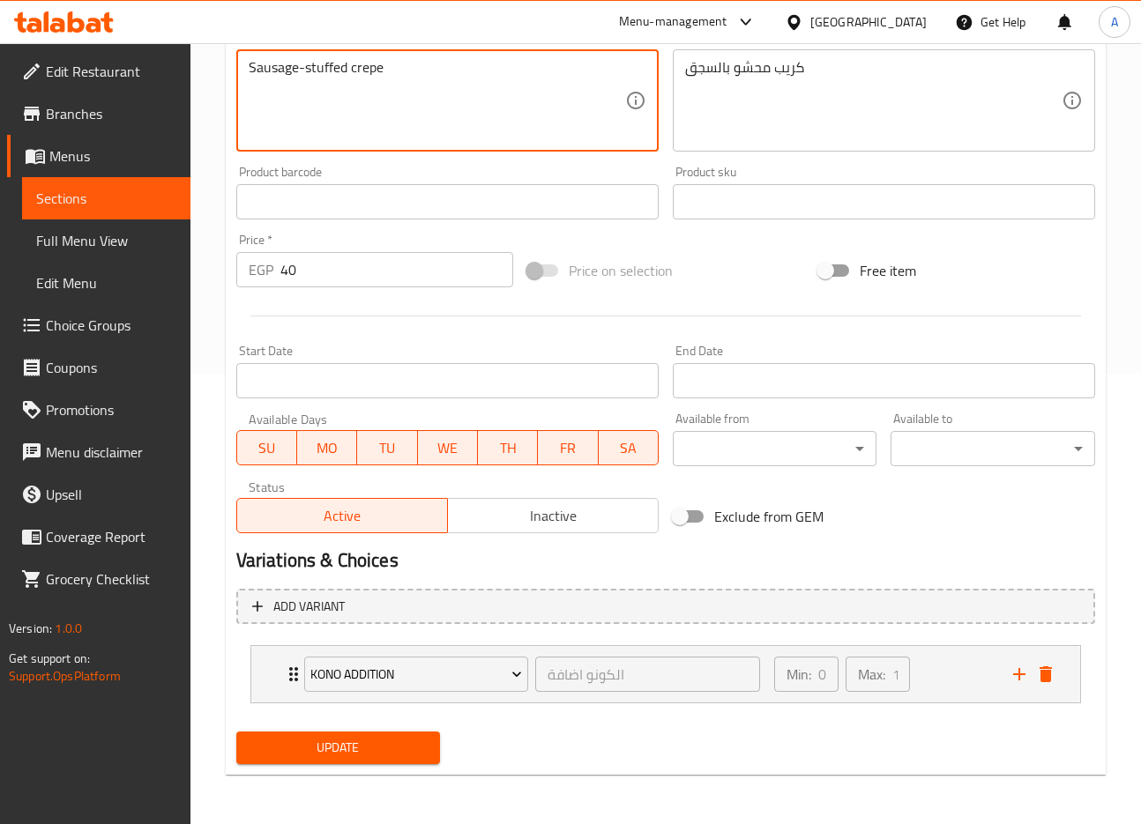
type textarea "Sausage-stuffed crepe"
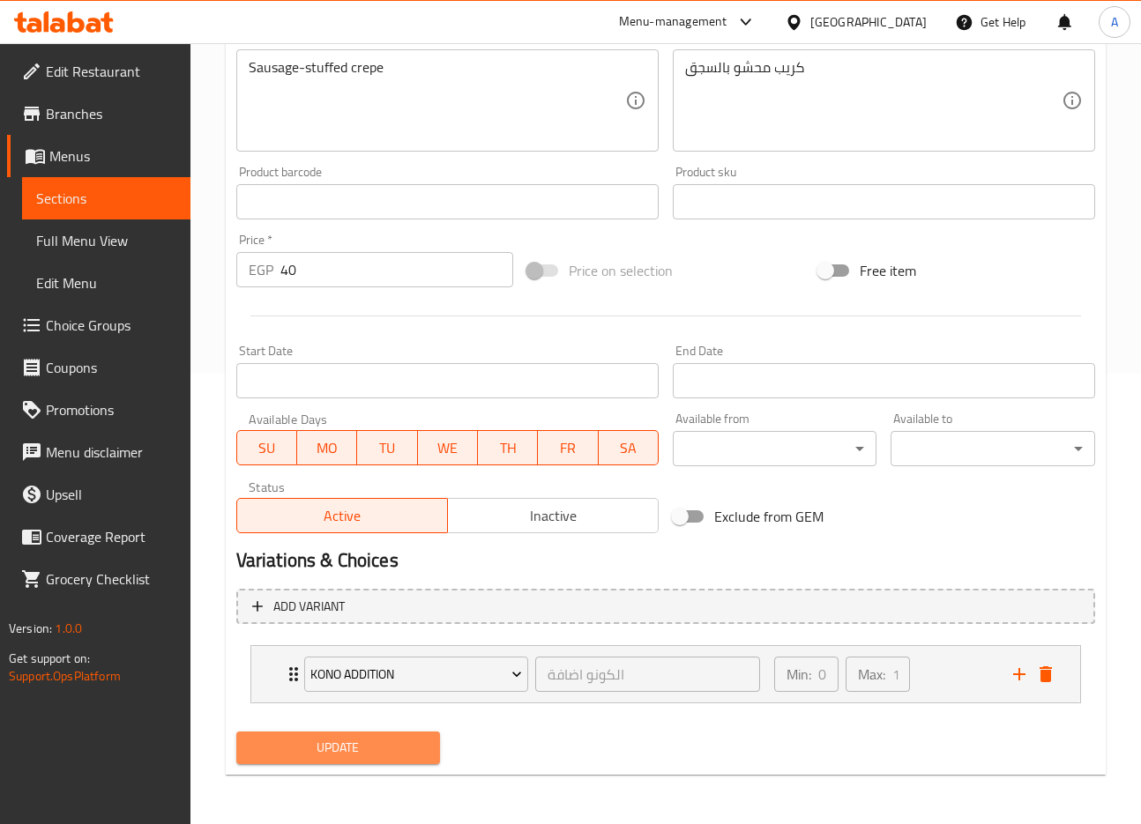
click at [394, 741] on span "Update" at bounding box center [338, 748] width 176 height 22
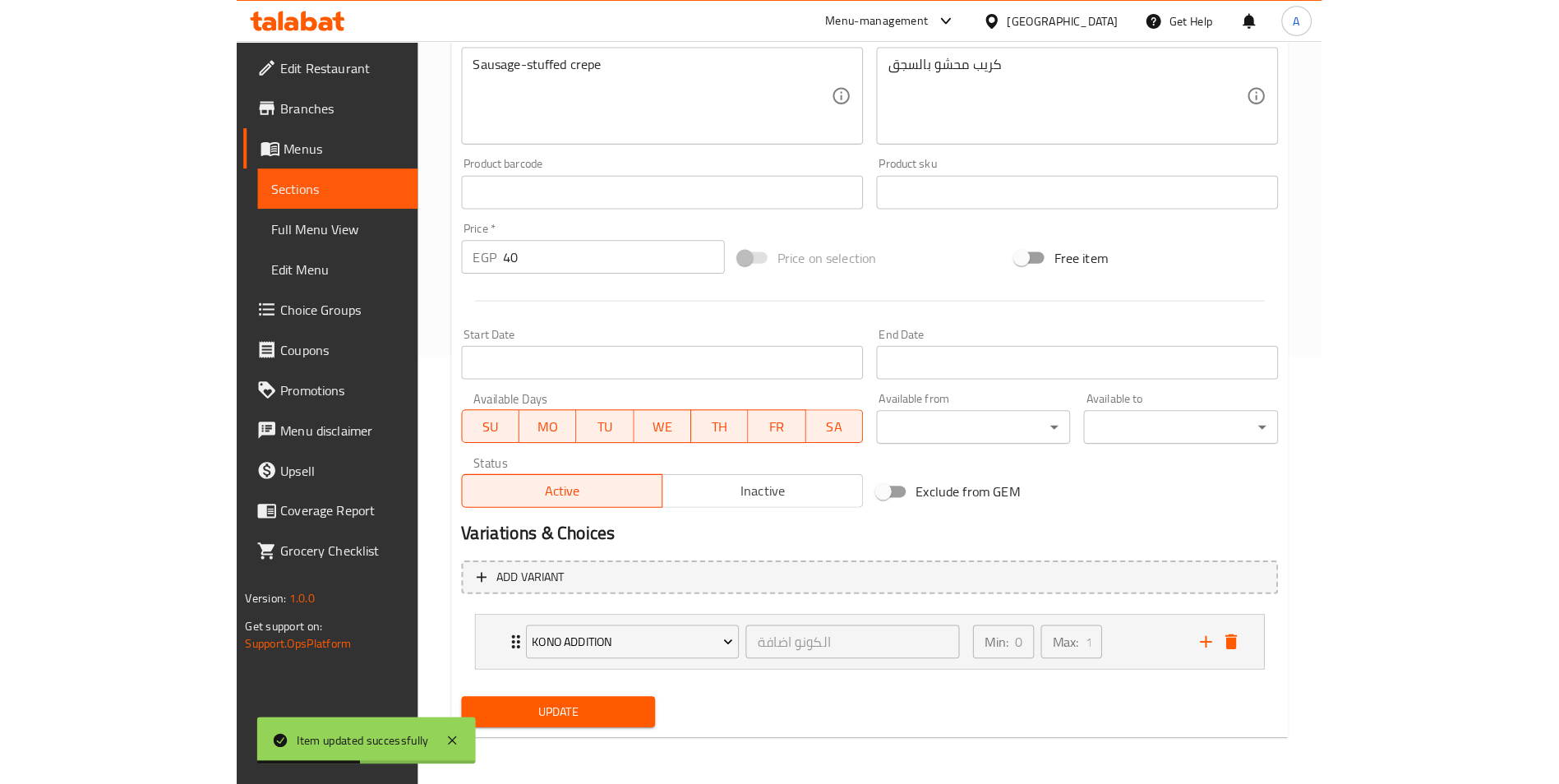
scroll to position [405, 0]
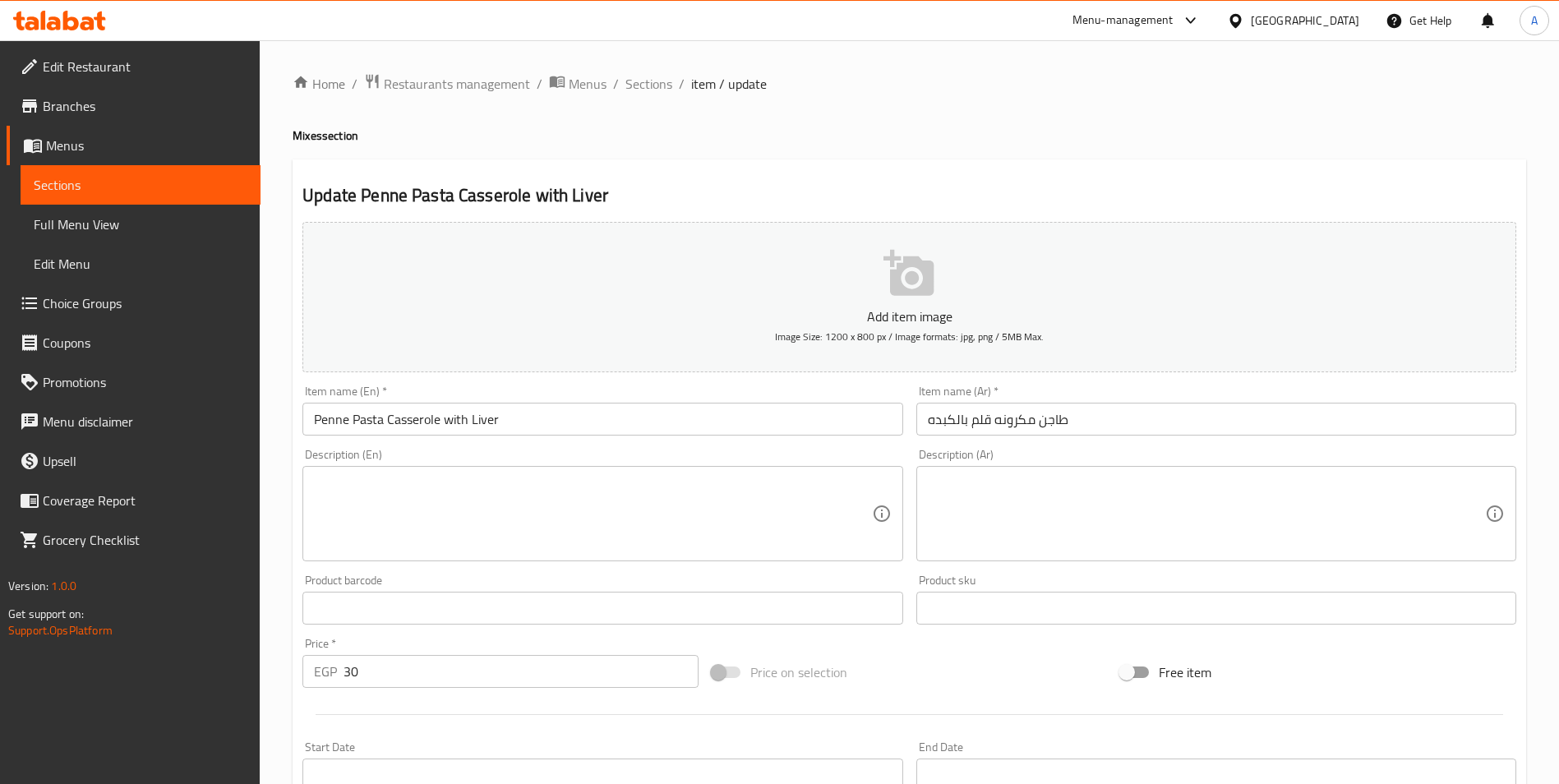
scroll to position [405, 0]
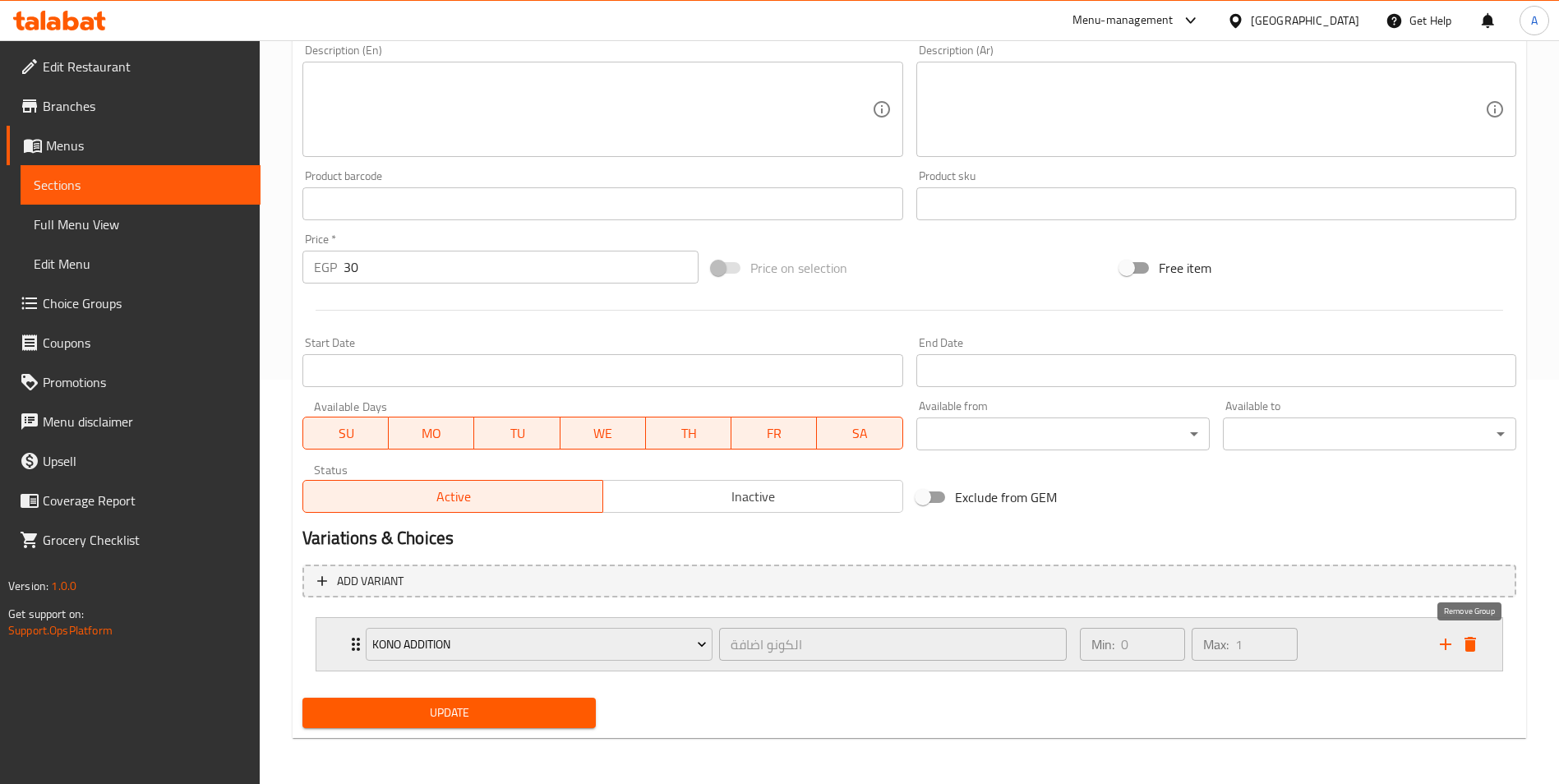
click at [1477, 641] on icon "delete" at bounding box center [1469, 643] width 20 height 20
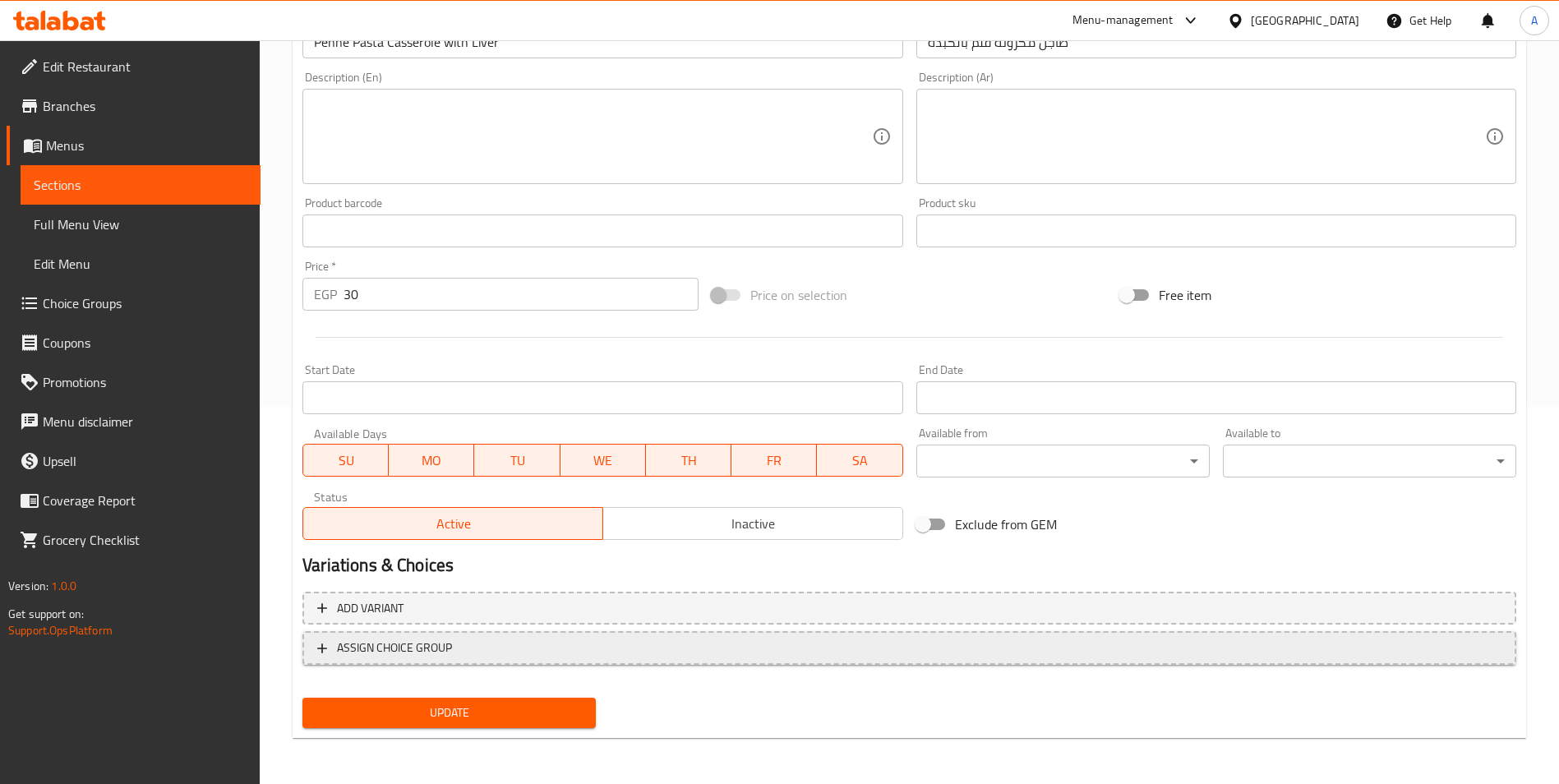
scroll to position [378, 0]
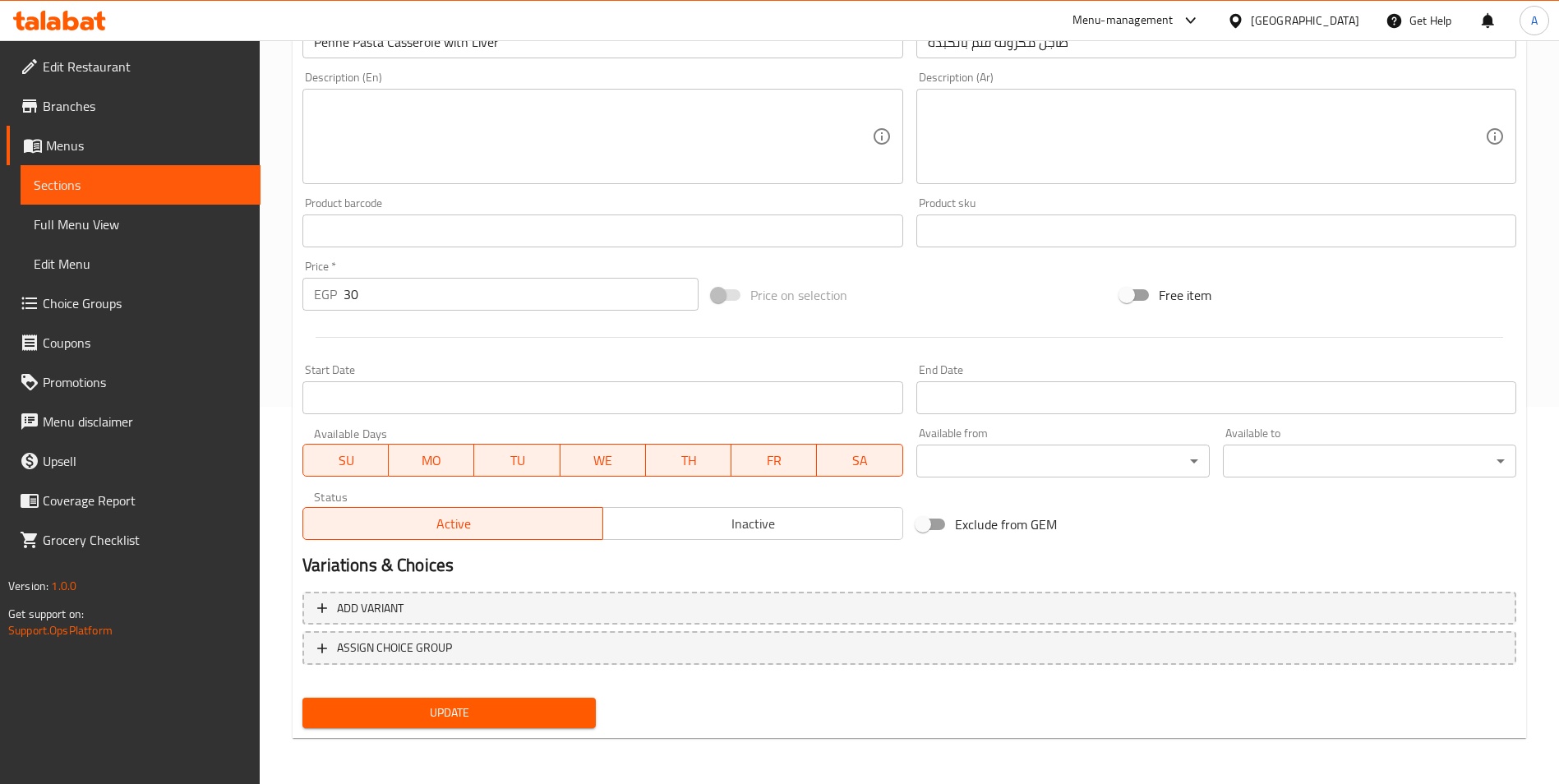
click at [565, 699] on button "Update" at bounding box center [448, 712] width 294 height 31
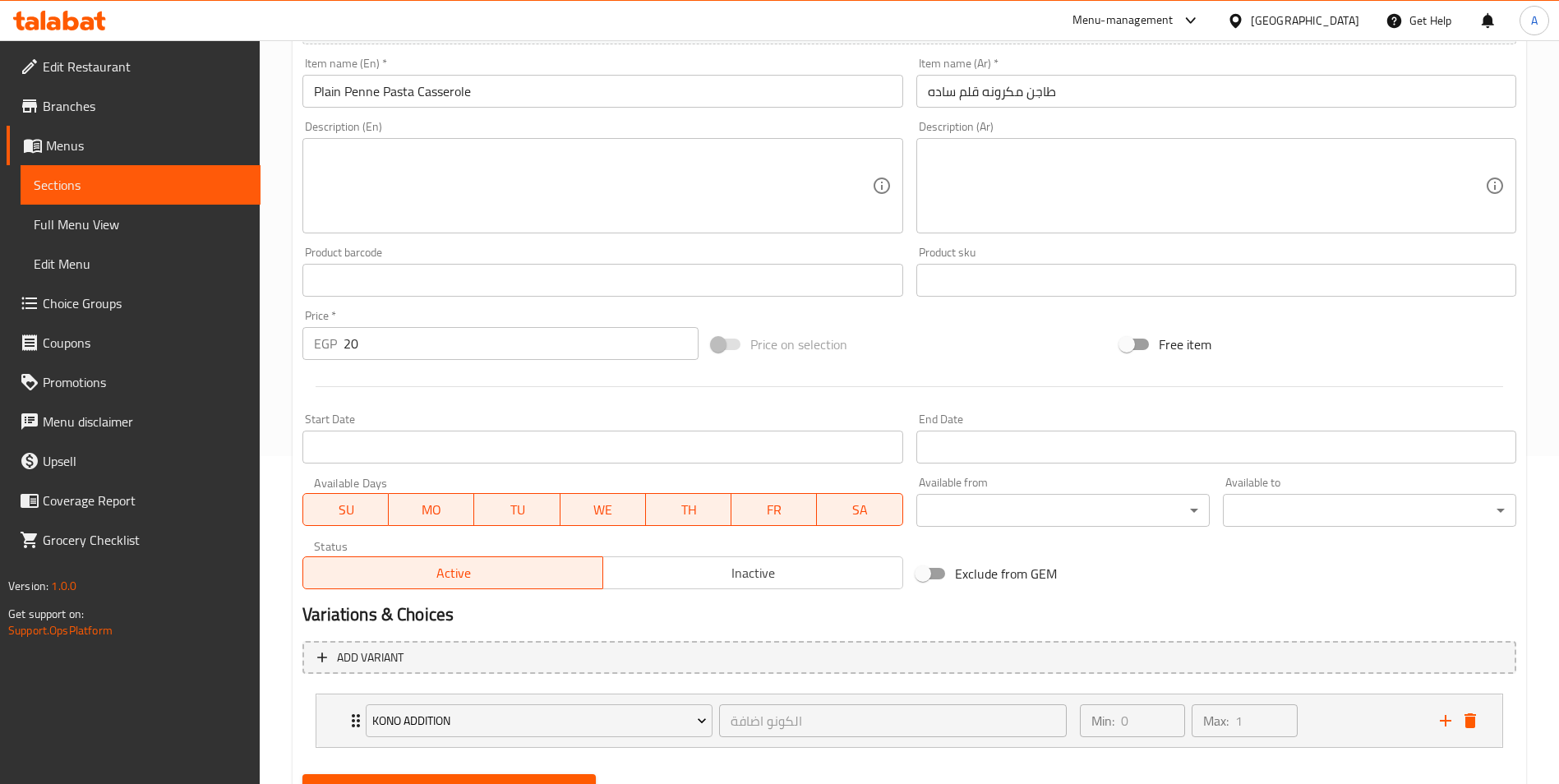
scroll to position [329, 0]
click at [1472, 714] on icon "delete" at bounding box center [1470, 720] width 11 height 15
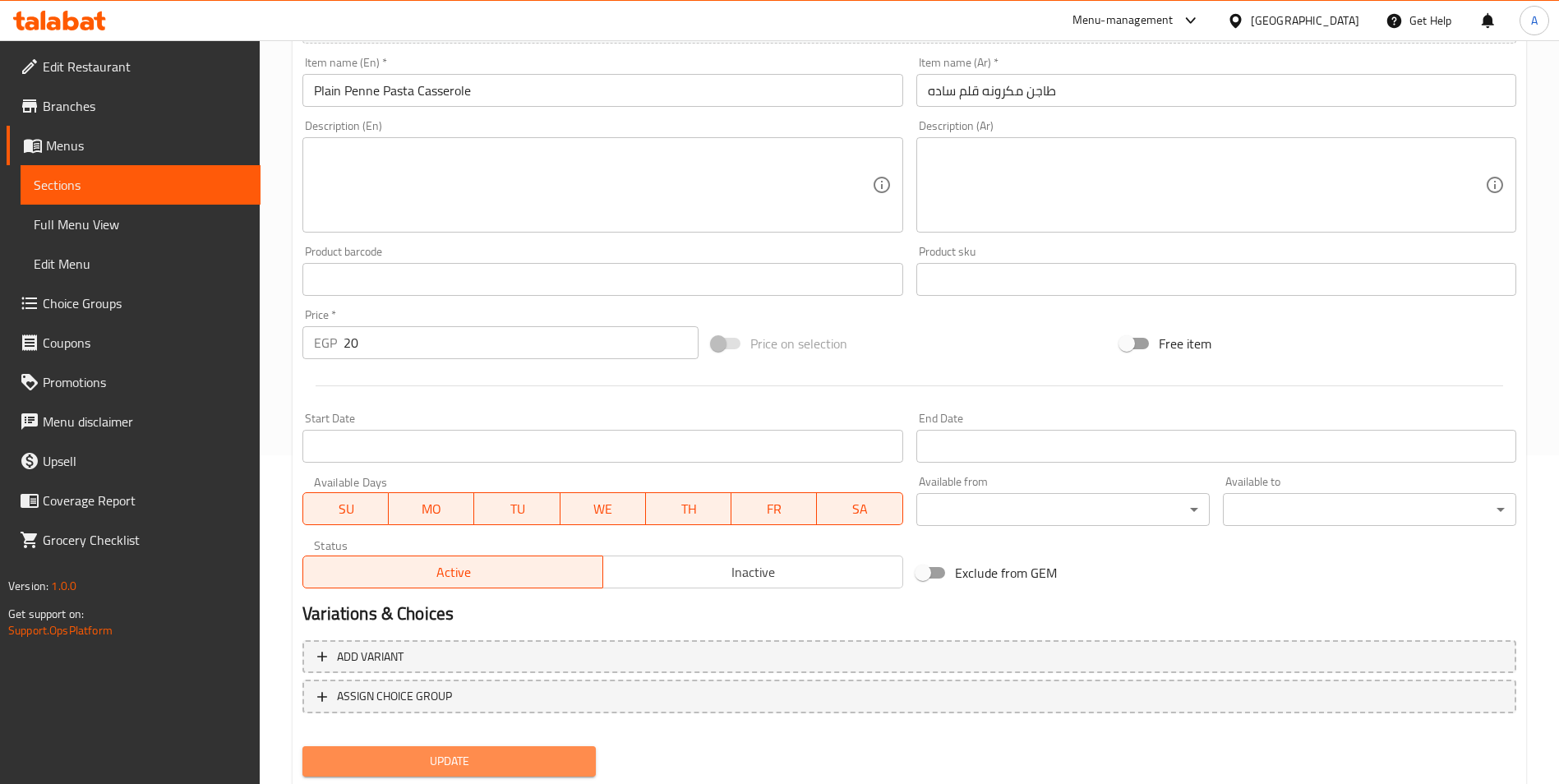
click at [567, 758] on span "Update" at bounding box center [448, 762] width 267 height 21
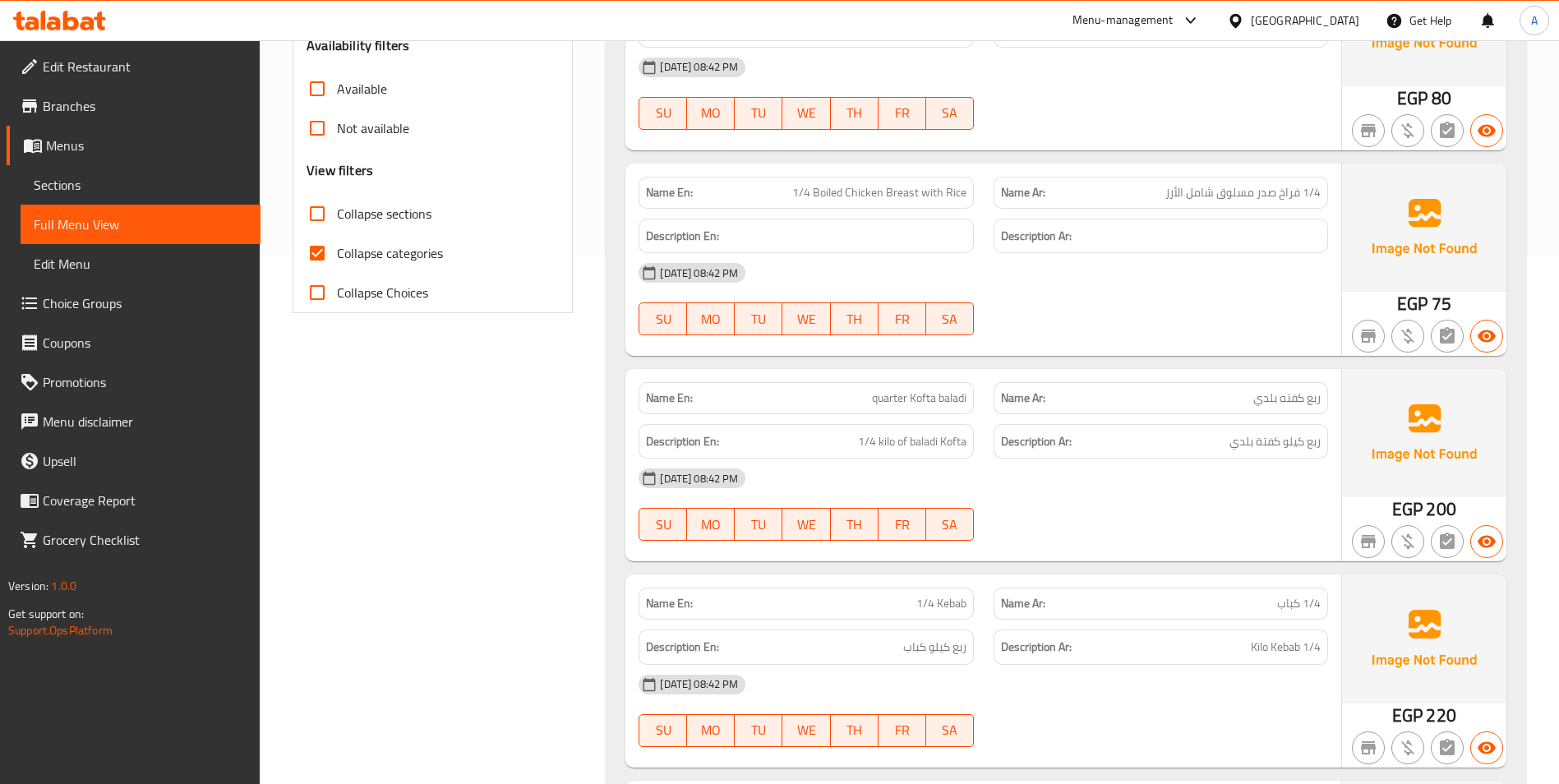
scroll to position [246, 0]
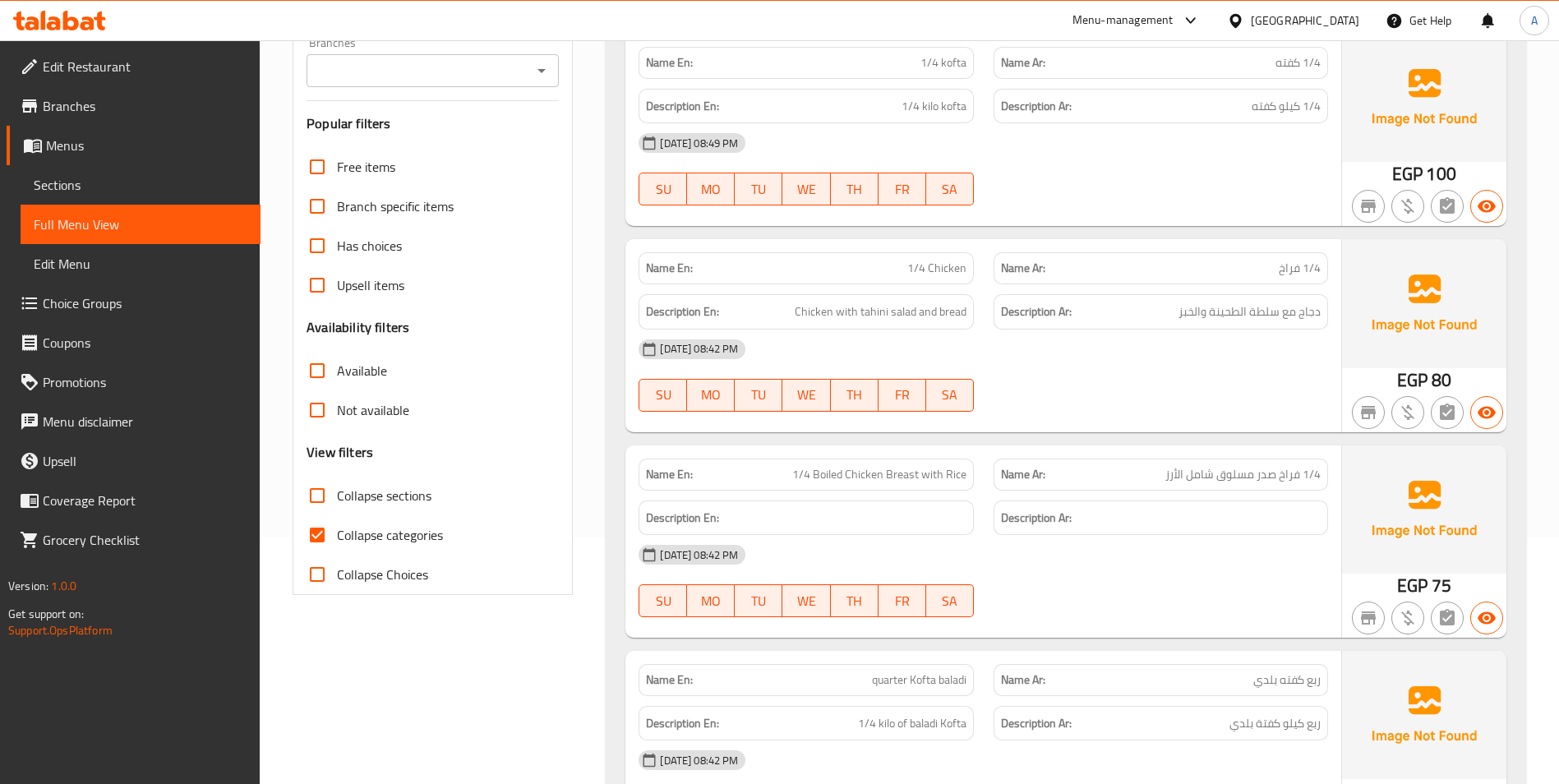
click at [334, 530] on input "Collapse categories" at bounding box center [317, 535] width 39 height 39
checkbox input "false"
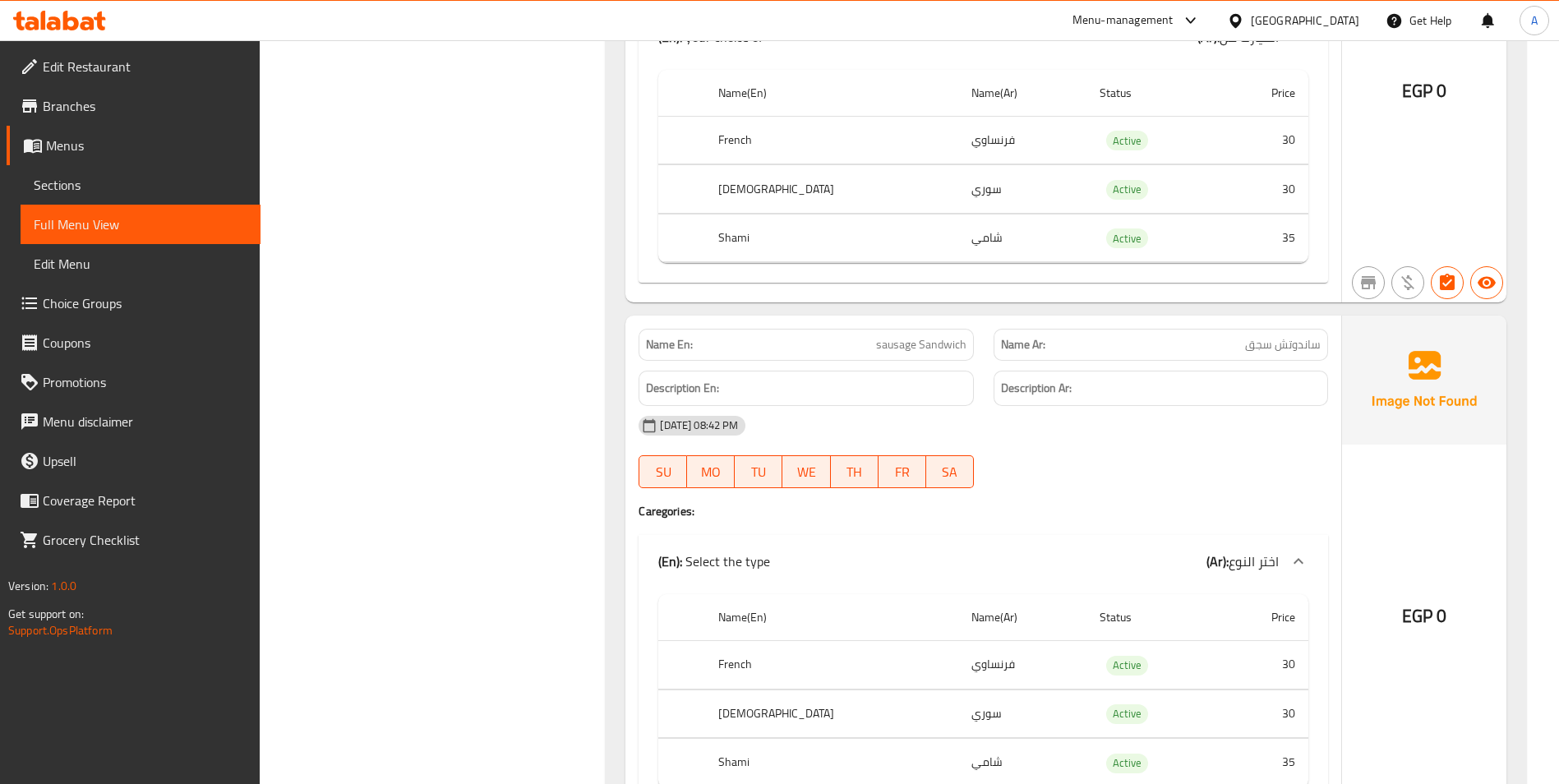
scroll to position [10763, 0]
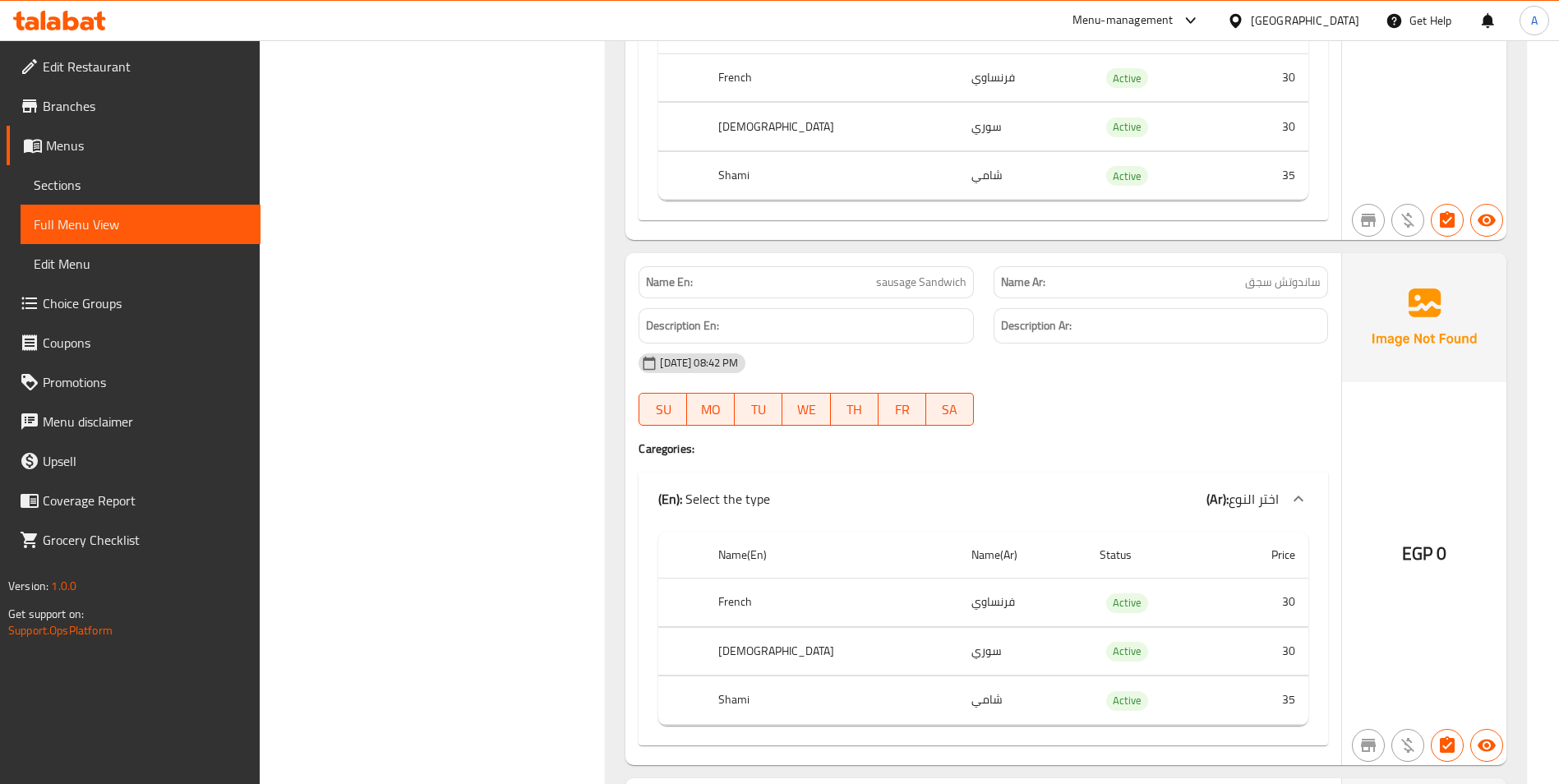
click at [936, 273] on span "sausage Sandwich" at bounding box center [921, 282] width 90 height 18
copy span "sausage Sandwich"
click at [925, 273] on span "sausage Sandwich" at bounding box center [921, 282] width 90 height 18
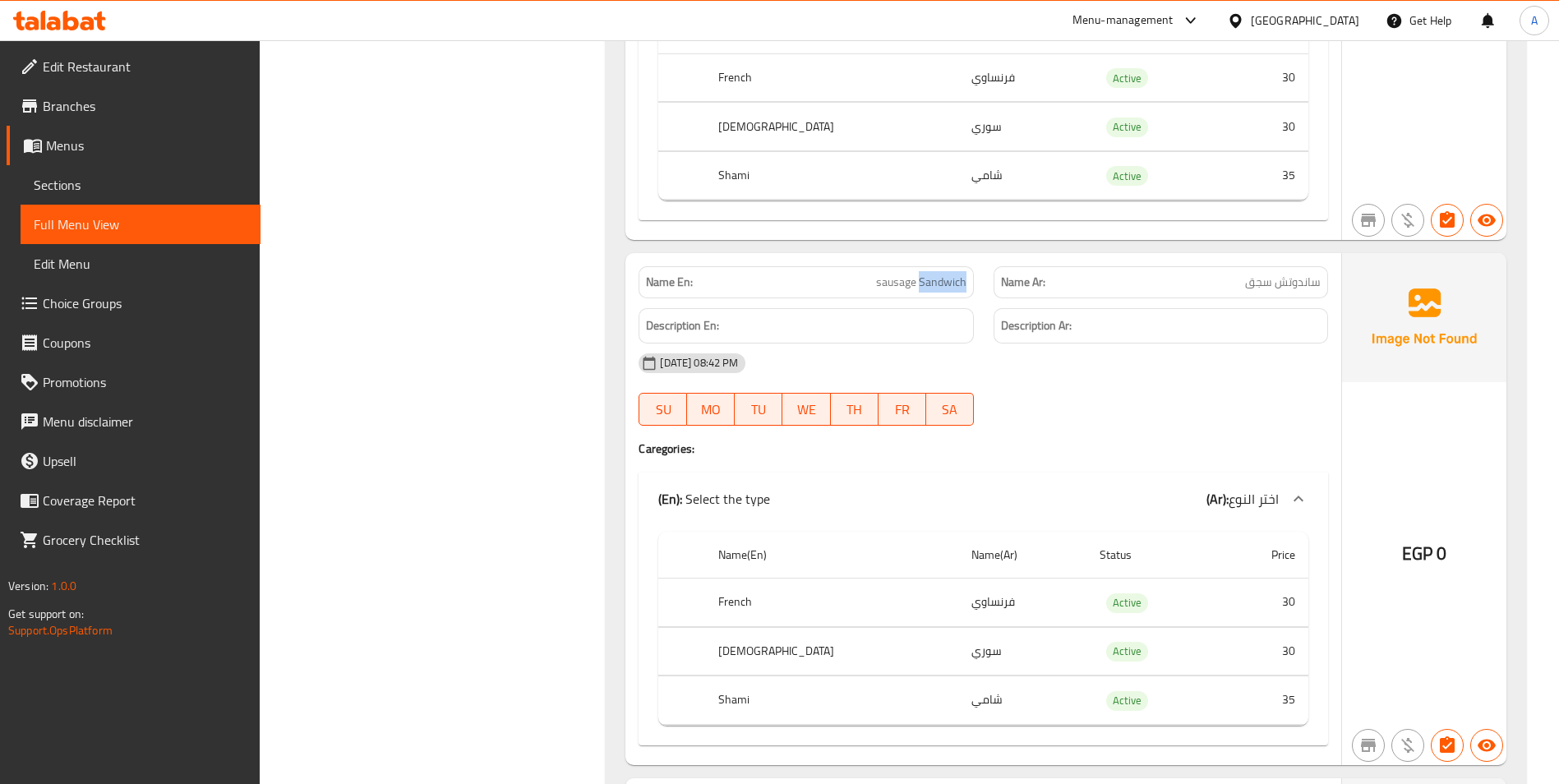
click at [925, 273] on span "sausage Sandwich" at bounding box center [921, 282] width 90 height 18
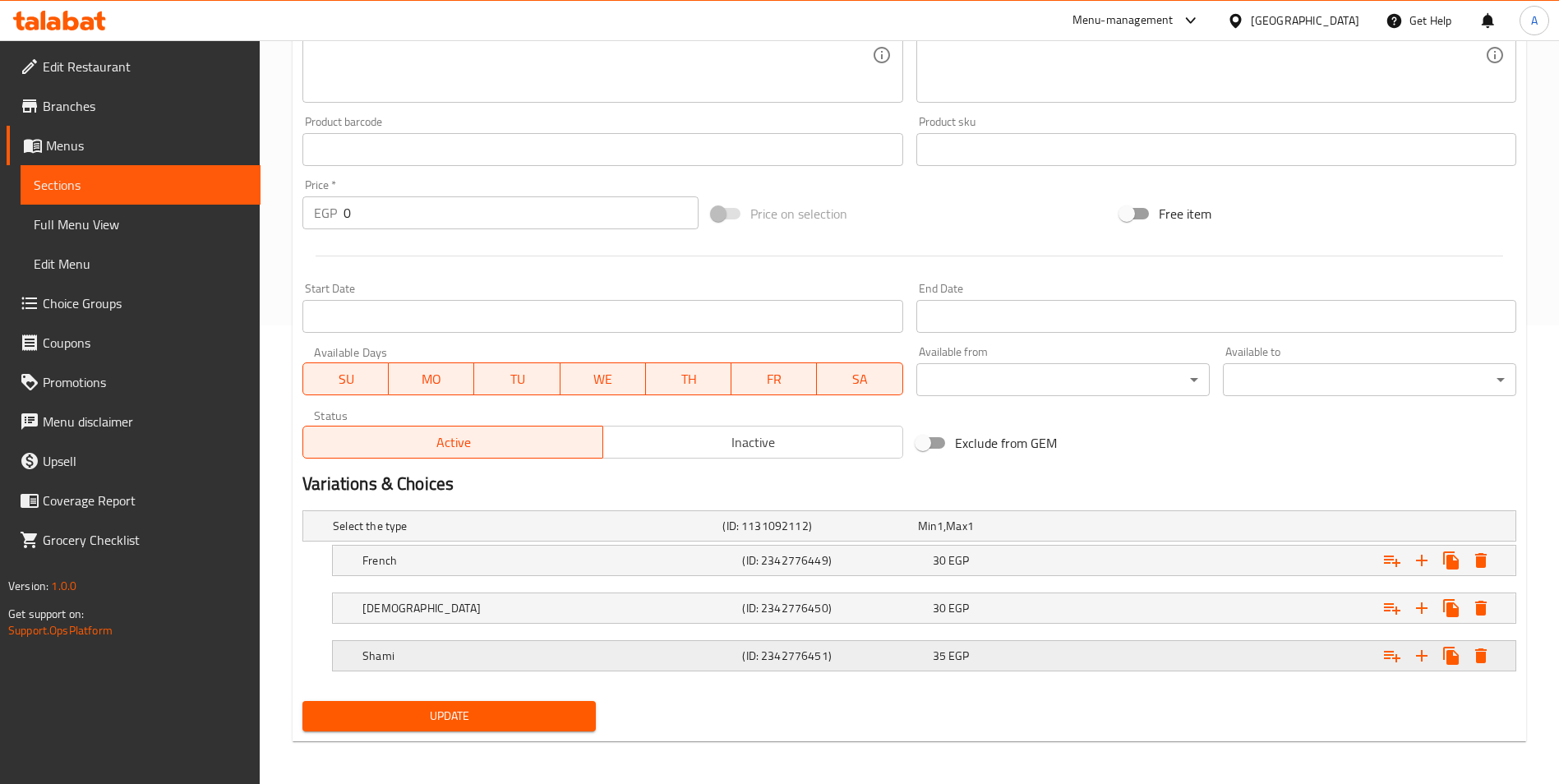
scroll to position [461, 0]
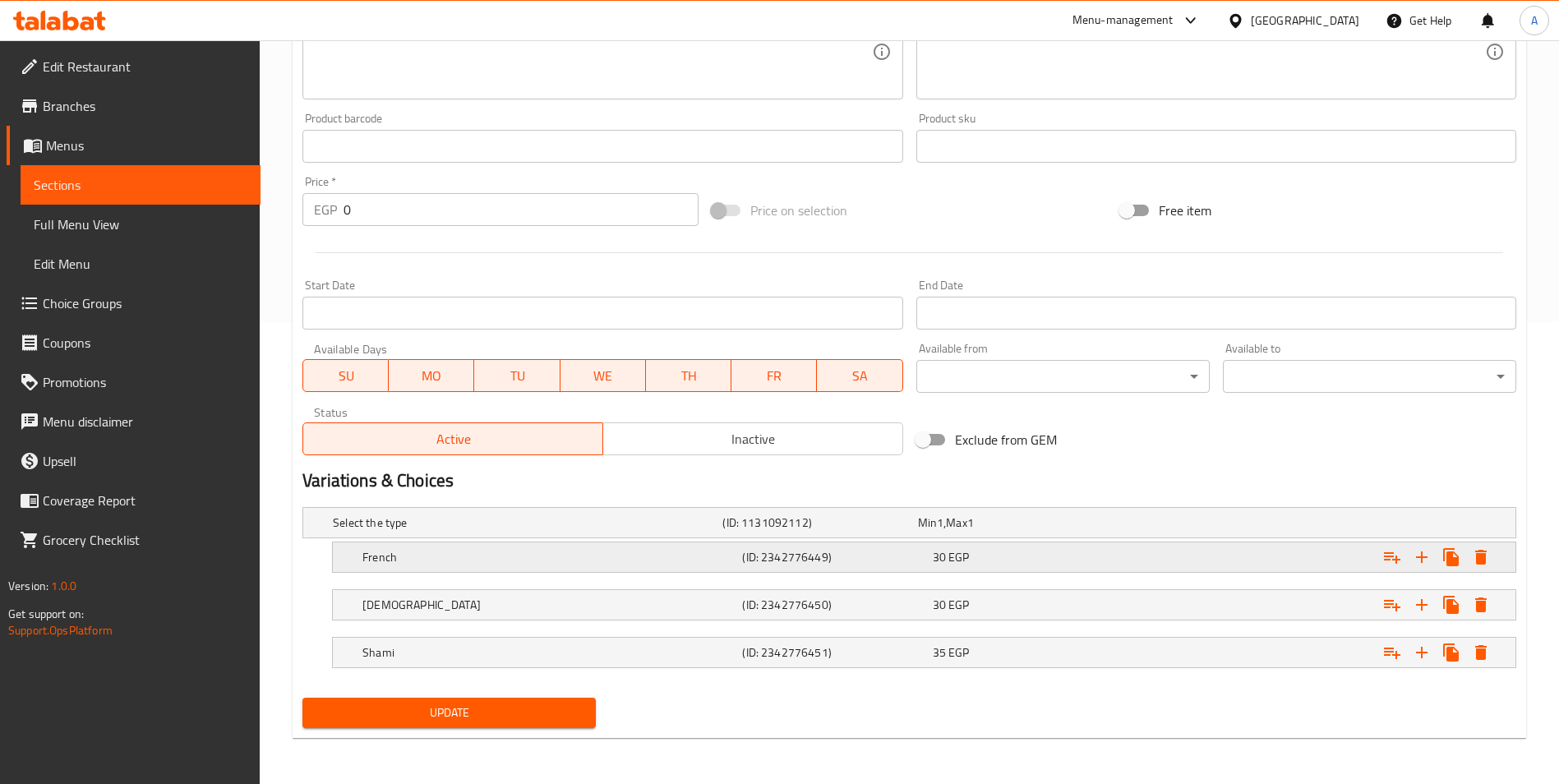
click at [650, 557] on h5 "French" at bounding box center [549, 557] width 373 height 17
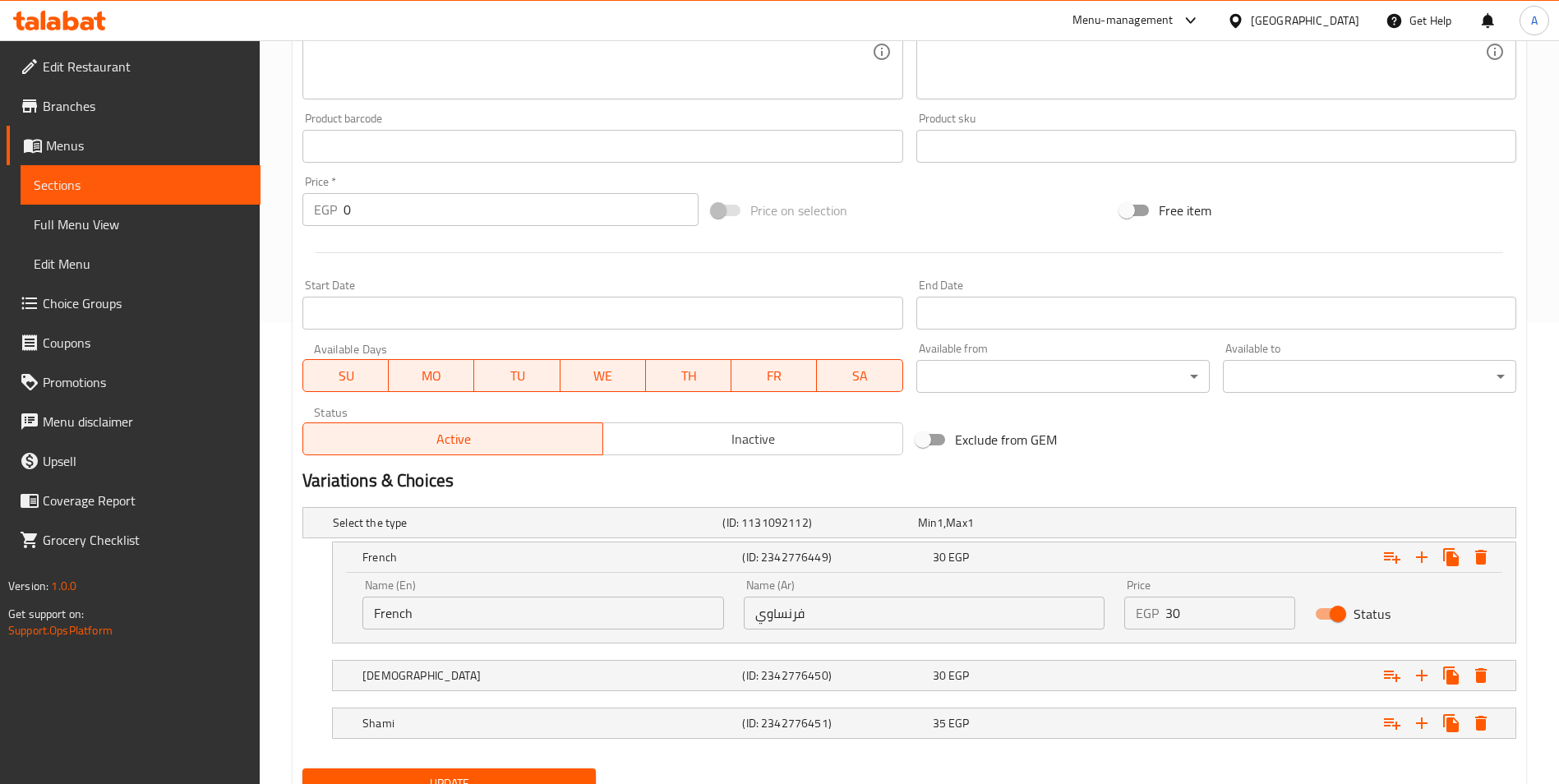
click at [1188, 614] on input "30" at bounding box center [1230, 612] width 130 height 33
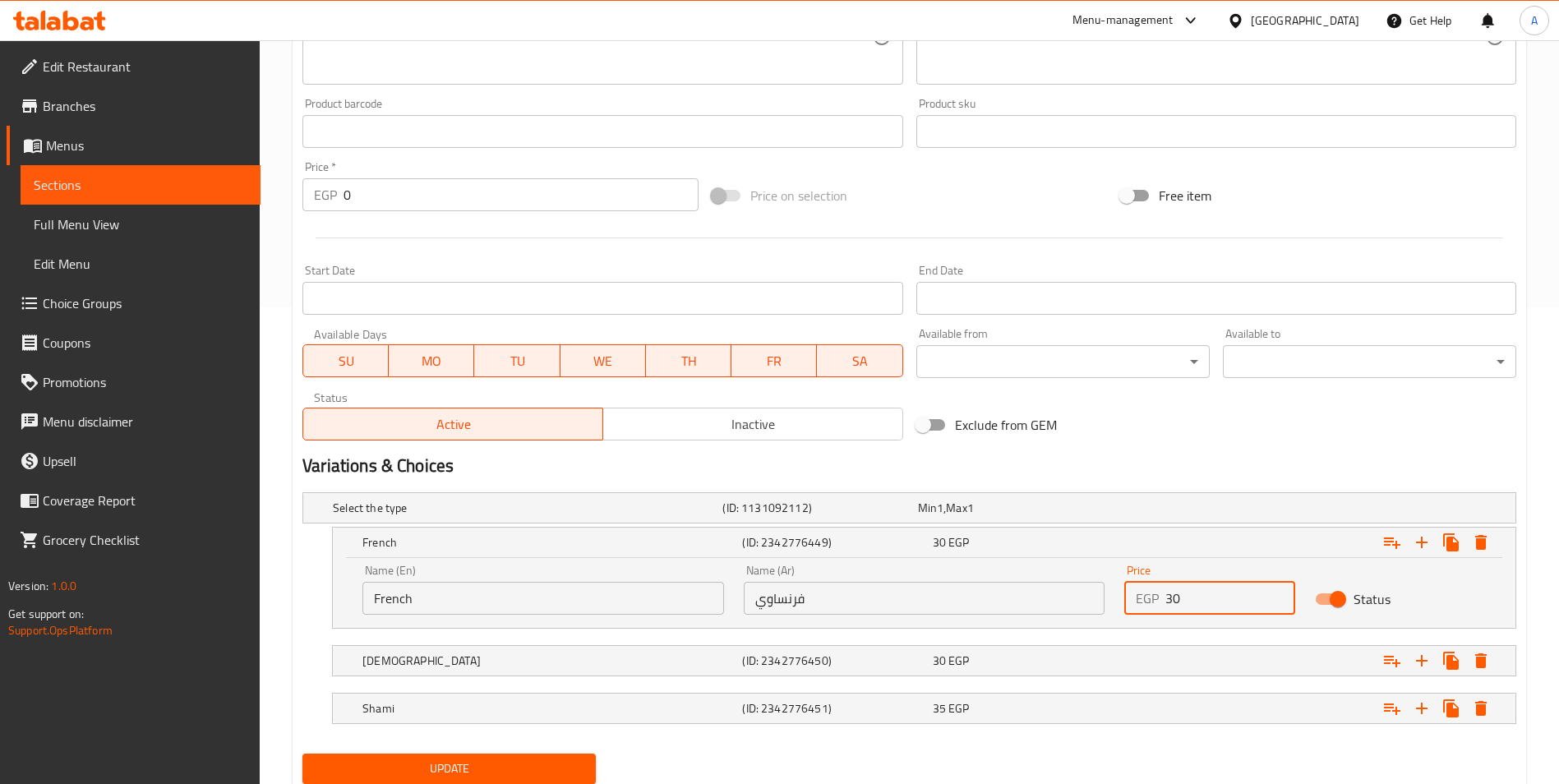
scroll to position [532, 0]
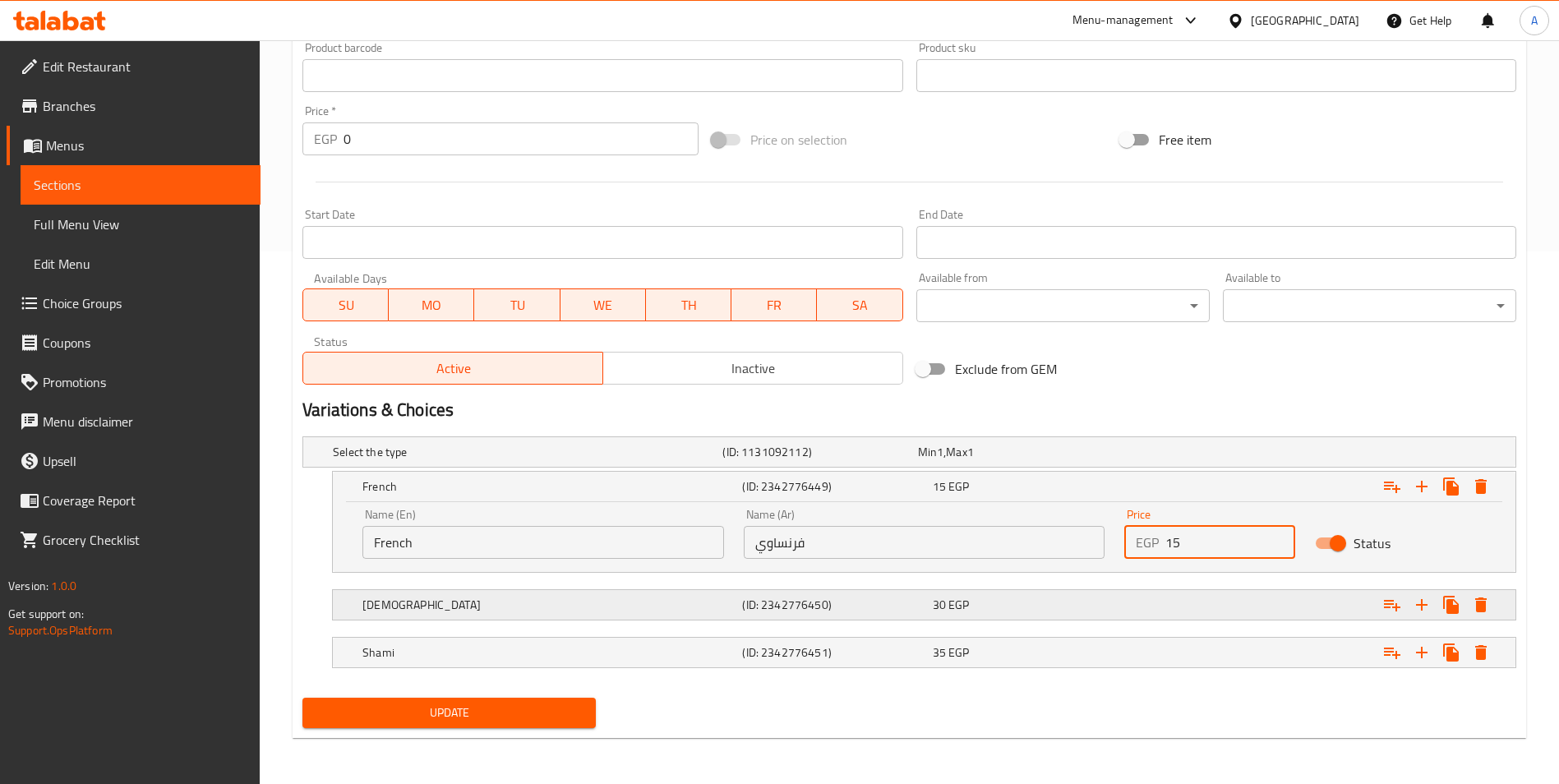
type input "15"
click at [988, 595] on div "30 EGP" at bounding box center [1025, 604] width 190 height 23
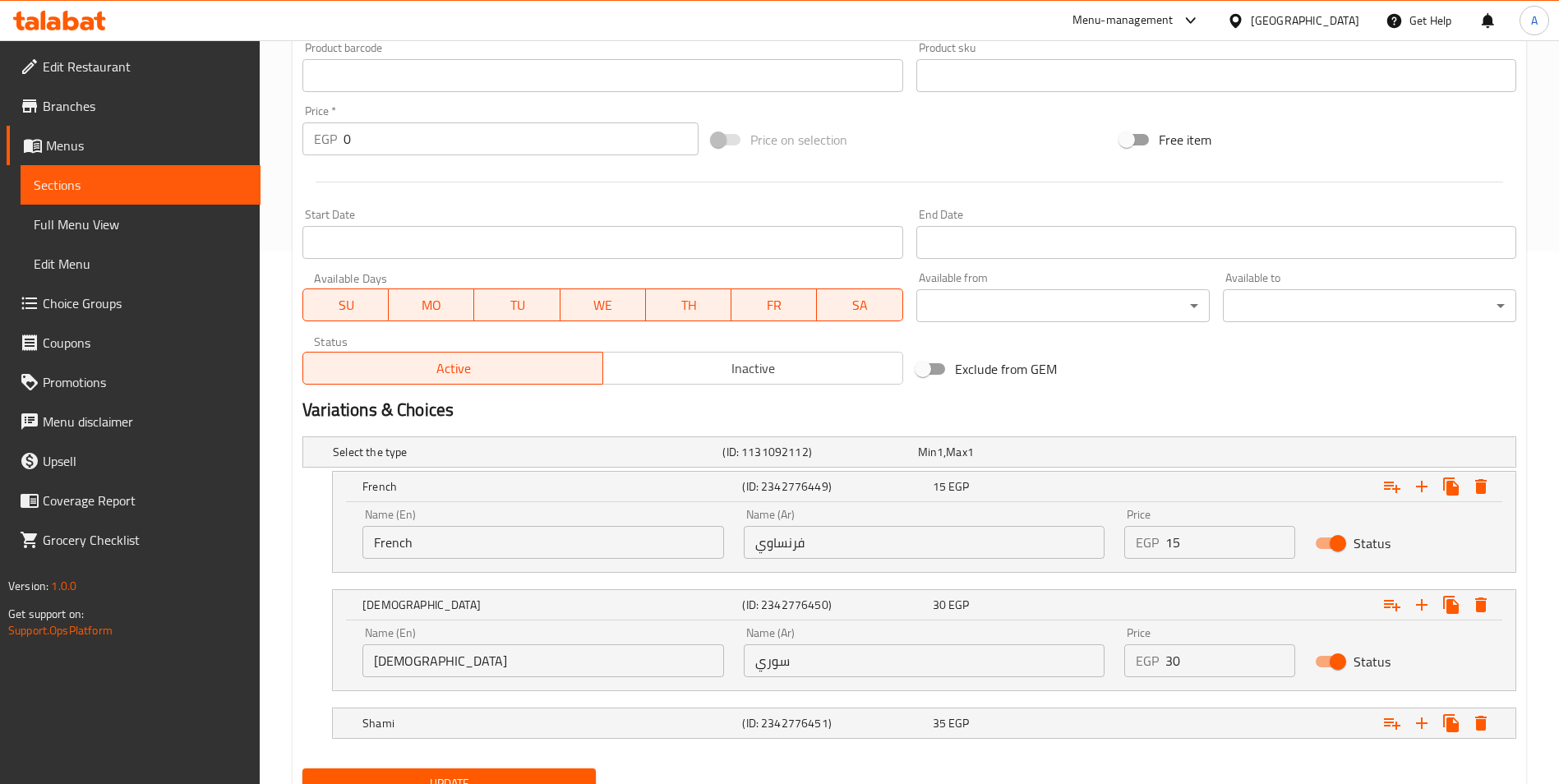
click at [1181, 653] on input "30" at bounding box center [1230, 660] width 130 height 33
click at [1181, 653] on input "30" at bounding box center [1230, 660] width 130 height 33
click at [1182, 653] on input "30" at bounding box center [1230, 660] width 130 height 33
type input "35"
click at [1207, 727] on div "Expand" at bounding box center [1308, 722] width 379 height 36
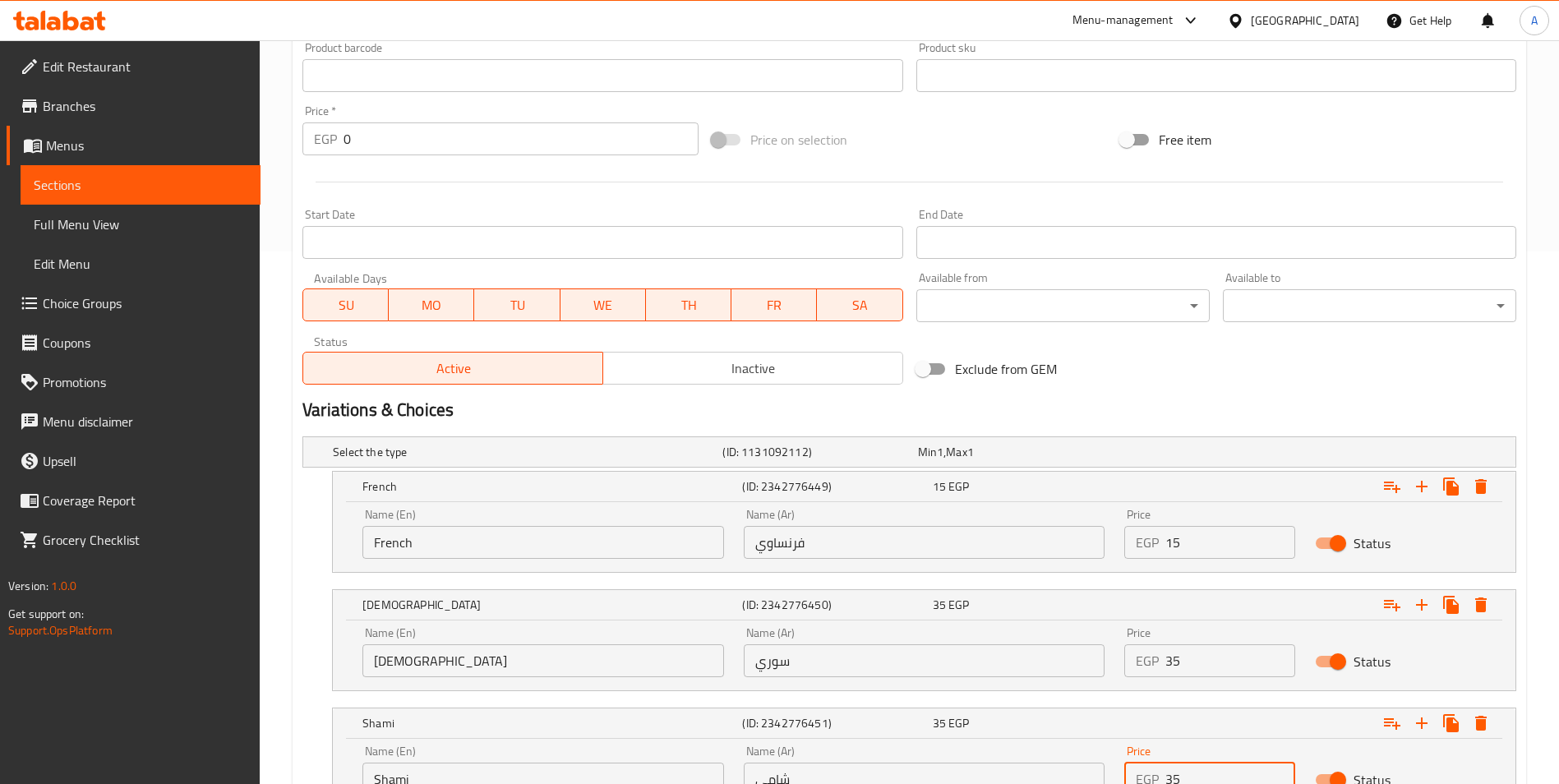
click at [1195, 780] on input "35" at bounding box center [1230, 778] width 130 height 33
click at [1194, 779] on input "35" at bounding box center [1230, 778] width 130 height 33
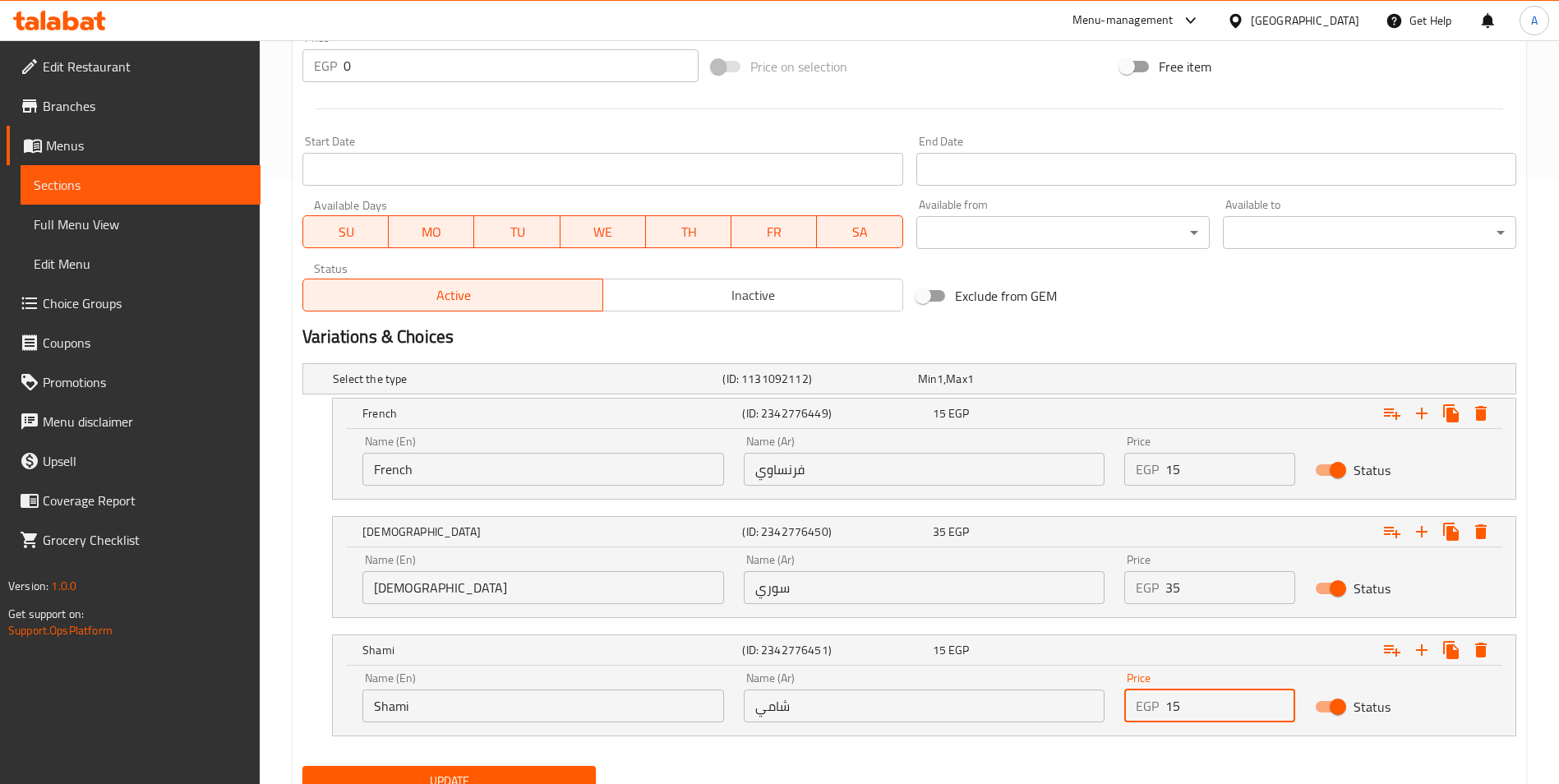
scroll to position [674, 0]
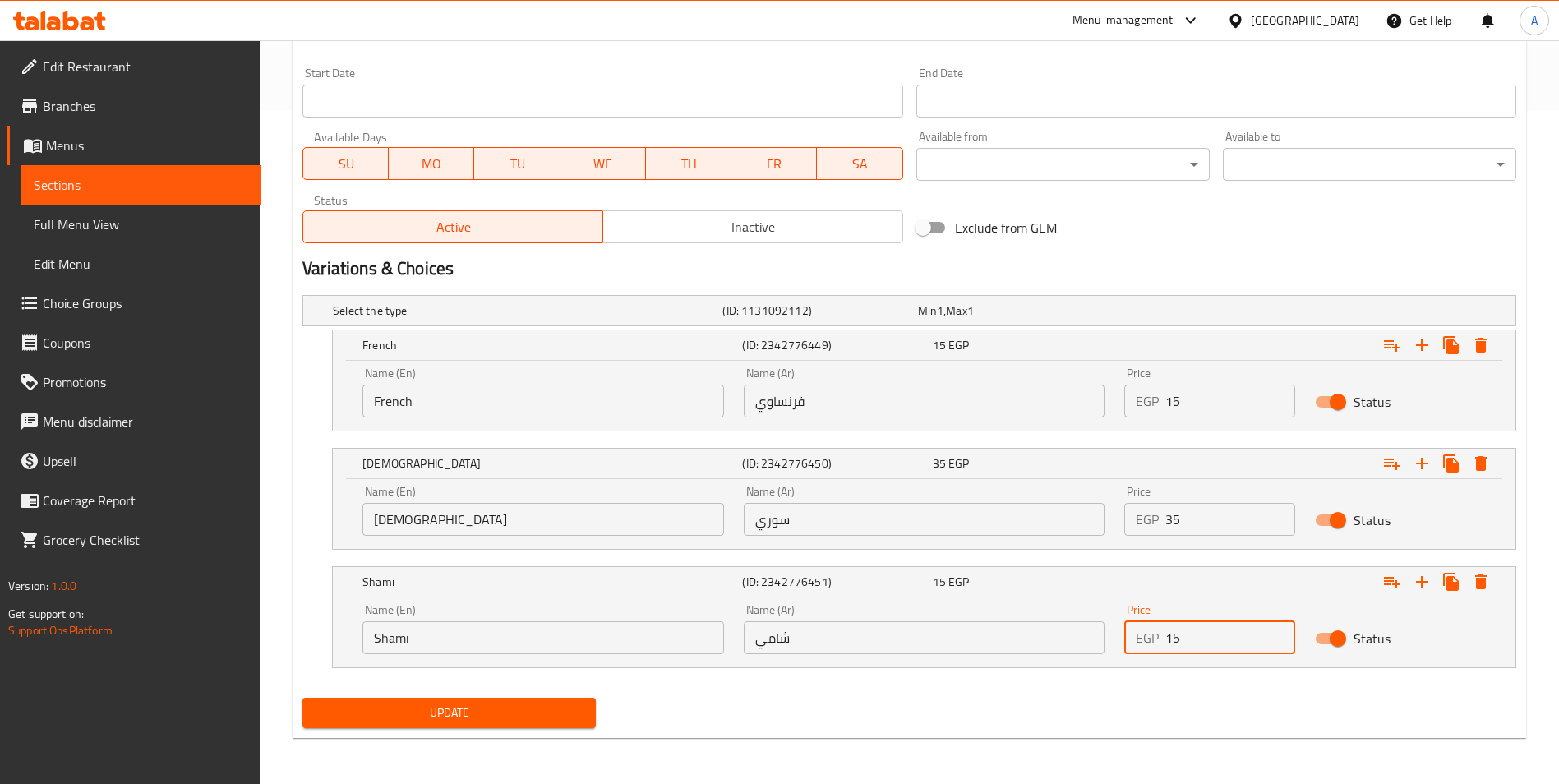
type input "15"
click at [406, 731] on div "Update" at bounding box center [448, 712] width 307 height 44
click at [406, 726] on button "Update" at bounding box center [448, 712] width 294 height 31
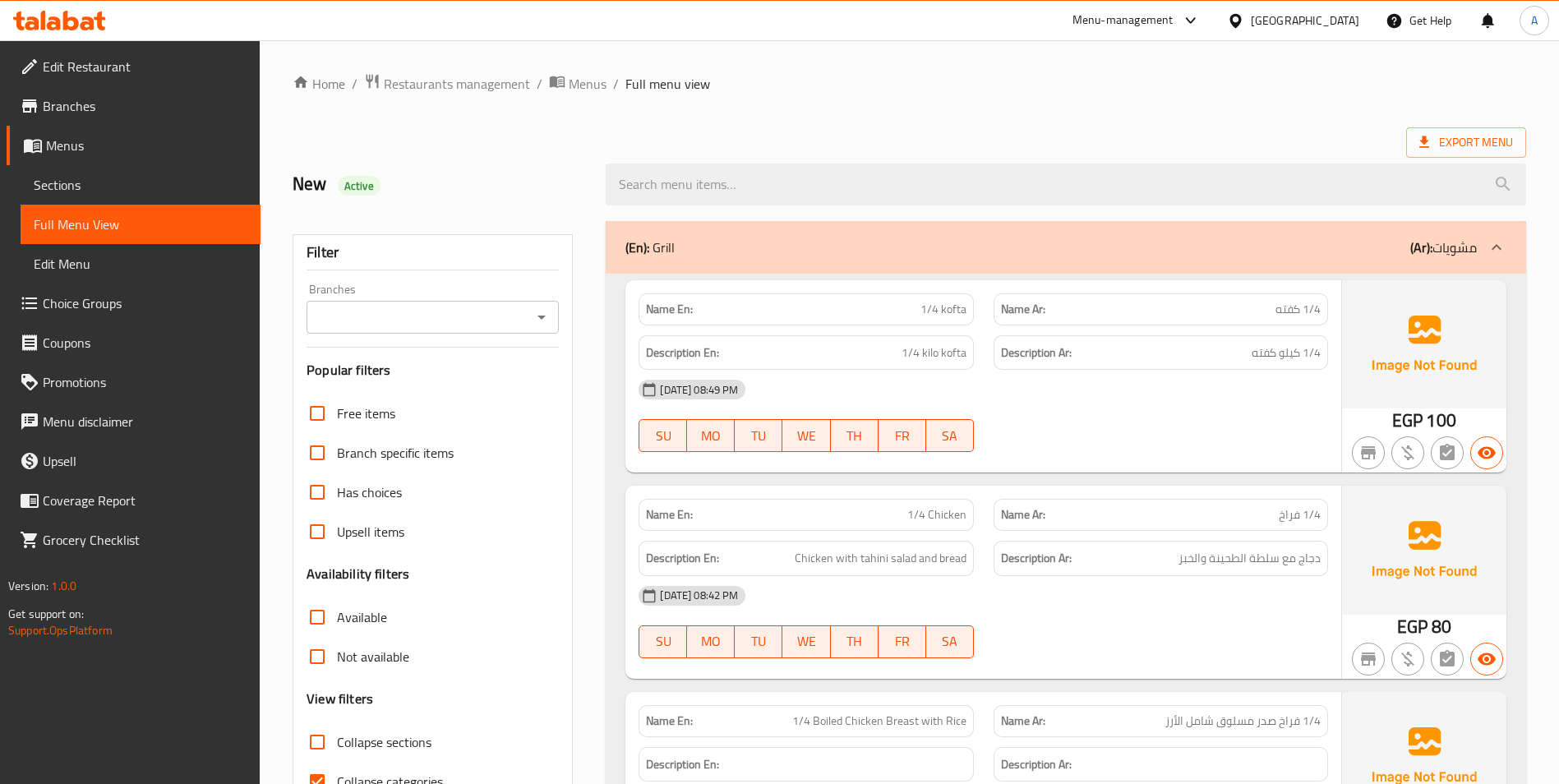
scroll to position [329, 0]
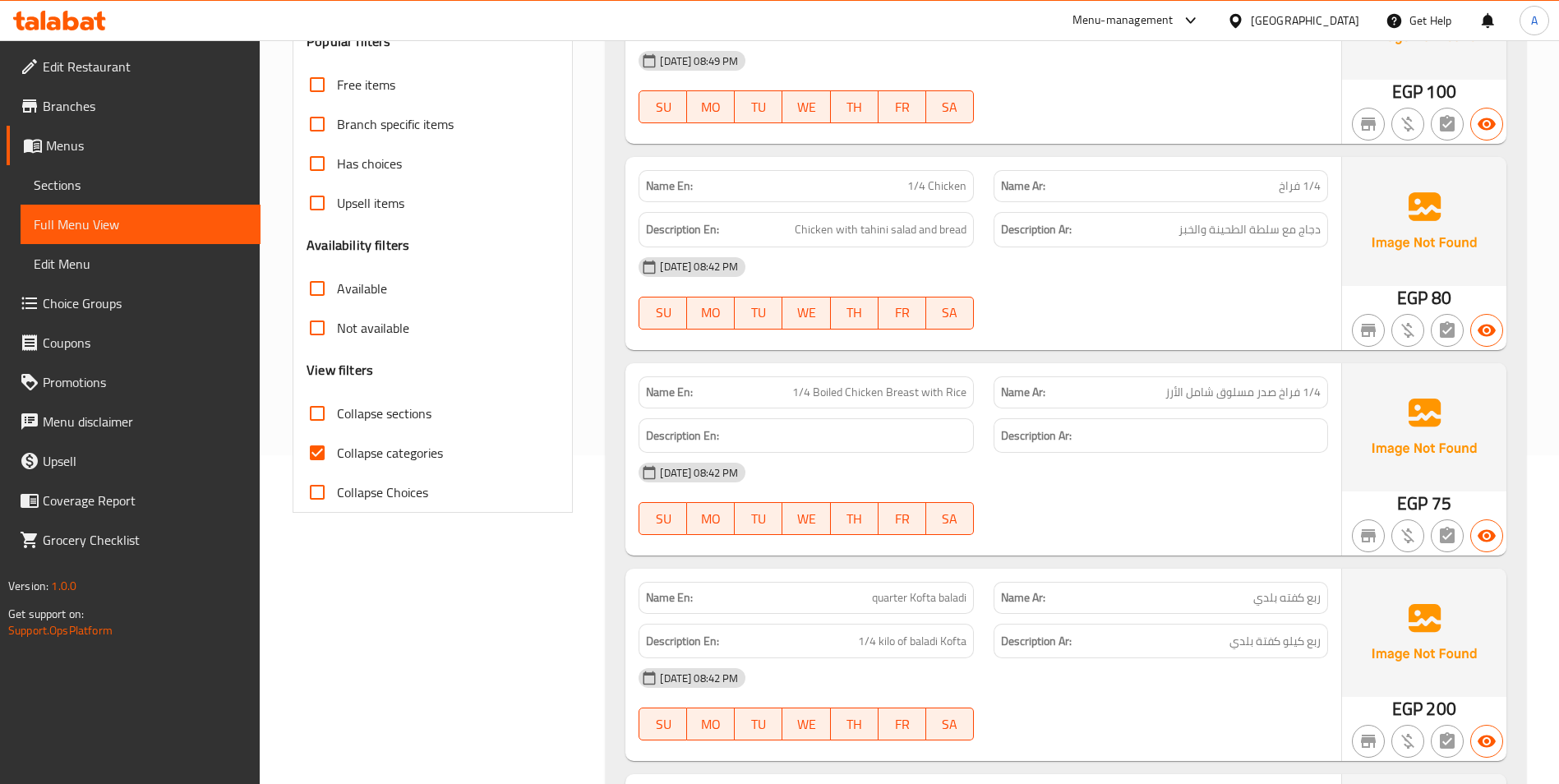
click at [388, 453] on span "Collapse categories" at bounding box center [390, 452] width 106 height 20
click at [337, 453] on input "Collapse categories" at bounding box center [317, 452] width 39 height 39
checkbox input "false"
click at [1076, 281] on div "[DATE] 08:42 PM" at bounding box center [983, 267] width 710 height 39
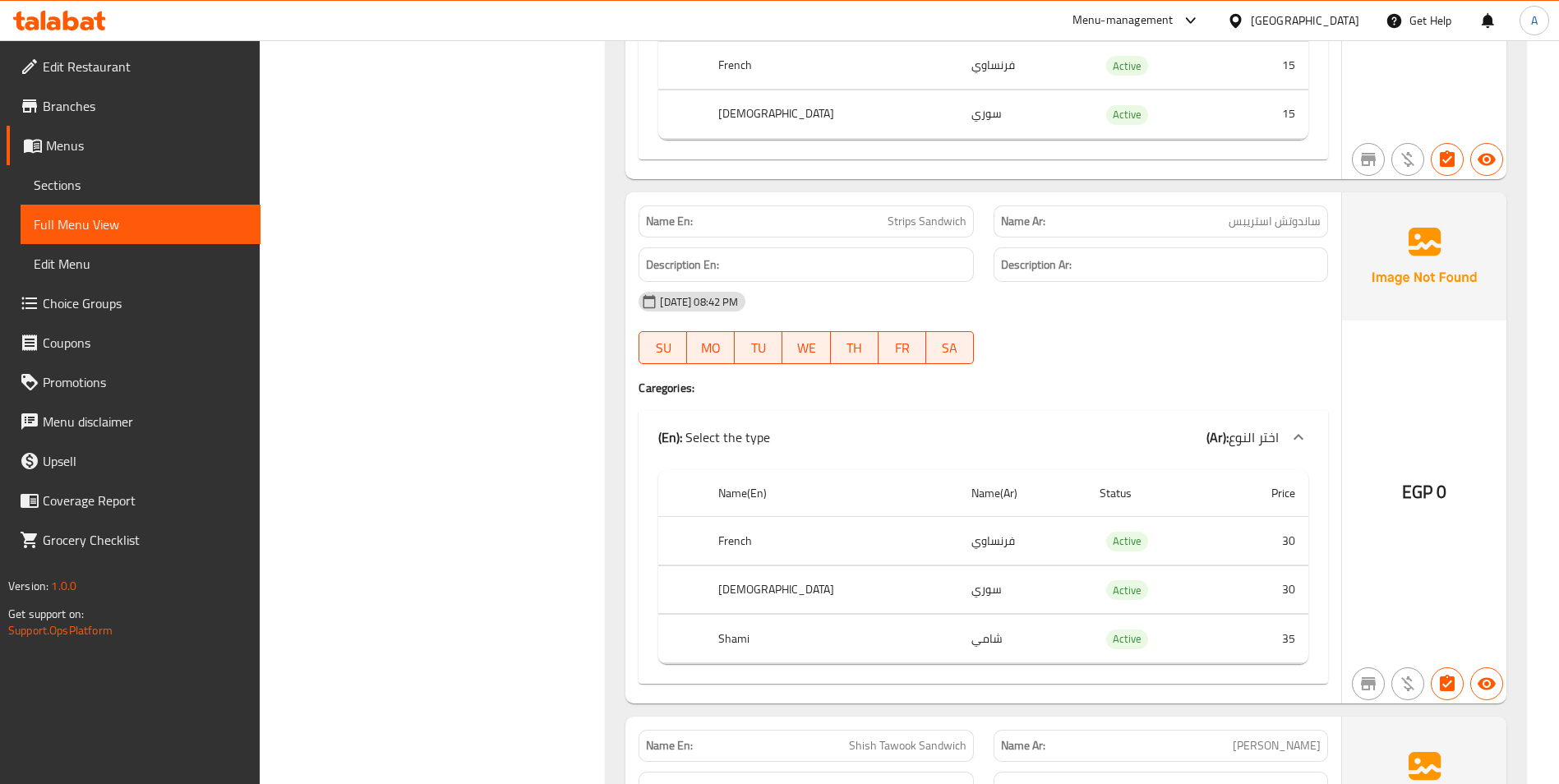
scroll to position [12348, 0]
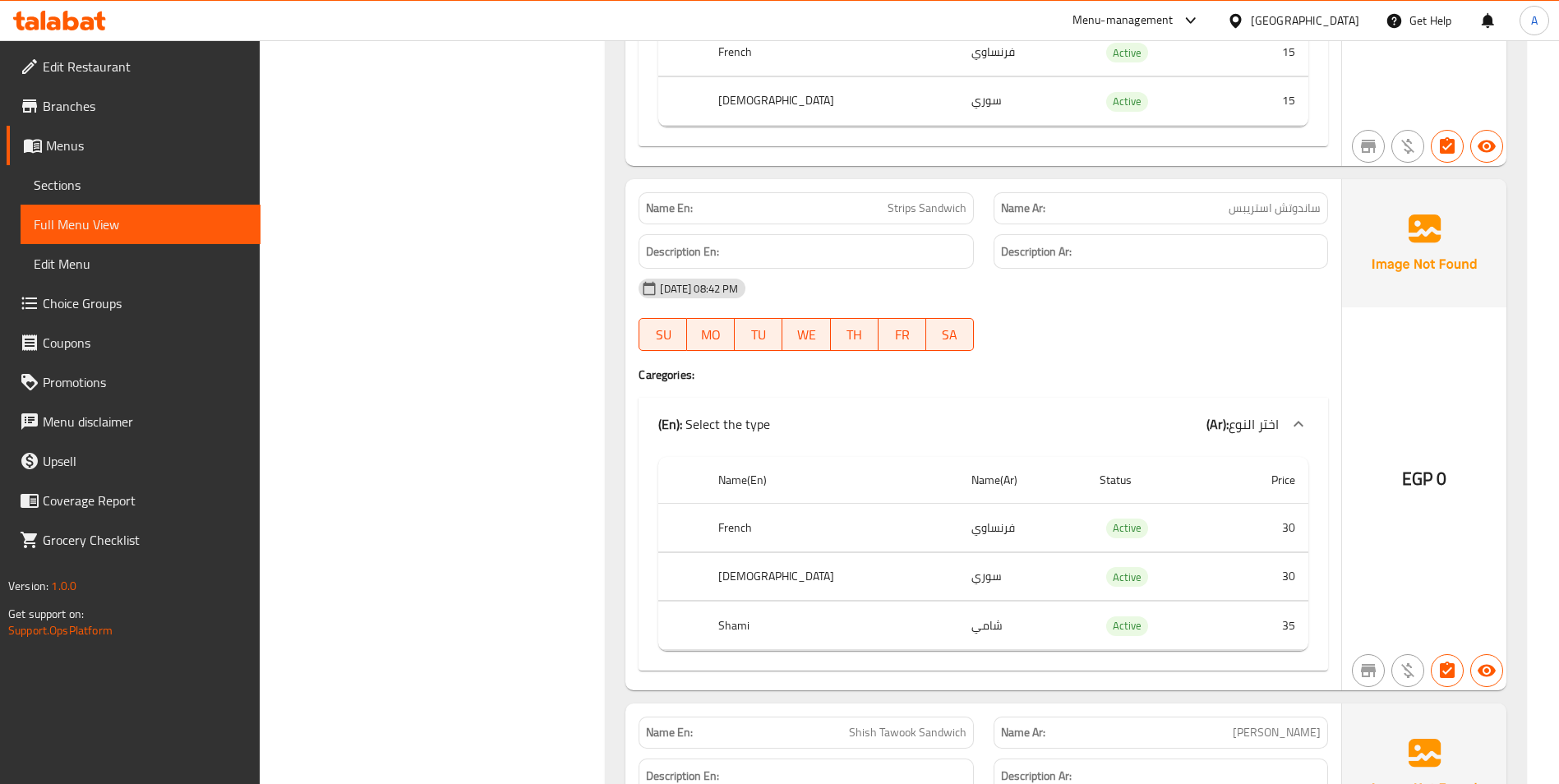
click at [920, 199] on span "Strips Sandwich" at bounding box center [927, 208] width 79 height 18
copy span "Strips Sandwich"
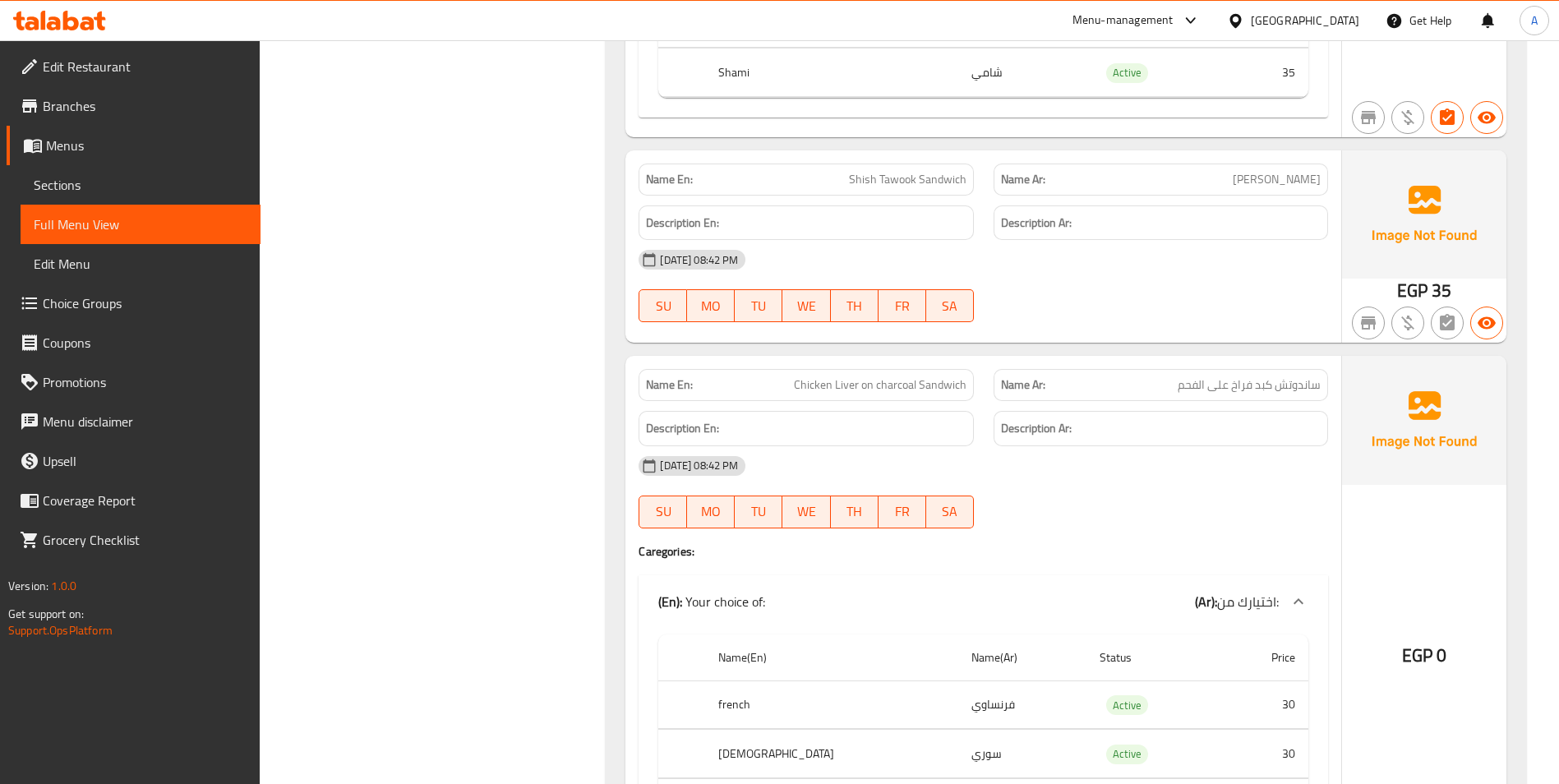
scroll to position [12759, 0]
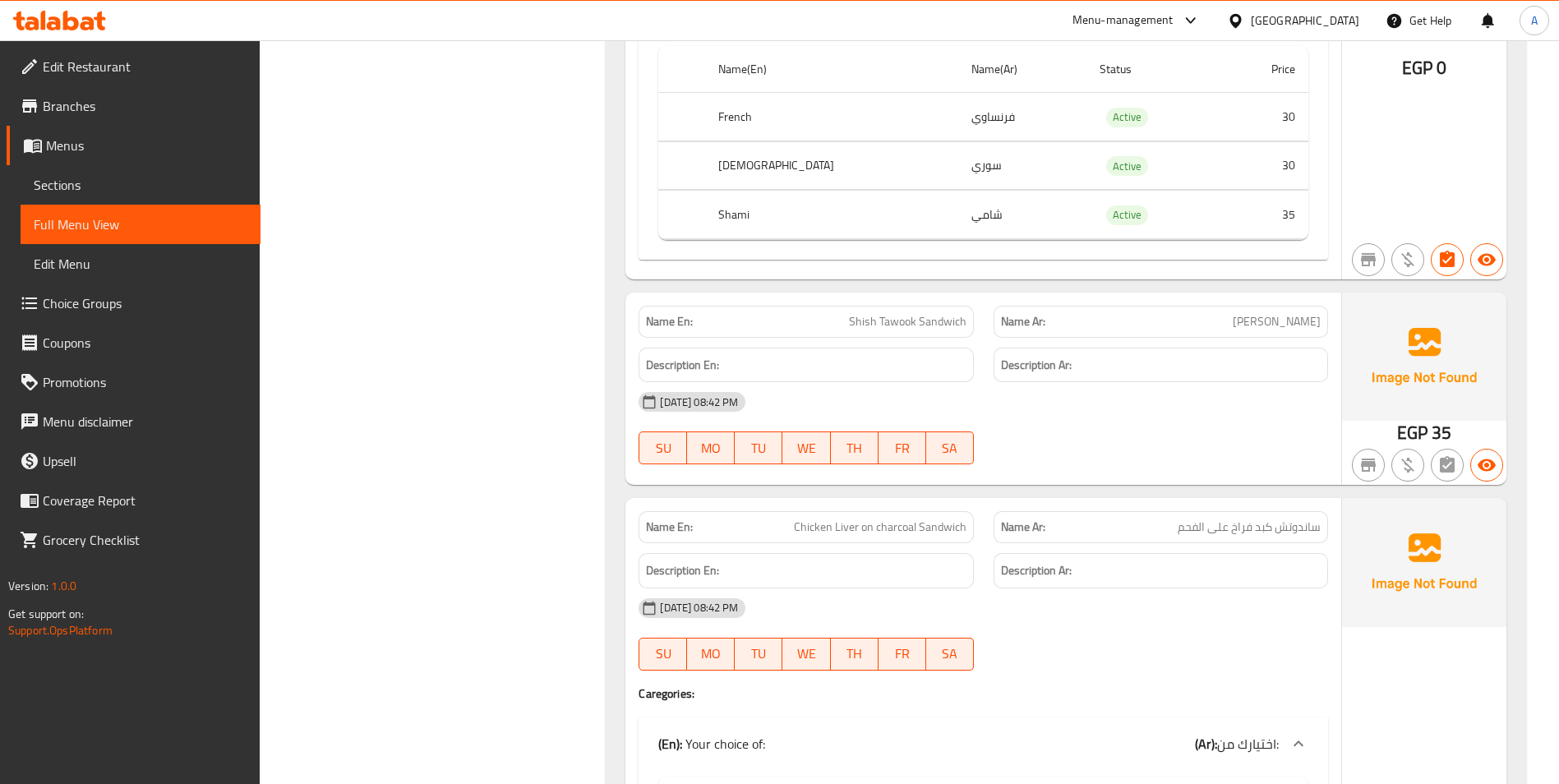
click at [920, 313] on span "Shish Tawook Sandwich" at bounding box center [907, 322] width 117 height 18
copy span "Shish Tawook Sandwich"
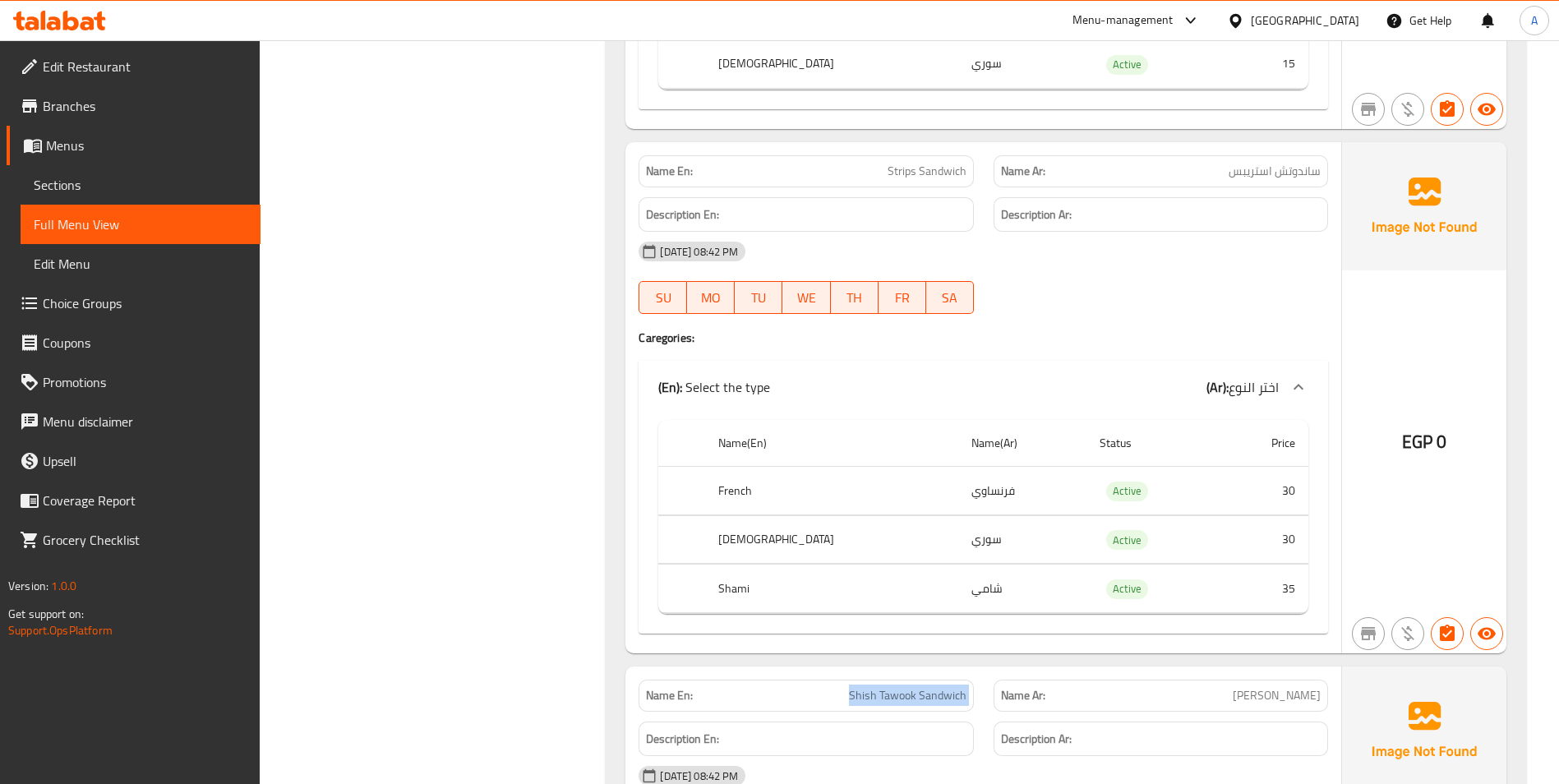
scroll to position [12348, 0]
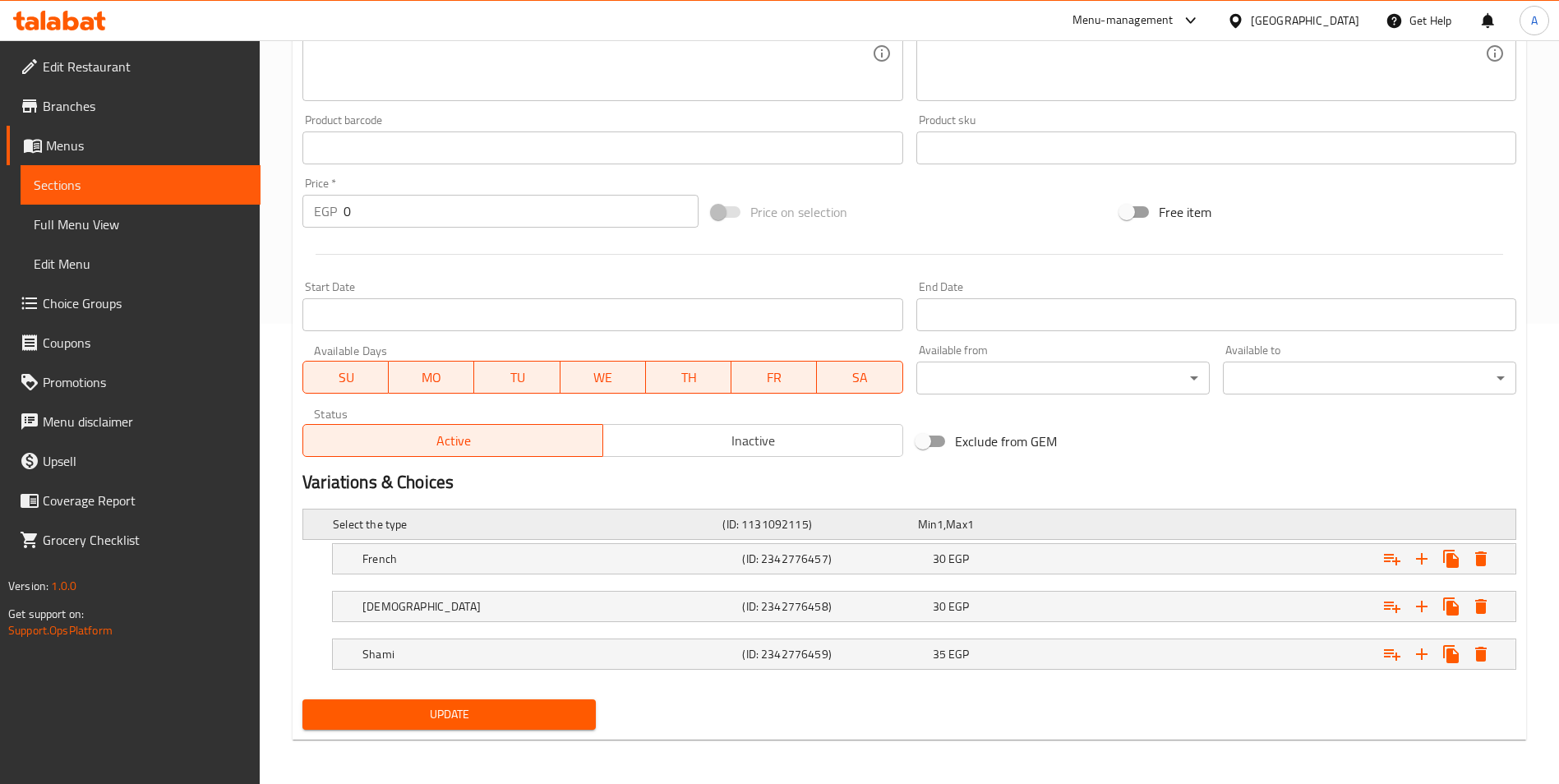
scroll to position [461, 0]
click at [987, 552] on div "30 EGP" at bounding box center [1024, 557] width 184 height 17
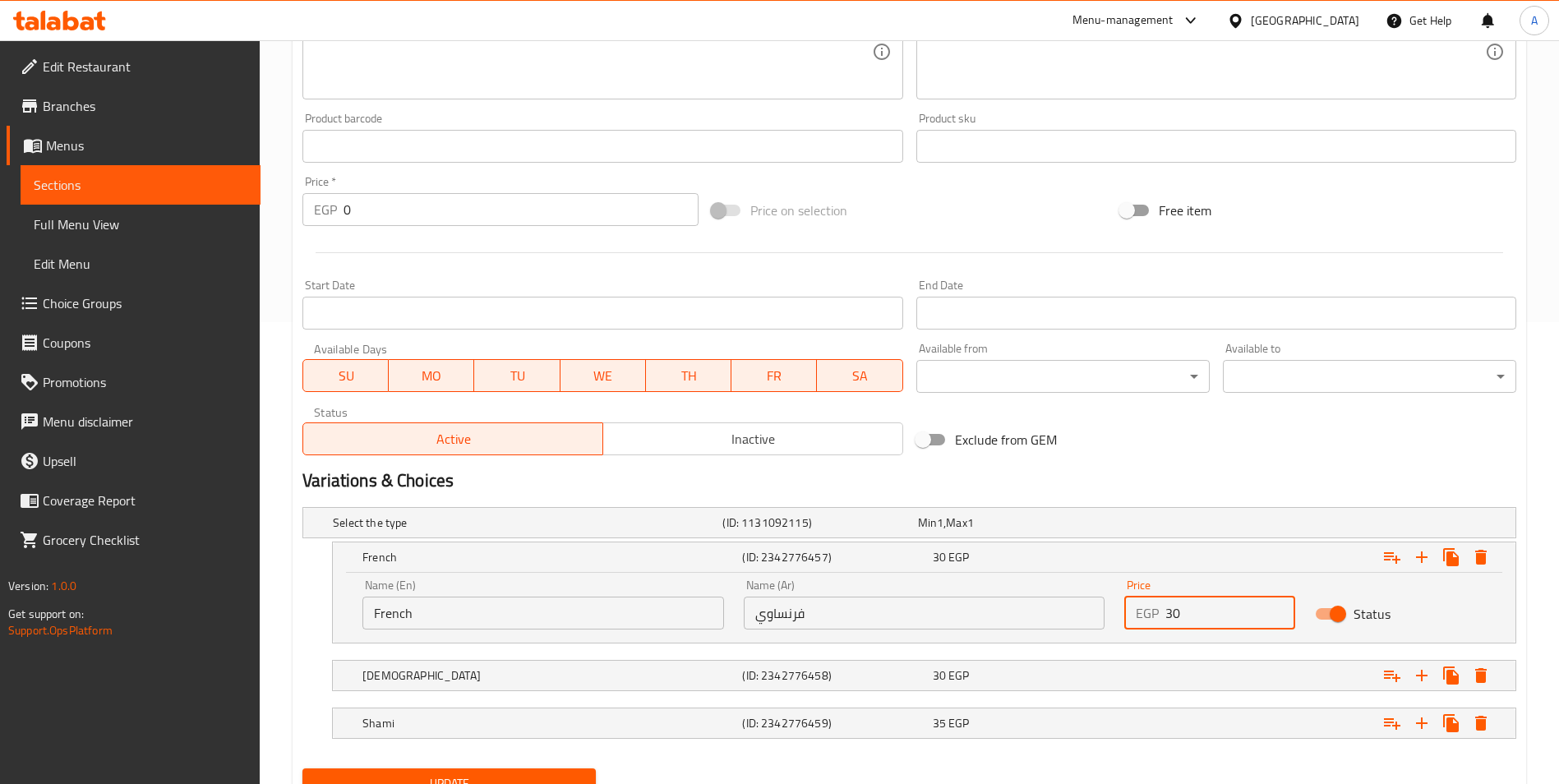
click at [1188, 608] on input "30" at bounding box center [1230, 612] width 130 height 33
type input "35"
click at [1235, 662] on div "Expand" at bounding box center [1308, 675] width 379 height 36
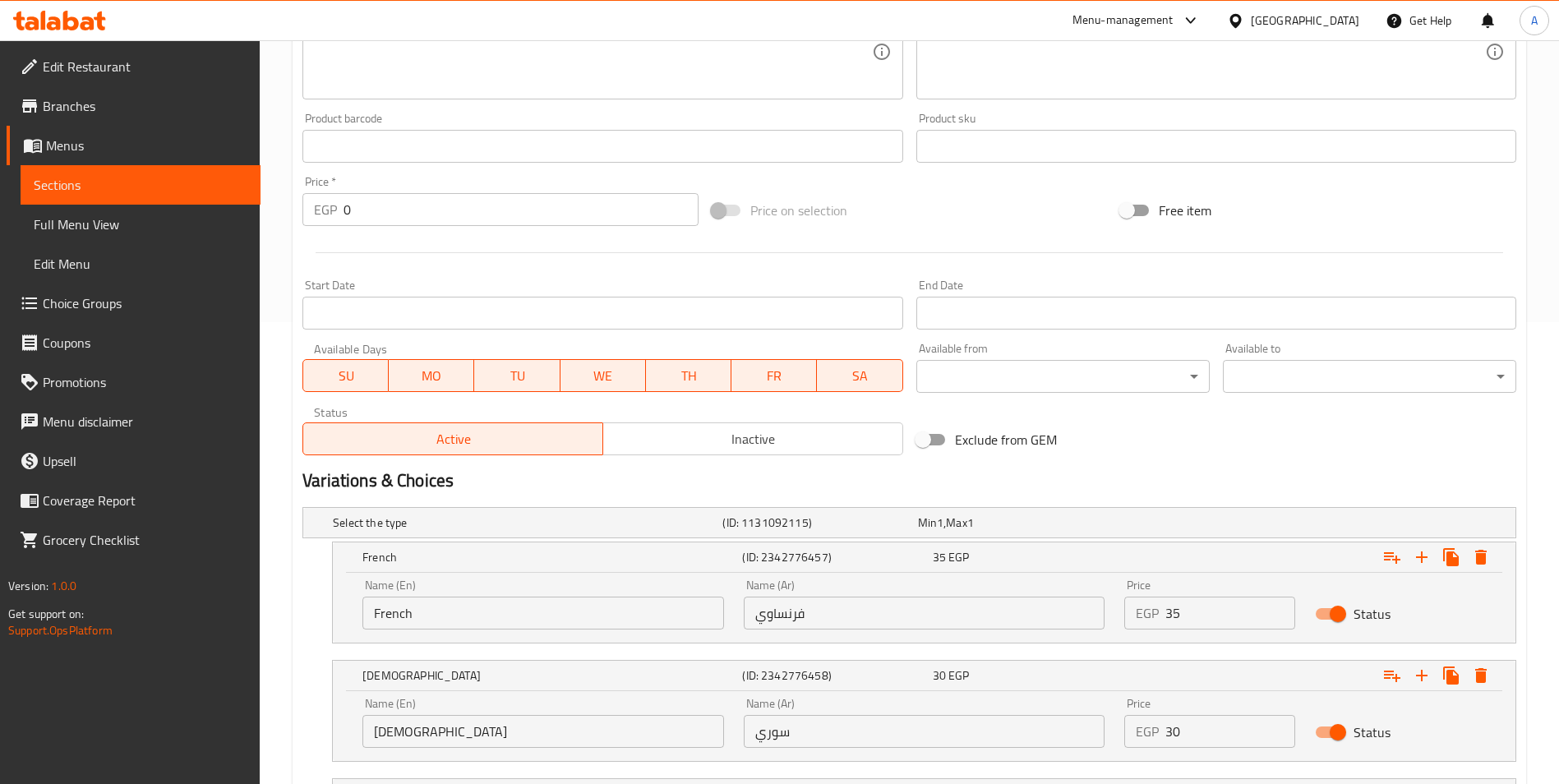
click at [1176, 730] on input "30" at bounding box center [1230, 731] width 130 height 33
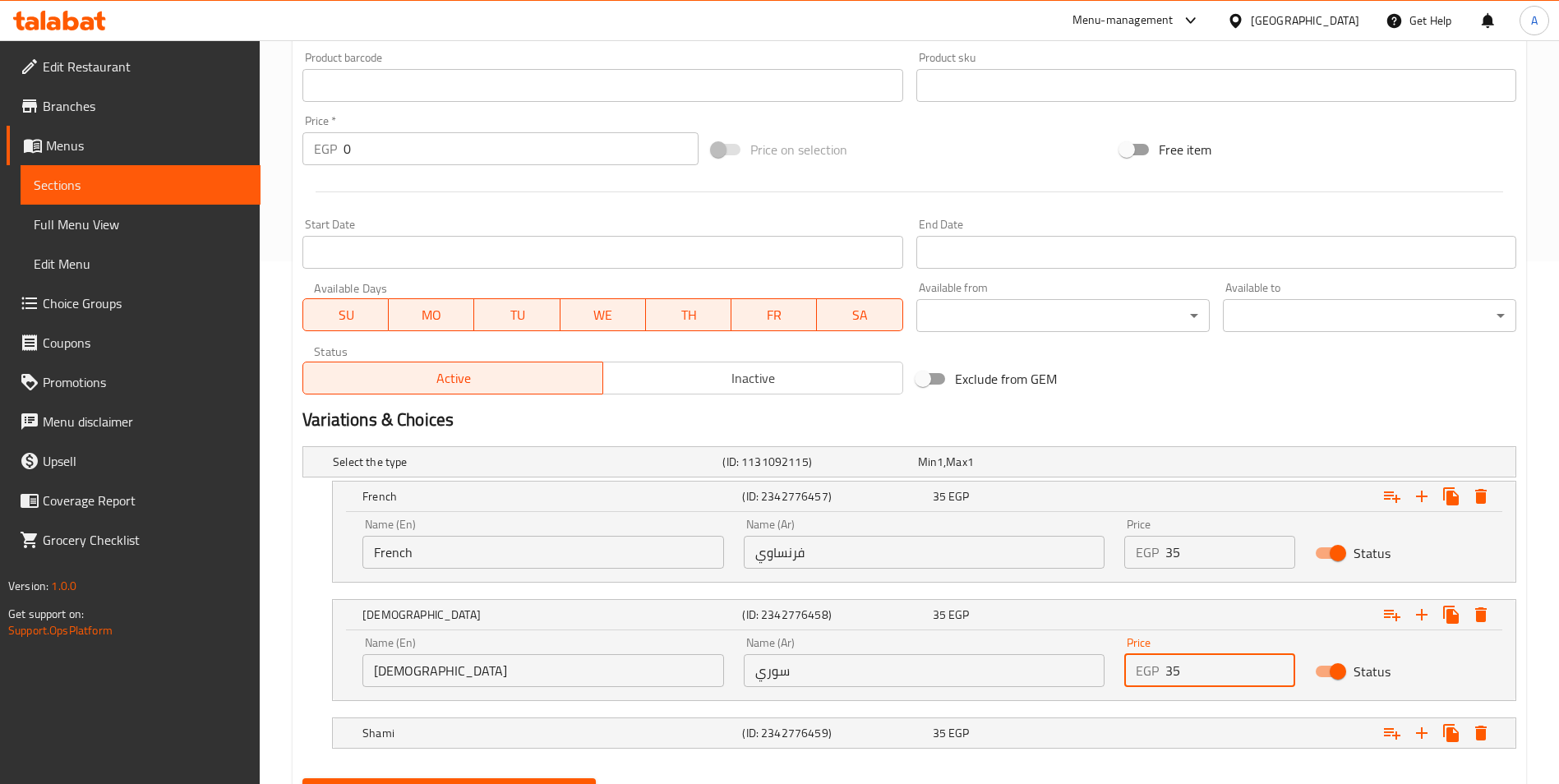
scroll to position [603, 0]
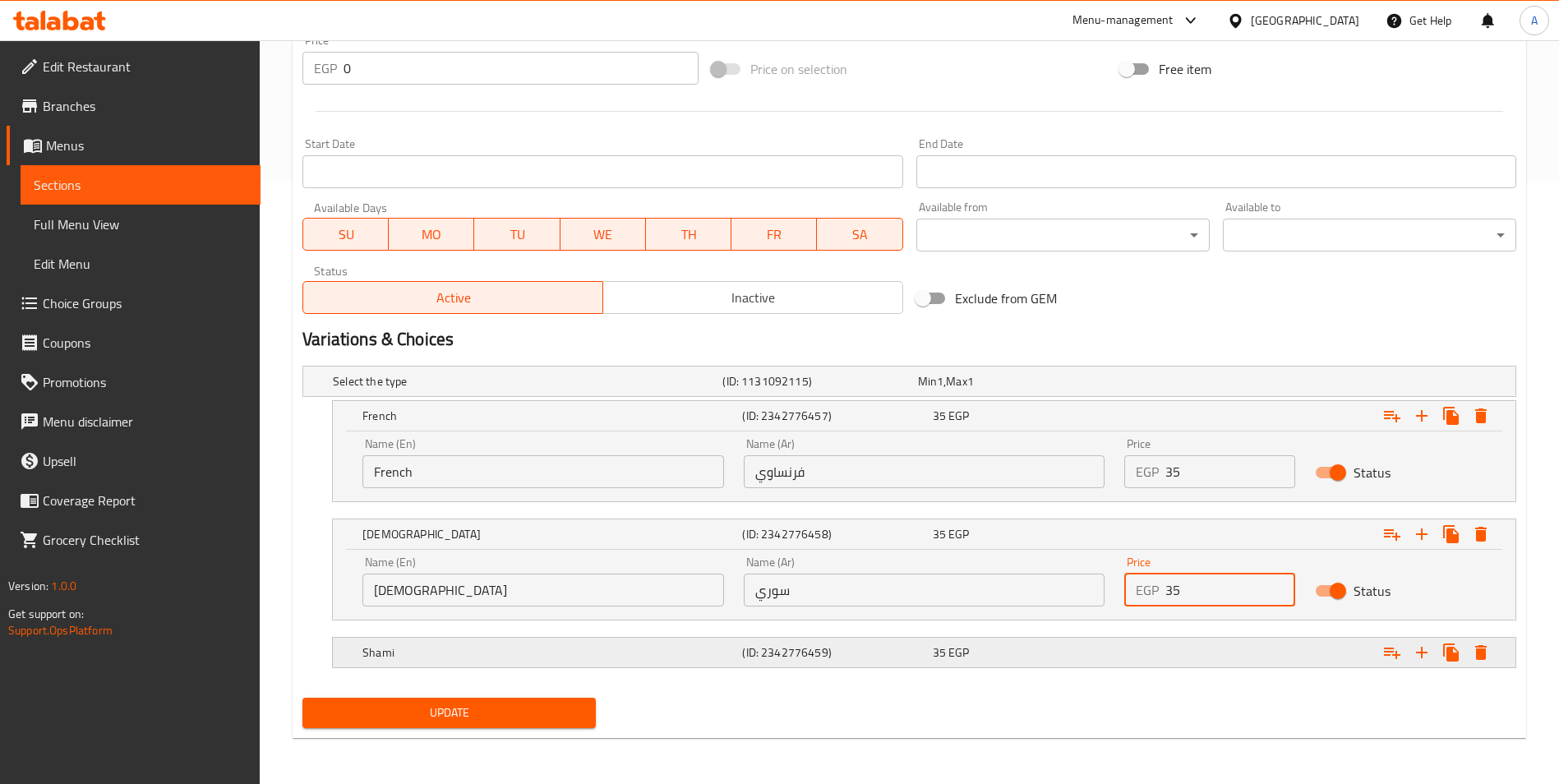
type input "35"
click at [1167, 654] on div "Expand" at bounding box center [1308, 652] width 379 height 36
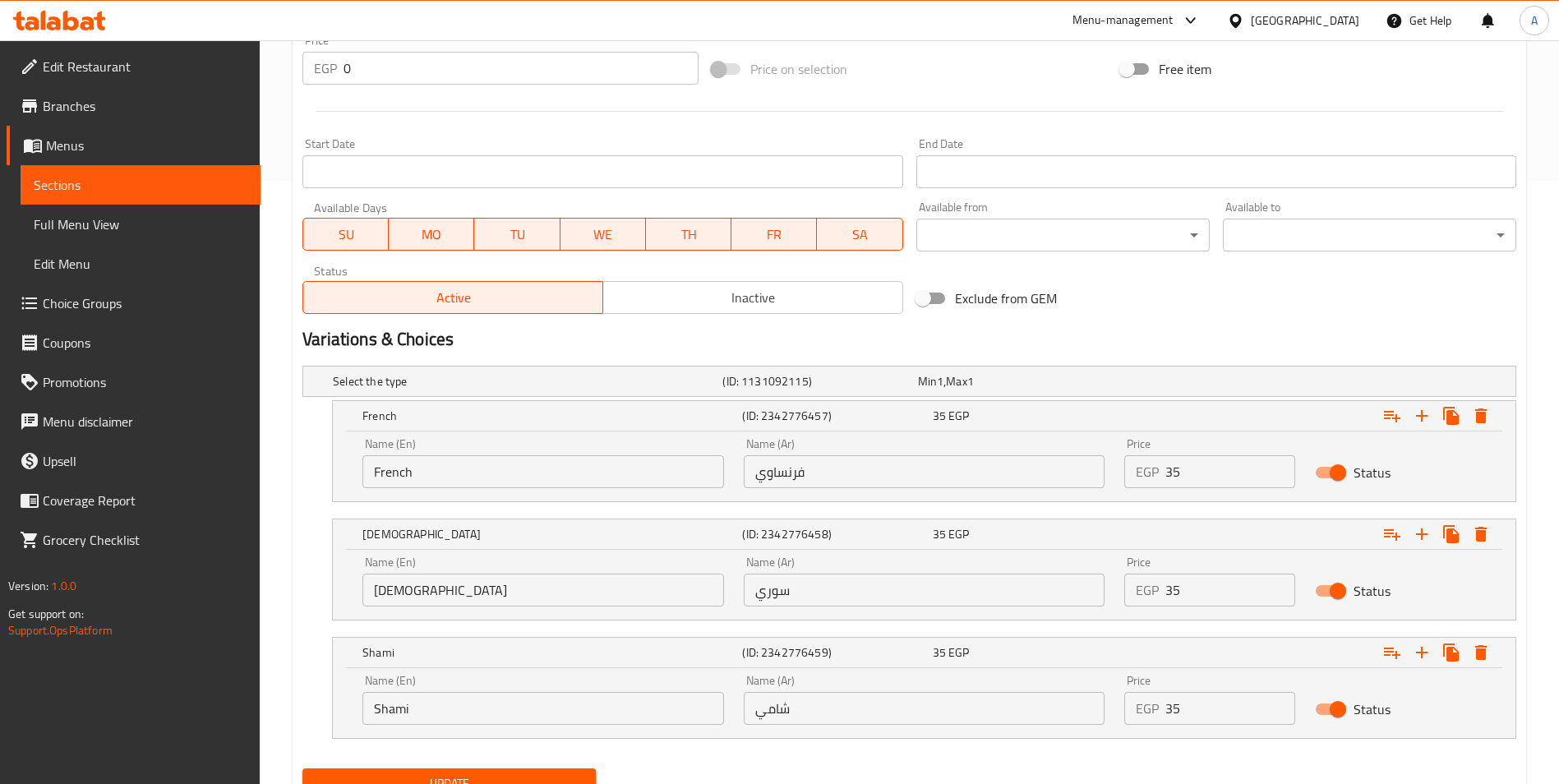
click at [1208, 714] on input "35" at bounding box center [1230, 708] width 130 height 33
click at [538, 772] on button "Update" at bounding box center [448, 783] width 294 height 31
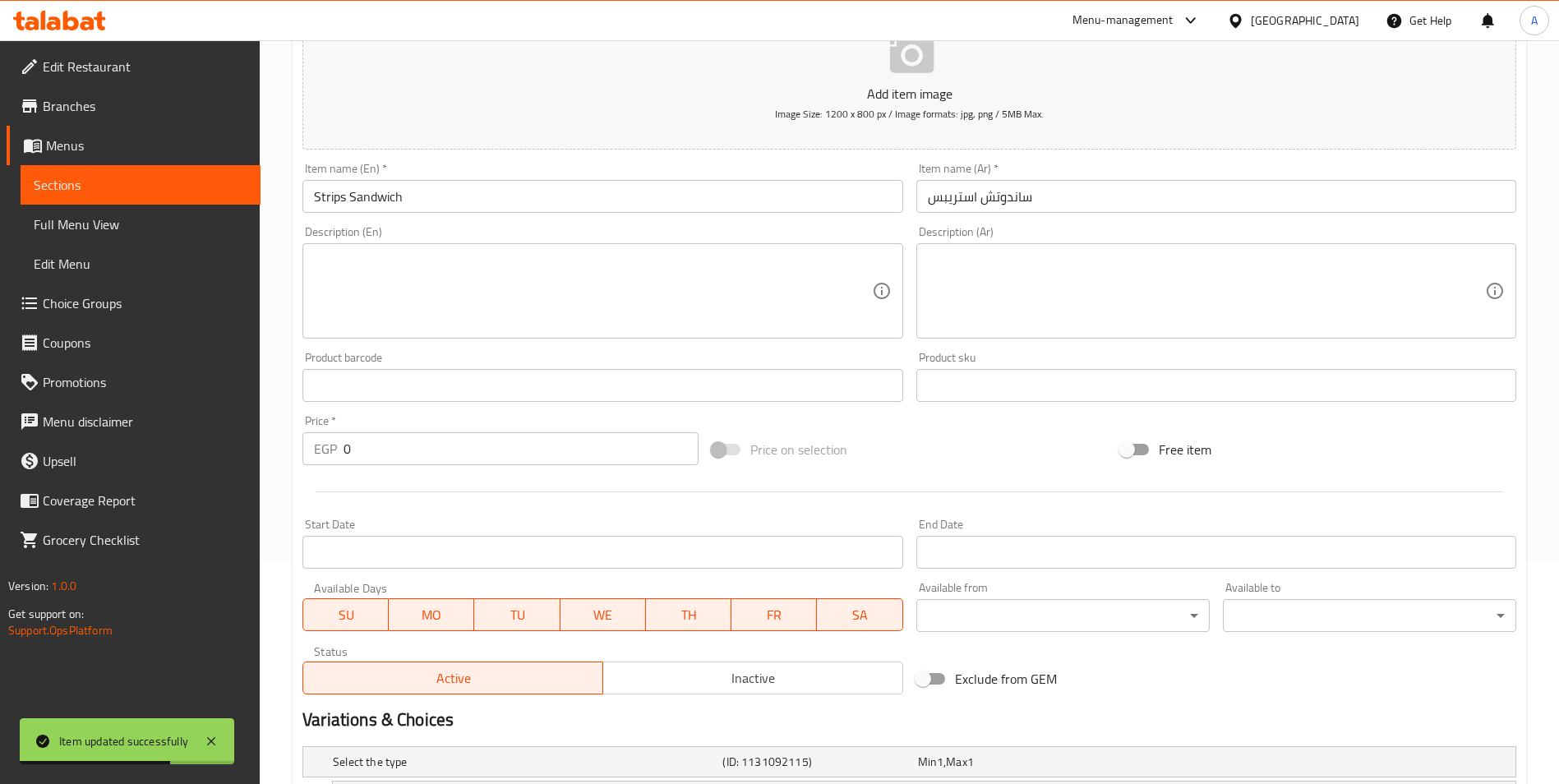
scroll to position [192, 0]
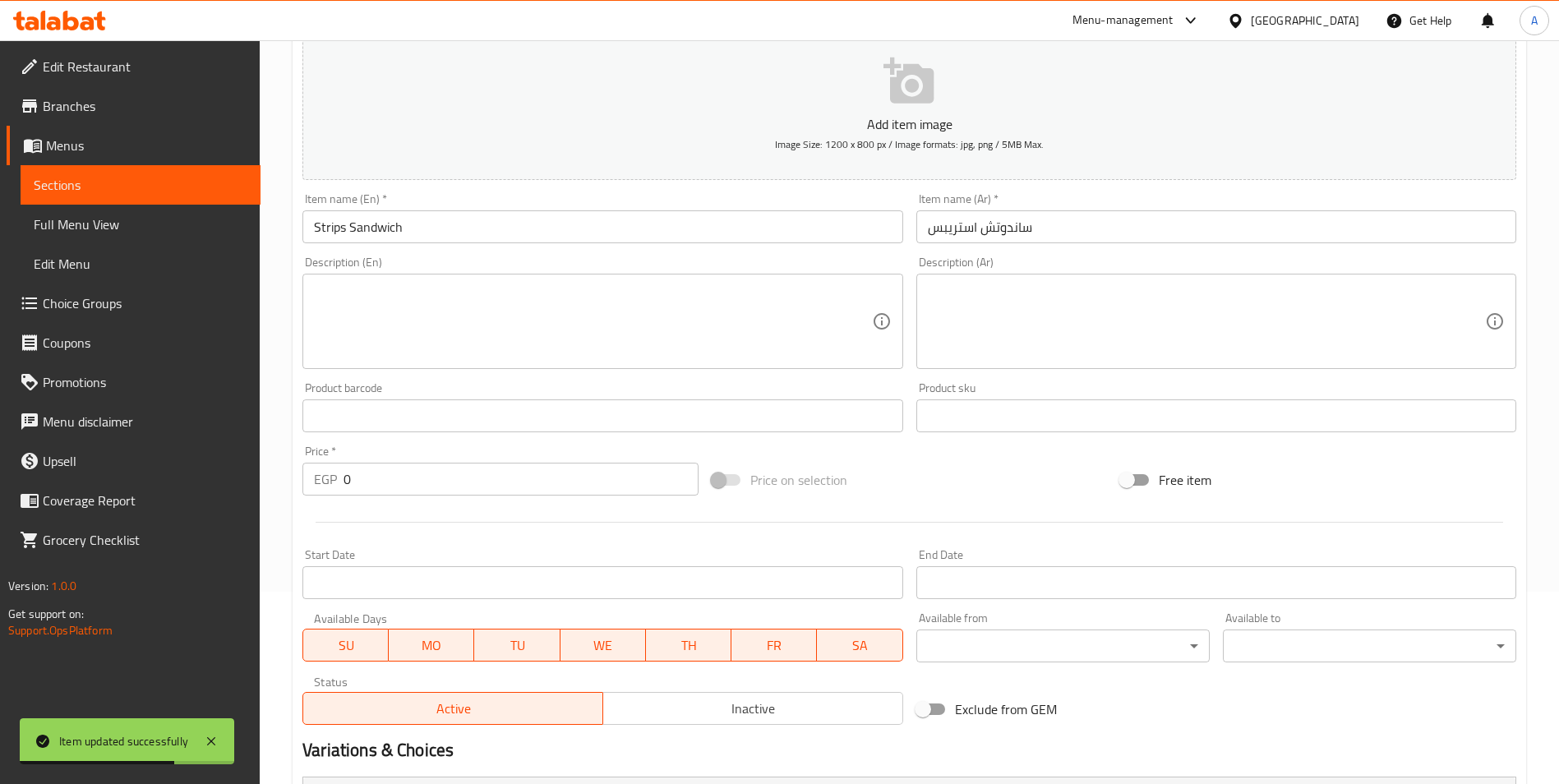
click at [398, 215] on input "Strips Sandwich" at bounding box center [601, 227] width 600 height 33
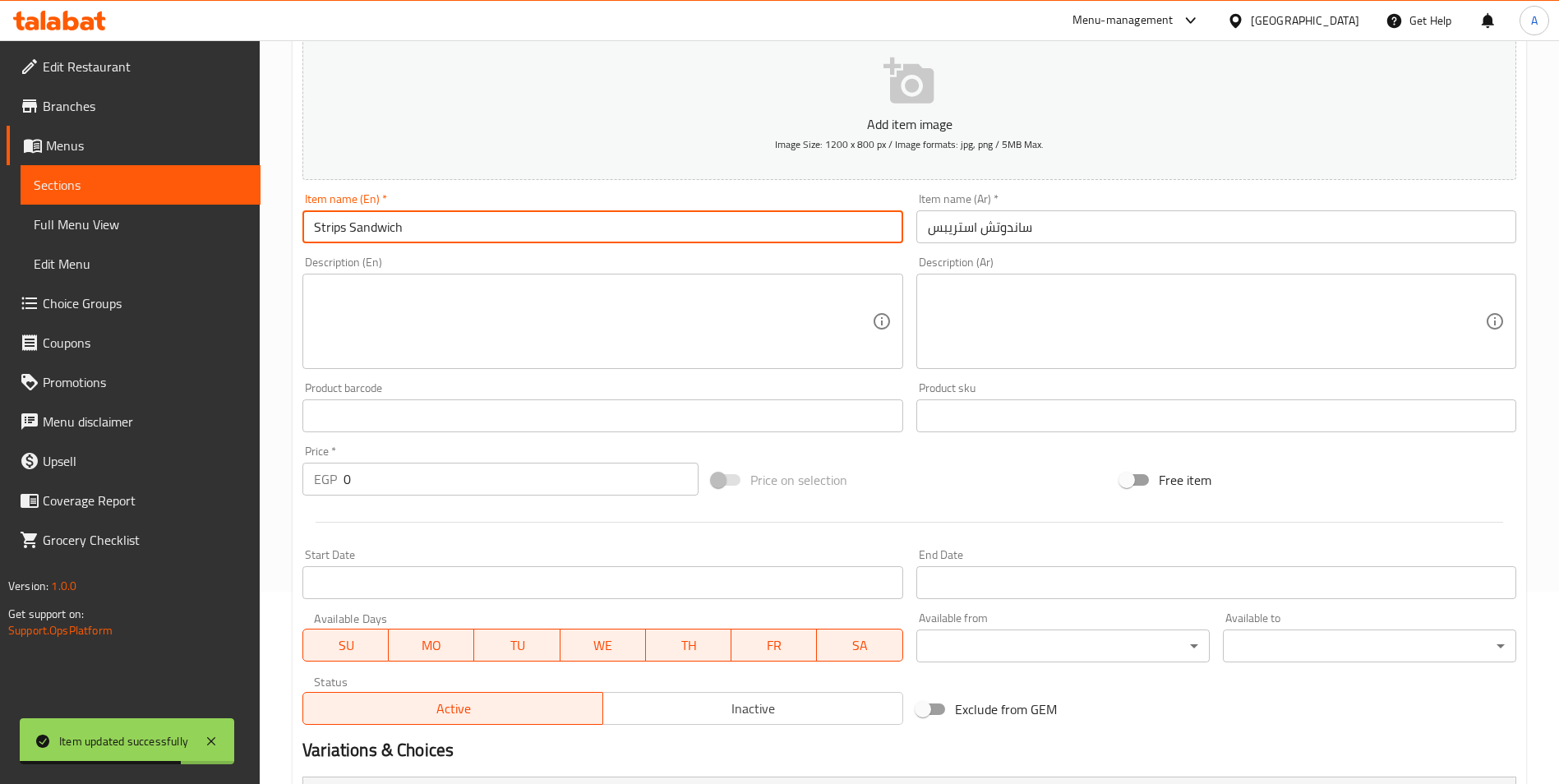
click at [398, 215] on input "Strips Sandwich" at bounding box center [601, 227] width 600 height 33
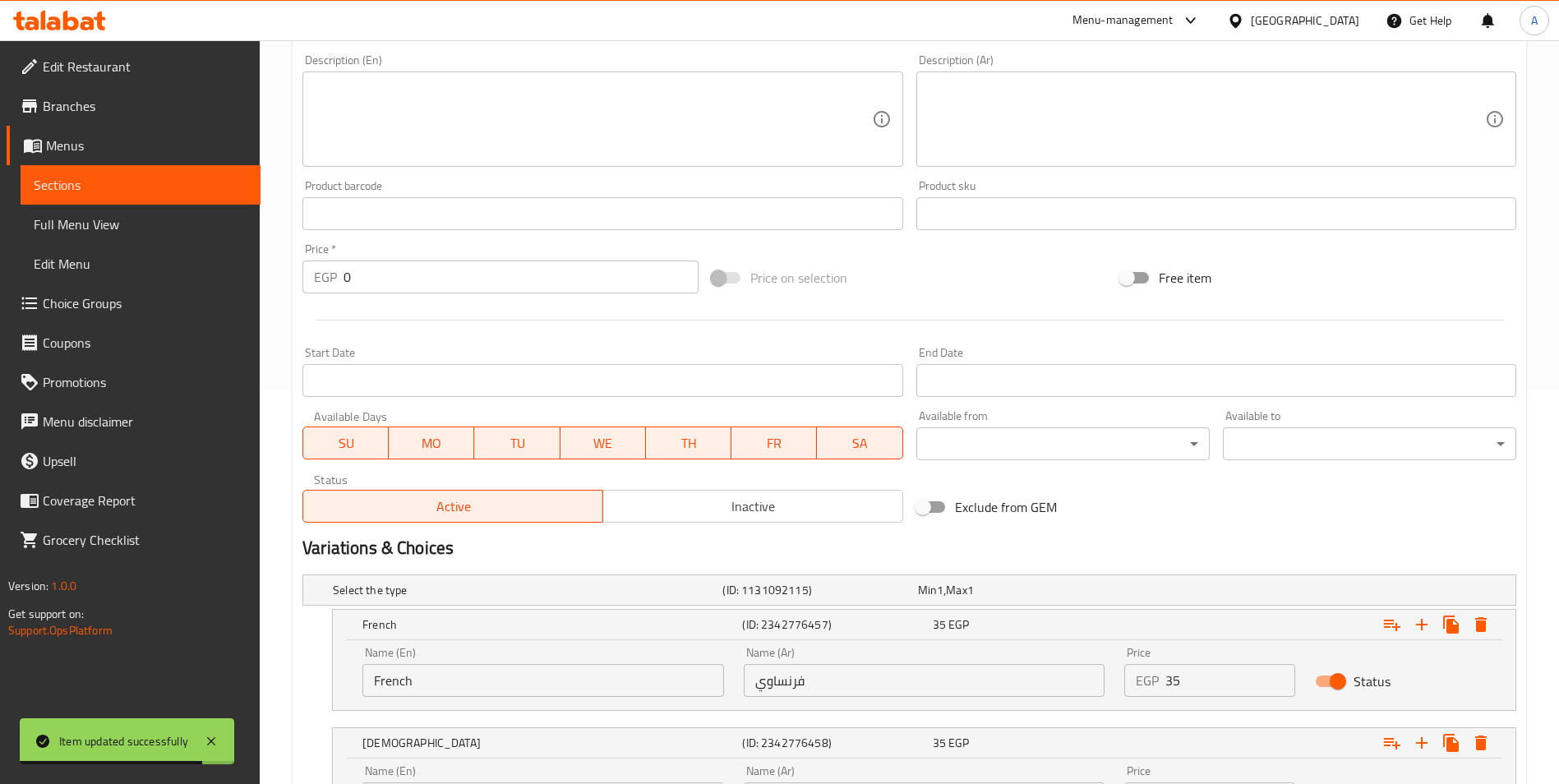
scroll to position [603, 0]
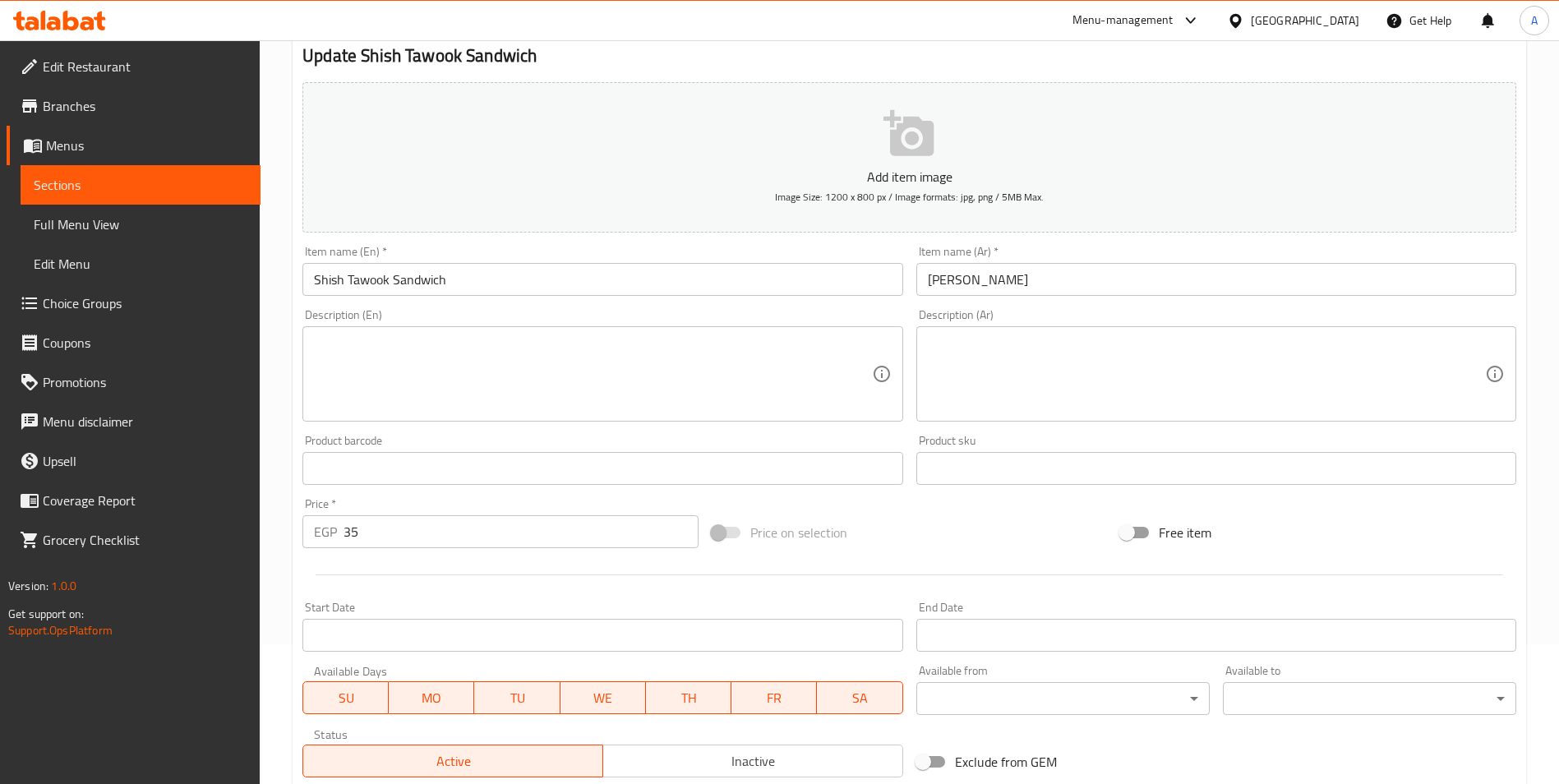
scroll to position [131, 0]
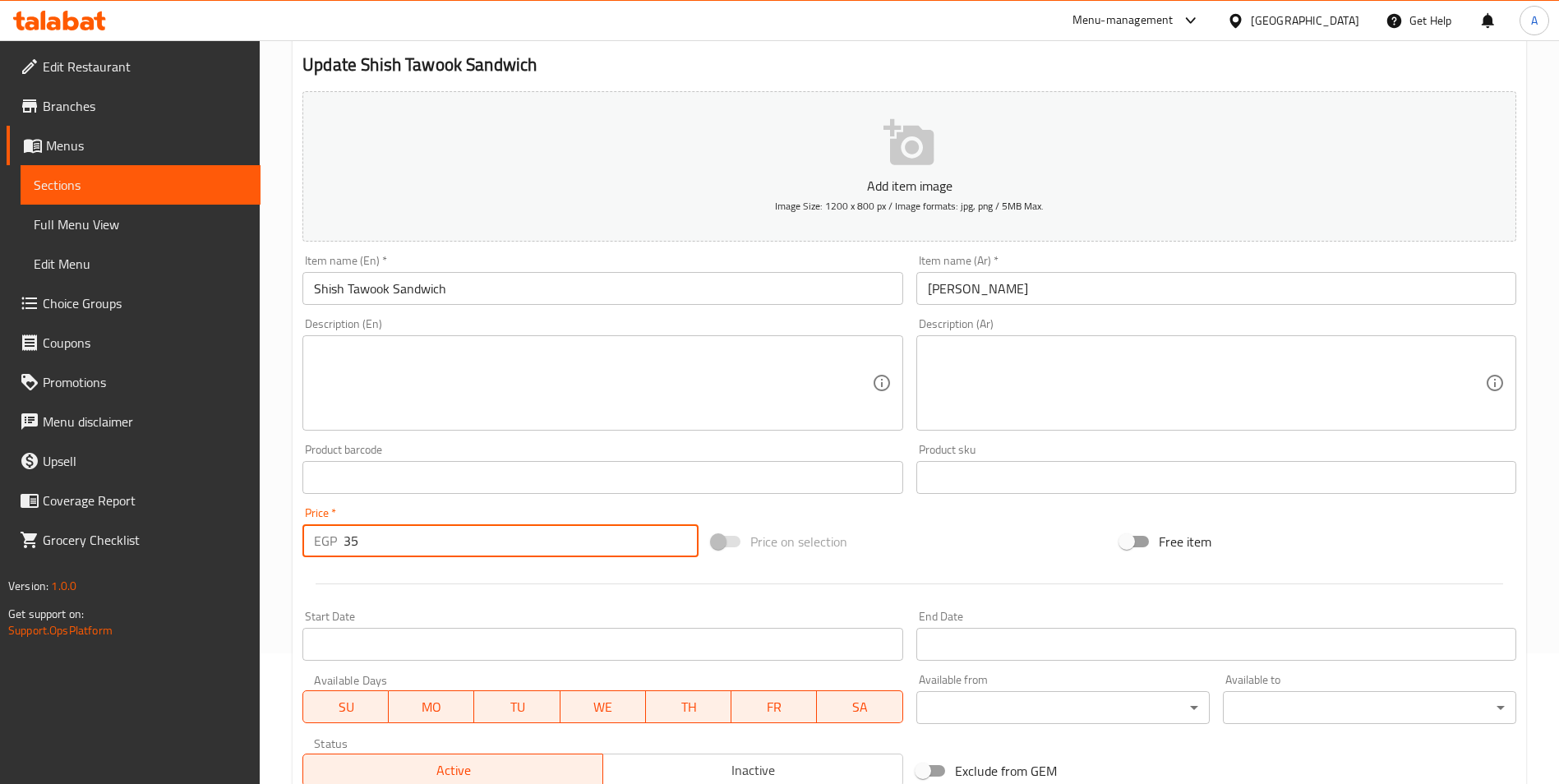
click at [536, 547] on input "35" at bounding box center [520, 540] width 355 height 33
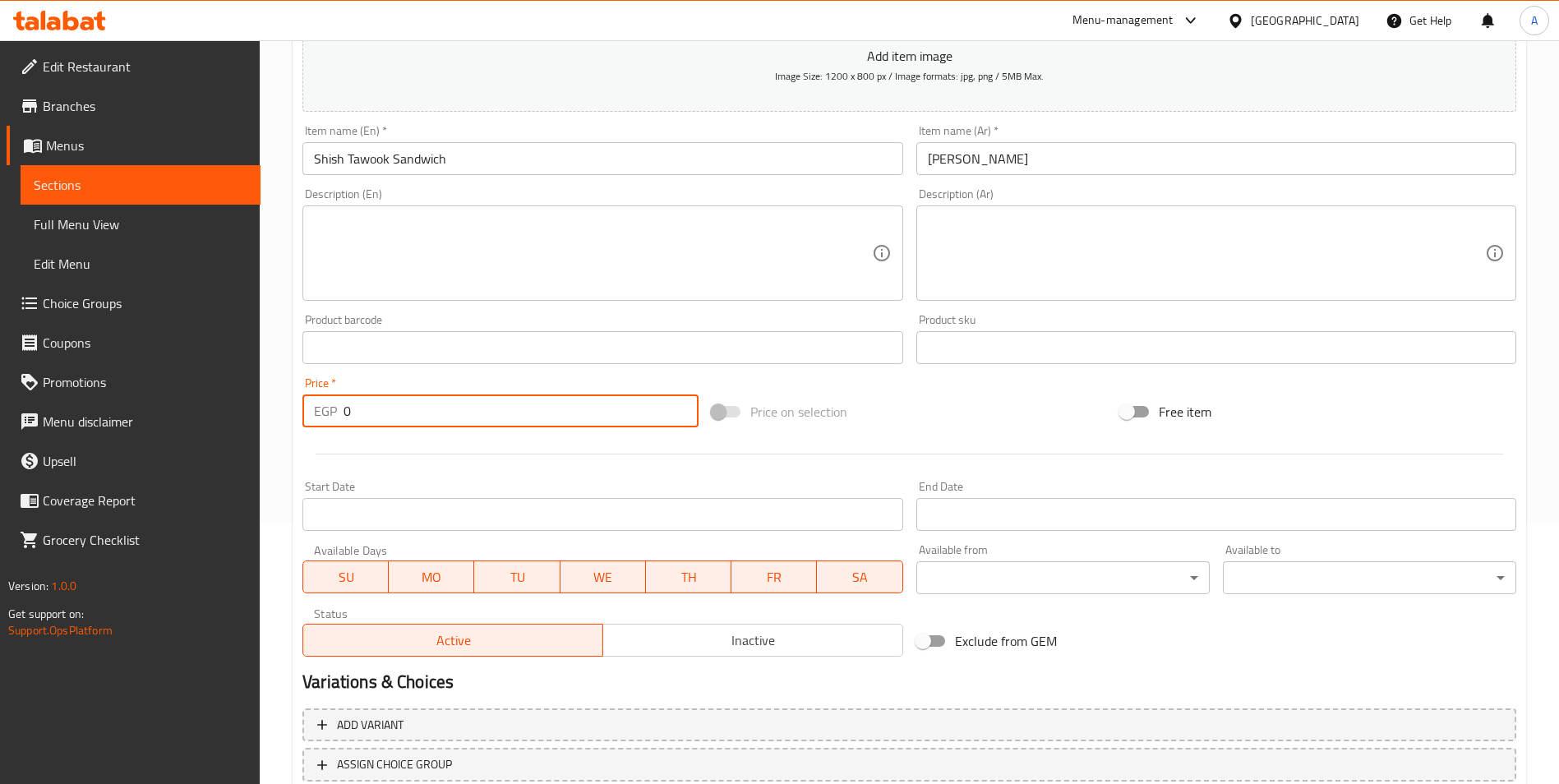
scroll to position [378, 0]
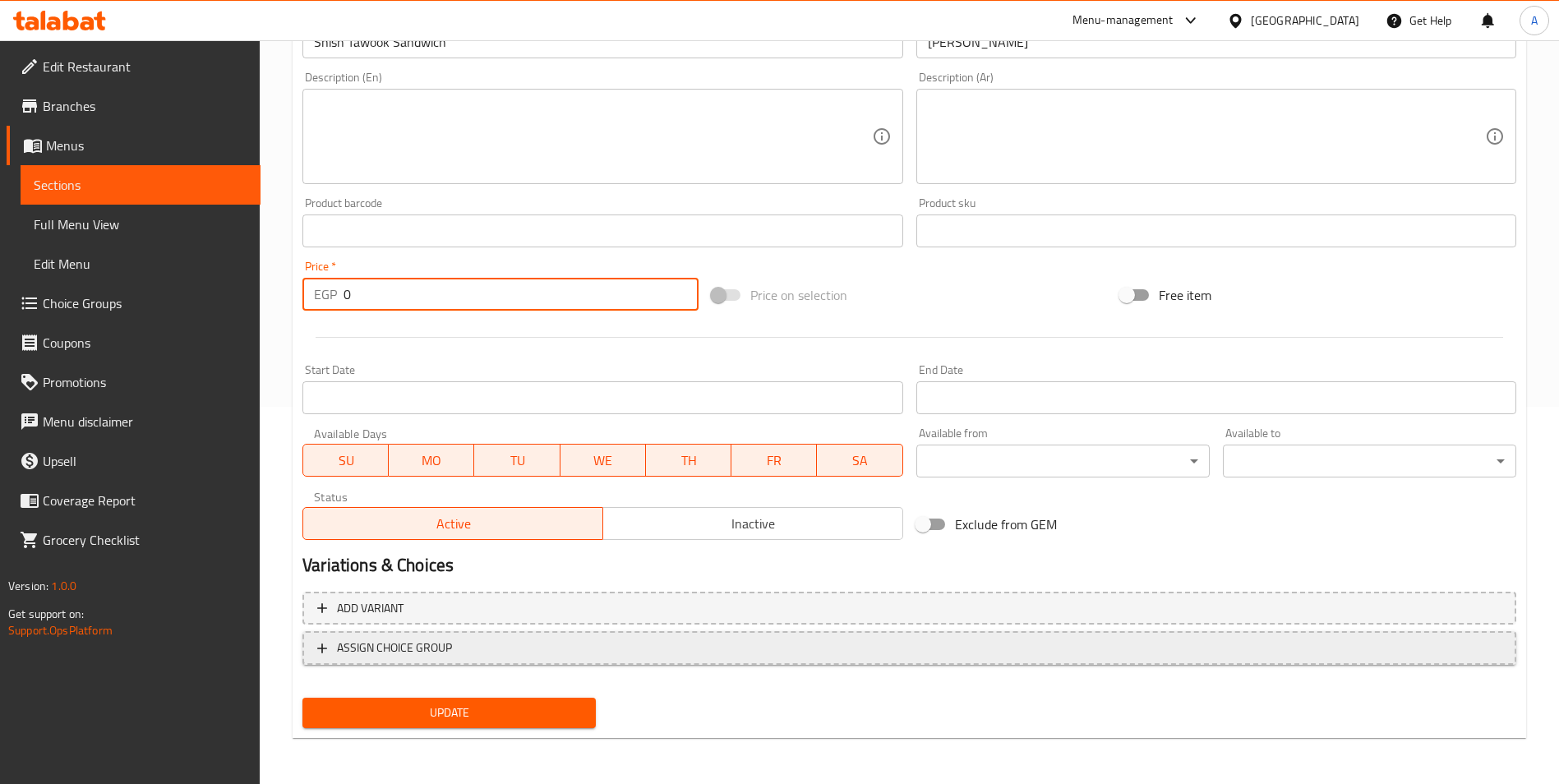
type input "0"
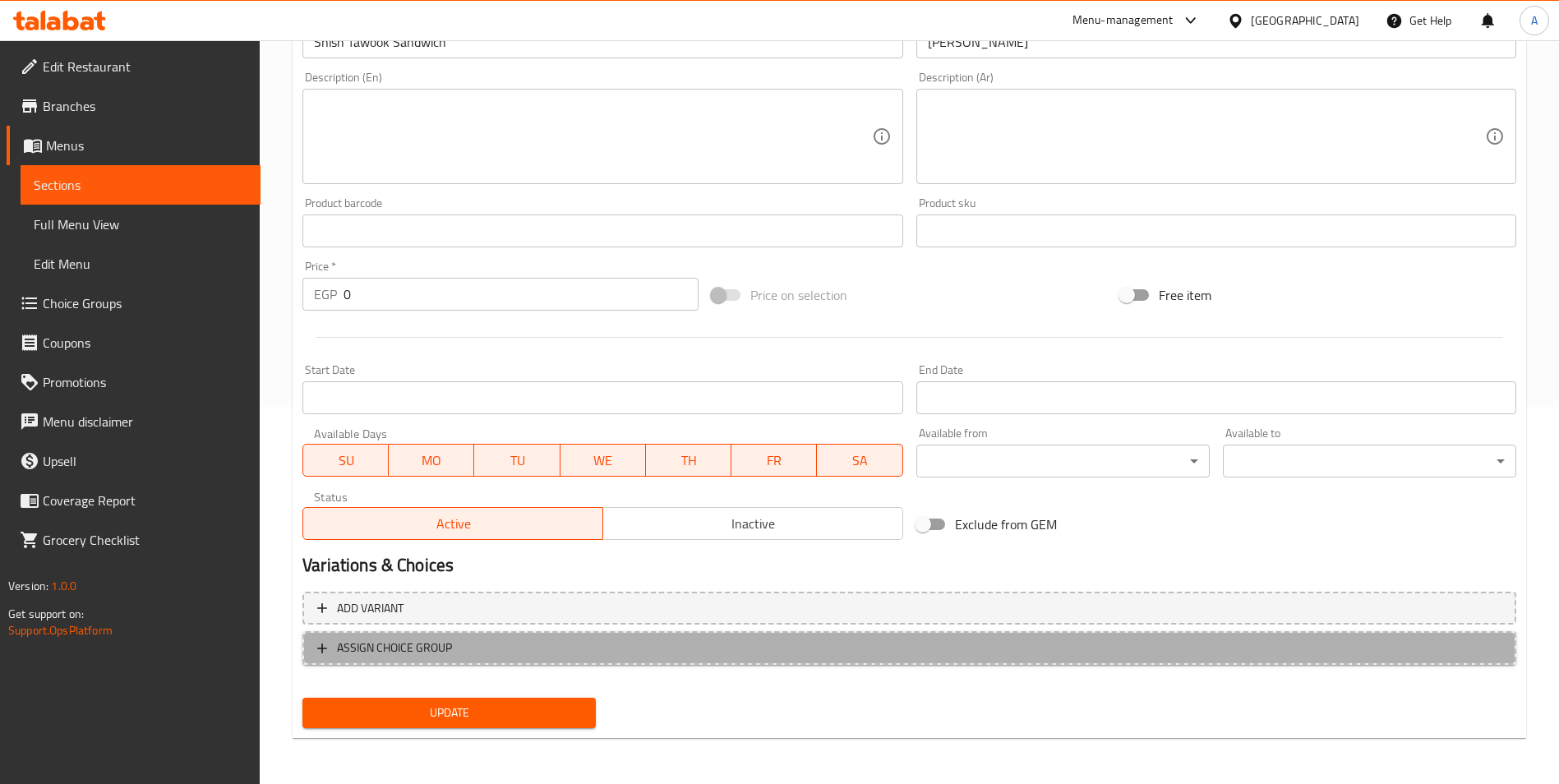
click at [517, 641] on span "ASSIGN CHOICE GROUP" at bounding box center [909, 648] width 1184 height 21
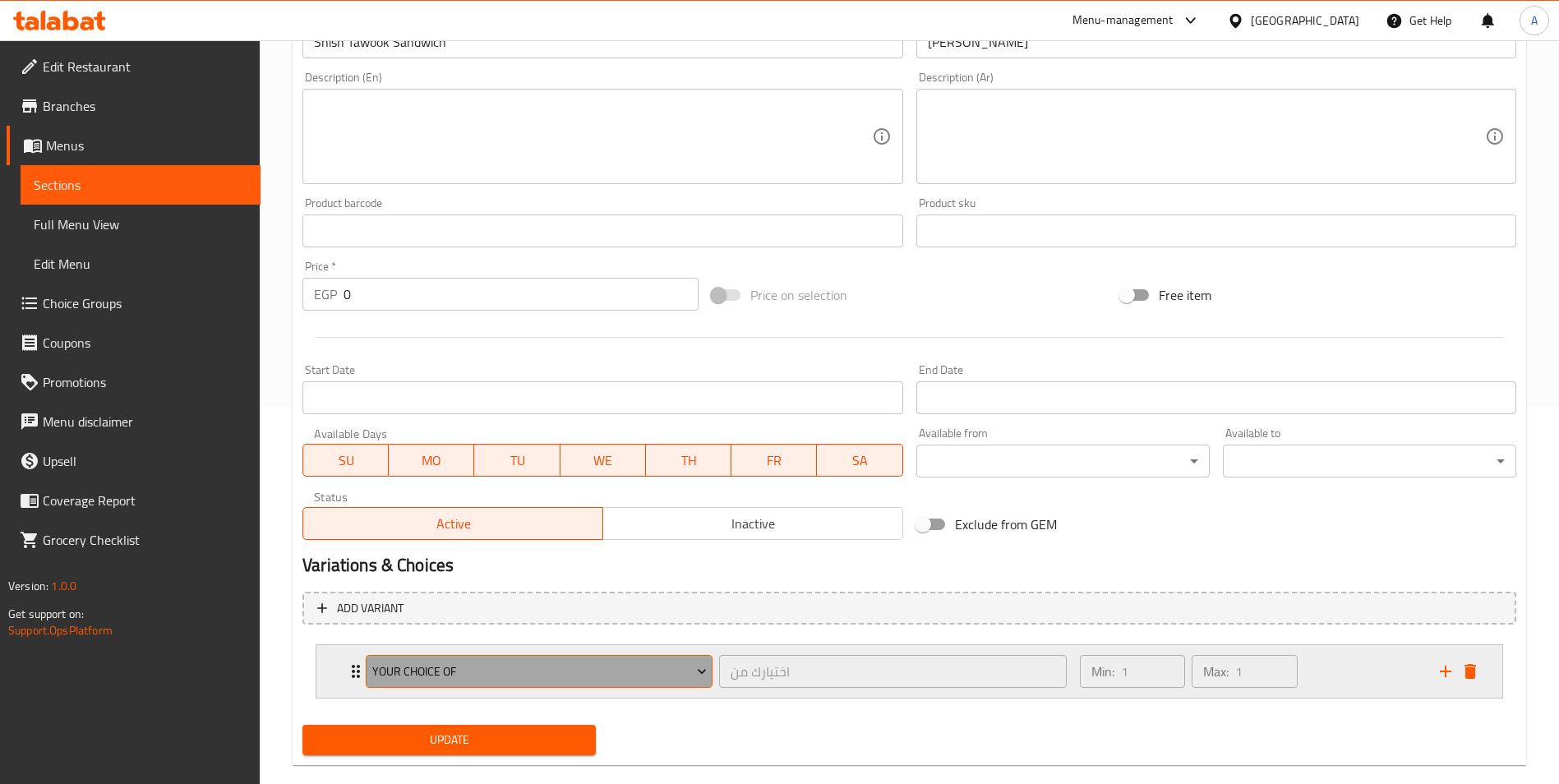
click at [527, 675] on span "your choice of" at bounding box center [539, 672] width 335 height 21
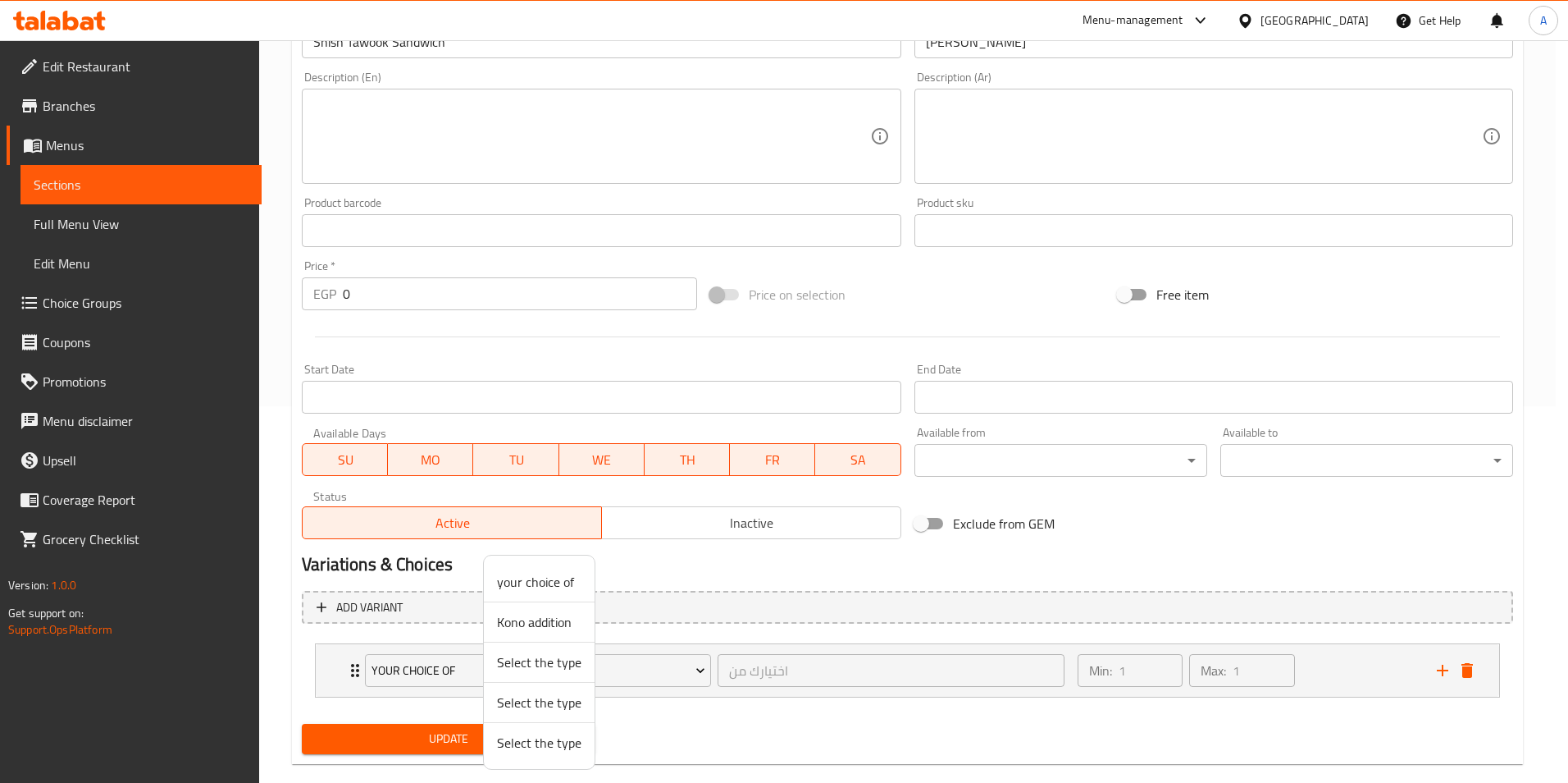
click at [288, 613] on div at bounding box center [784, 391] width 1568 height 783
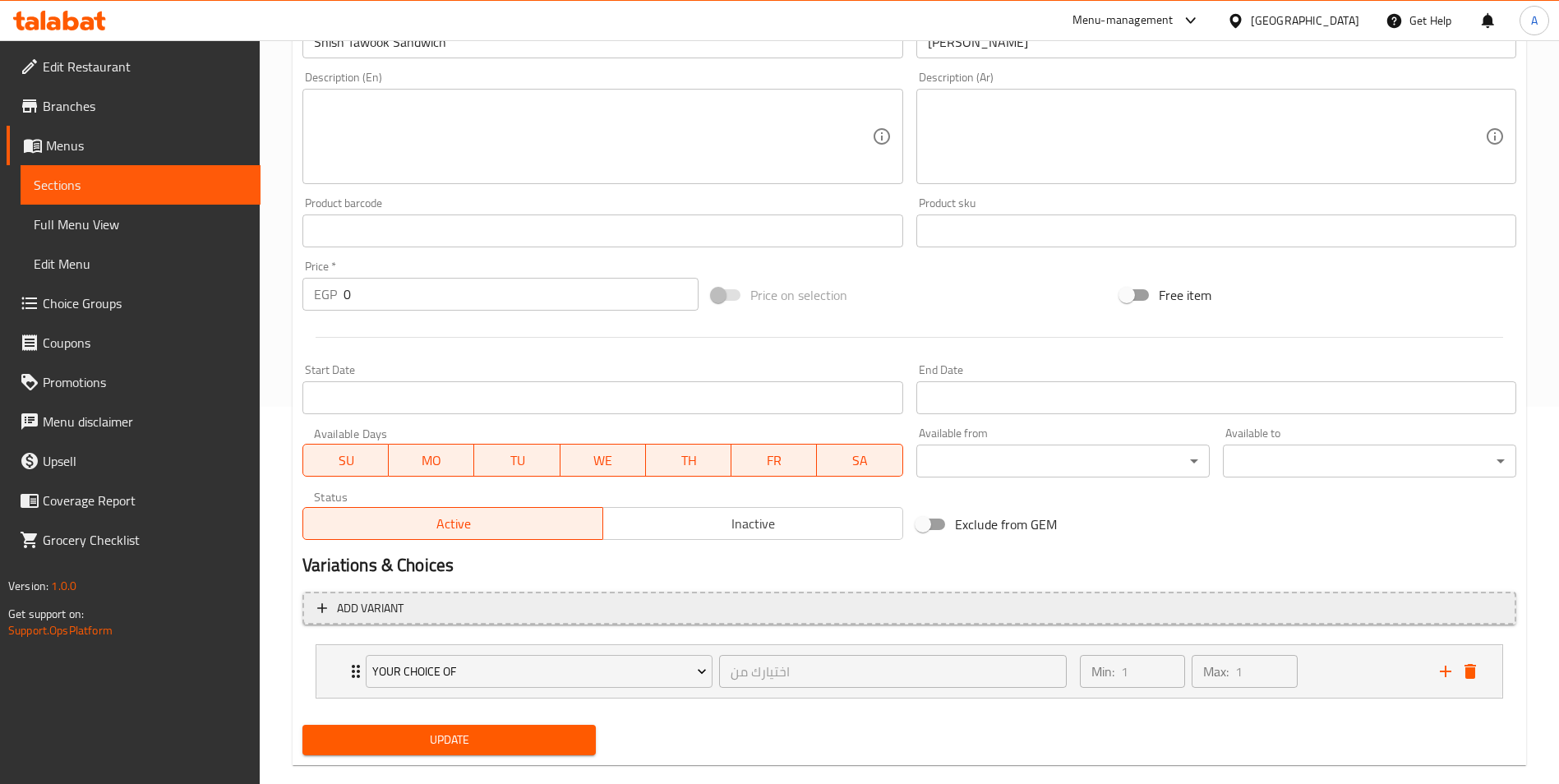
click at [384, 606] on span "Add variant" at bounding box center [369, 609] width 66 height 21
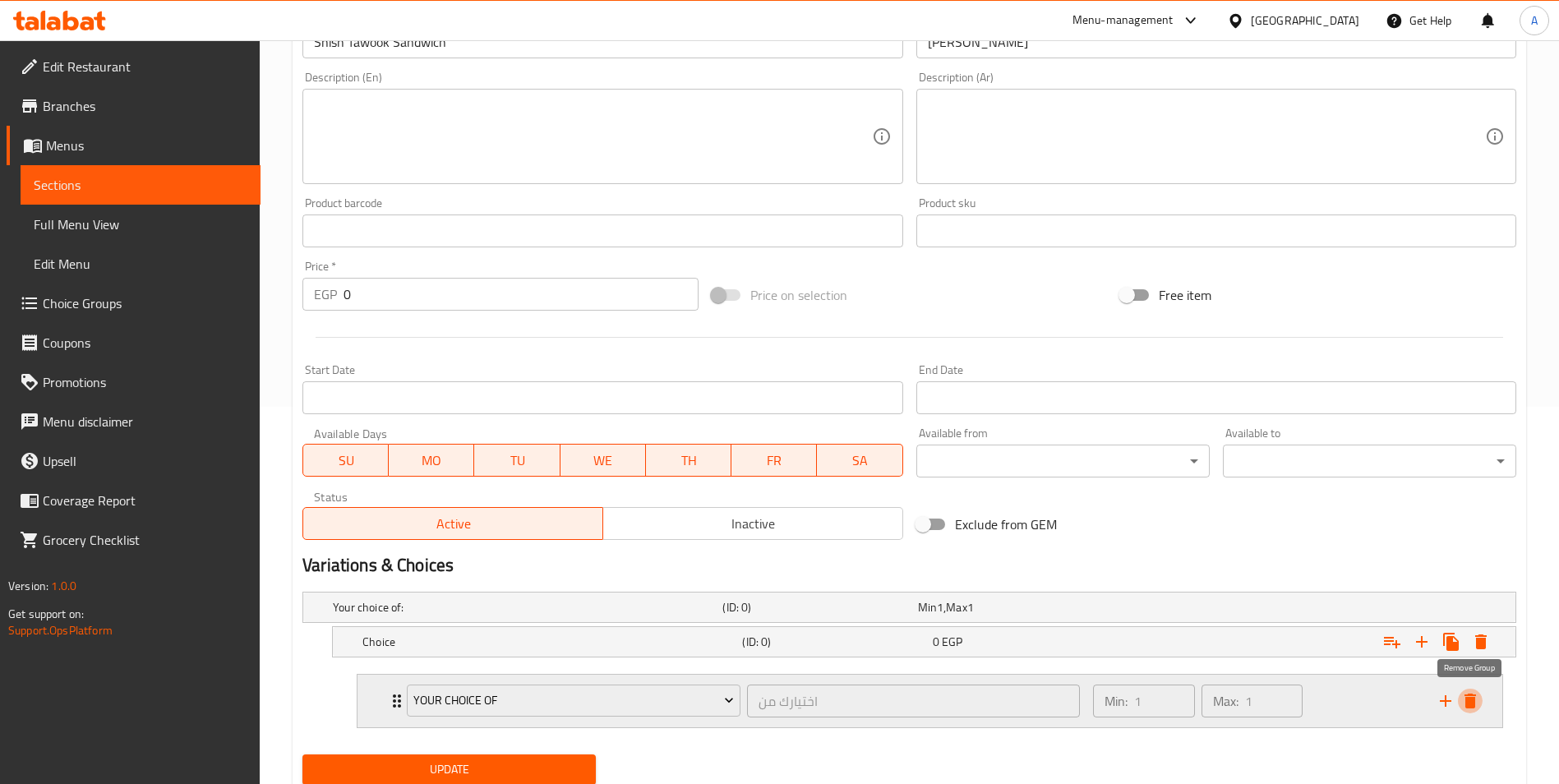
click at [1479, 698] on icon "delete" at bounding box center [1469, 700] width 20 height 20
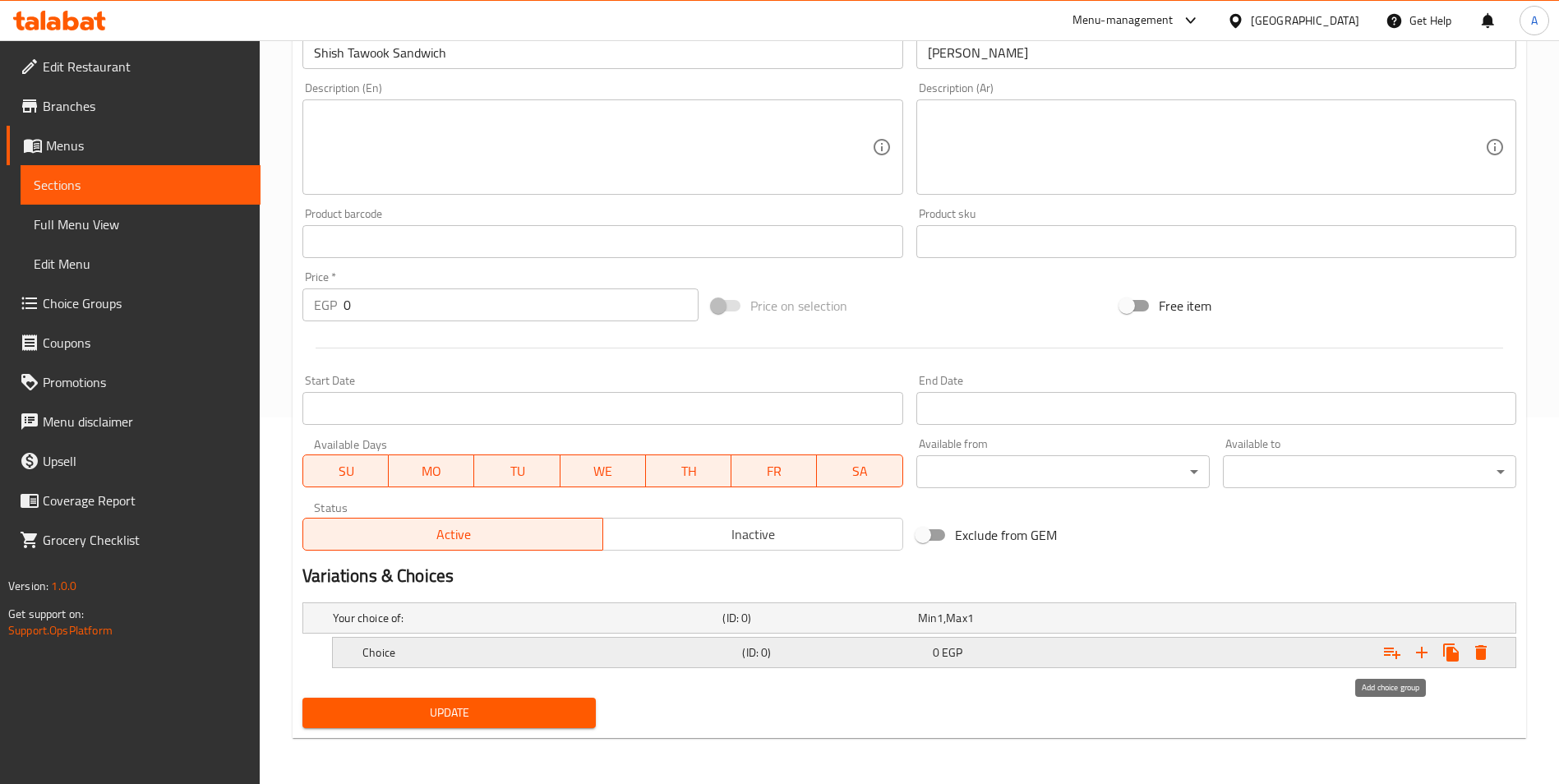
click at [1393, 653] on icon "Expand" at bounding box center [1391, 652] width 20 height 20
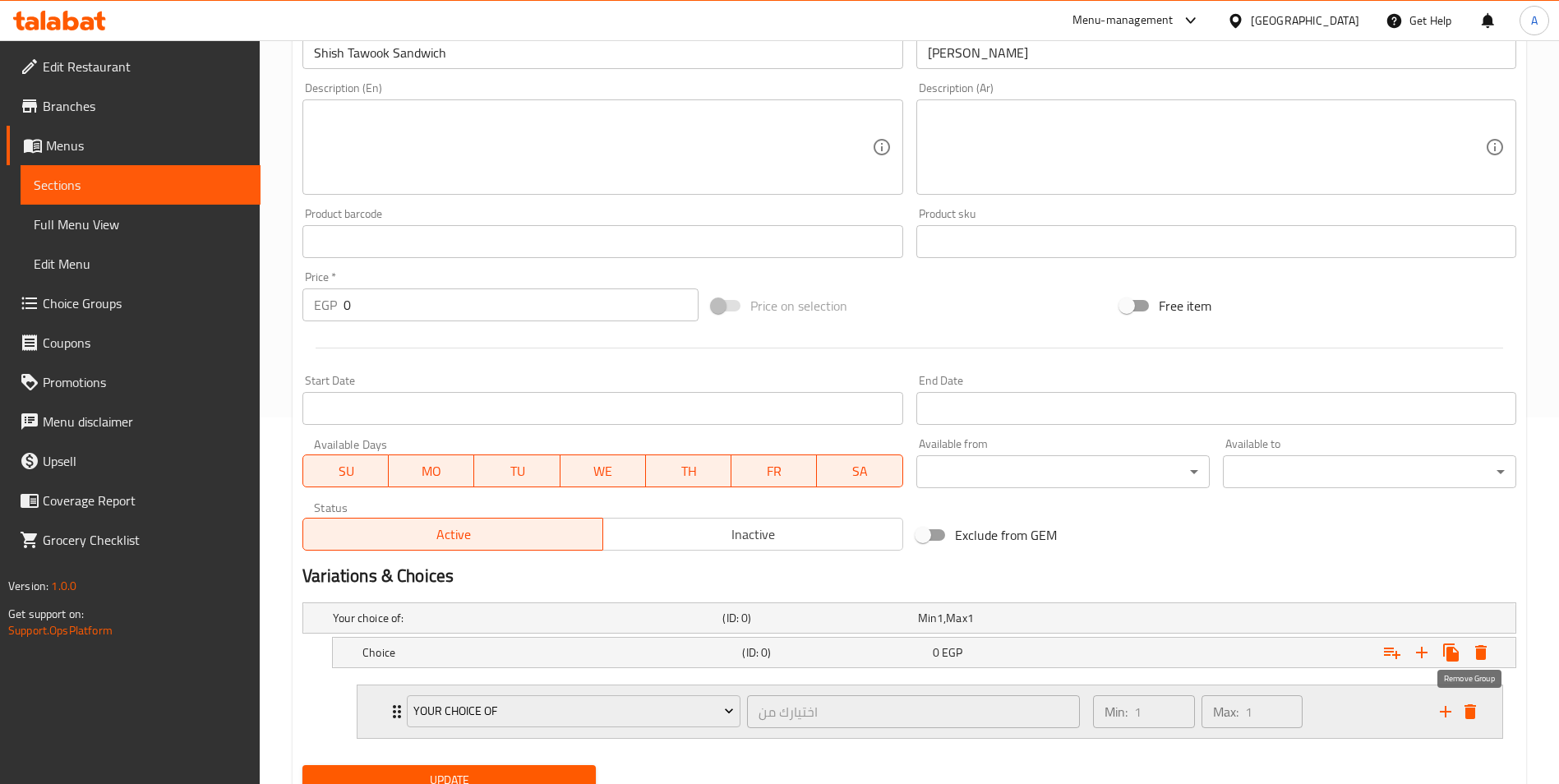
click at [1472, 716] on icon "delete" at bounding box center [1470, 711] width 11 height 15
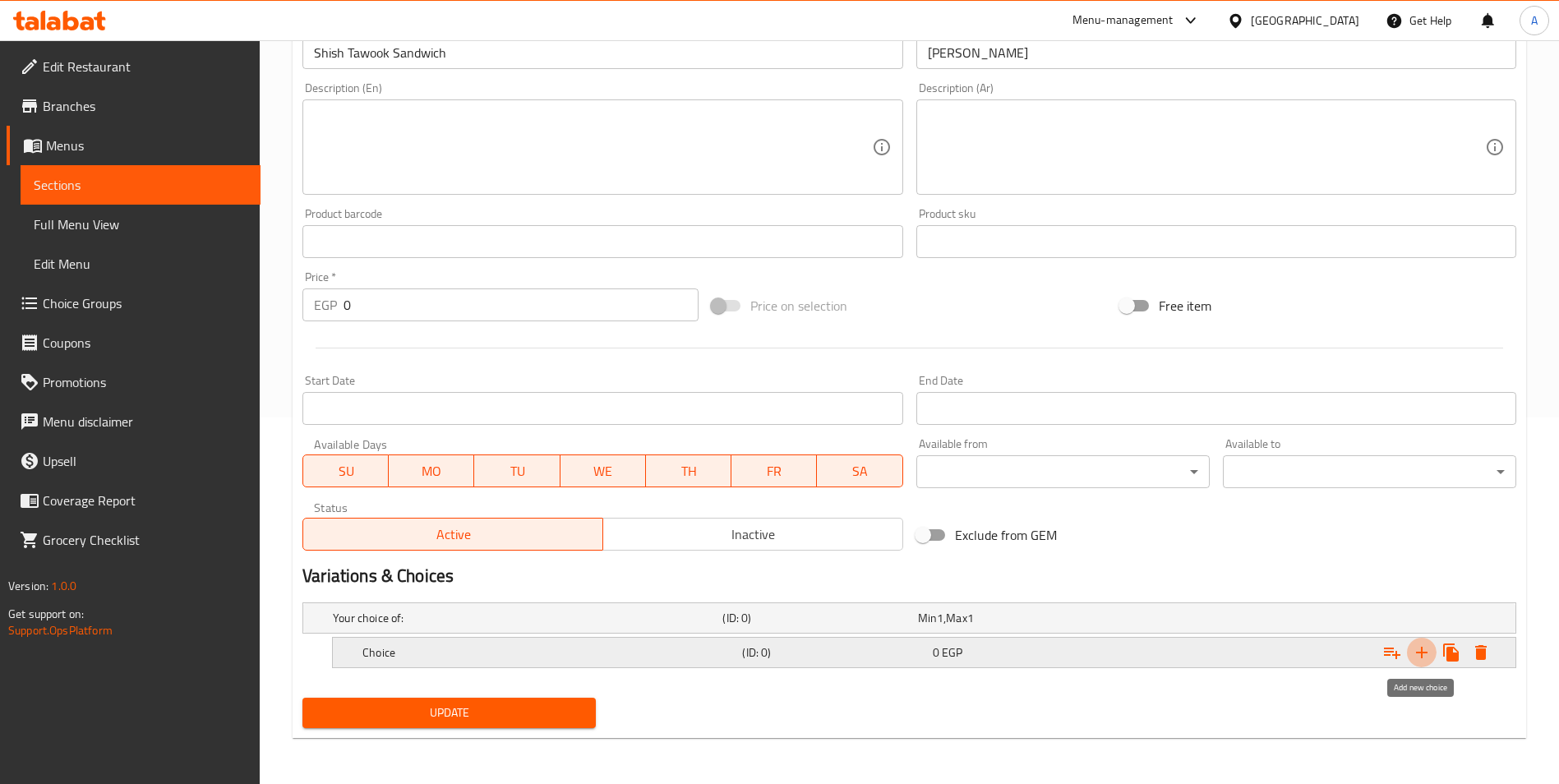
click at [1419, 655] on icon "Expand" at bounding box center [1421, 652] width 20 height 20
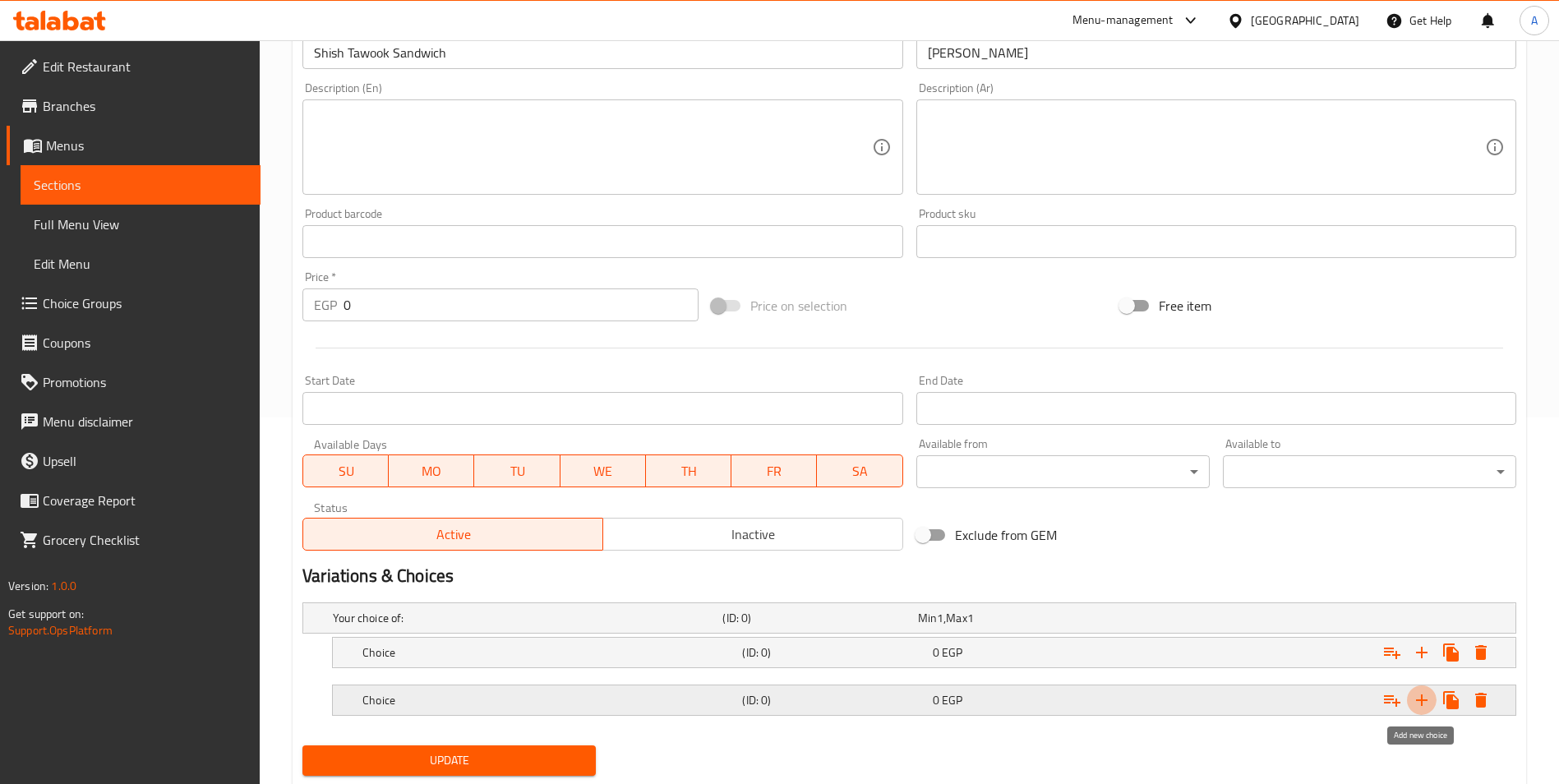
click at [1421, 703] on icon "Expand" at bounding box center [1422, 700] width 11 height 11
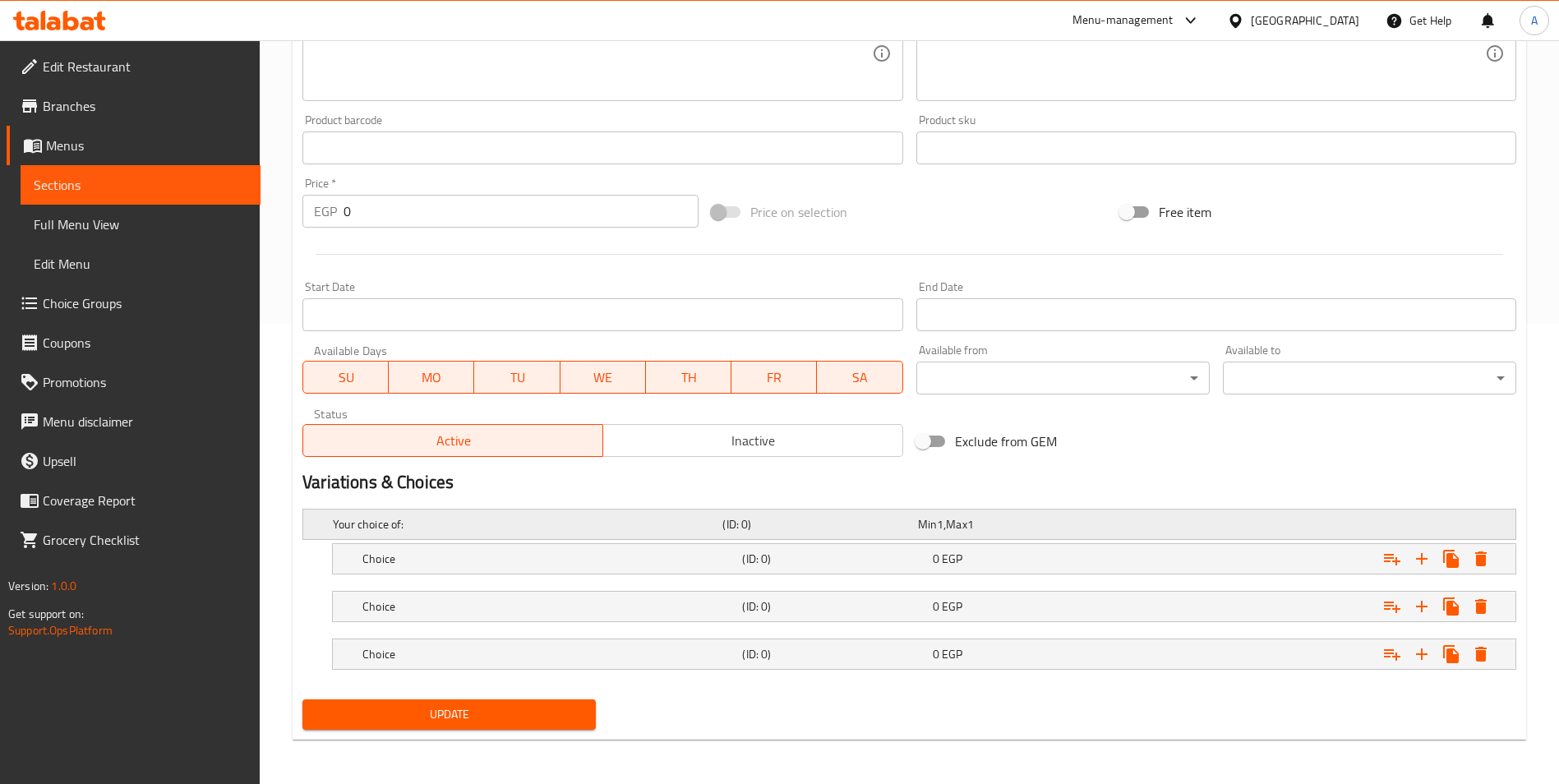
scroll to position [461, 0]
click at [693, 549] on h5 "Choice" at bounding box center [549, 557] width 373 height 17
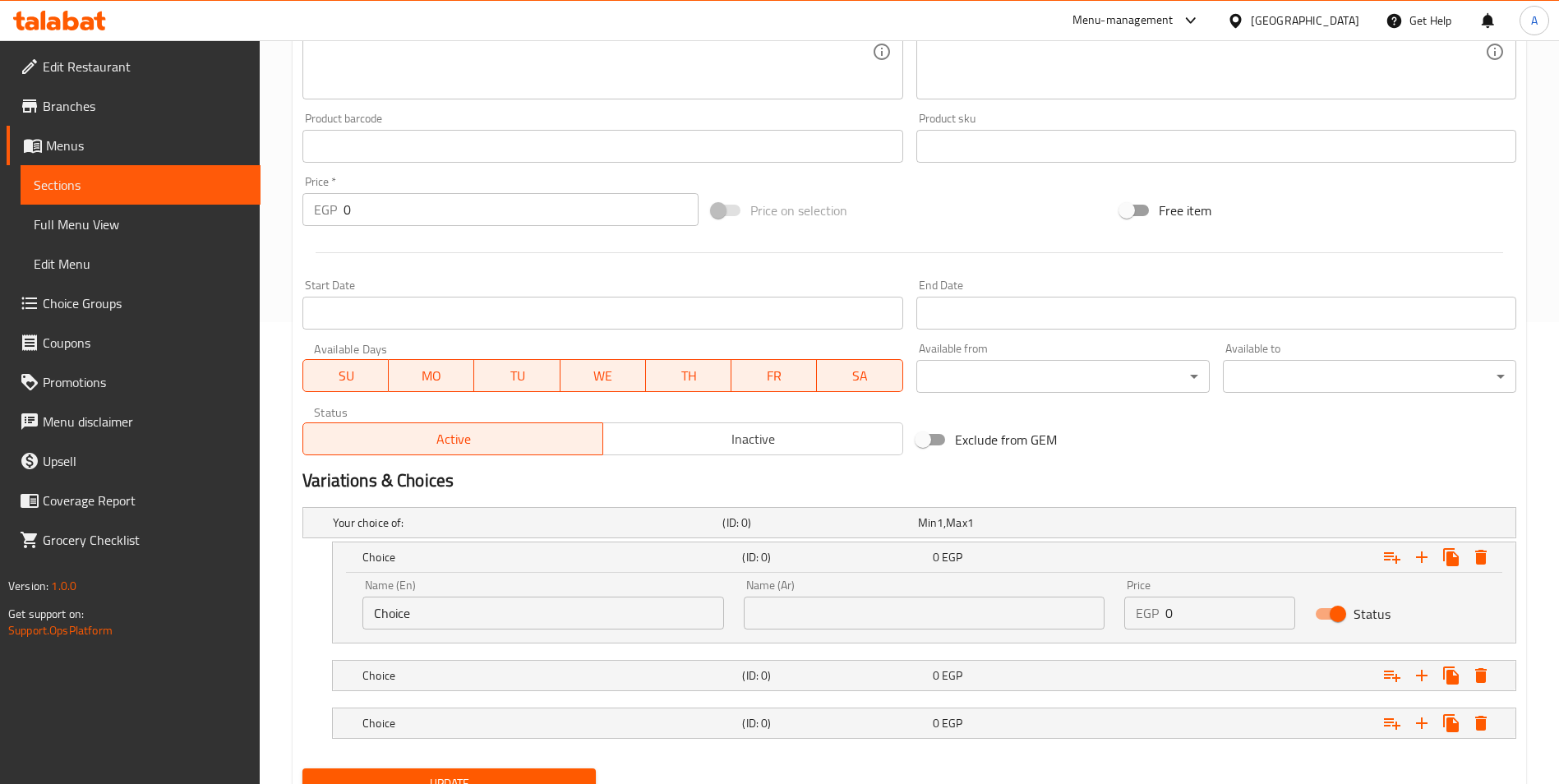
click at [856, 609] on input "text" at bounding box center [925, 612] width 362 height 33
type input "فرنساوي"
click at [828, 668] on h5 "(ID: 0)" at bounding box center [834, 676] width 184 height 17
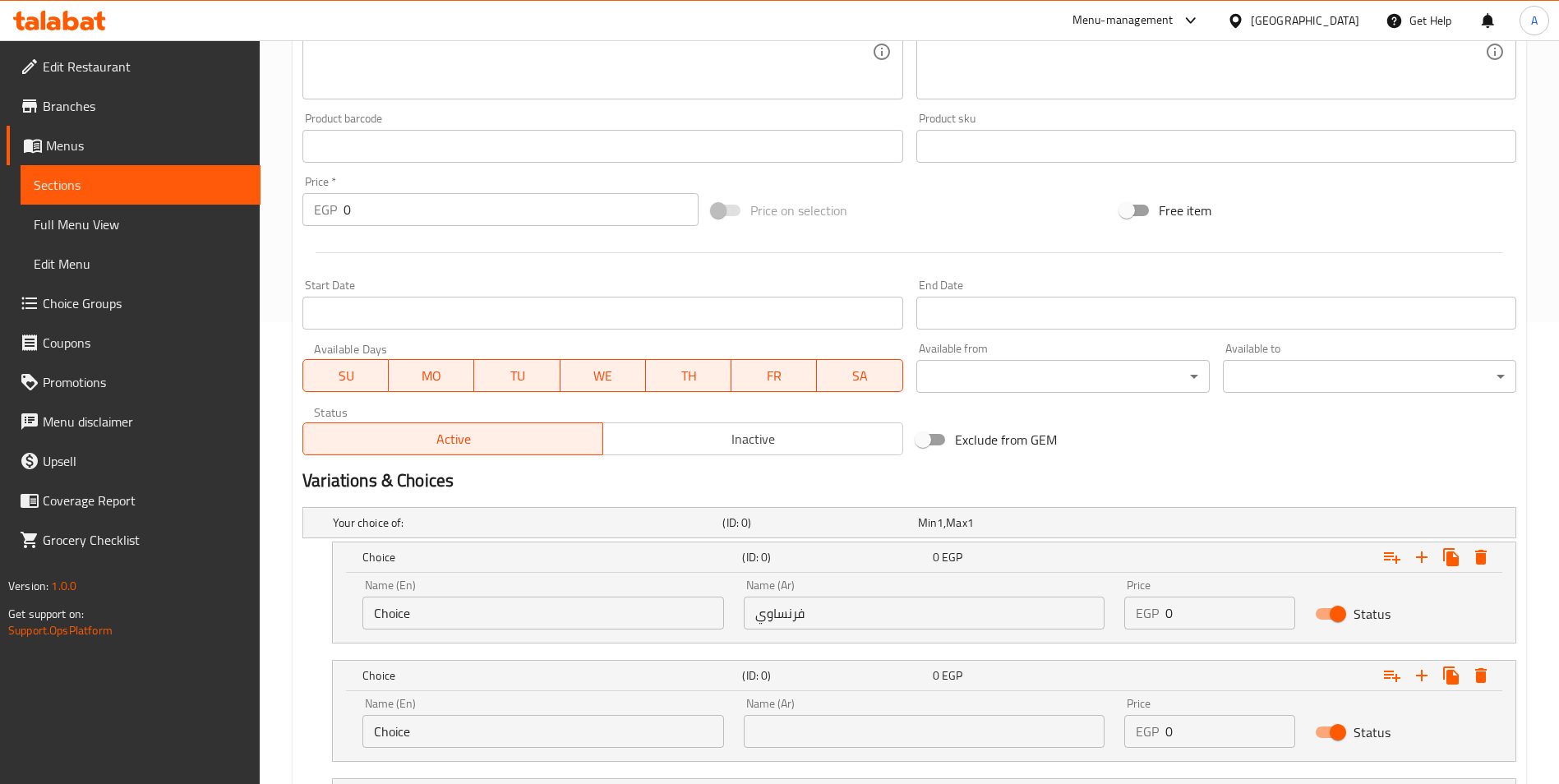
click at [847, 724] on input "text" at bounding box center [925, 731] width 362 height 33
type input "سوري"
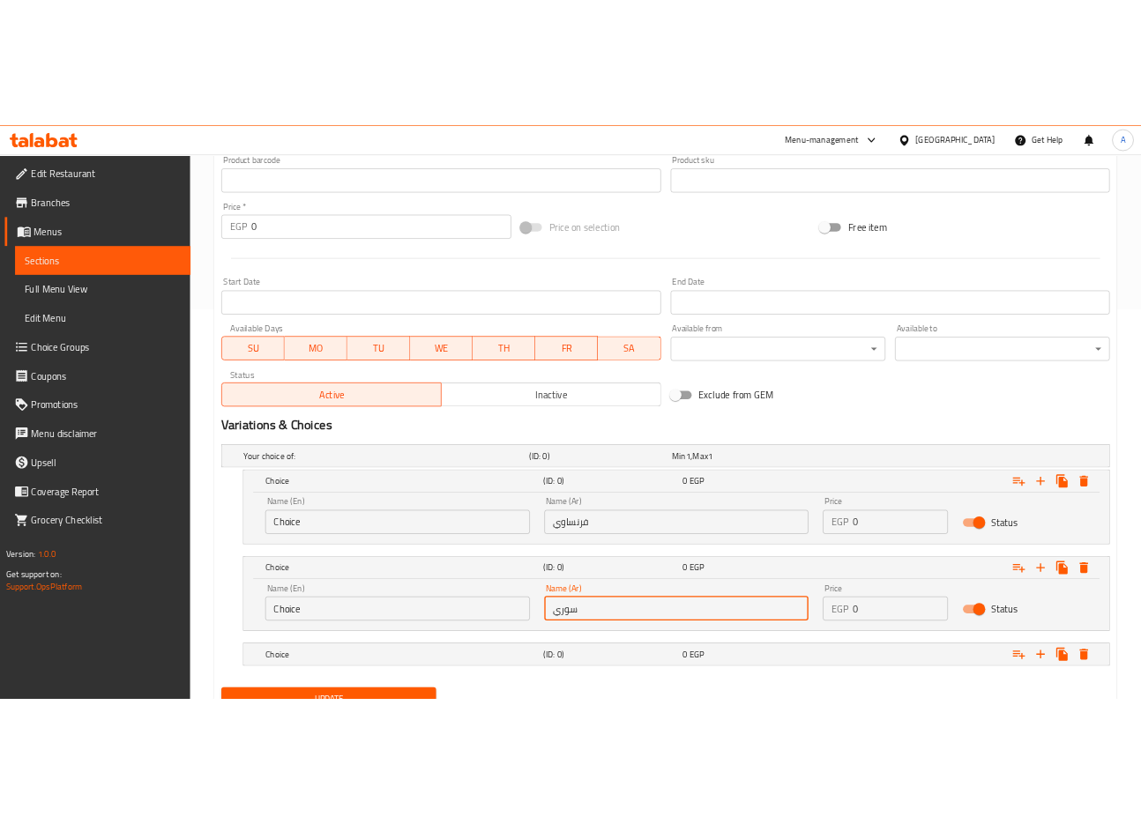
scroll to position [647, 0]
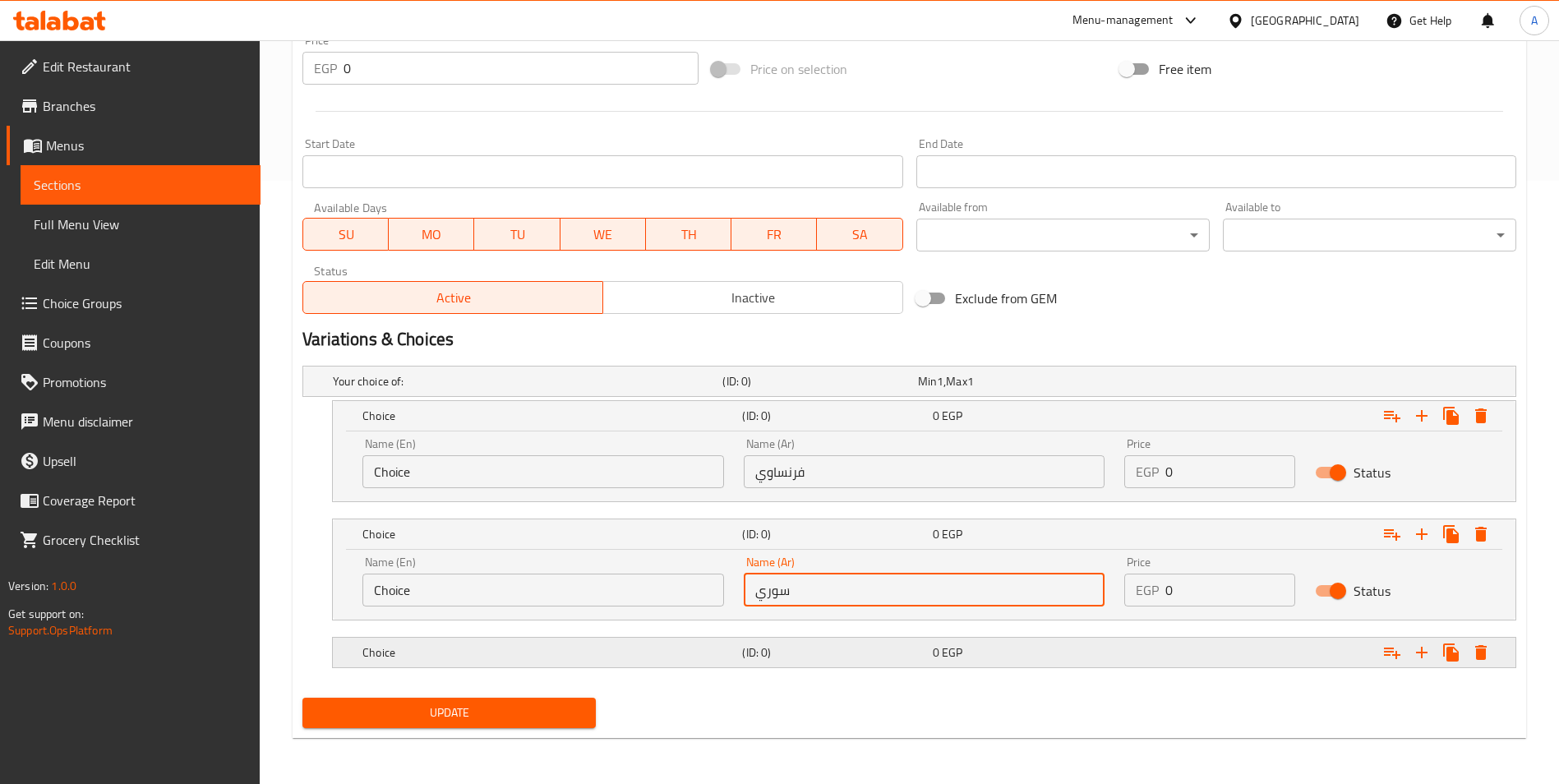
click at [831, 661] on div "(ID: 0)" at bounding box center [834, 652] width 190 height 23
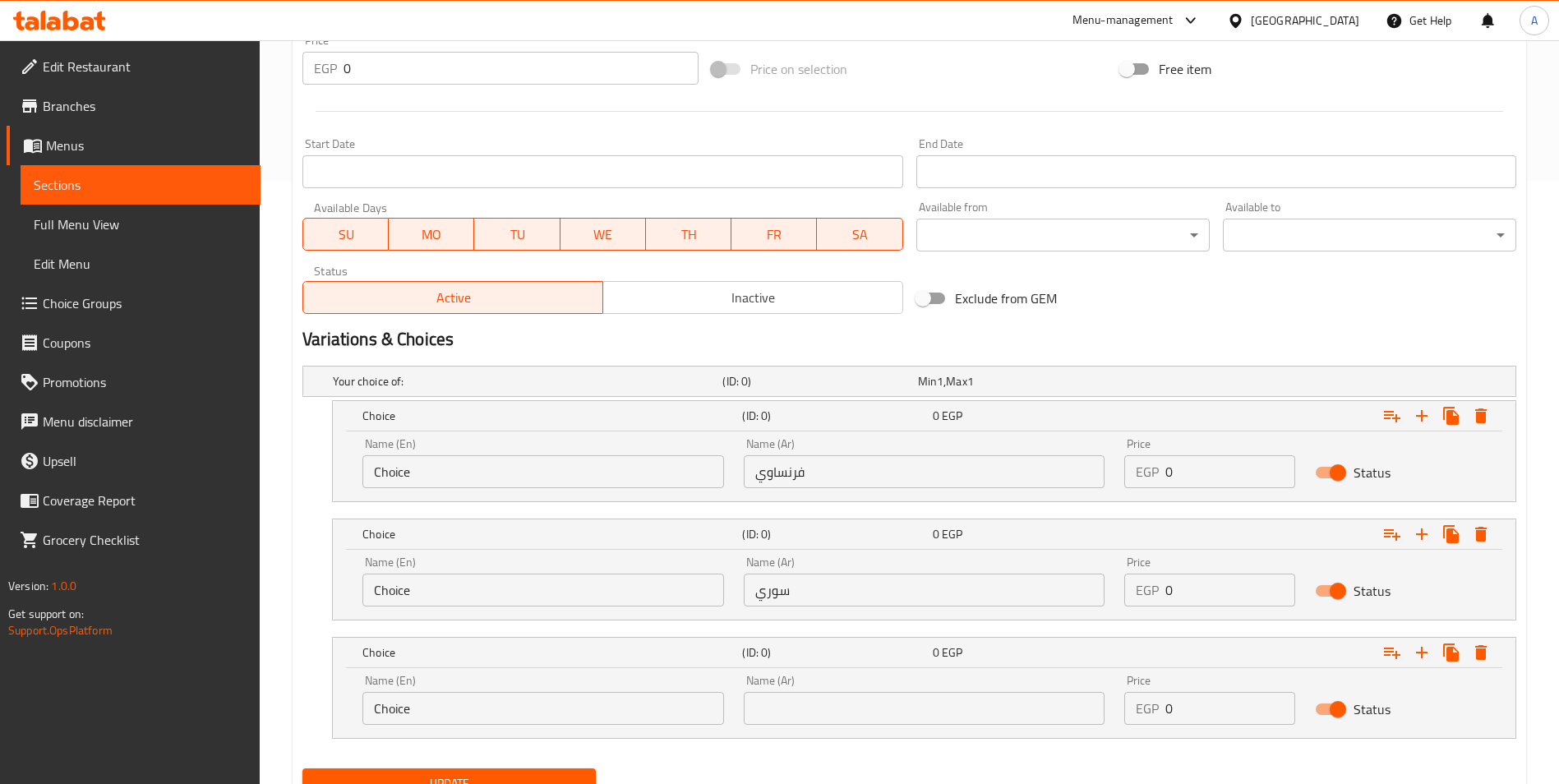
click at [852, 724] on div "Name (Ar) Name (Ar)" at bounding box center [924, 699] width 381 height 70
click at [846, 714] on input "text" at bounding box center [925, 708] width 362 height 33
click at [759, 706] on input "شام" at bounding box center [925, 708] width 362 height 33
type input "شامي"
click at [525, 478] on input "Choice" at bounding box center [544, 471] width 362 height 33
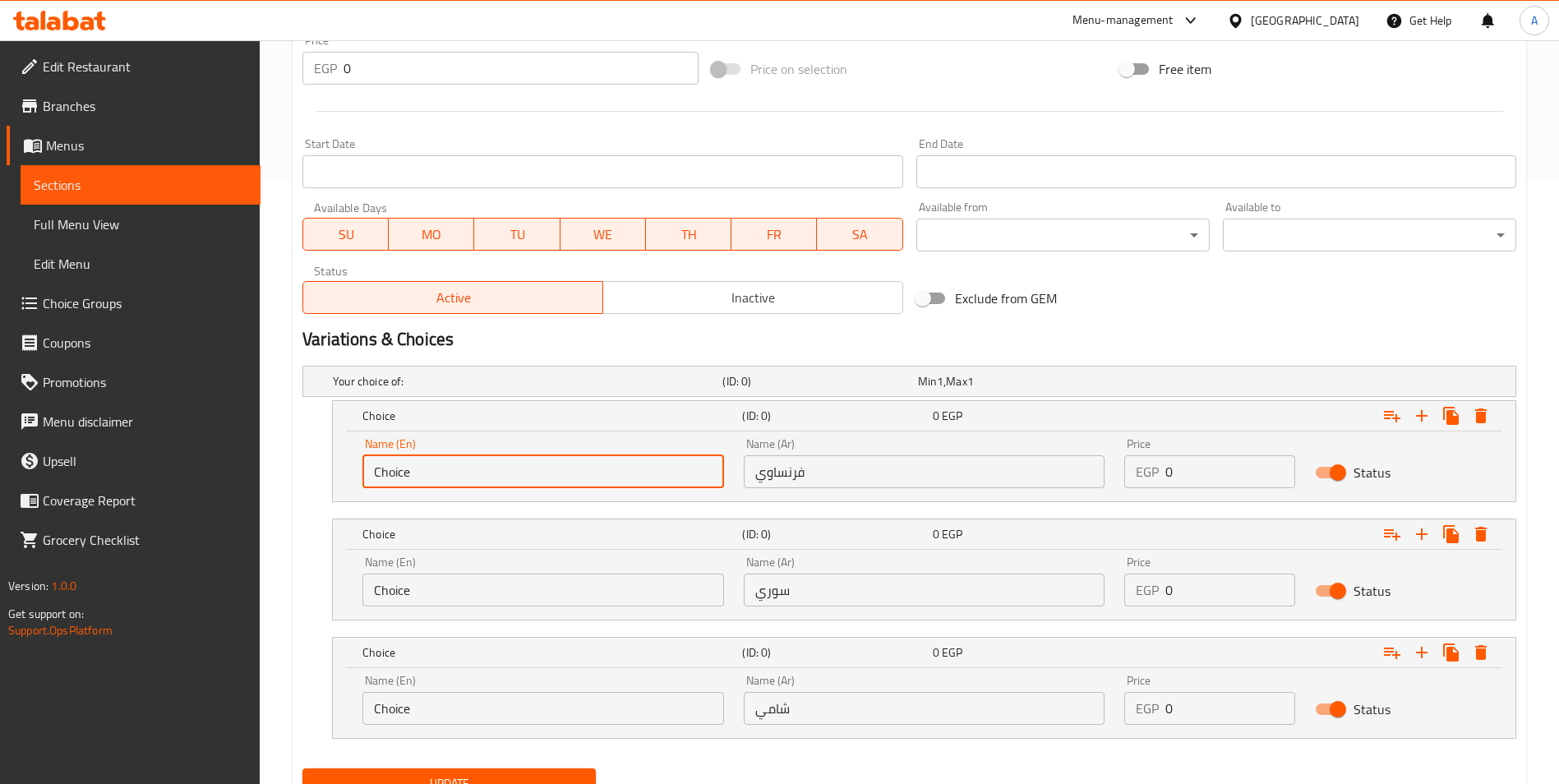
click at [525, 478] on input "Choice" at bounding box center [544, 471] width 362 height 33
type input "French"
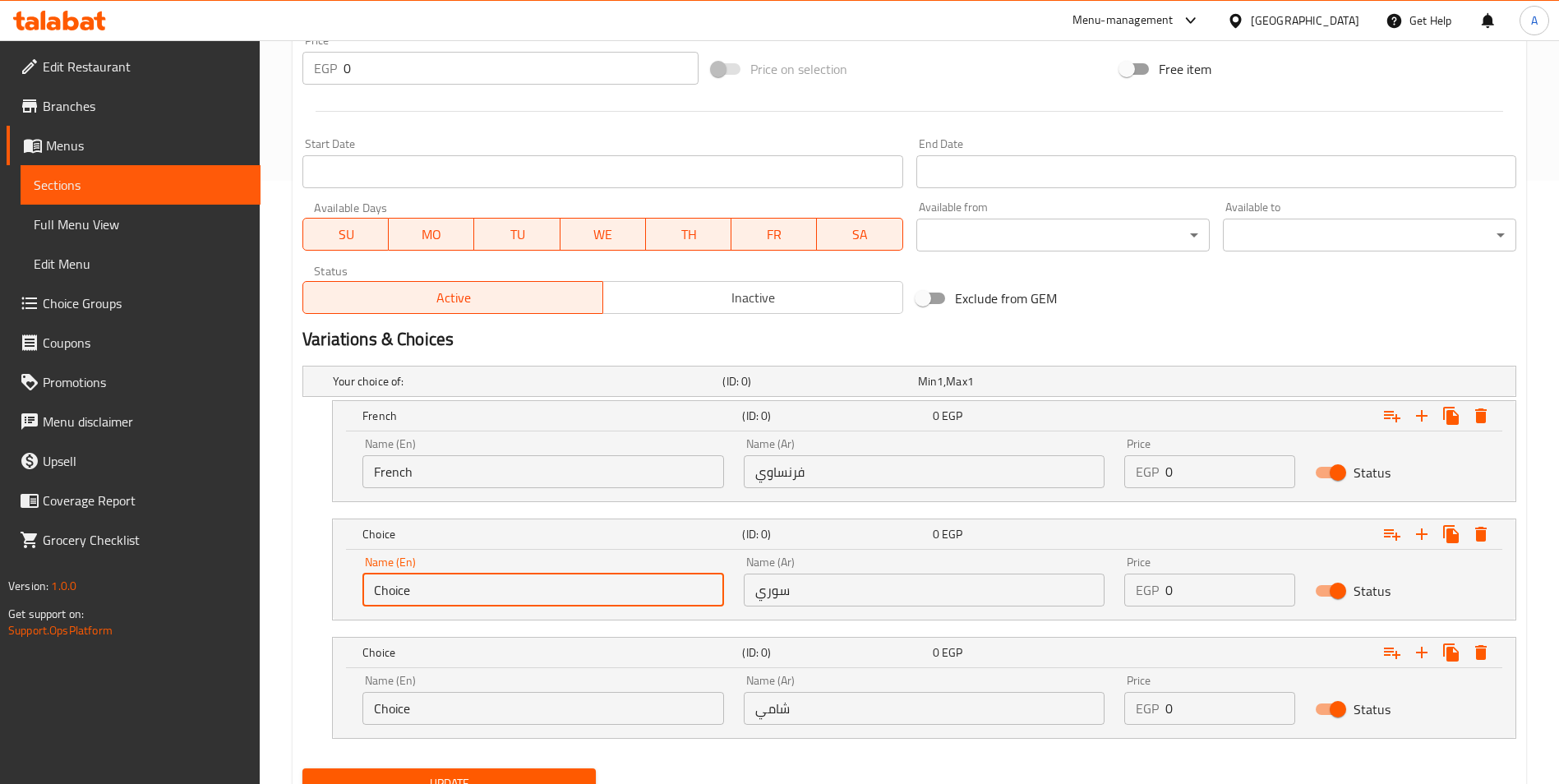
click at [453, 588] on input "Choice" at bounding box center [544, 589] width 362 height 33
type input "[DEMOGRAPHIC_DATA]"
click at [454, 700] on input "Choice" at bounding box center [544, 708] width 362 height 33
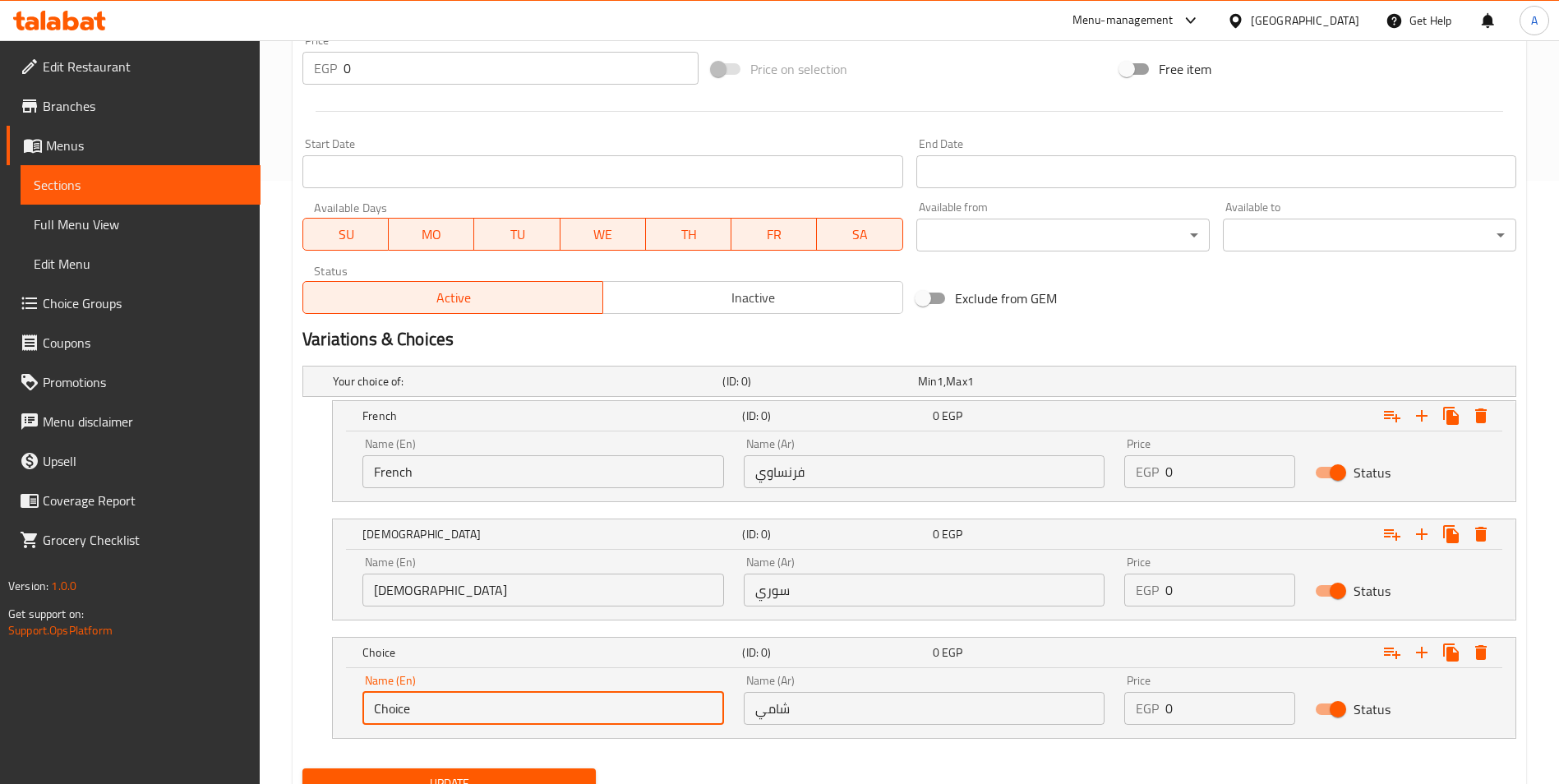
click at [454, 700] on input "Choice" at bounding box center [544, 708] width 362 height 33
type input "Shami"
click at [310, 672] on div "Shami (ID: 0) 0 EGP Name (En) Shami Name (En) Name (Ar) شامي Name (Ar) Price EG…" at bounding box center [909, 687] width 1214 height 102
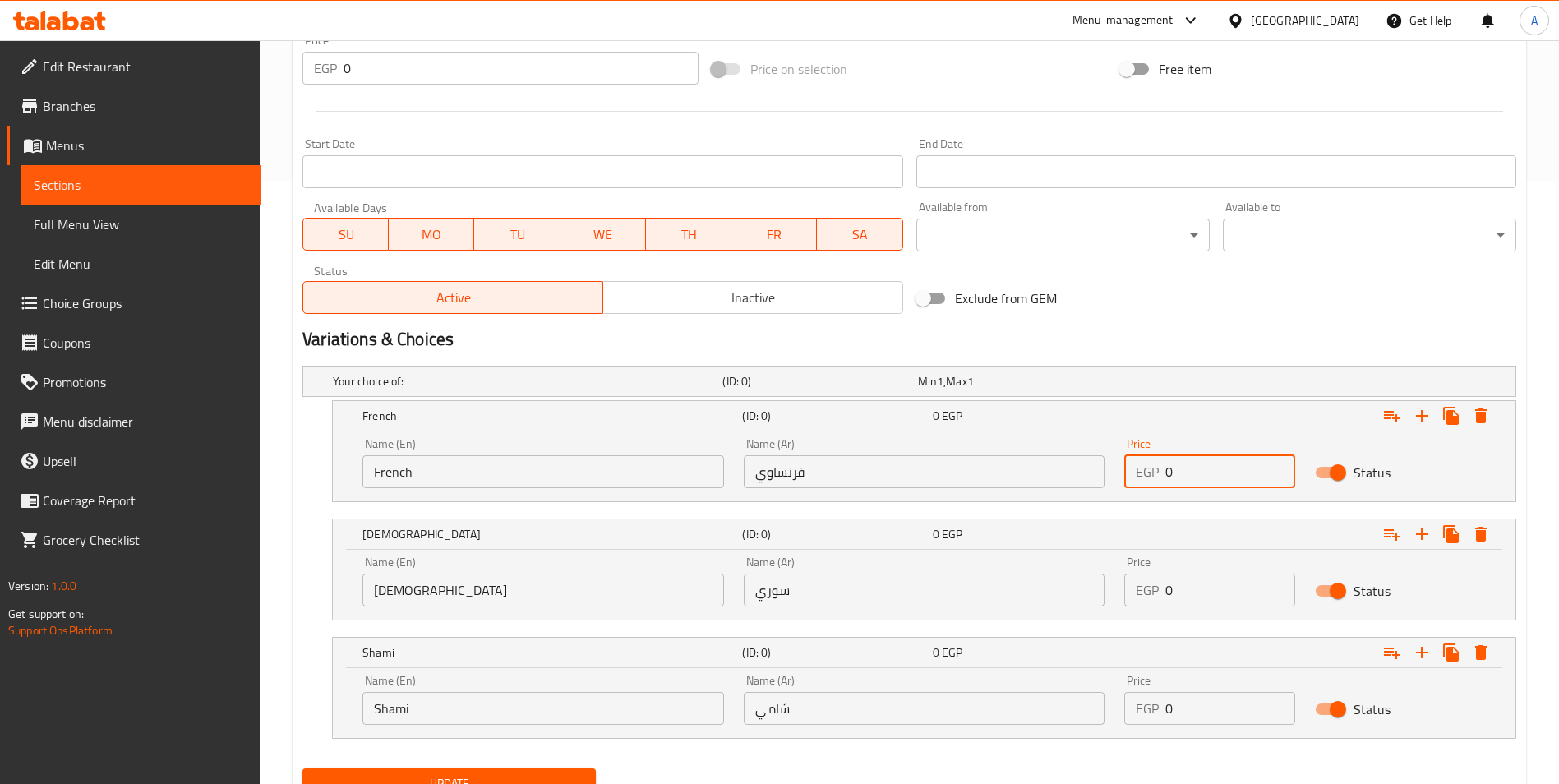
click at [1181, 484] on input "0" at bounding box center [1230, 471] width 130 height 33
click at [1182, 484] on input "0" at bounding box center [1230, 471] width 130 height 33
type input "35"
click at [1188, 594] on input "0" at bounding box center [1230, 589] width 130 height 33
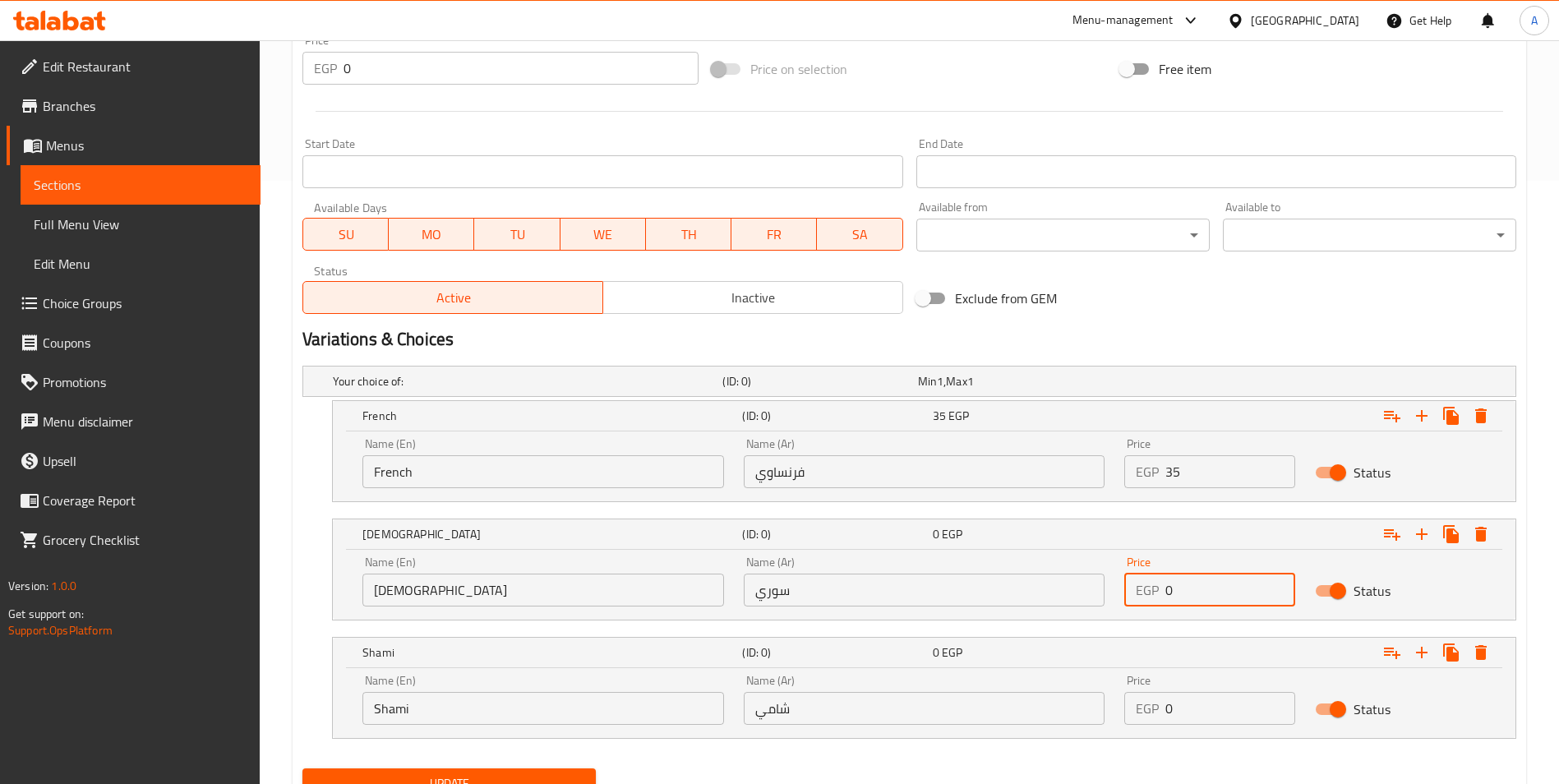
click at [1188, 594] on input "0" at bounding box center [1230, 589] width 130 height 33
type input "35"
click at [1188, 707] on input "0" at bounding box center [1230, 708] width 130 height 33
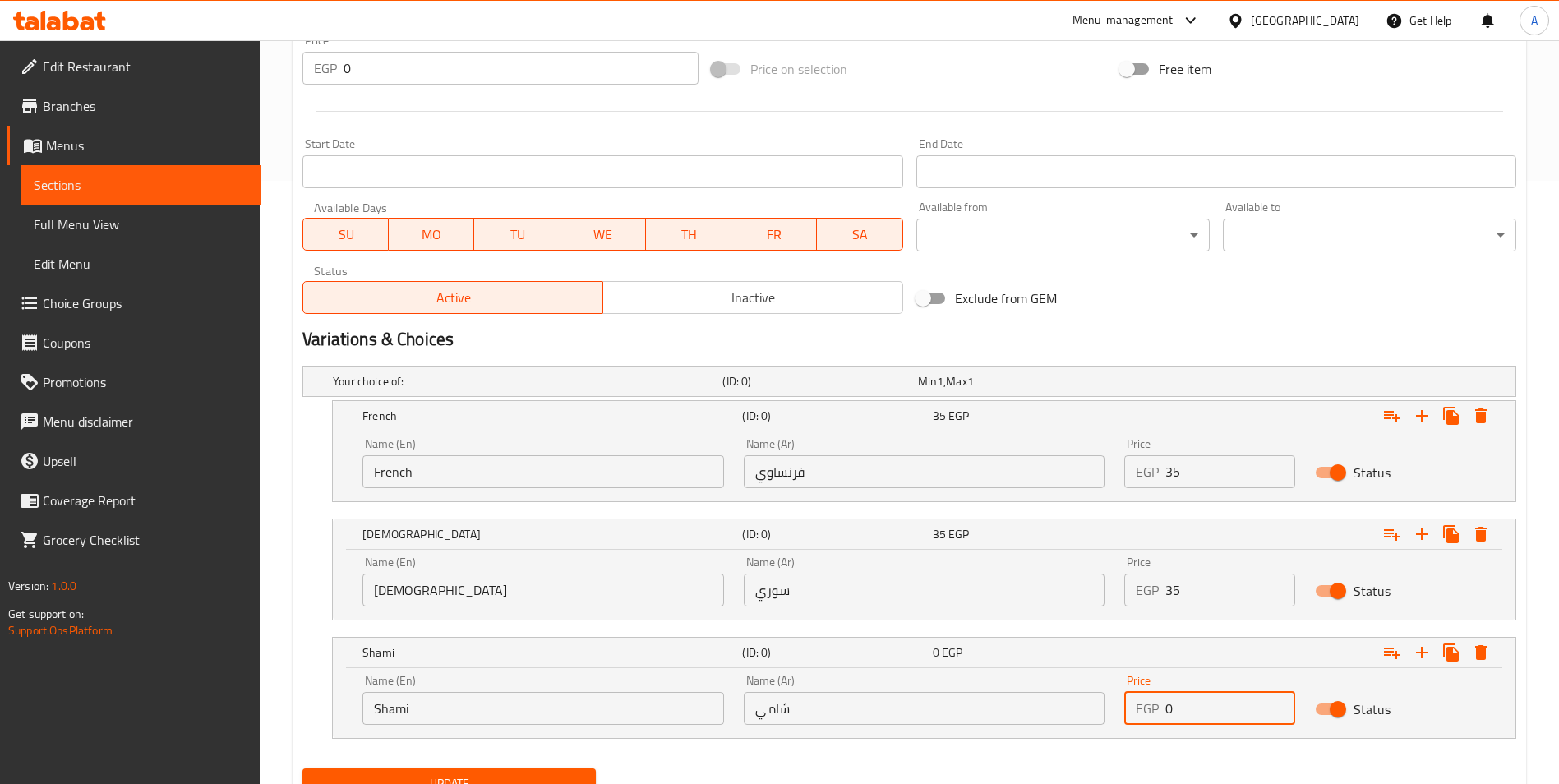
click at [1188, 707] on input "0" at bounding box center [1230, 708] width 130 height 33
type input "35"
click at [1154, 739] on div "Your choice of: (ID: 0) Min 1 , Max 1 Name (En) Your choice of: Name (En) Name …" at bounding box center [909, 560] width 1227 height 403
click at [573, 770] on button "Update" at bounding box center [448, 783] width 294 height 31
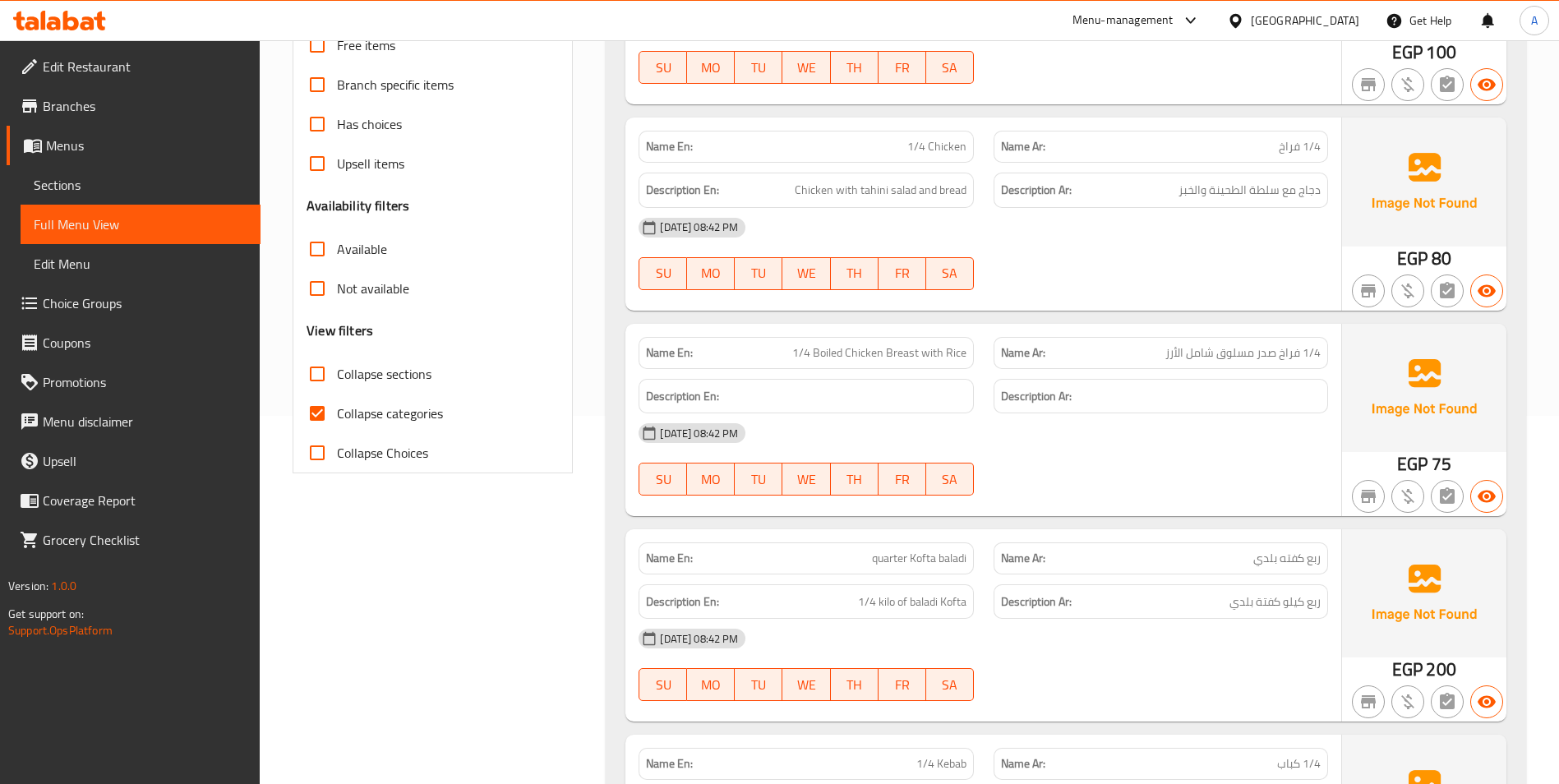
scroll to position [411, 0]
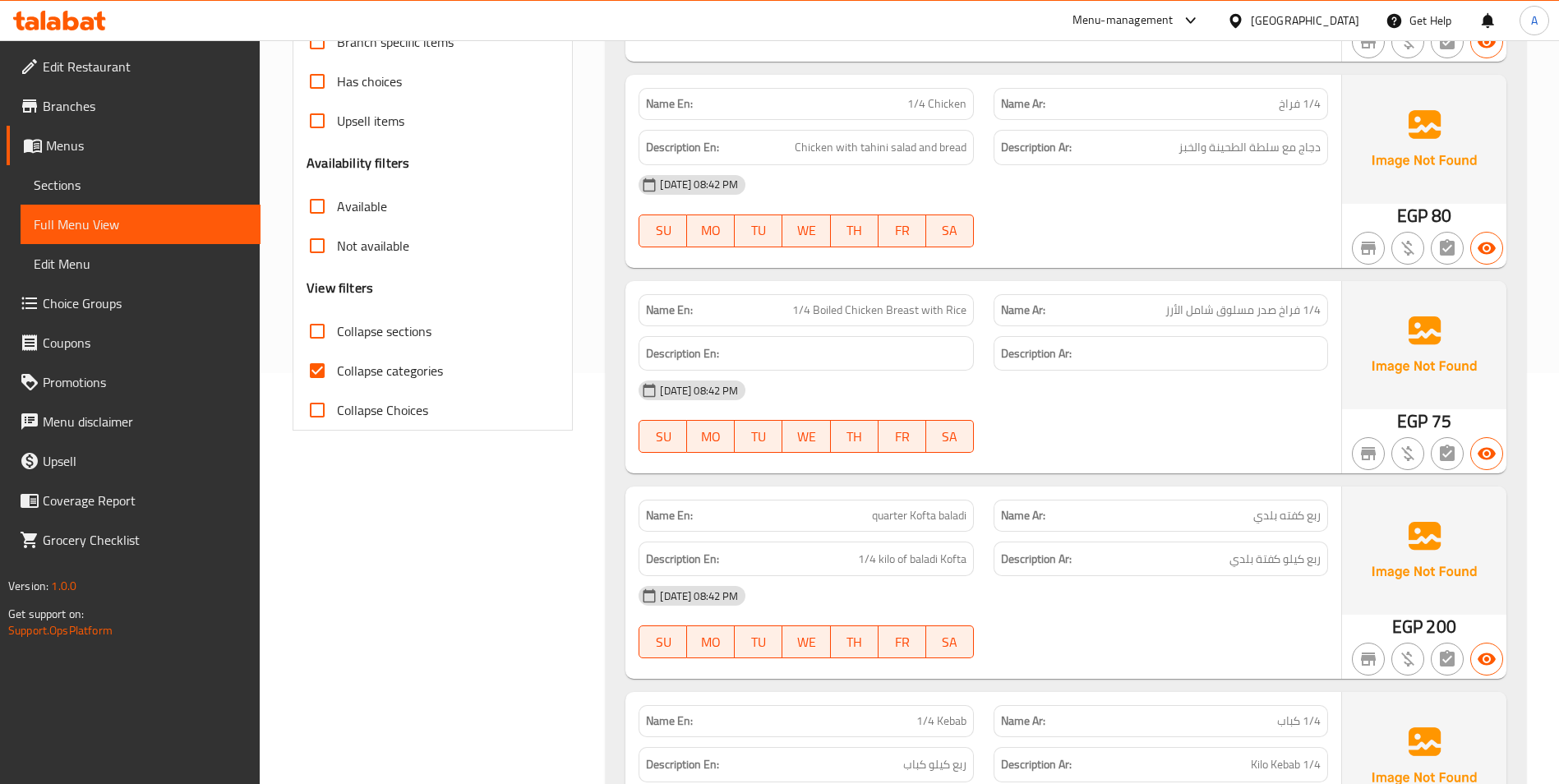
click at [358, 371] on span "Collapse categories" at bounding box center [390, 370] width 106 height 20
click at [337, 371] on input "Collapse categories" at bounding box center [317, 370] width 39 height 39
checkbox input "false"
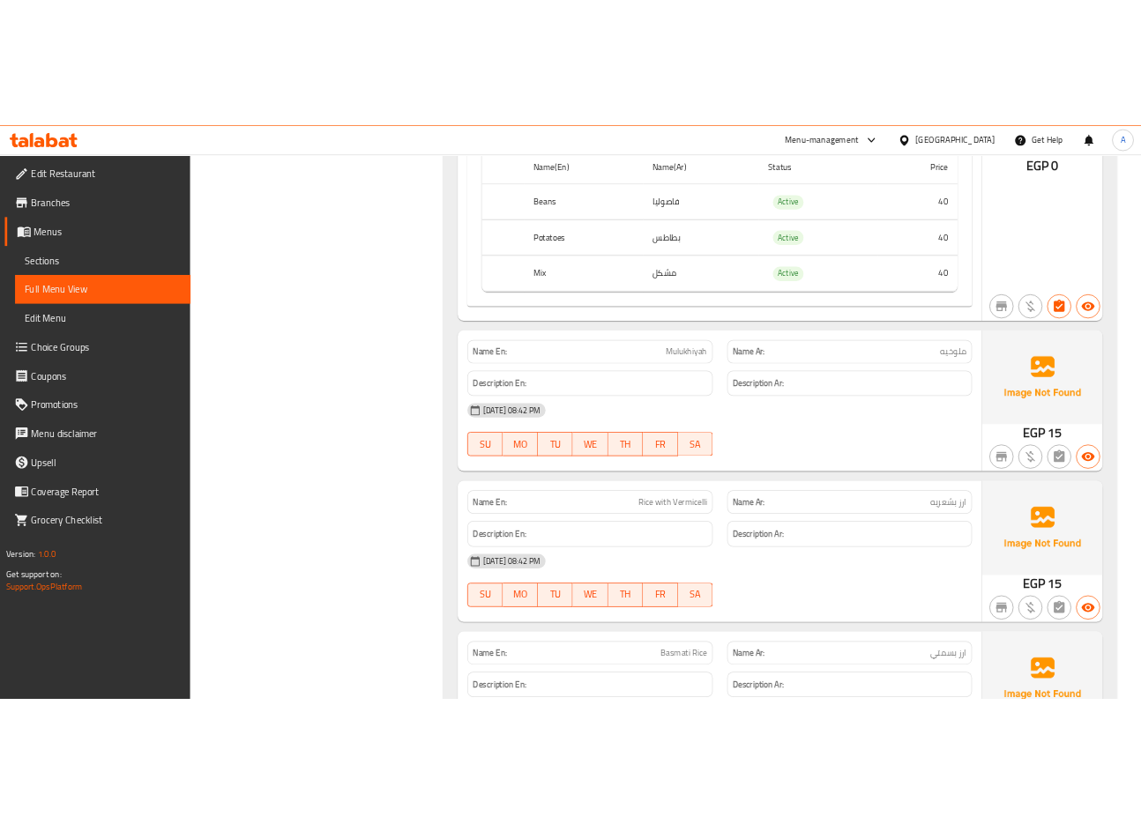
scroll to position [15572, 0]
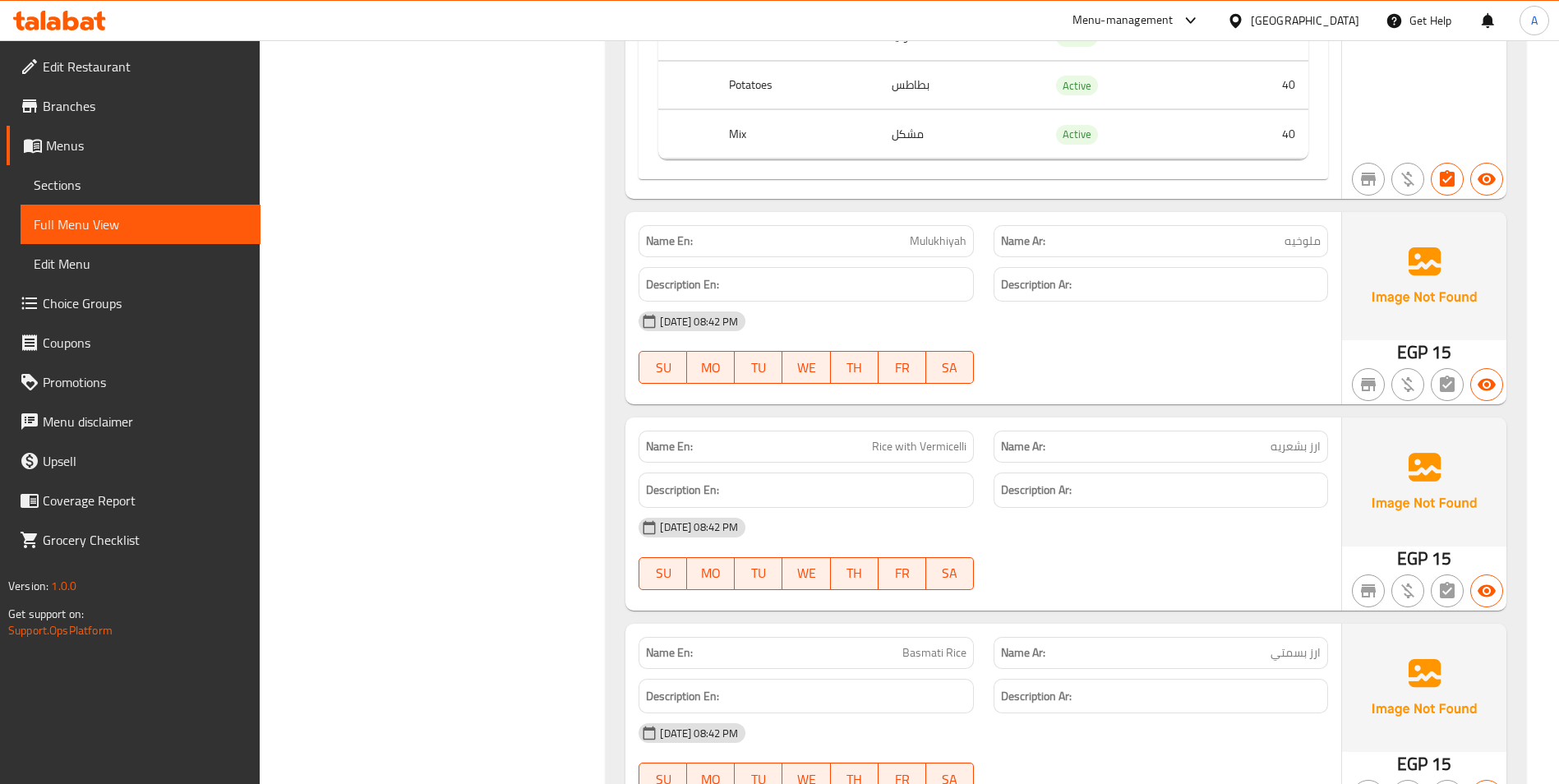
click at [943, 232] on span "Mulukhiyah" at bounding box center [938, 241] width 57 height 18
copy span "Mulukhiyah"
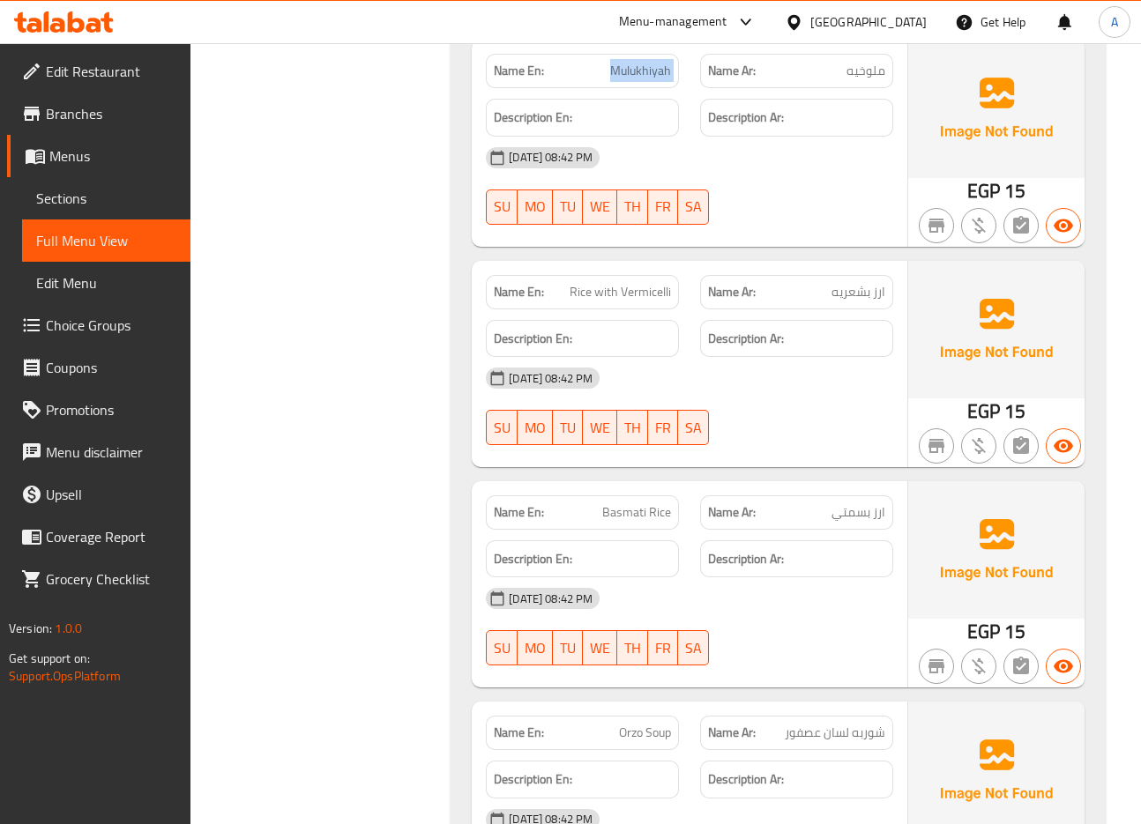
scroll to position [16718, 0]
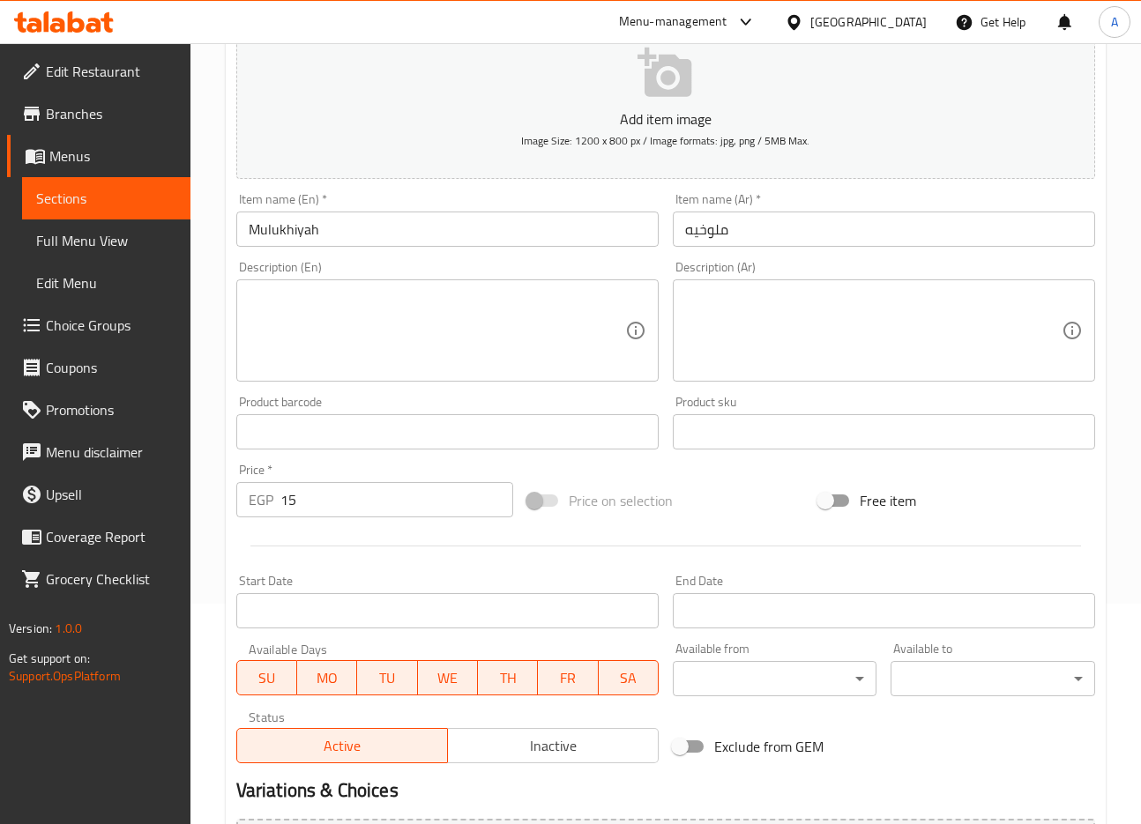
scroll to position [353, 0]
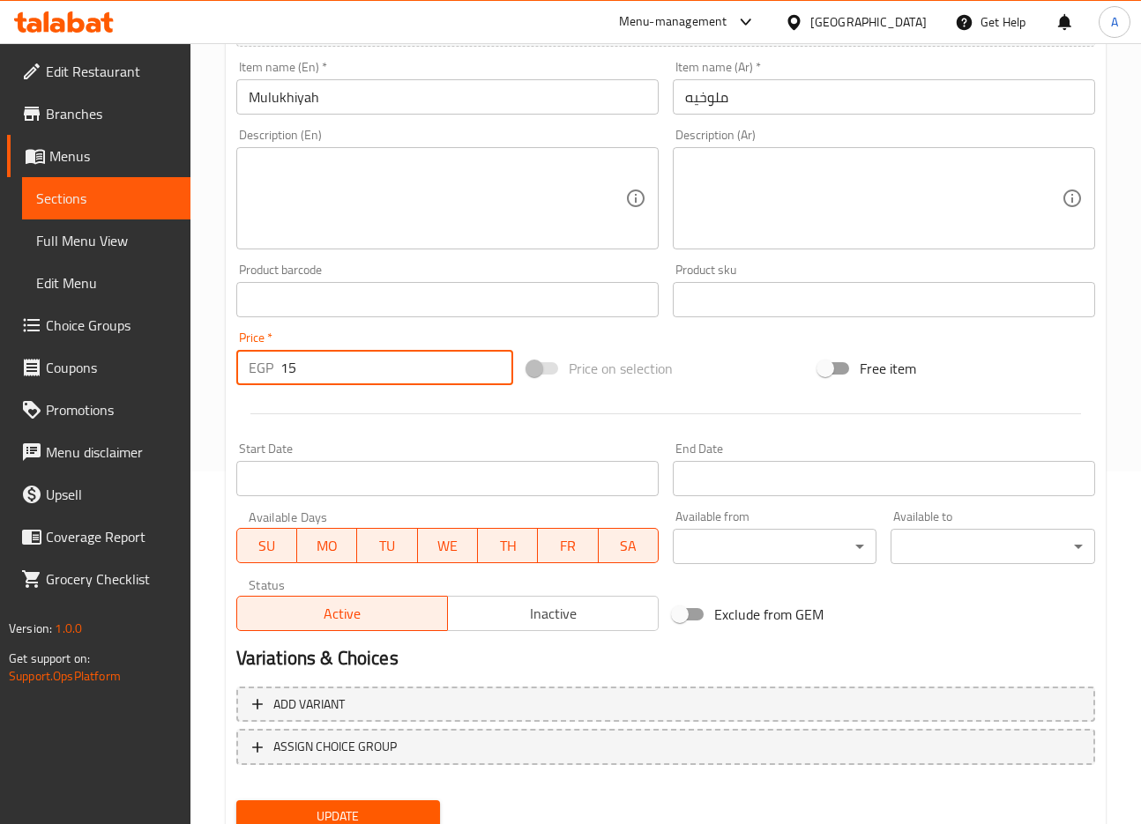
click at [317, 378] on input "15" at bounding box center [396, 367] width 233 height 35
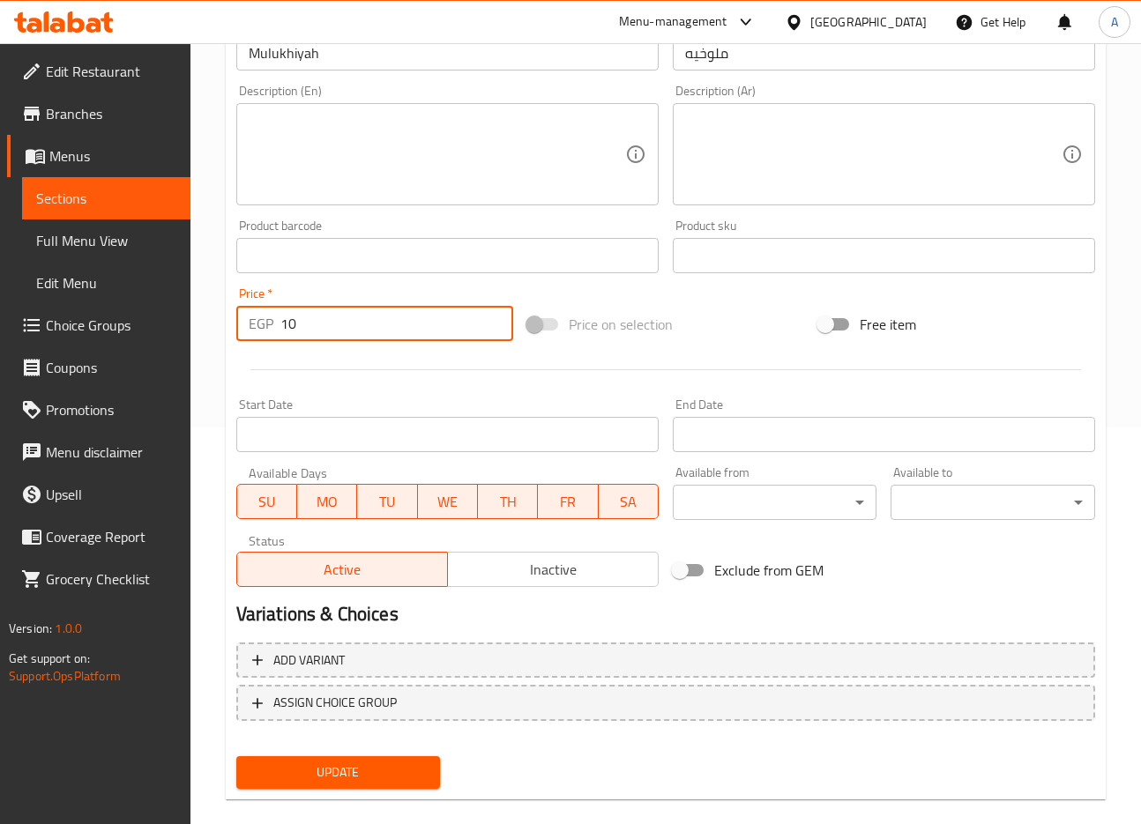
scroll to position [421, 0]
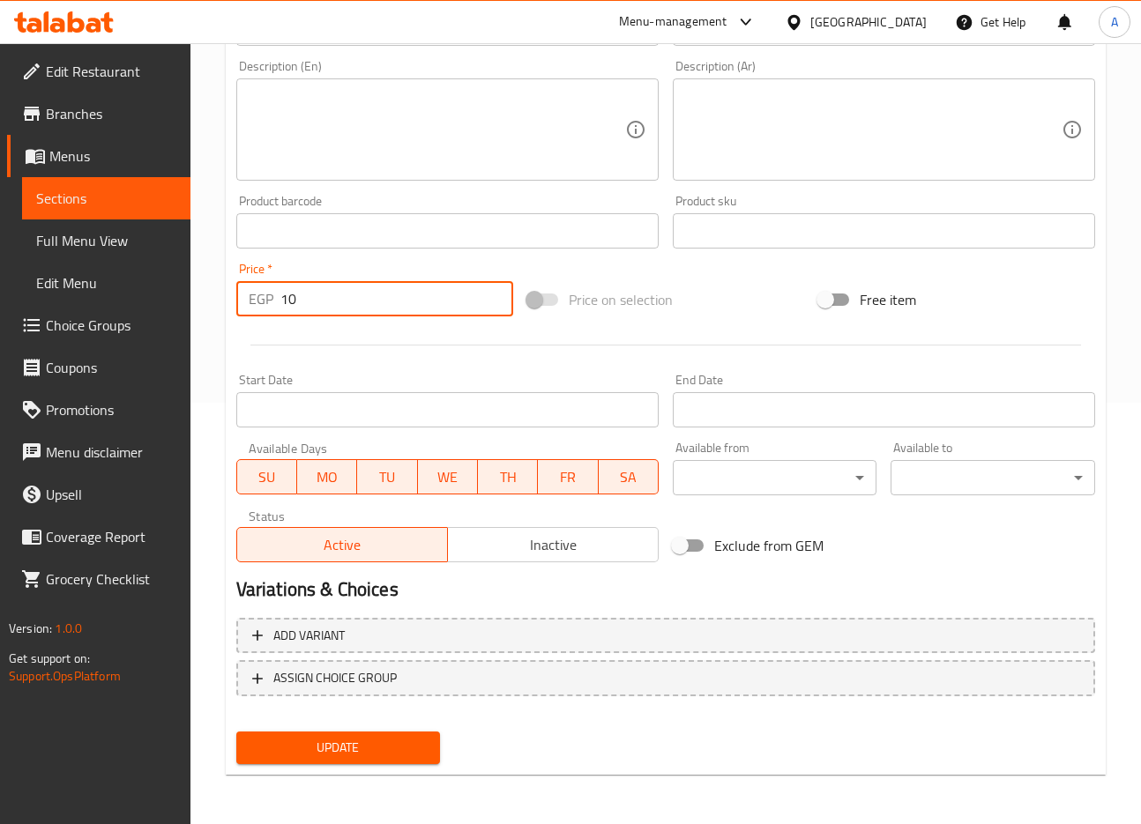
type input "10"
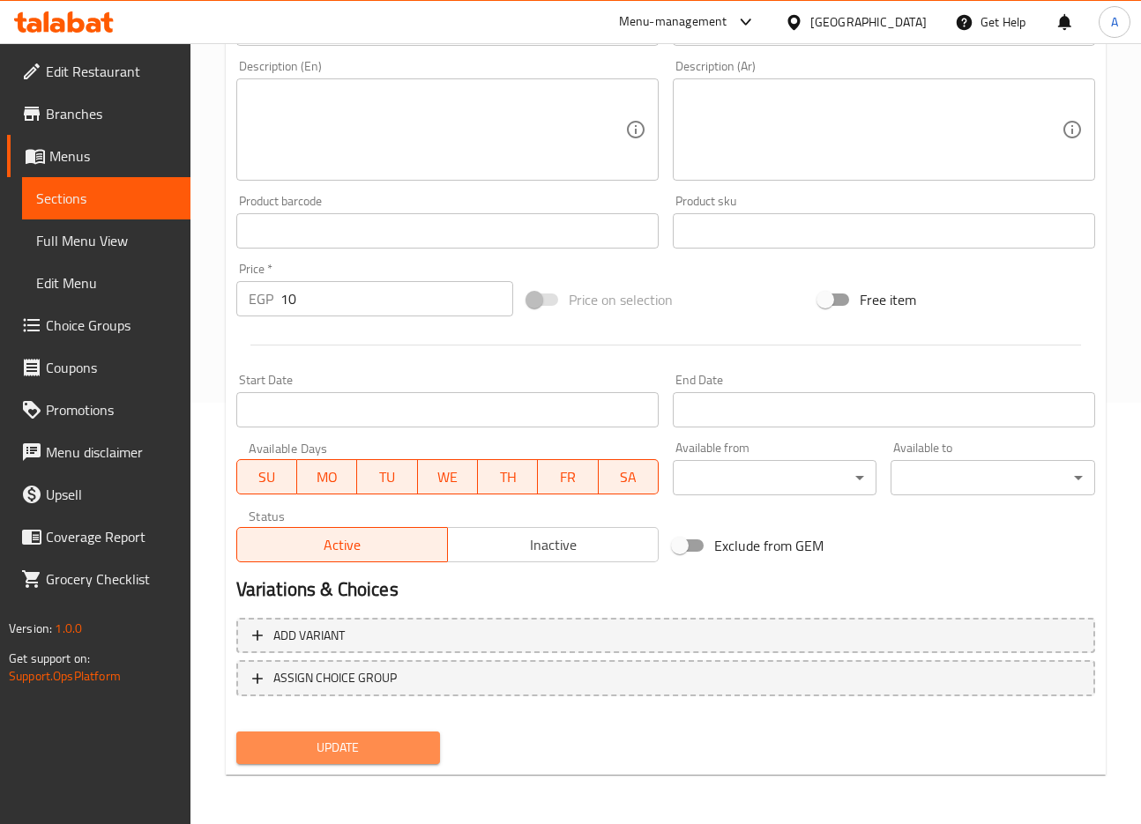
click at [386, 749] on span "Update" at bounding box center [338, 748] width 176 height 22
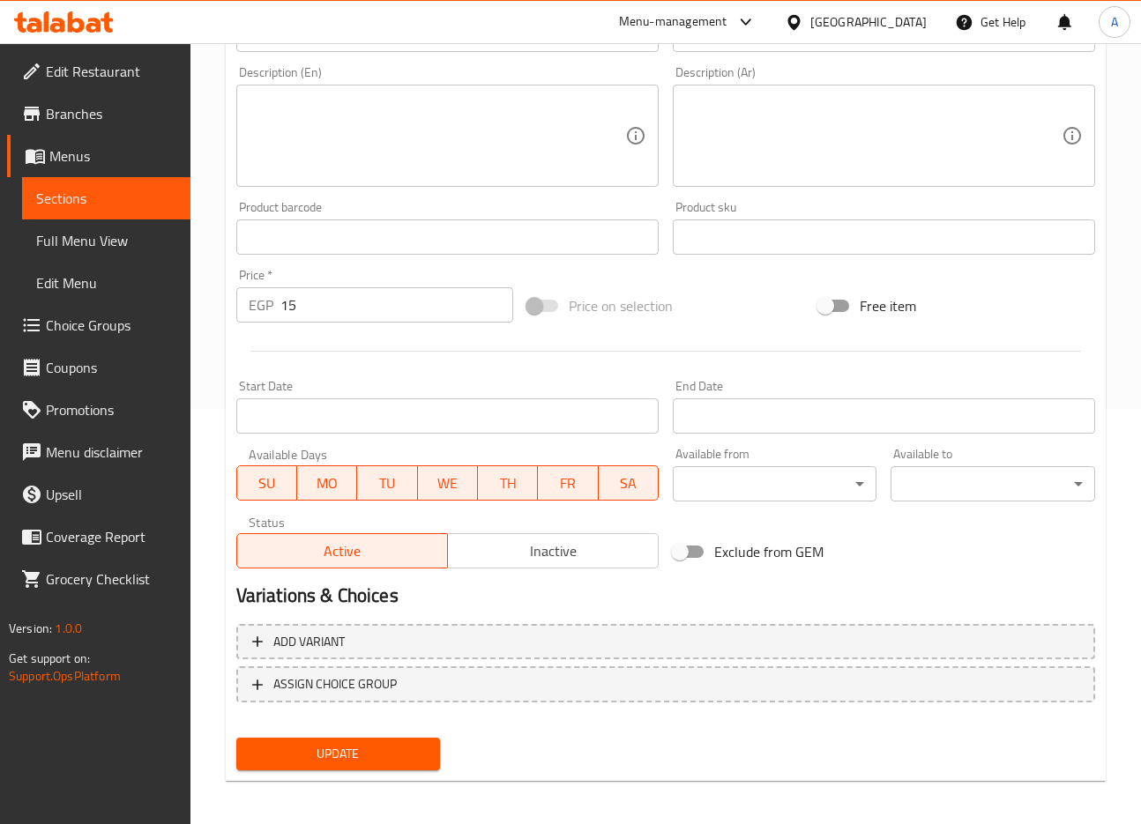
scroll to position [421, 0]
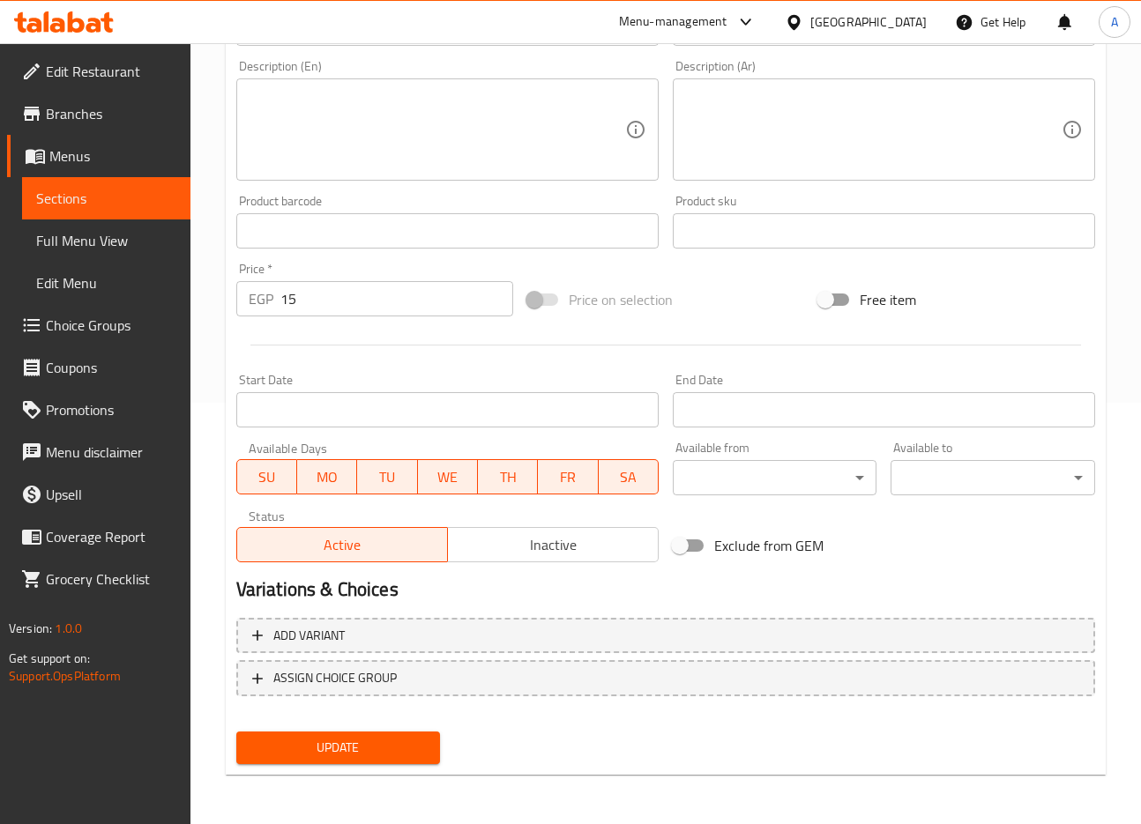
click at [330, 299] on input "15" at bounding box center [396, 298] width 233 height 35
type input "17"
click at [374, 743] on span "Update" at bounding box center [338, 748] width 176 height 22
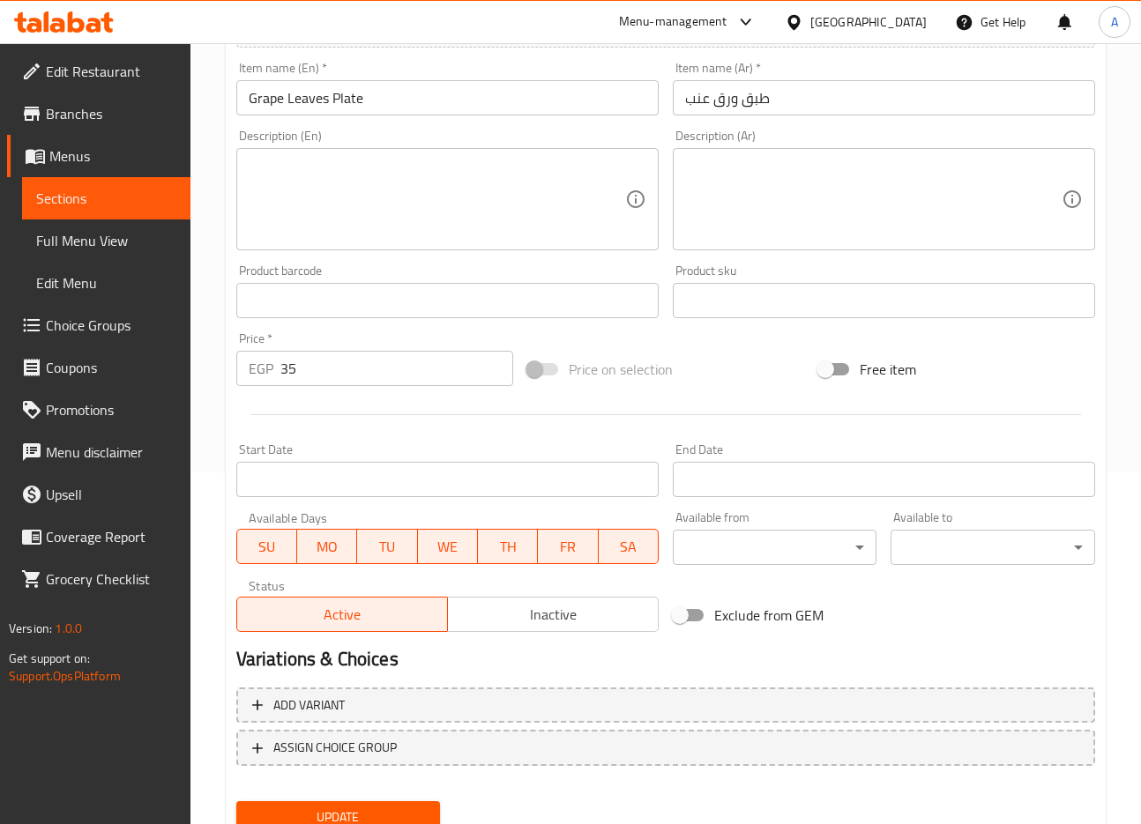
scroll to position [353, 0]
click at [354, 378] on input "35" at bounding box center [396, 367] width 233 height 35
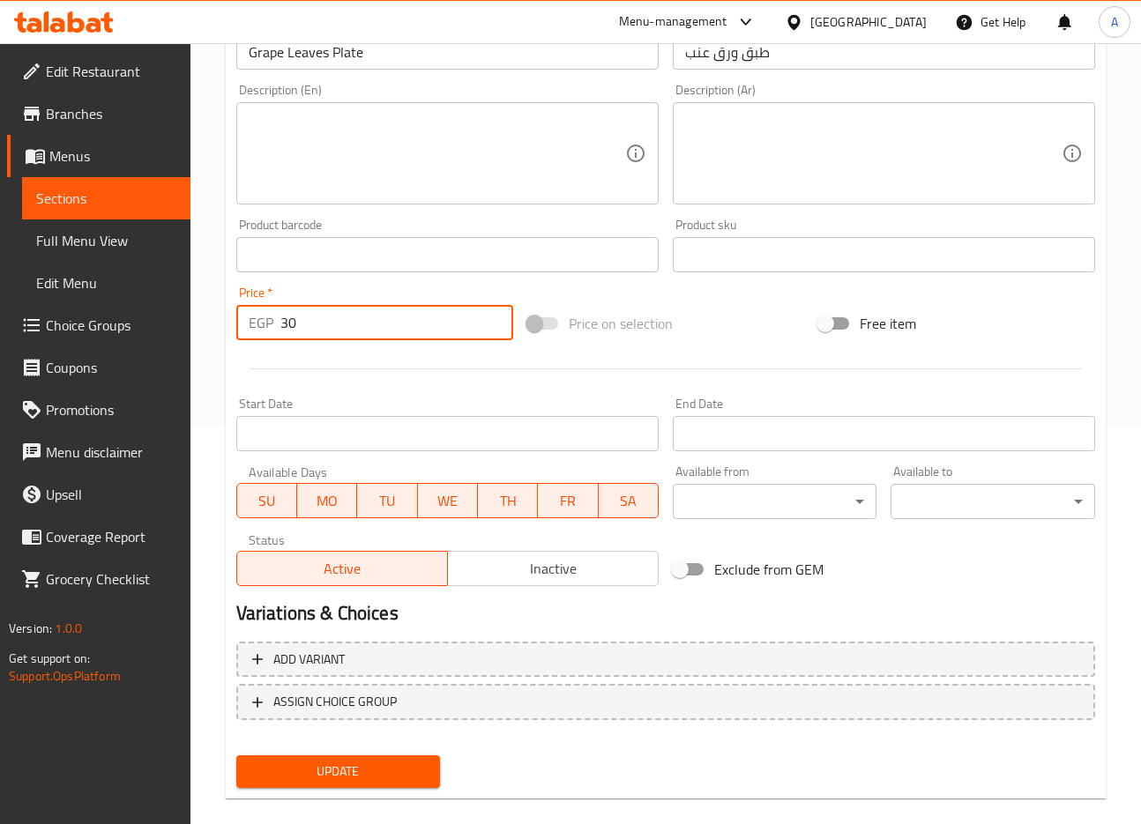
scroll to position [421, 0]
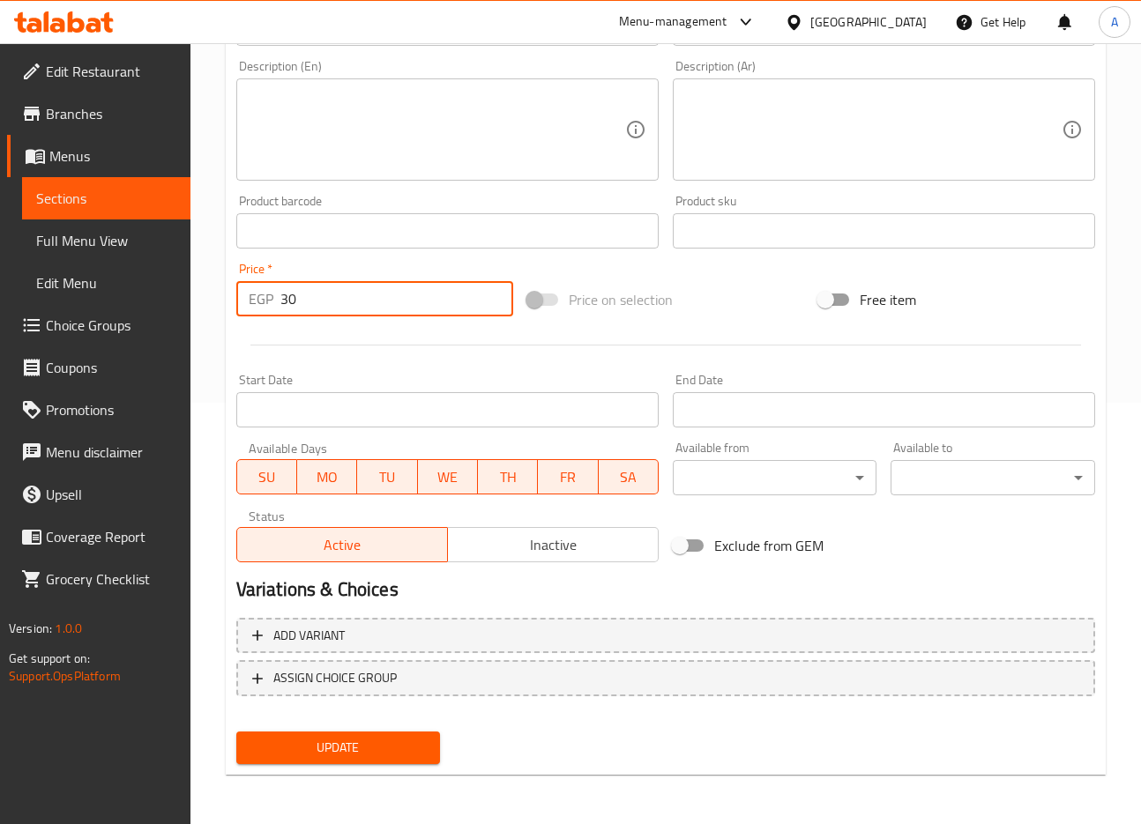
type input "30"
click at [377, 731] on div "Update" at bounding box center [338, 747] width 219 height 47
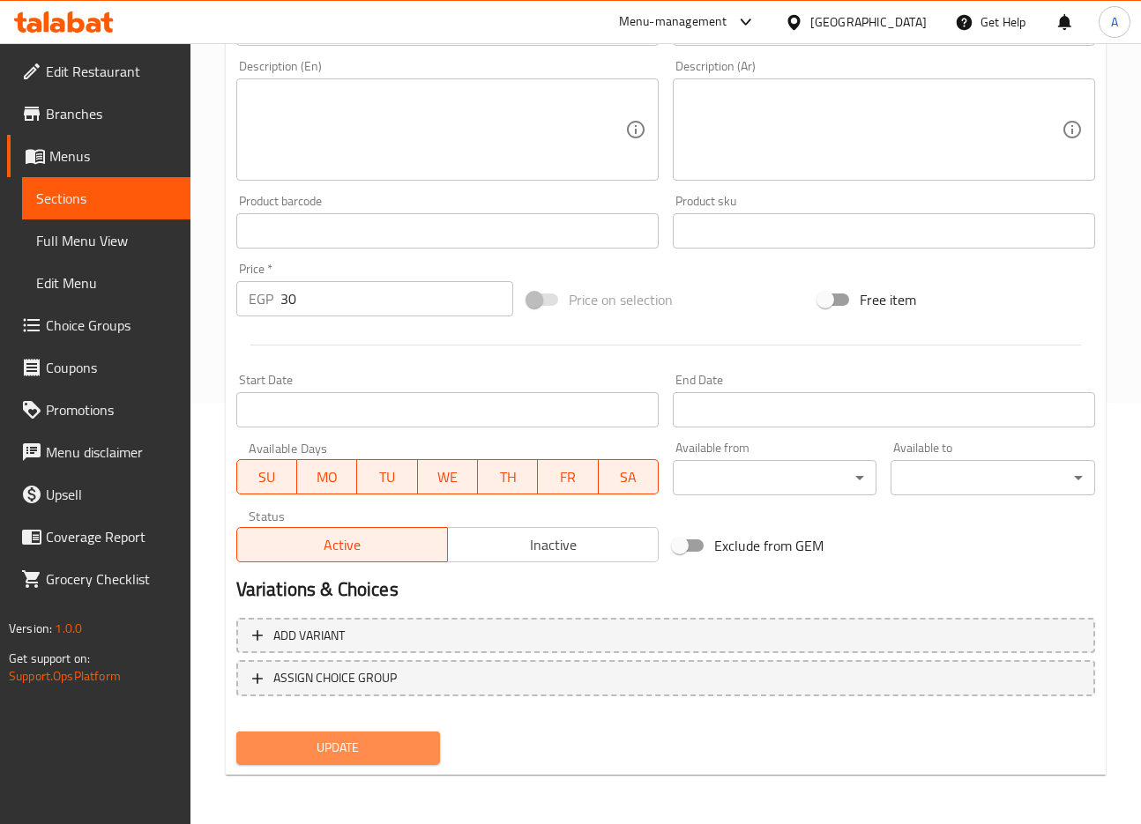
click at [377, 735] on button "Update" at bounding box center [338, 748] width 204 height 33
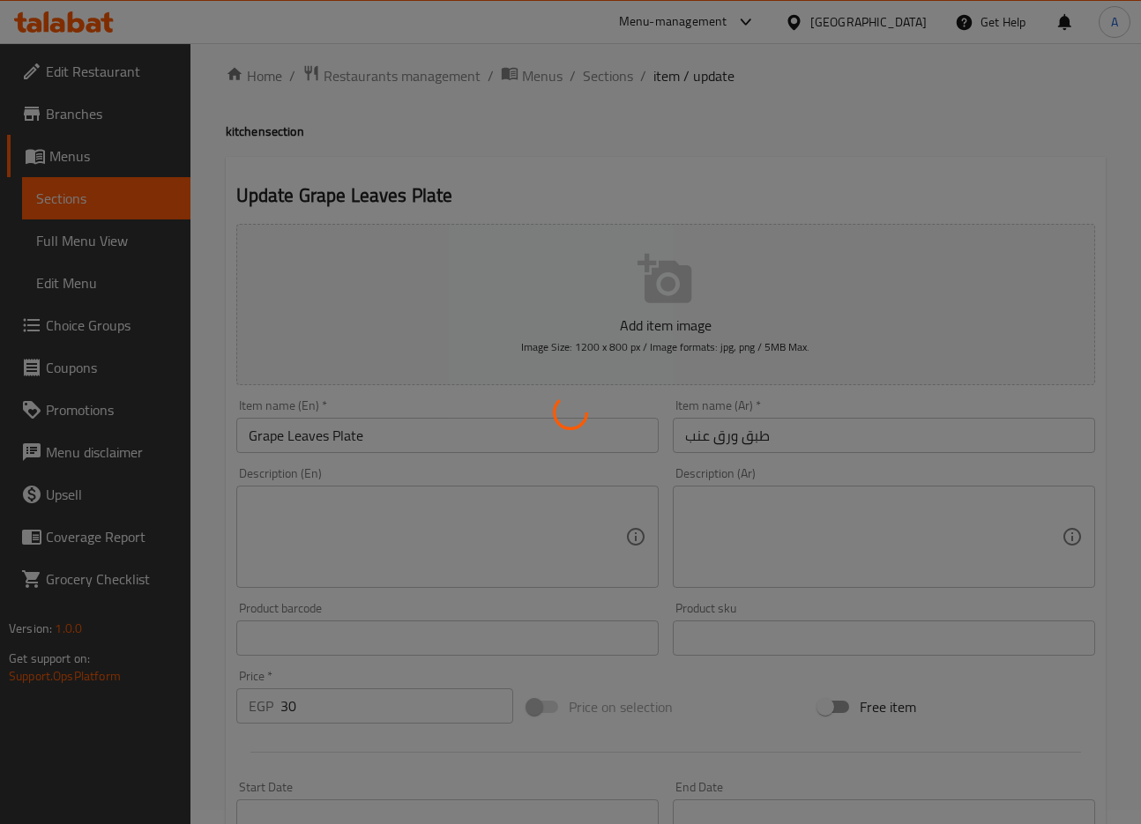
scroll to position [0, 0]
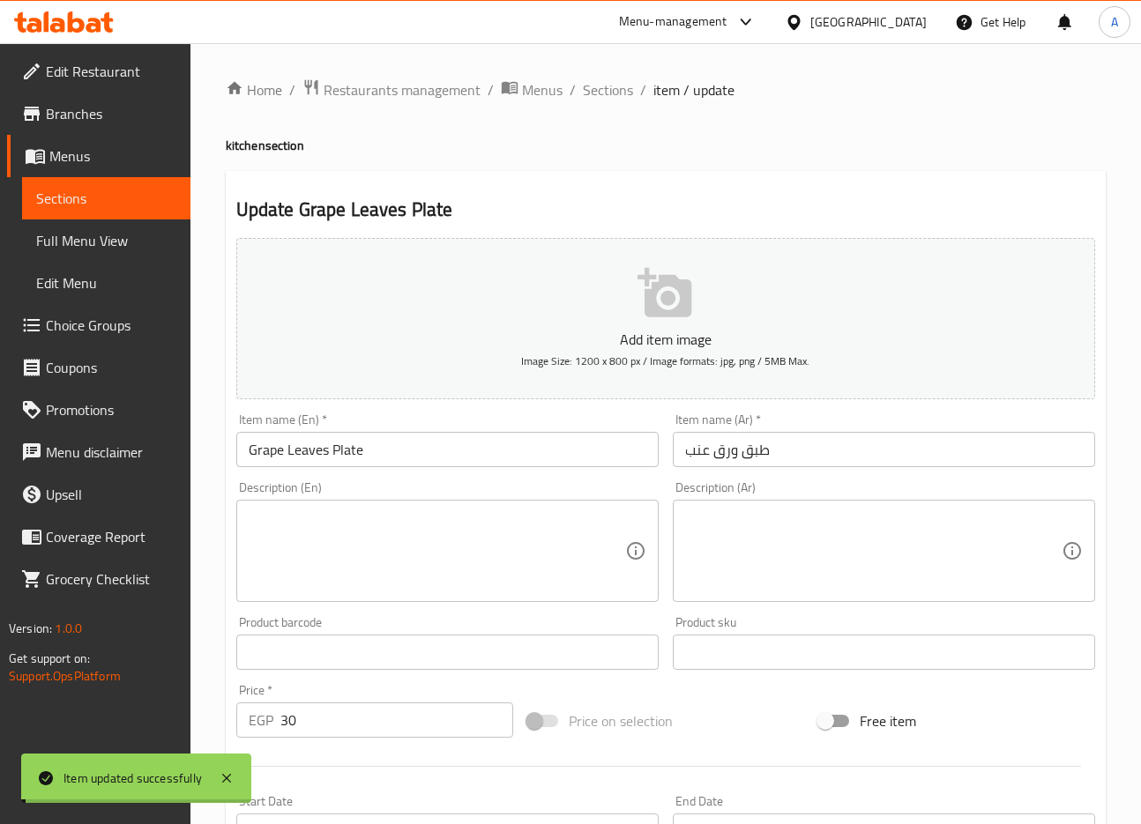
click at [332, 451] on input "Grape Leaves Plate" at bounding box center [447, 449] width 422 height 35
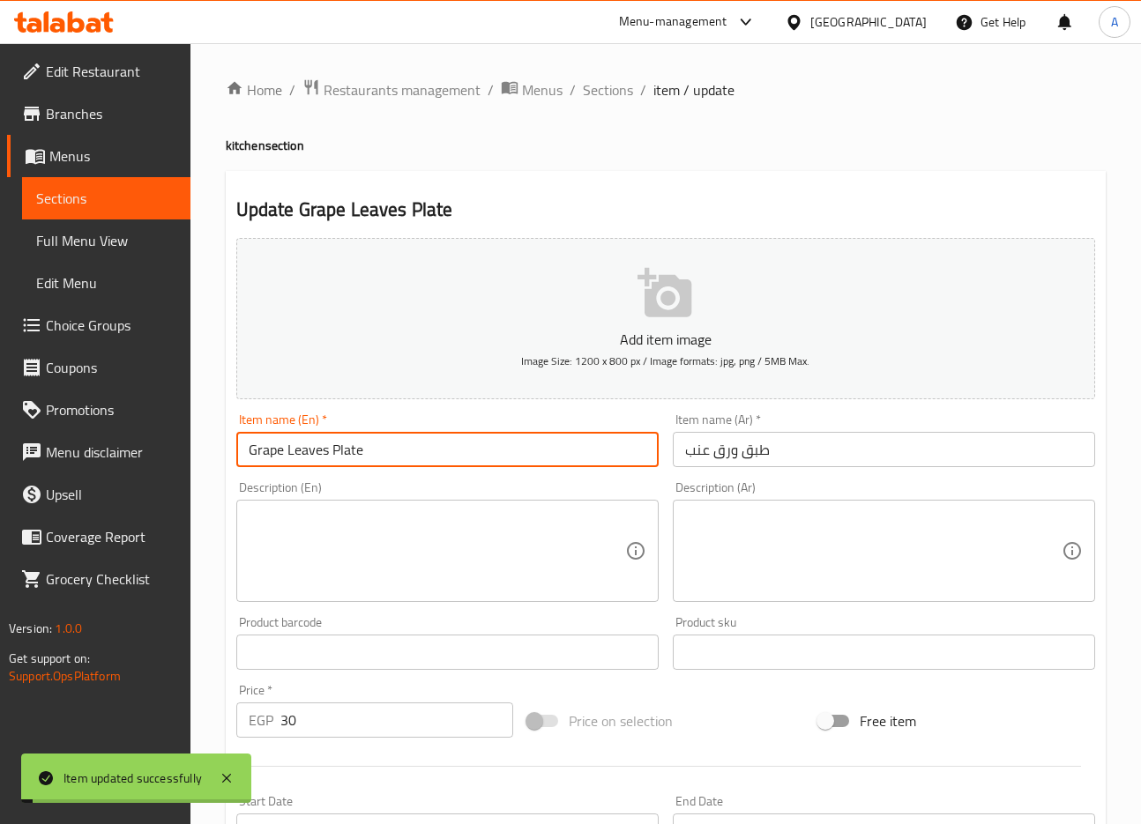
click at [332, 451] on input "Grape Leaves Plate" at bounding box center [447, 449] width 422 height 35
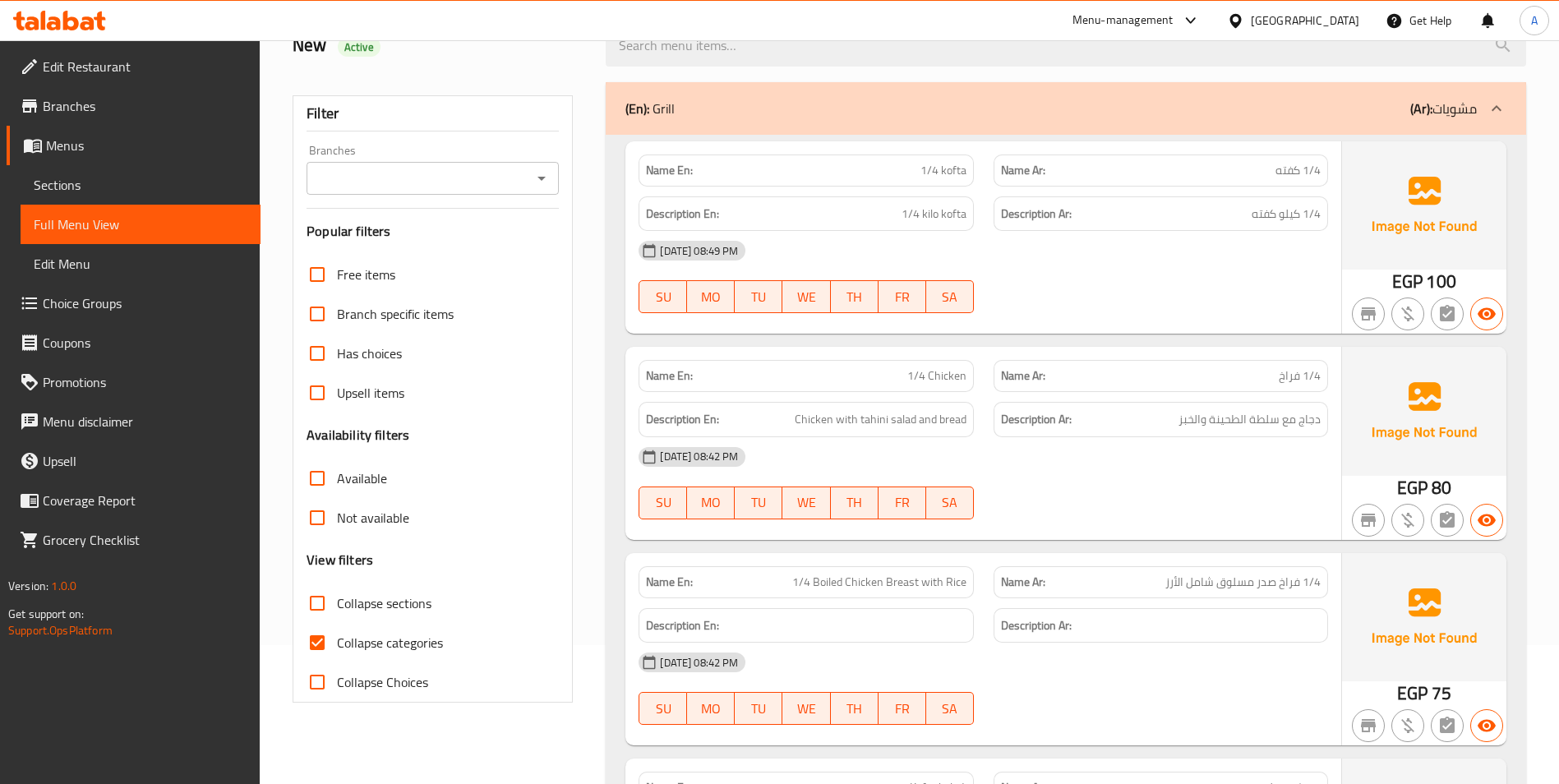
scroll to position [493, 0]
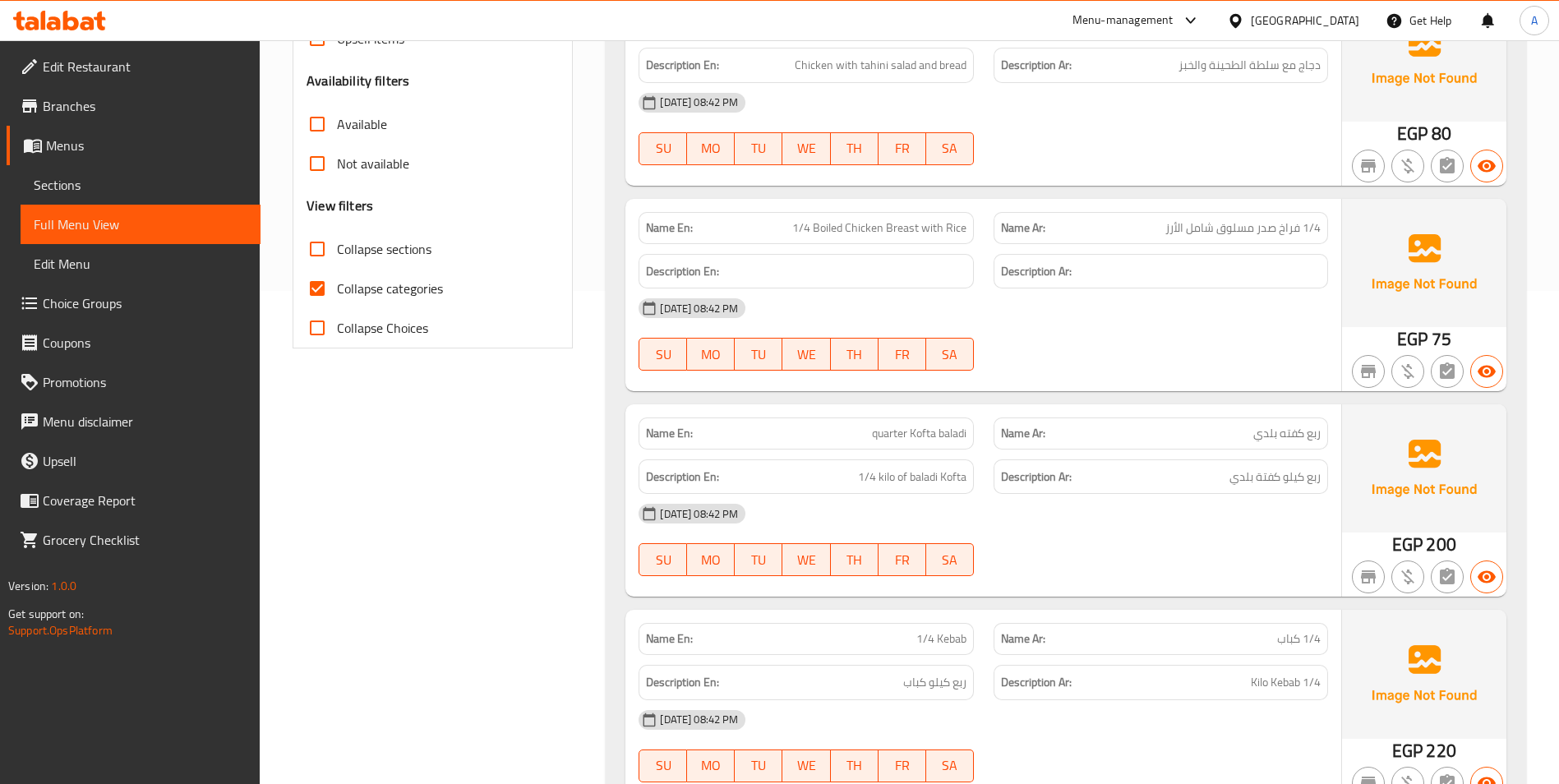
click at [399, 293] on span "Collapse categories" at bounding box center [390, 288] width 106 height 20
click at [337, 293] on input "Collapse categories" at bounding box center [317, 288] width 39 height 39
checkbox input "false"
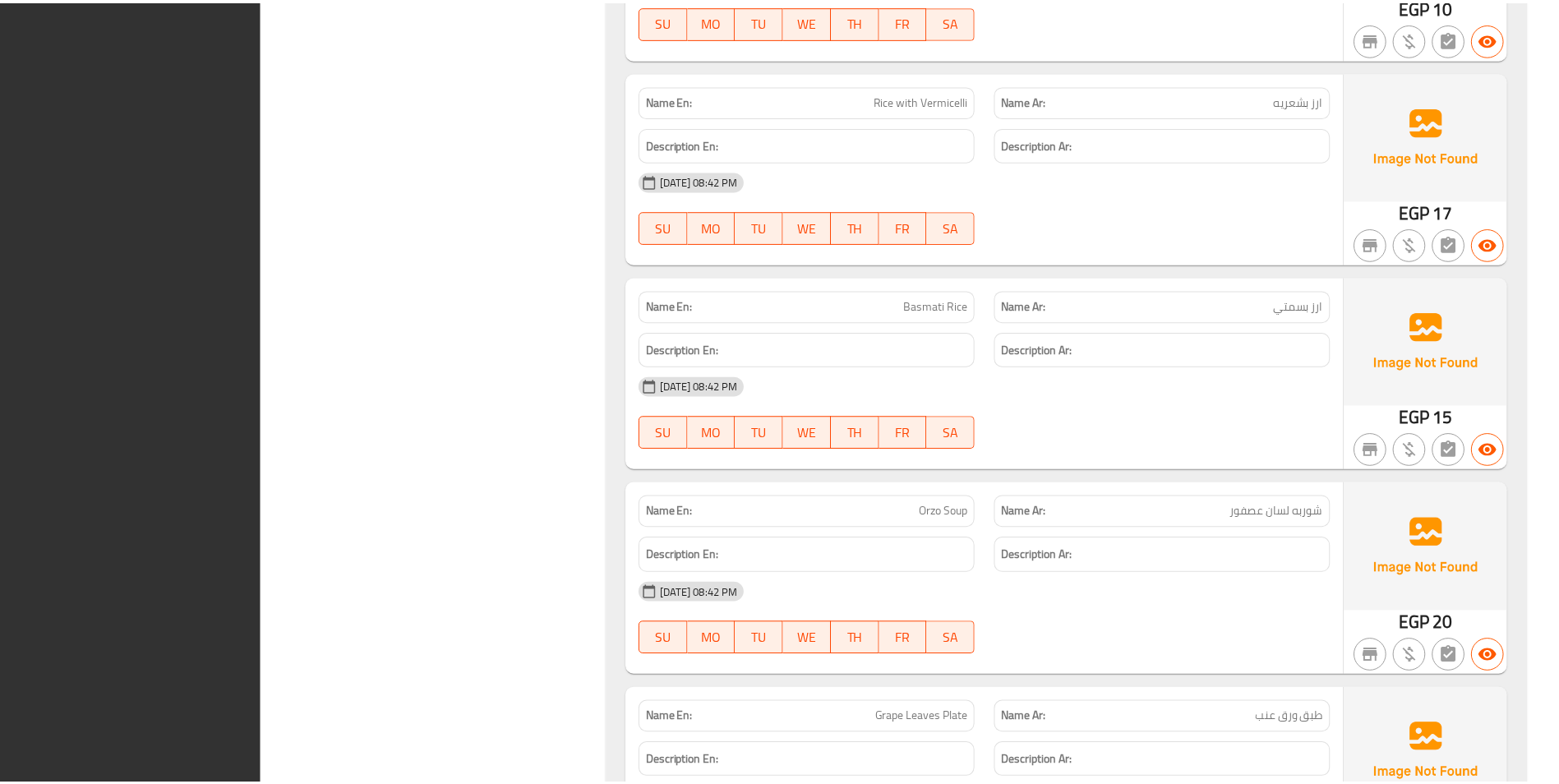
scroll to position [15216, 0]
